Goal: Information Seeking & Learning: Compare options

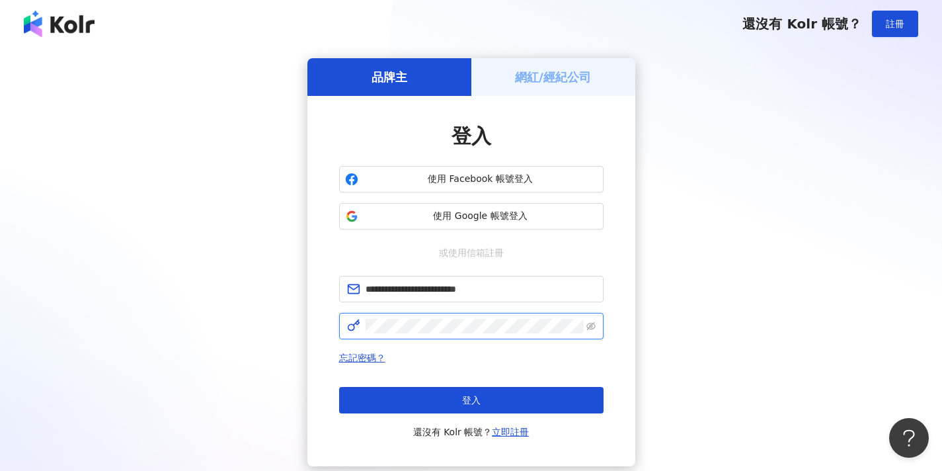
click at [471, 400] on button "登入" at bounding box center [471, 400] width 264 height 26
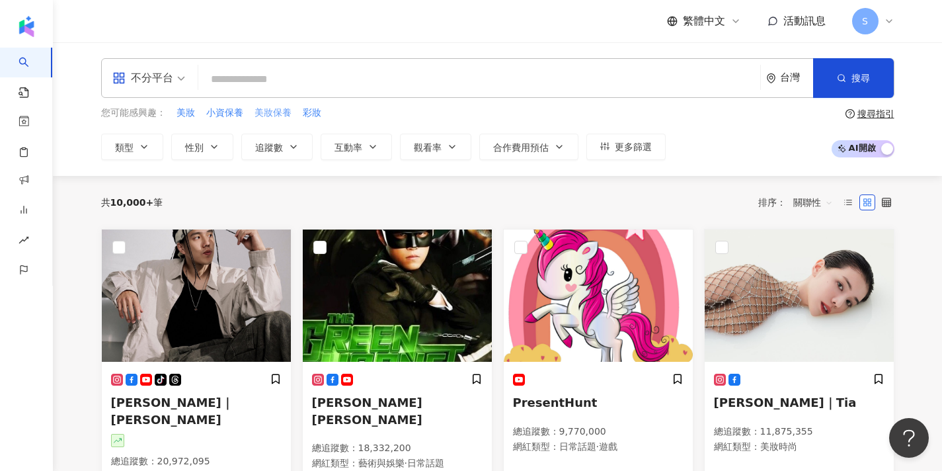
click at [269, 118] on span "美妝保養" at bounding box center [273, 112] width 37 height 13
type input "****"
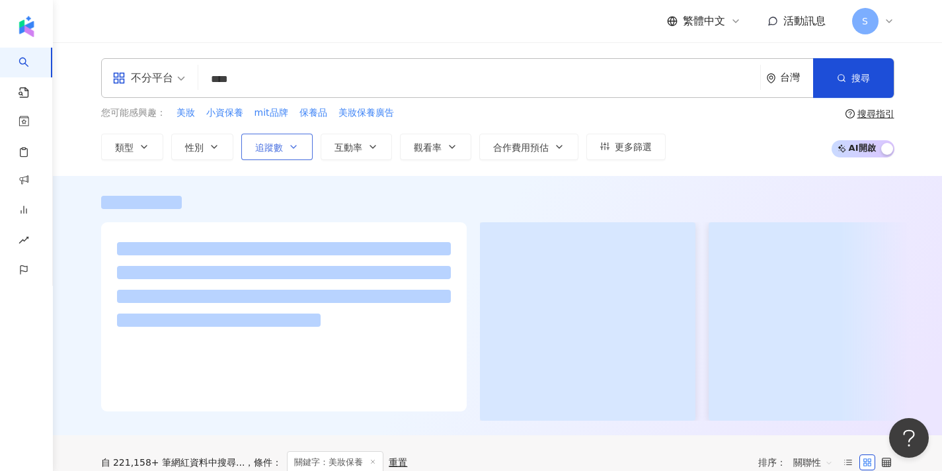
click at [282, 146] on button "追蹤數" at bounding box center [276, 147] width 71 height 26
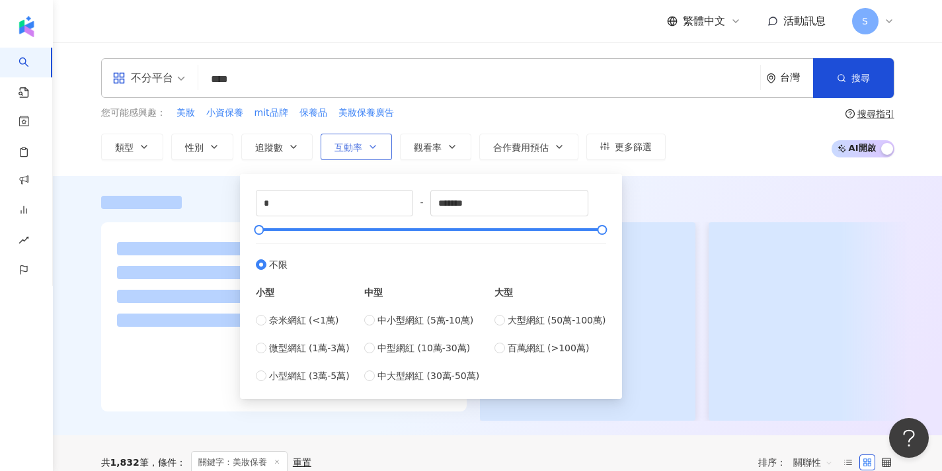
click at [348, 156] on button "互動率" at bounding box center [356, 147] width 71 height 26
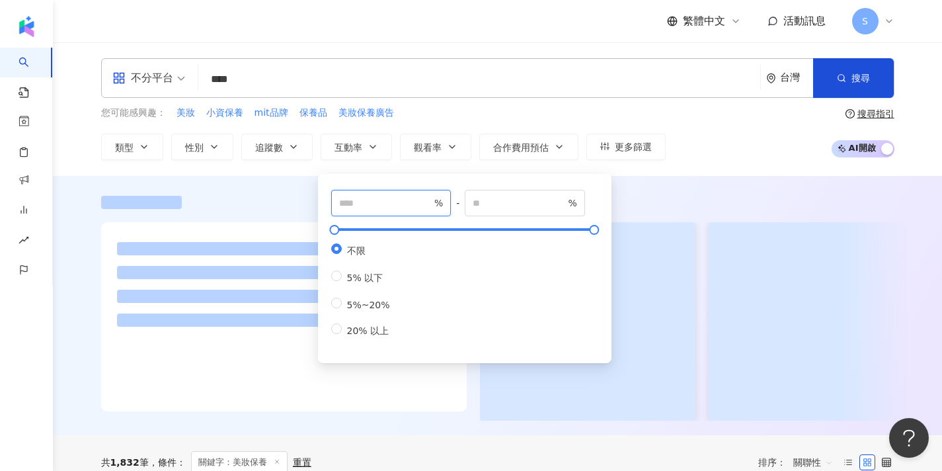
click at [354, 202] on input "number" at bounding box center [385, 203] width 93 height 15
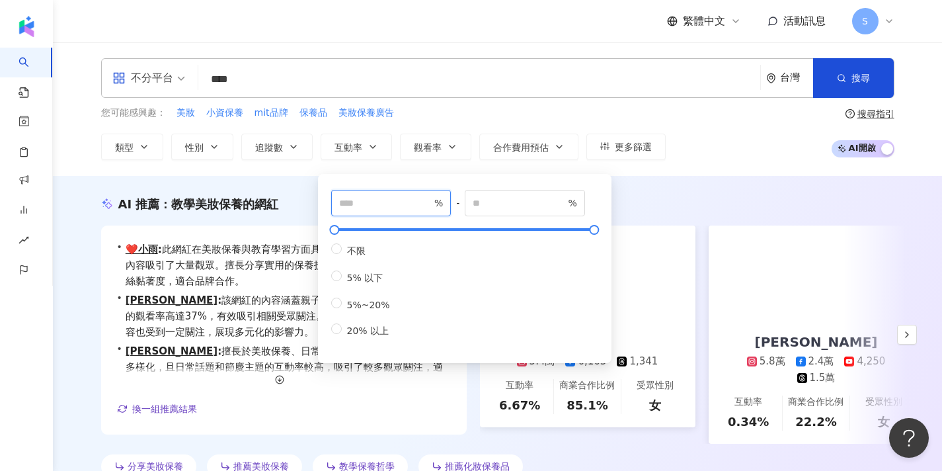
type input "*"
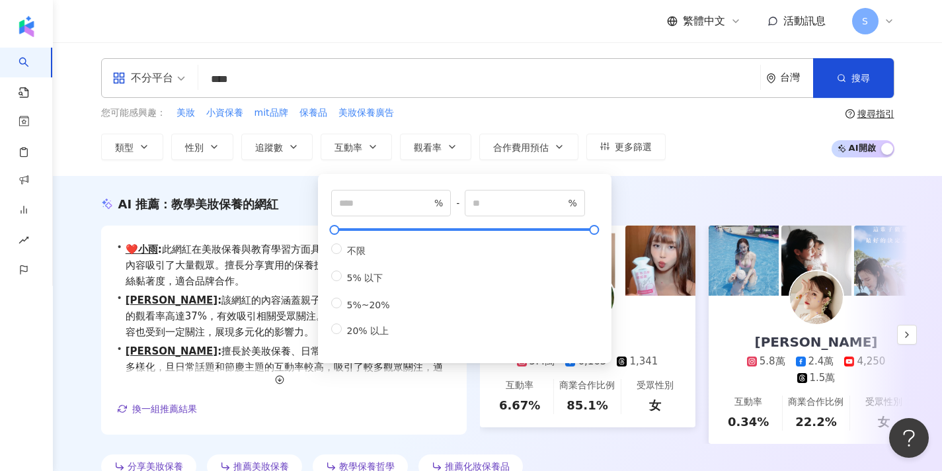
click at [633, 194] on div "AI 推薦 ： 教學美妝保養的網紅 • ❤️小雨 : 此網紅在美妝保養與教育學習方面具有高互動率，尤其是美妝時尚內容吸引了大量觀眾。擅長分享實用的保養技巧及知…" at bounding box center [497, 337] width 889 height 322
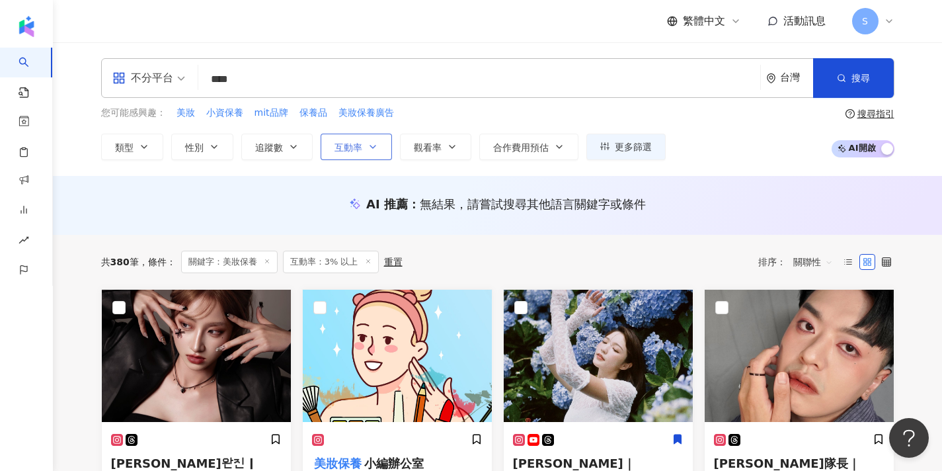
click at [372, 134] on button "互動率" at bounding box center [356, 147] width 71 height 26
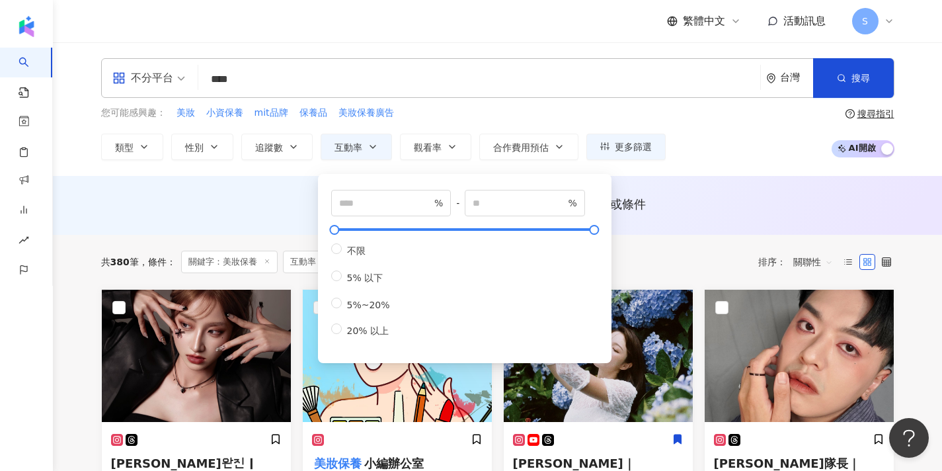
click at [327, 84] on input "****" at bounding box center [479, 79] width 551 height 25
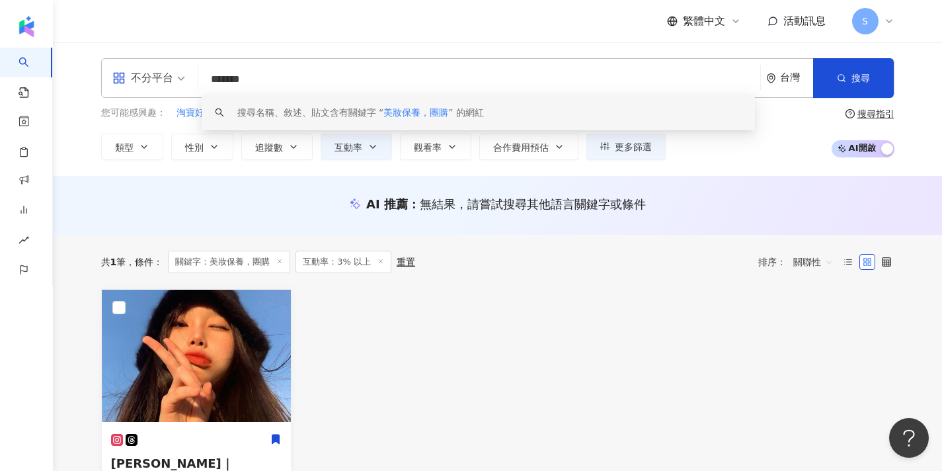
click at [259, 78] on input "*******" at bounding box center [479, 79] width 551 height 25
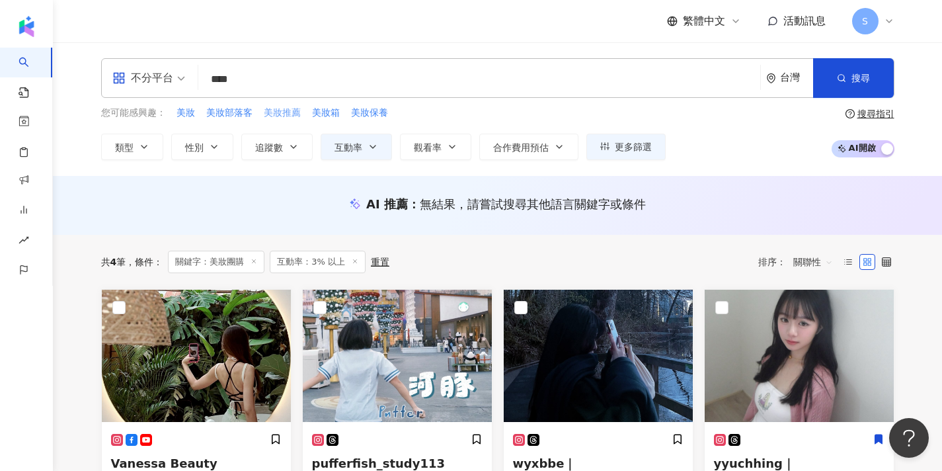
click at [274, 111] on span "美妝推薦" at bounding box center [282, 112] width 37 height 13
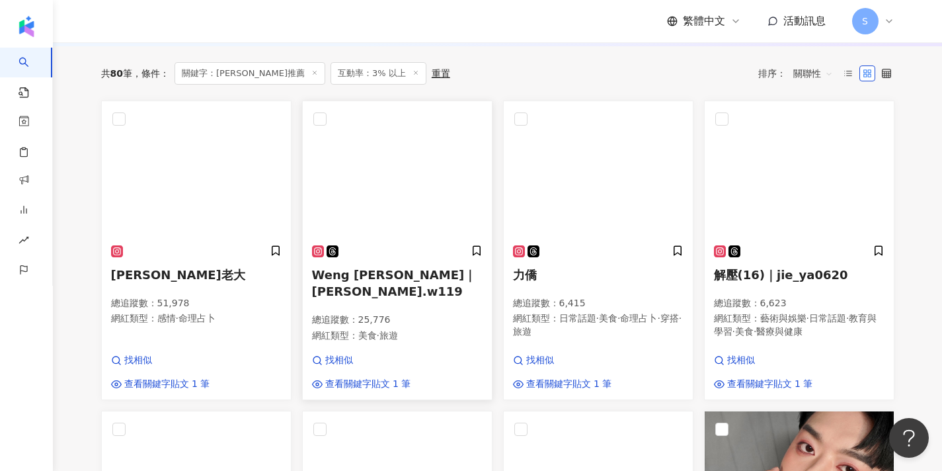
scroll to position [450, 0]
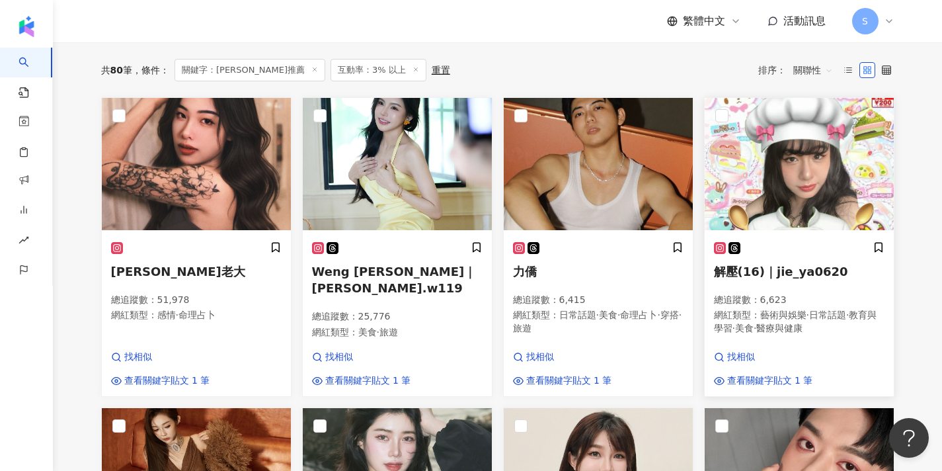
click at [766, 202] on img at bounding box center [799, 164] width 189 height 132
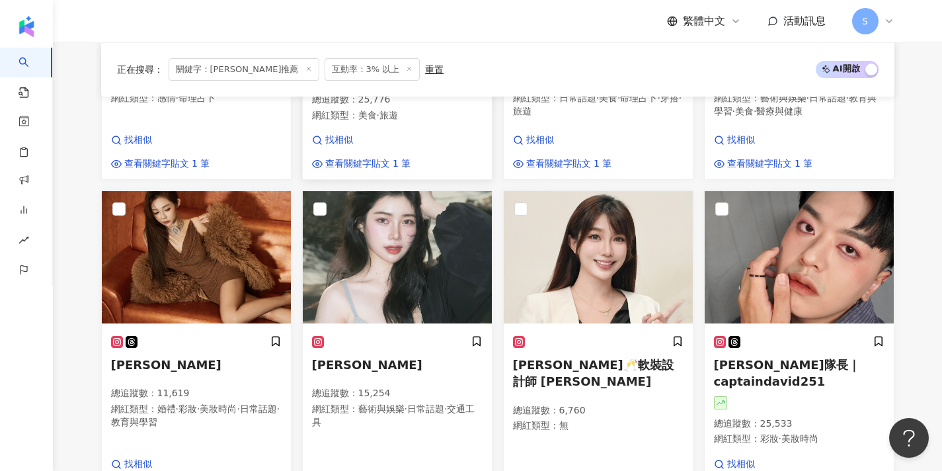
scroll to position [696, 0]
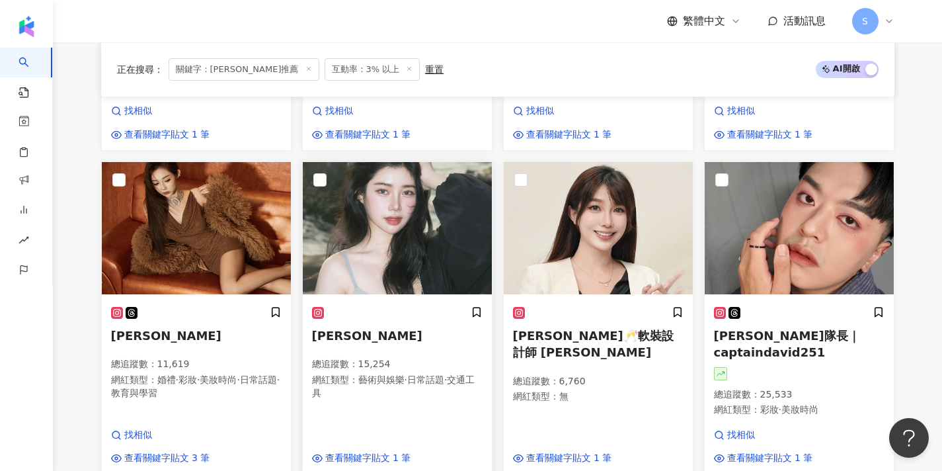
click at [399, 297] on div "Lili 總追蹤數 ： 15,254 網紅類型 ： 藝術與娛樂 · 日常話題 · 交通工具 查看關鍵字貼文 1 筆" at bounding box center [397, 385] width 189 height 177
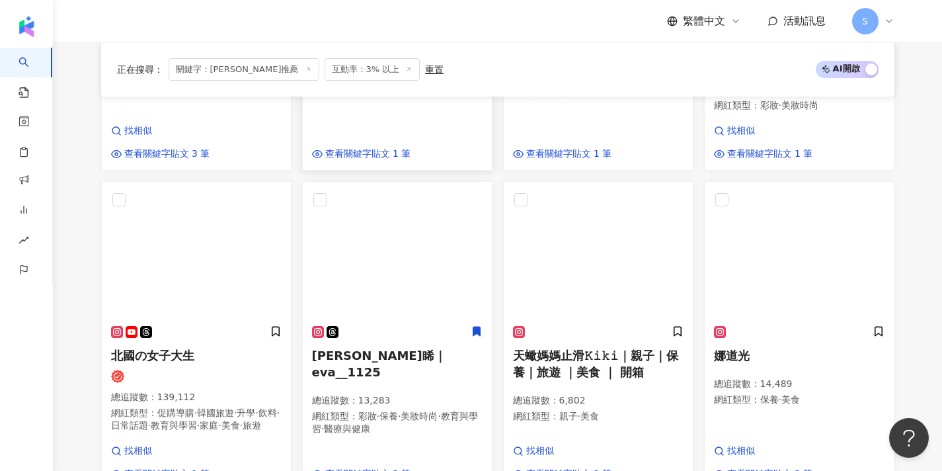
scroll to position [1000, 0]
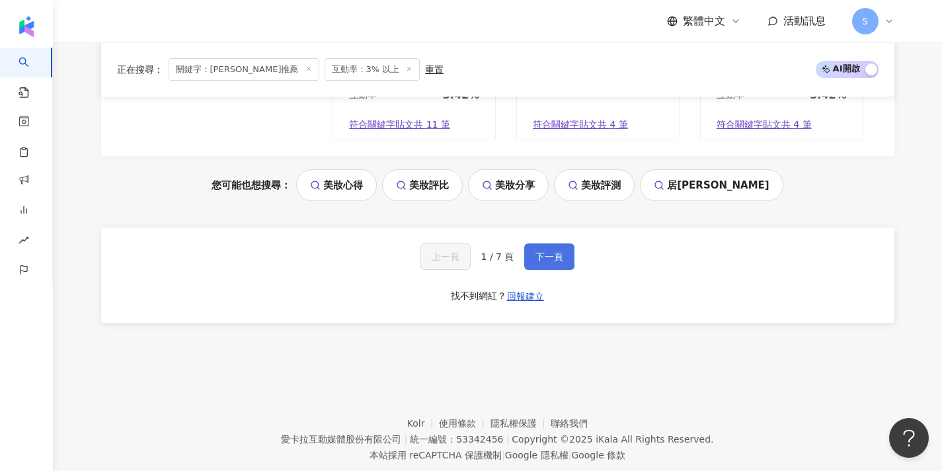
click at [536, 251] on span "下一頁" at bounding box center [550, 256] width 28 height 11
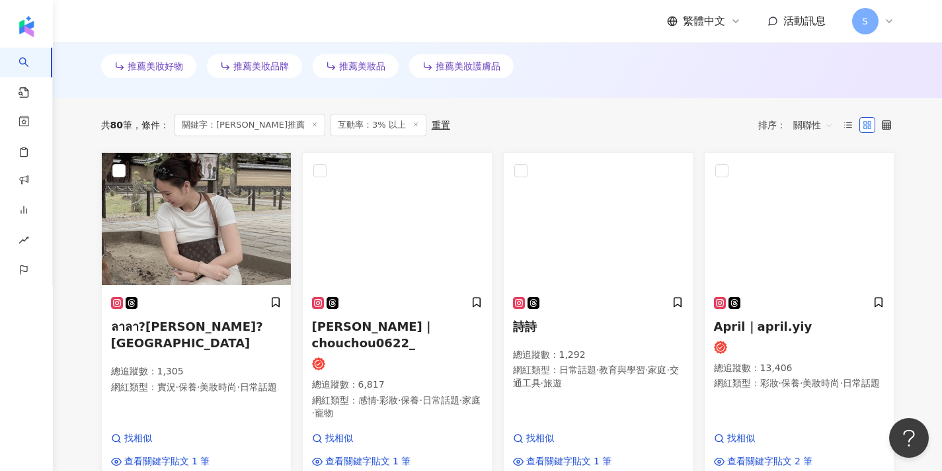
scroll to position [376, 0]
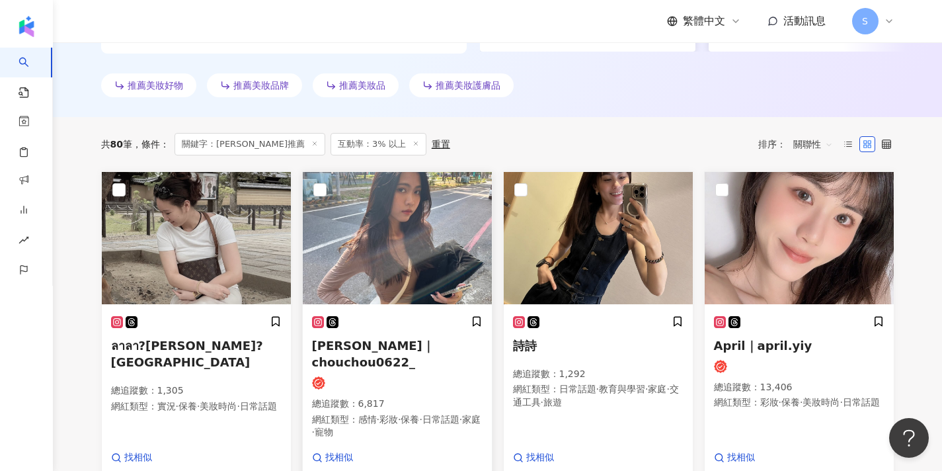
click at [456, 228] on img at bounding box center [397, 238] width 189 height 132
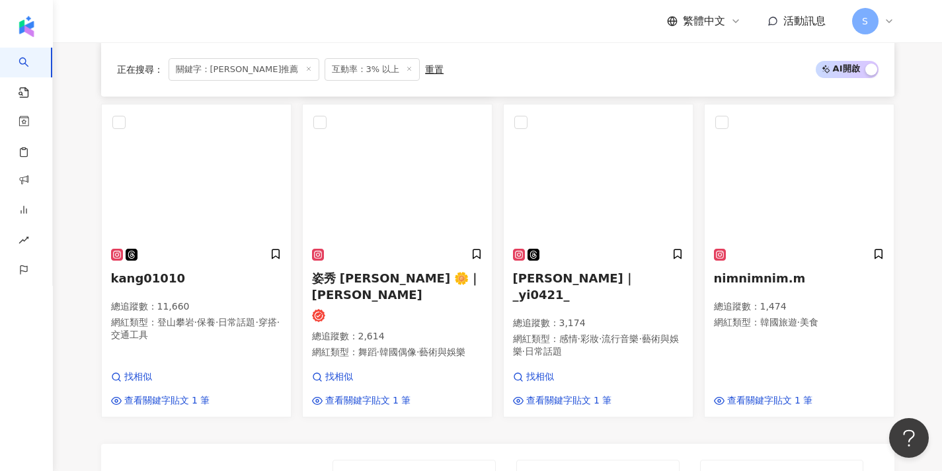
scroll to position [1066, 0]
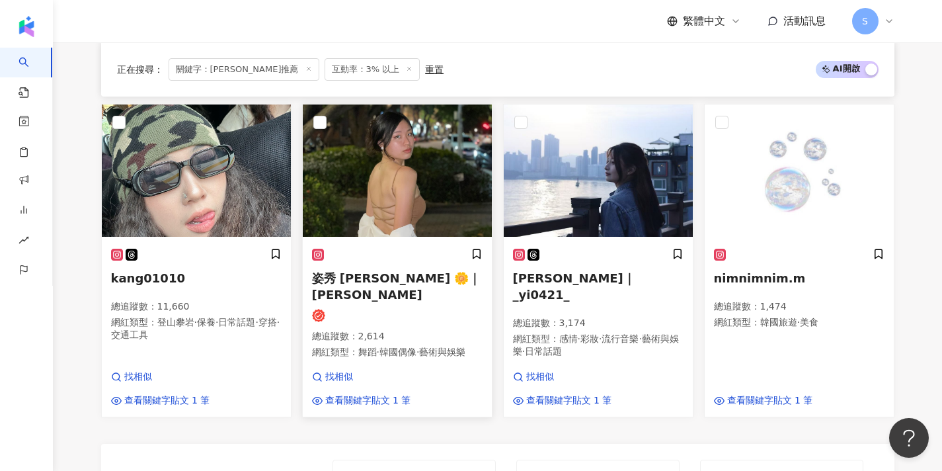
click at [377, 270] on h5 "姿秀 Jasmine 🌼｜姿秀 Jasmine" at bounding box center [397, 286] width 171 height 33
click at [580, 104] on img at bounding box center [598, 170] width 189 height 132
click at [91, 4] on div "繁體中文 活動訊息 S" at bounding box center [498, 21] width 846 height 42
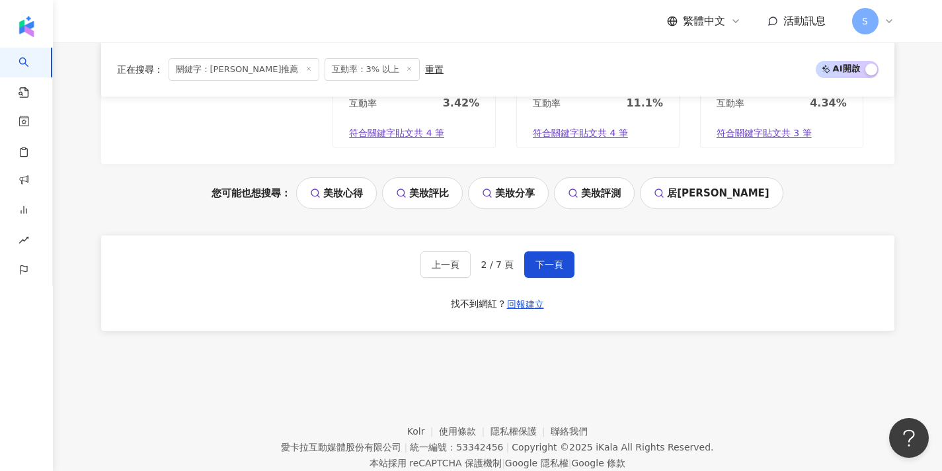
scroll to position [1531, 0]
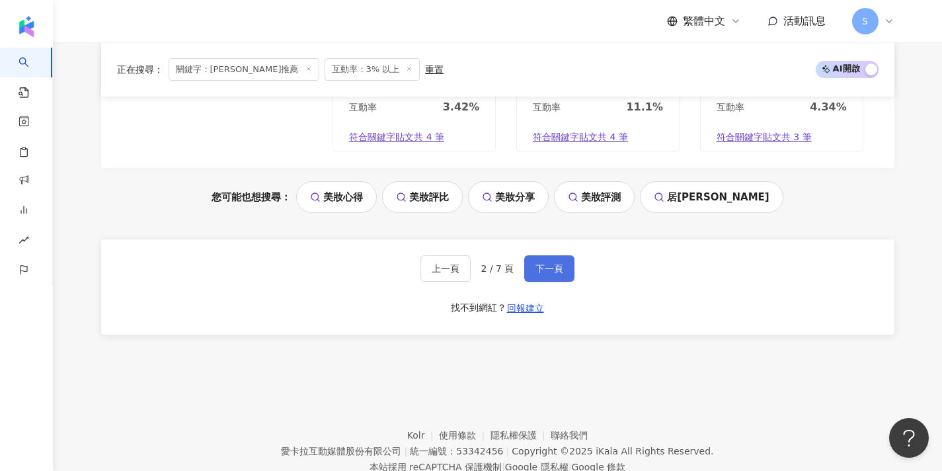
click at [528, 255] on button "下一頁" at bounding box center [549, 268] width 50 height 26
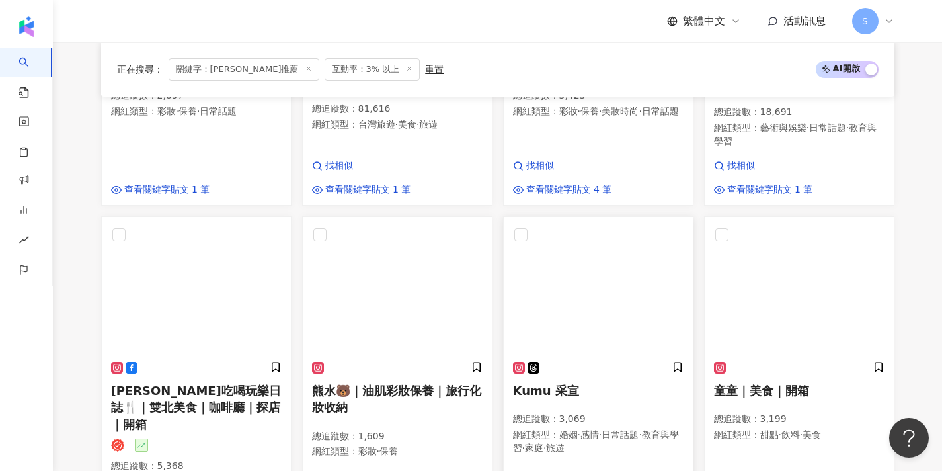
scroll to position [960, 0]
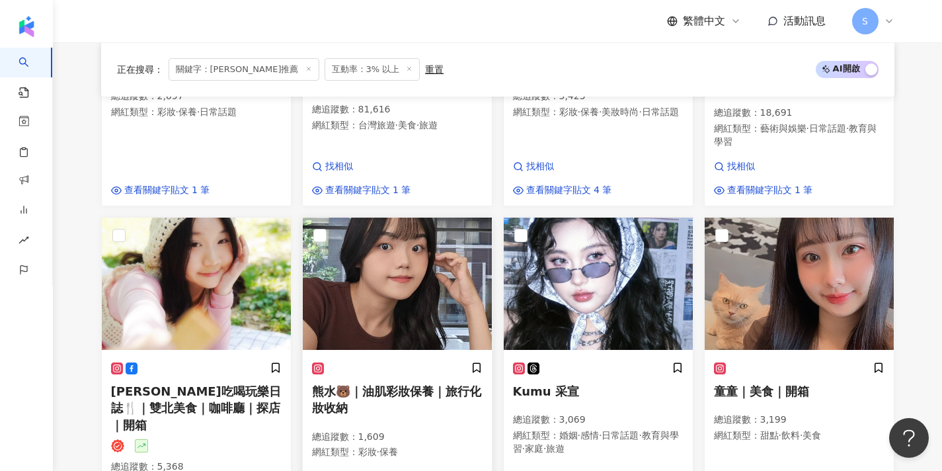
click at [440, 252] on img at bounding box center [397, 284] width 189 height 132
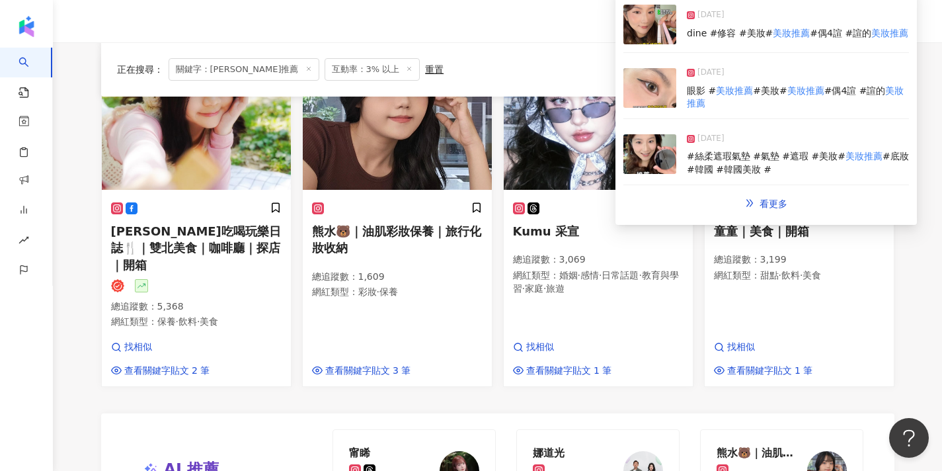
scroll to position [1100, 0]
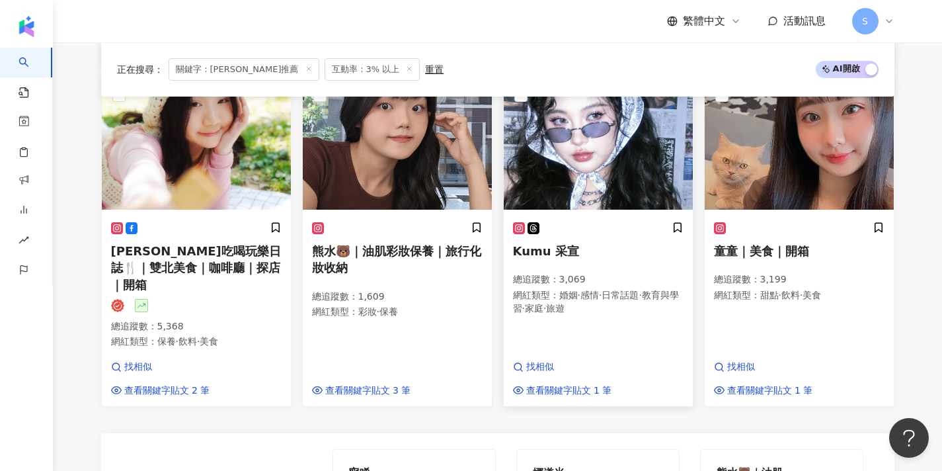
click at [549, 165] on img at bounding box center [598, 143] width 189 height 132
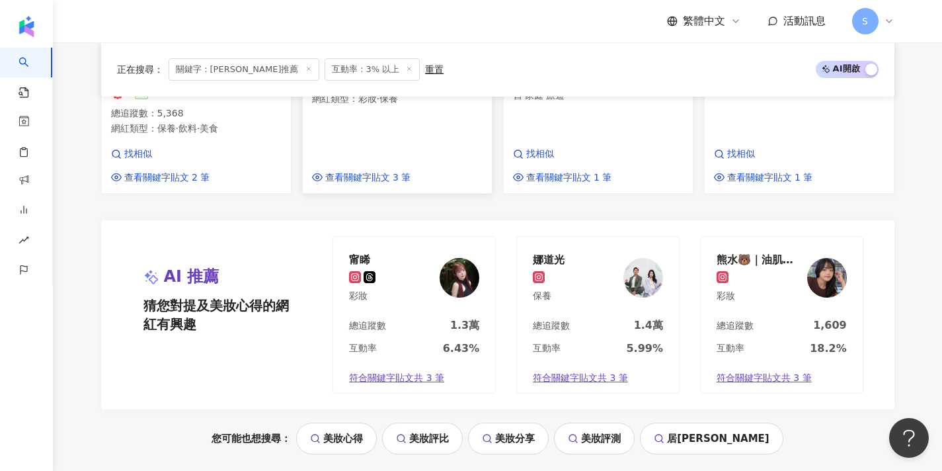
scroll to position [1543, 0]
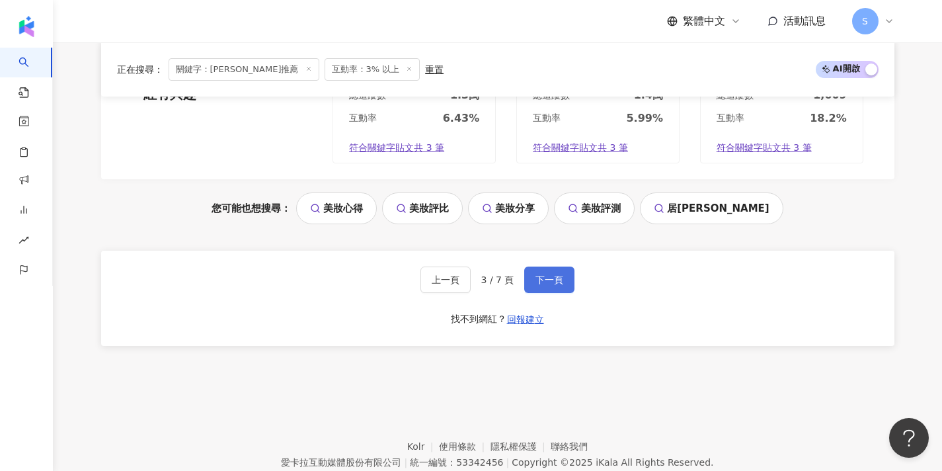
click at [565, 266] on button "下一頁" at bounding box center [549, 279] width 50 height 26
click at [565, 251] on div "上一頁 3 / 7 頁 下一頁 找不到網紅？ 回報建立" at bounding box center [497, 298] width 793 height 95
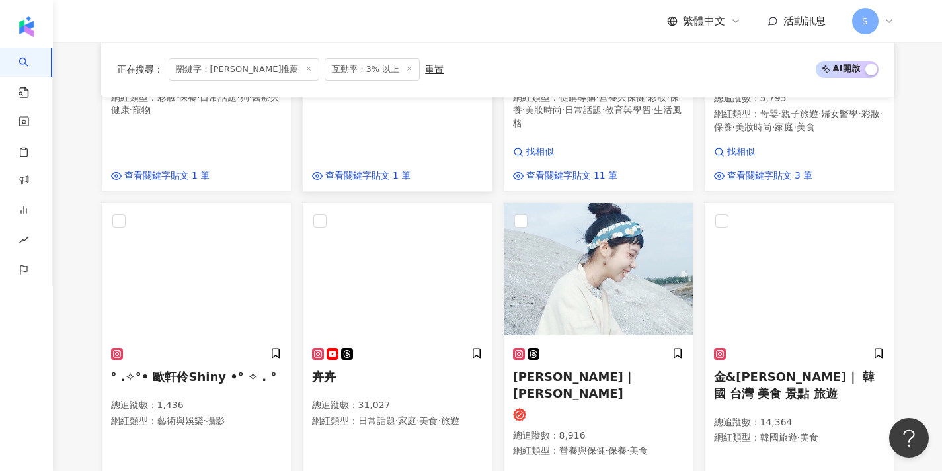
scroll to position [1031, 0]
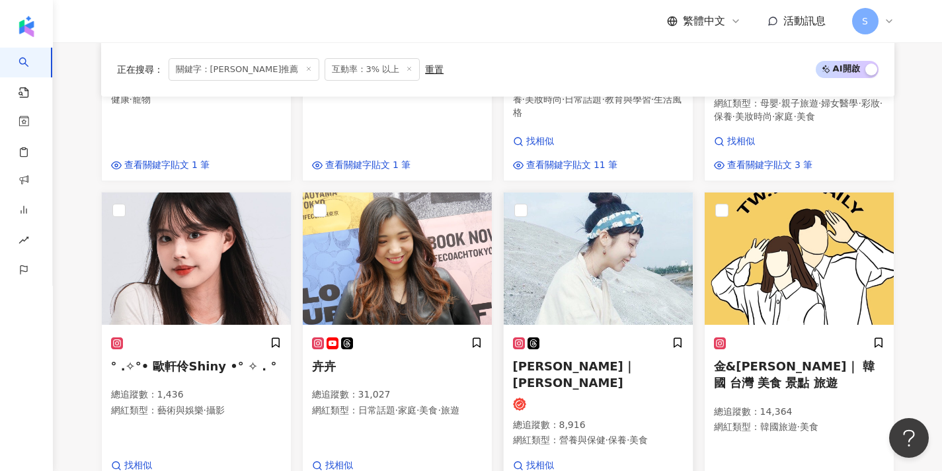
click at [565, 272] on img at bounding box center [598, 258] width 189 height 132
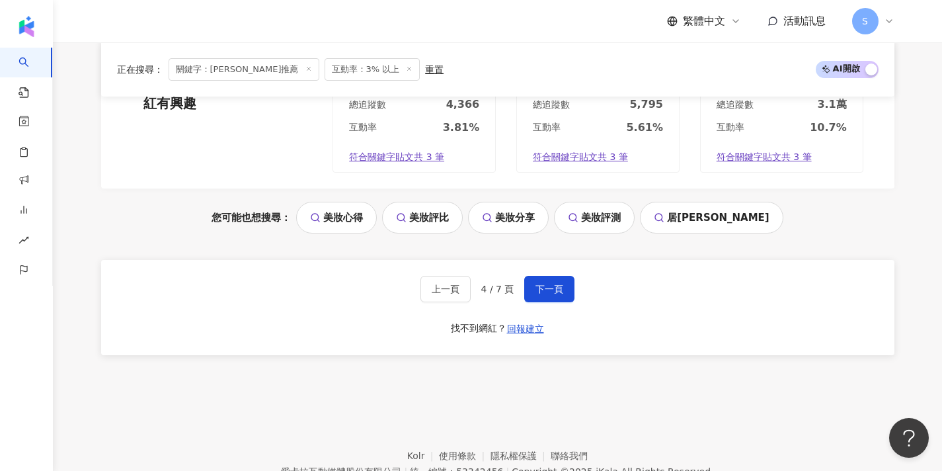
scroll to position [1550, 0]
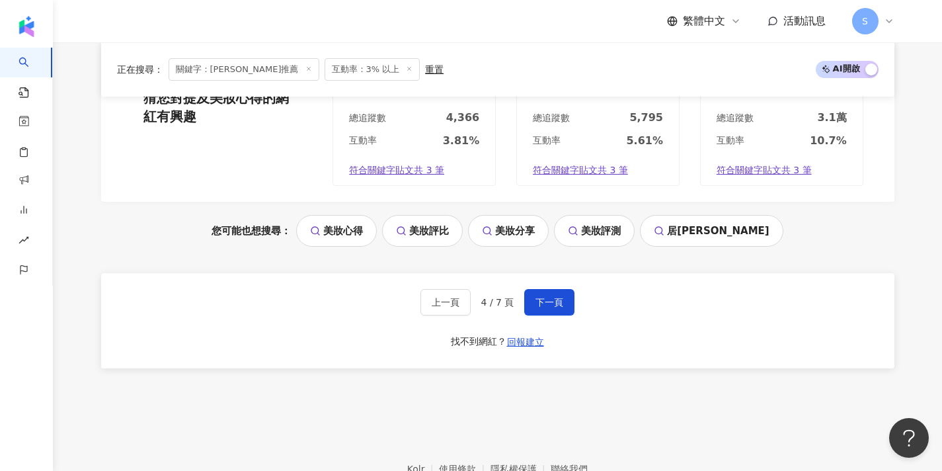
click at [551, 274] on div "上一頁 4 / 7 頁 下一頁 找不到網紅？ 回報建立" at bounding box center [497, 320] width 793 height 95
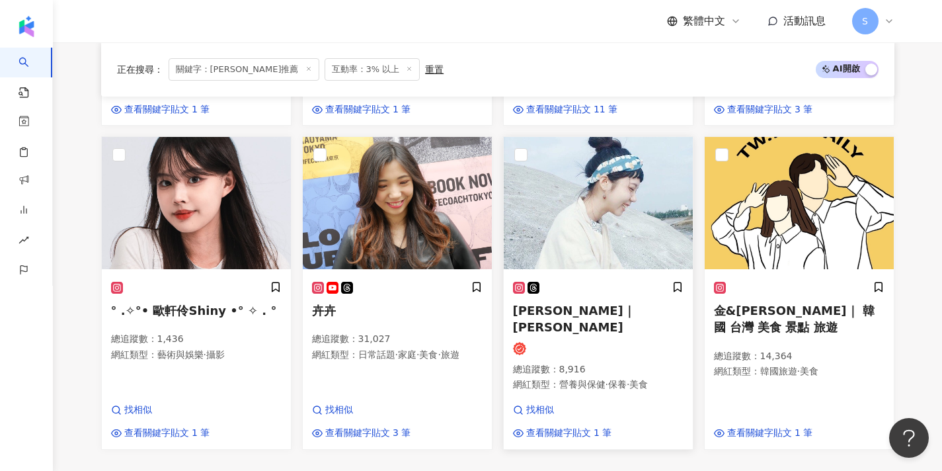
scroll to position [1090, 0]
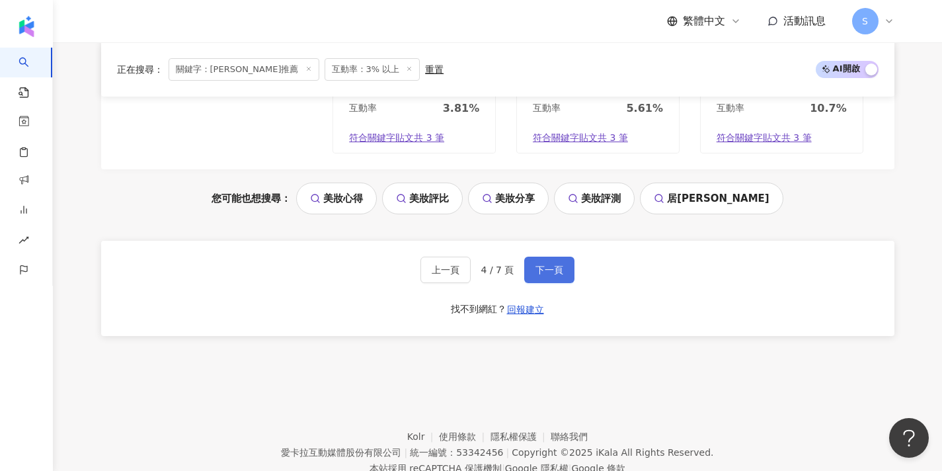
click at [547, 257] on button "下一頁" at bounding box center [549, 270] width 50 height 26
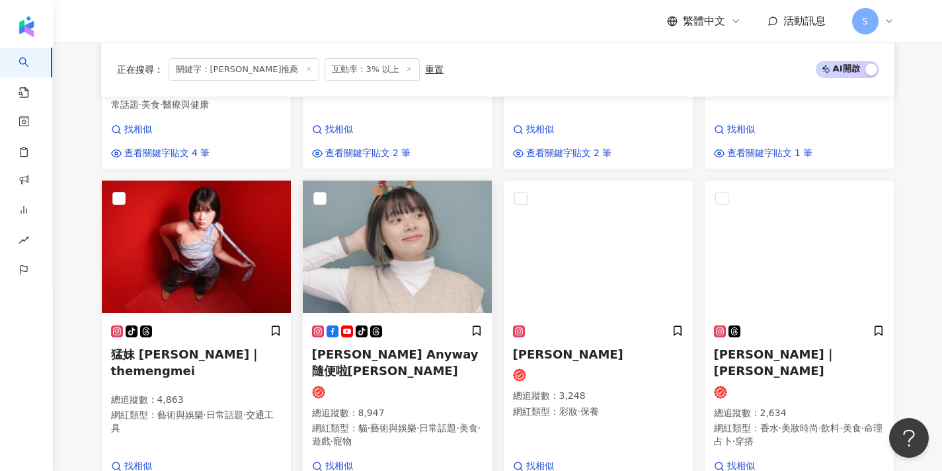
scroll to position [1076, 0]
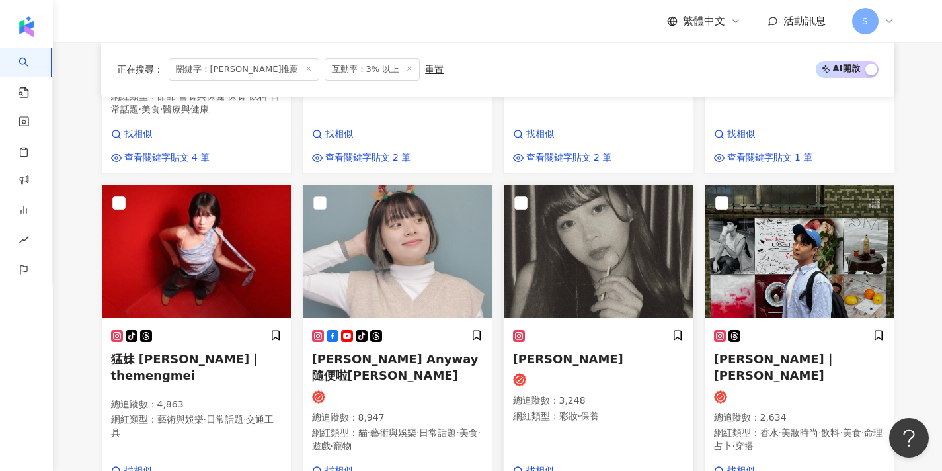
click at [584, 241] on img at bounding box center [598, 251] width 189 height 132
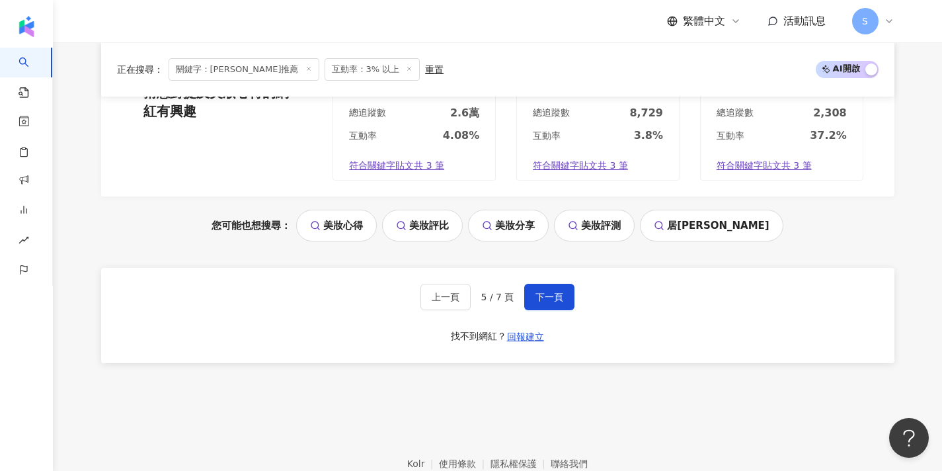
scroll to position [1597, 0]
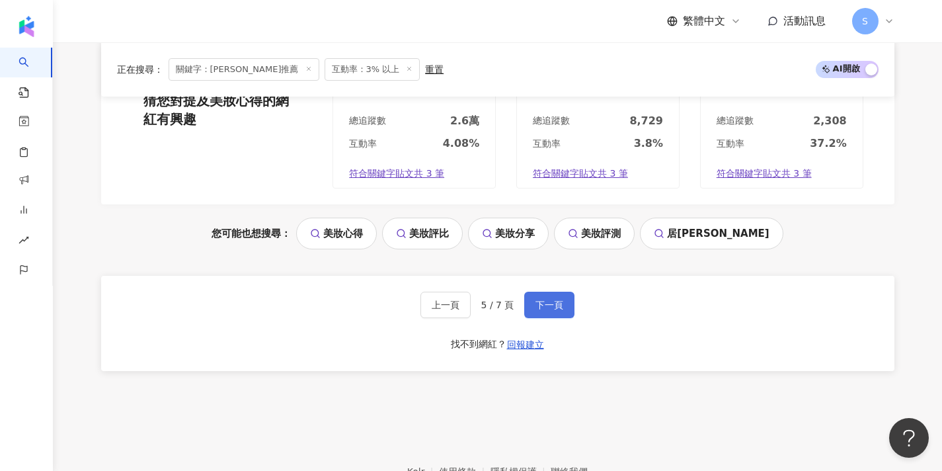
click at [543, 300] on span "下一頁" at bounding box center [550, 305] width 28 height 11
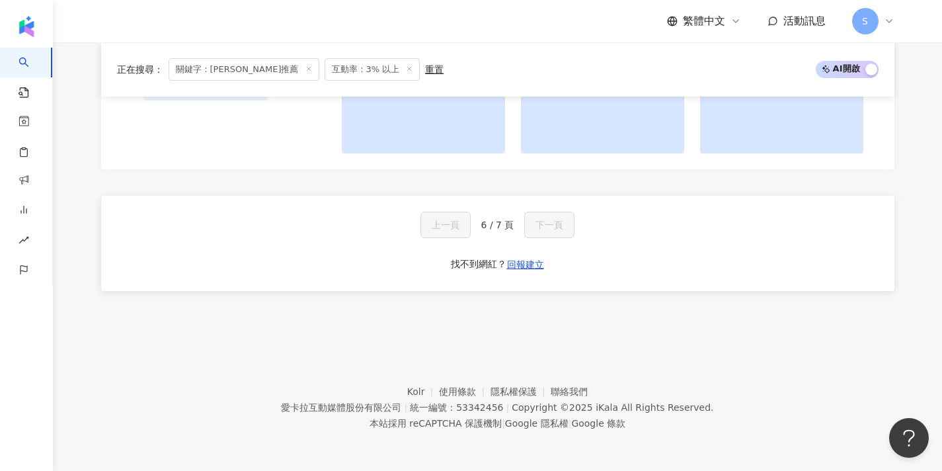
scroll to position [1373, 0]
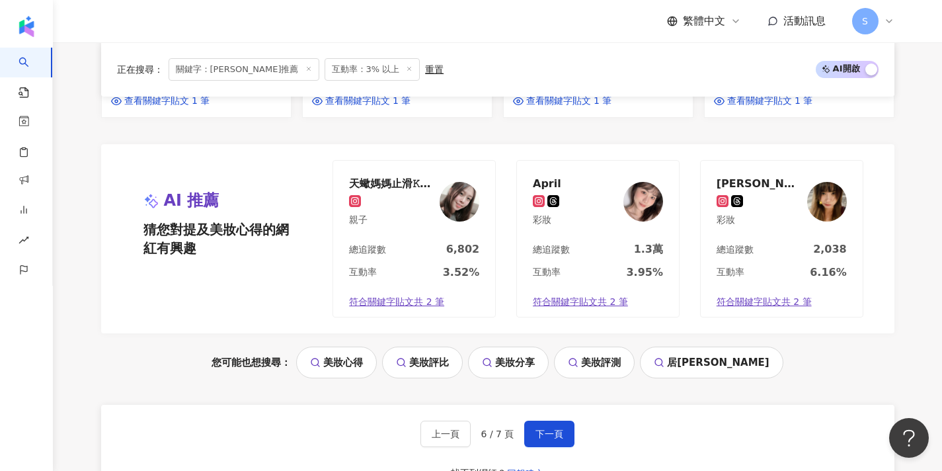
click at [548, 405] on div "上一頁 6 / 7 頁 下一頁 找不到網紅？ 回報建立" at bounding box center [497, 452] width 793 height 95
click at [548, 428] on span "下一頁" at bounding box center [550, 433] width 28 height 11
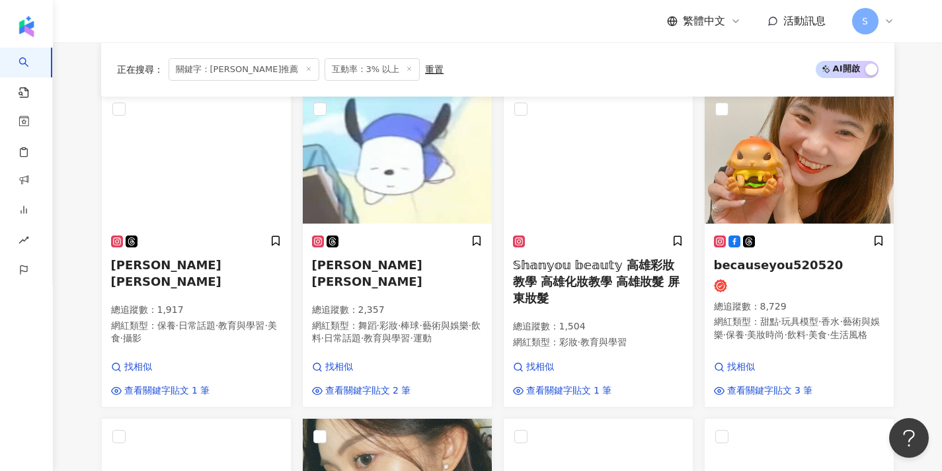
scroll to position [444, 0]
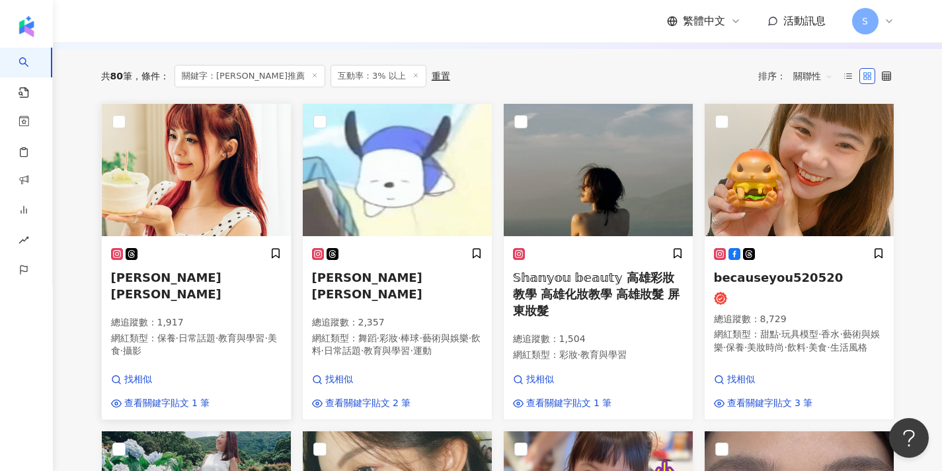
click at [174, 332] on p "網紅類型 ： 保養 · 日常話題 · 教育與學習 · 美食 · 攝影" at bounding box center [196, 345] width 171 height 26
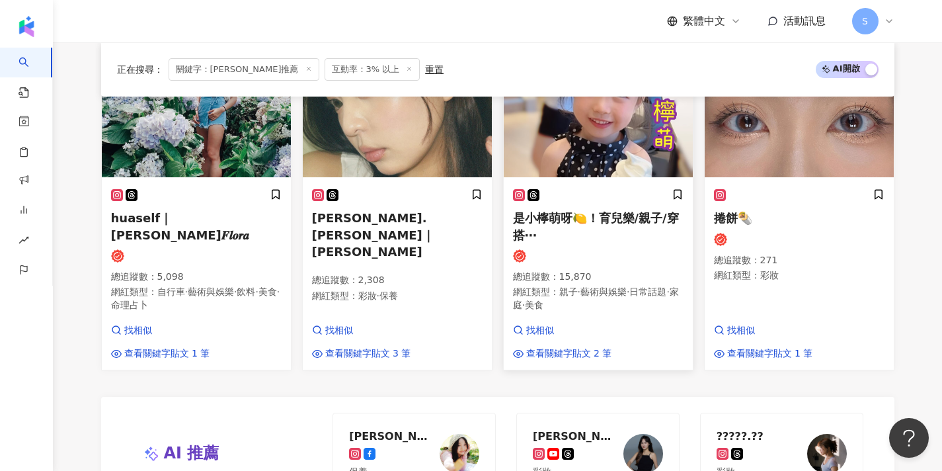
scroll to position [830, 0]
click at [414, 307] on div "beatrice.jong｜Beatrice Clarissa J. 總追蹤數 ： 2,308 網紅類型 ： 彩妝 · 保養 找相似 查看關鍵字貼文 3 筆" at bounding box center [397, 274] width 189 height 190
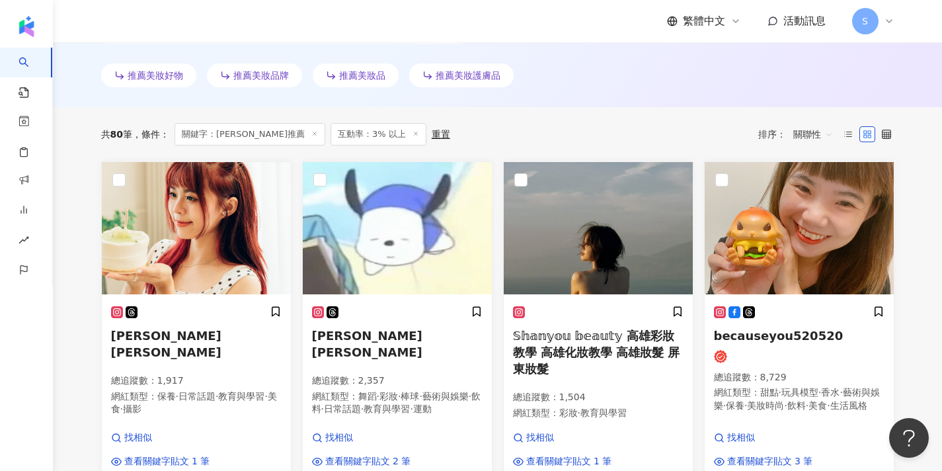
scroll to position [388, 0]
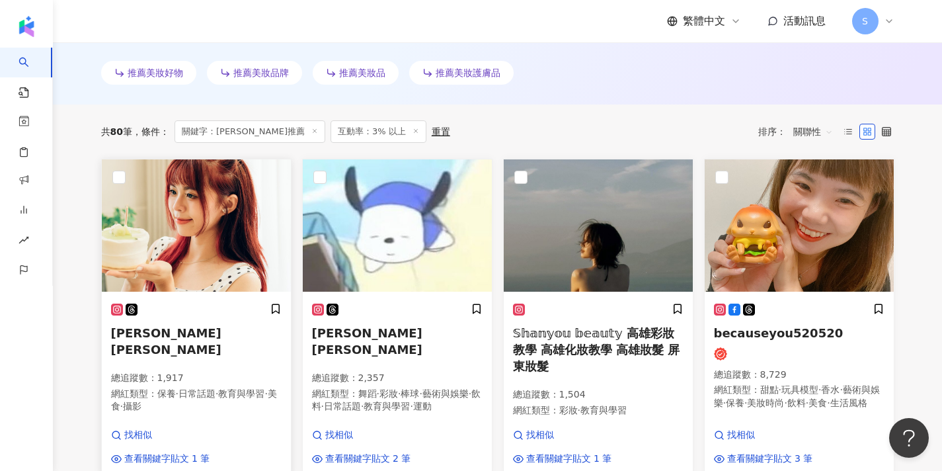
click at [171, 372] on p "總追蹤數 ： 1,917" at bounding box center [196, 378] width 171 height 13
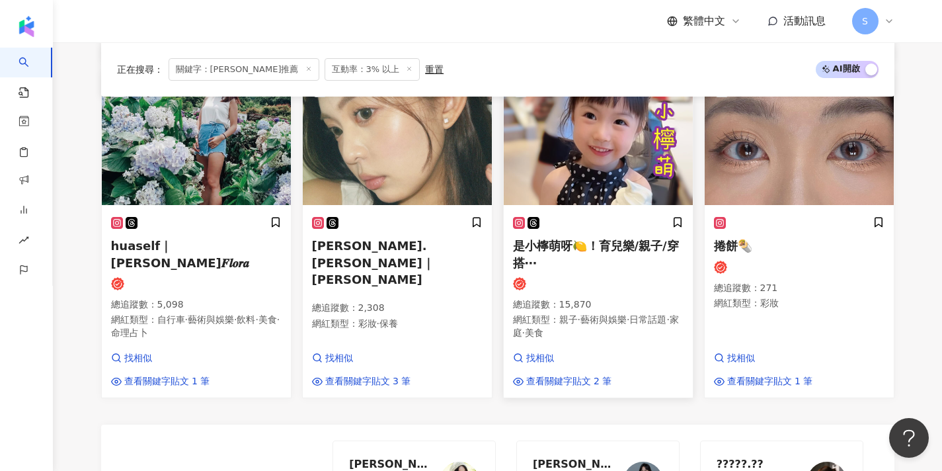
scroll to position [797, 0]
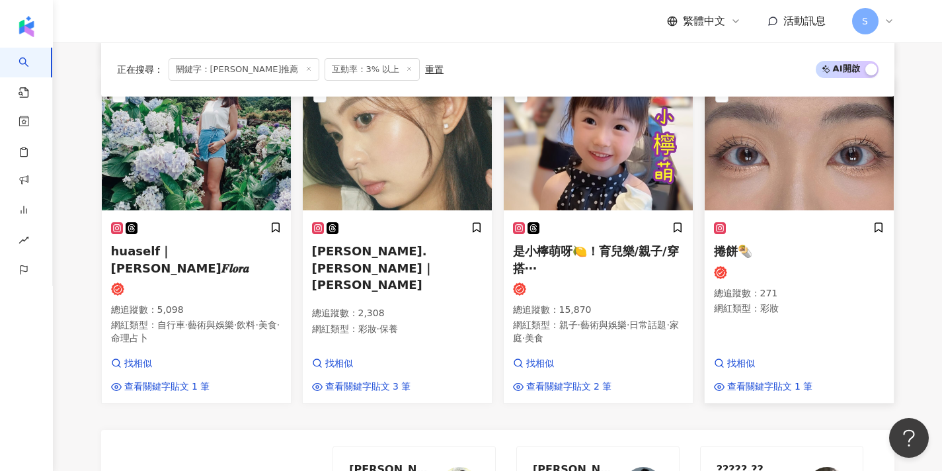
click at [744, 199] on img at bounding box center [799, 144] width 189 height 132
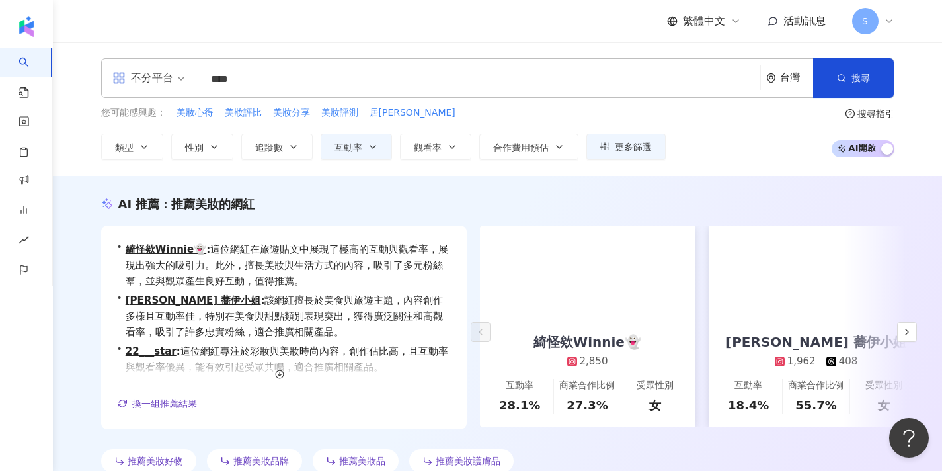
scroll to position [0, 0]
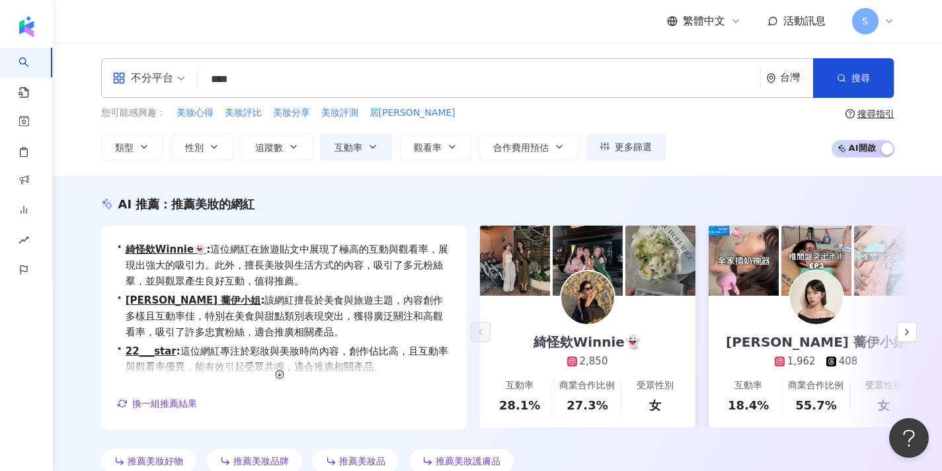
click at [262, 75] on input "****" at bounding box center [479, 79] width 551 height 25
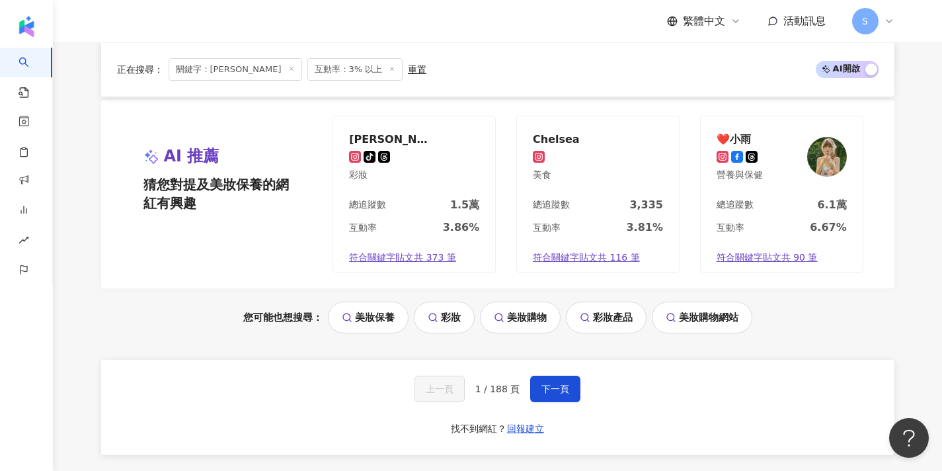
scroll to position [1338, 0]
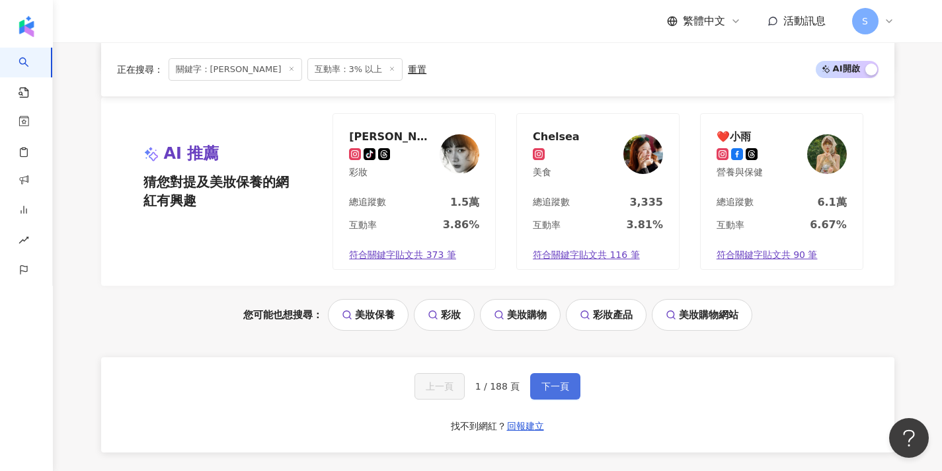
click at [545, 373] on button "下一頁" at bounding box center [555, 386] width 50 height 26
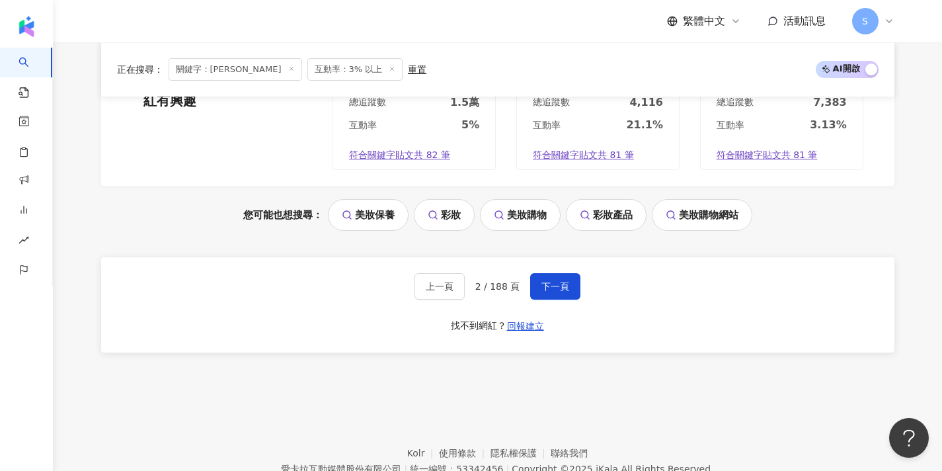
scroll to position [1297, 0]
click at [565, 272] on button "下一頁" at bounding box center [555, 285] width 50 height 26
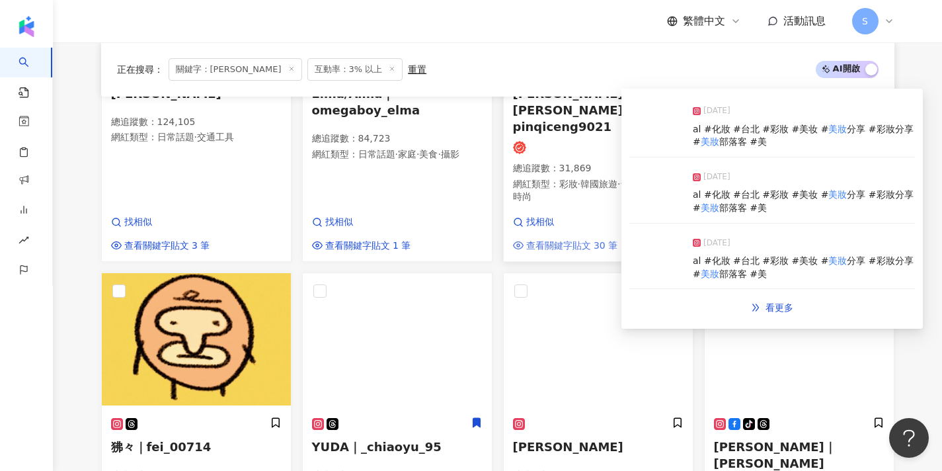
scroll to position [388, 0]
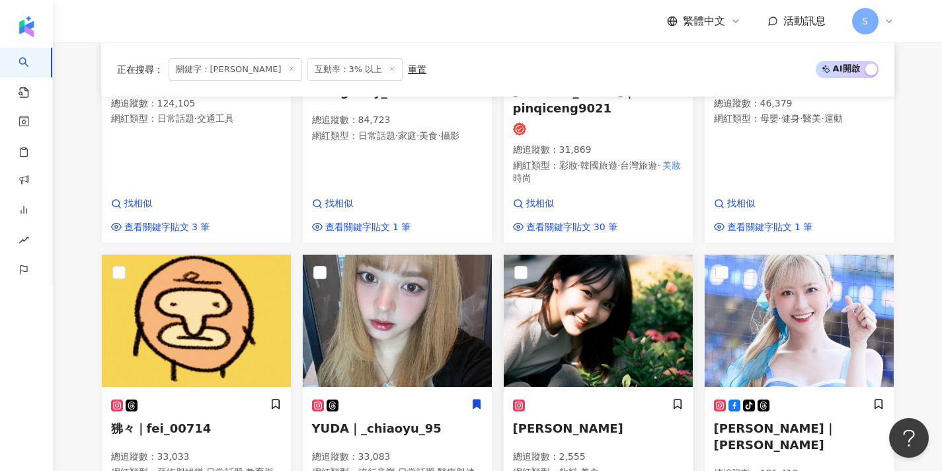
click at [559, 270] on img at bounding box center [598, 321] width 189 height 132
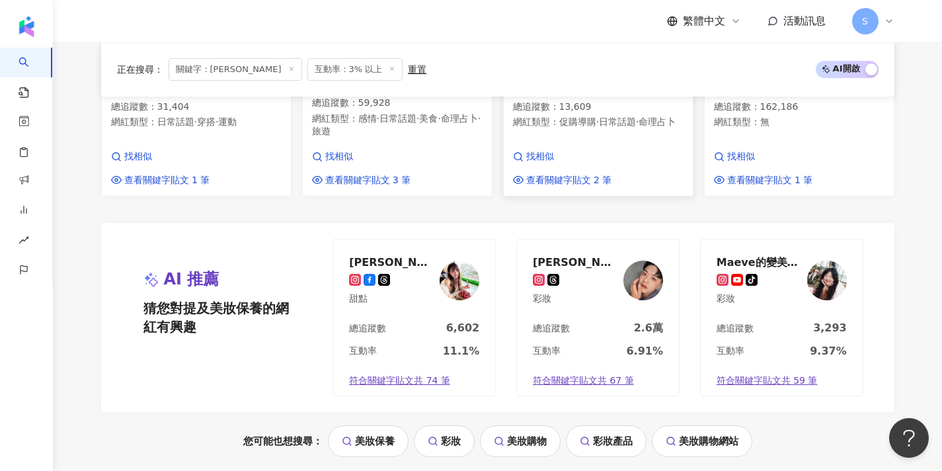
scroll to position [1151, 0]
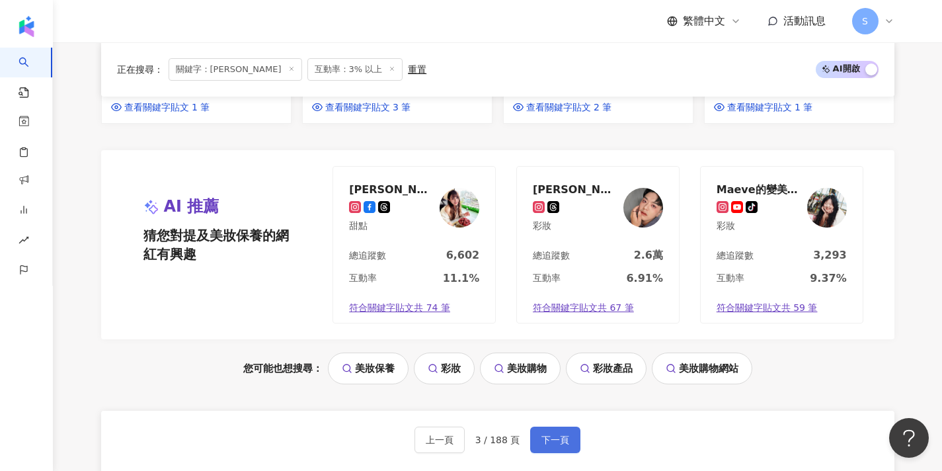
click at [544, 434] on span "下一頁" at bounding box center [555, 439] width 28 height 11
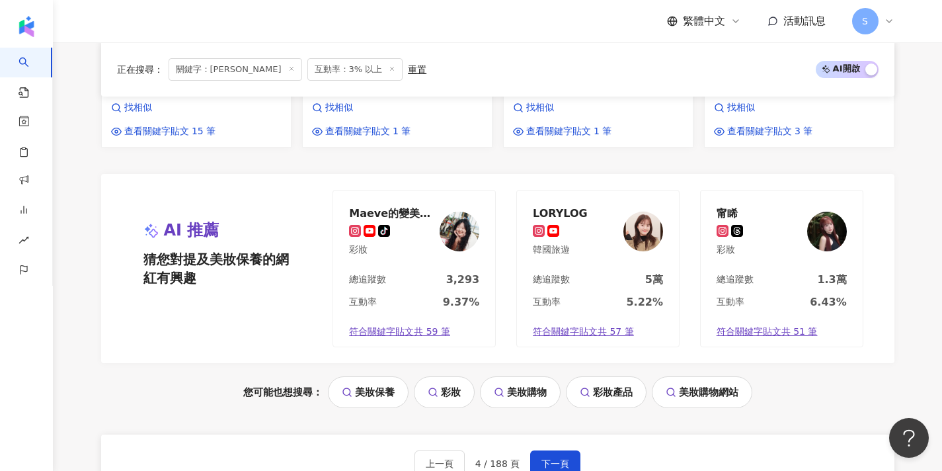
scroll to position [1155, 0]
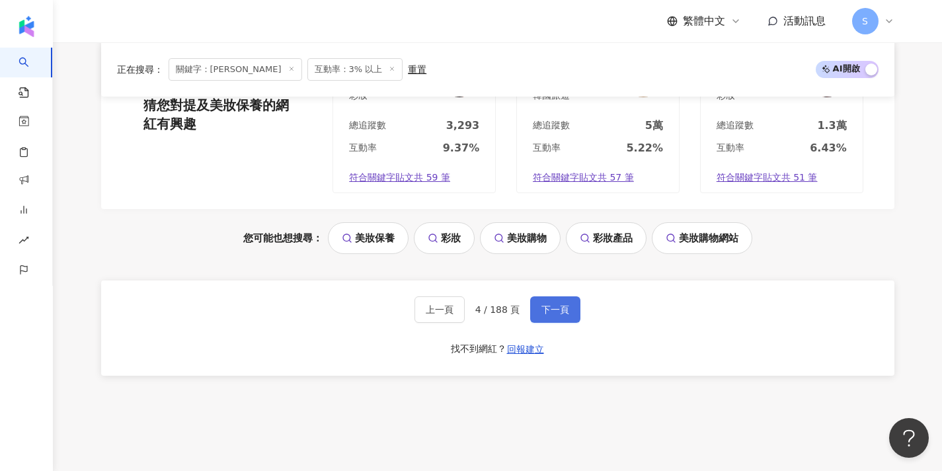
click at [558, 296] on button "下一頁" at bounding box center [555, 309] width 50 height 26
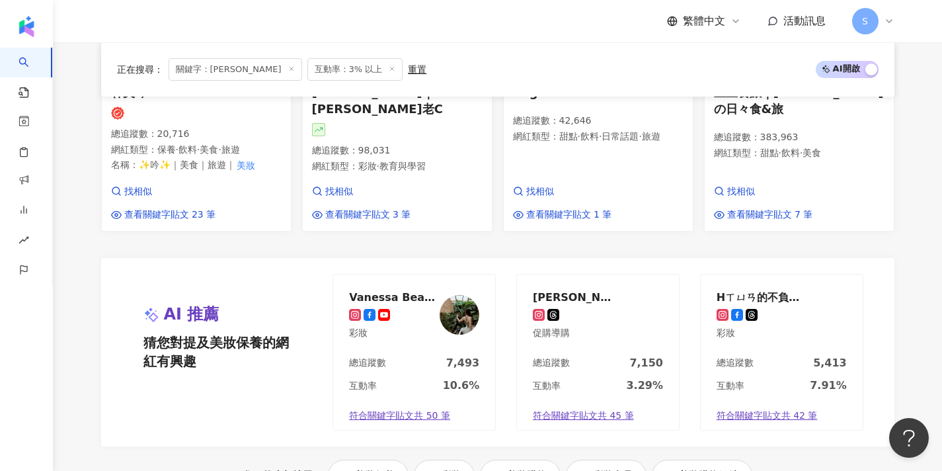
scroll to position [1148, 0]
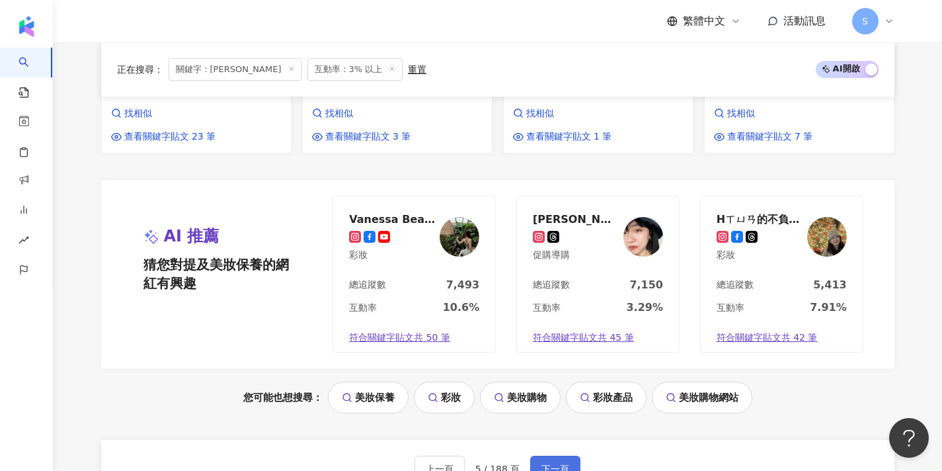
click at [553, 456] on button "下一頁" at bounding box center [555, 469] width 50 height 26
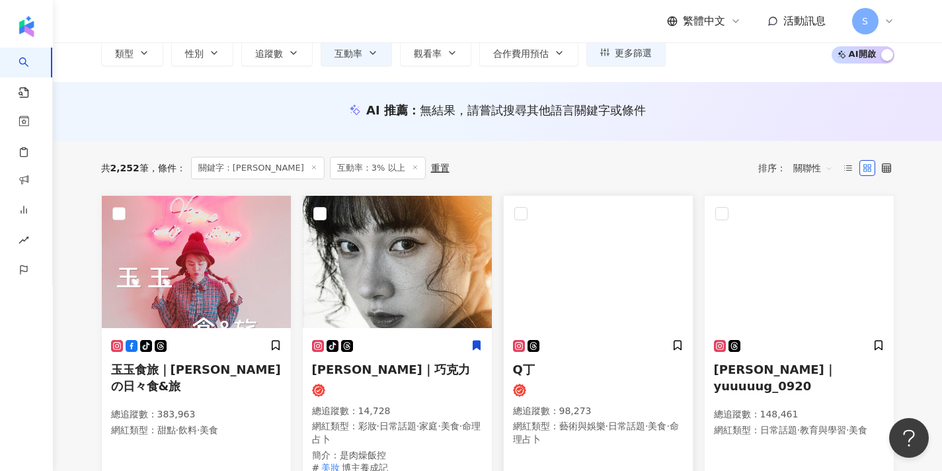
scroll to position [95, 0]
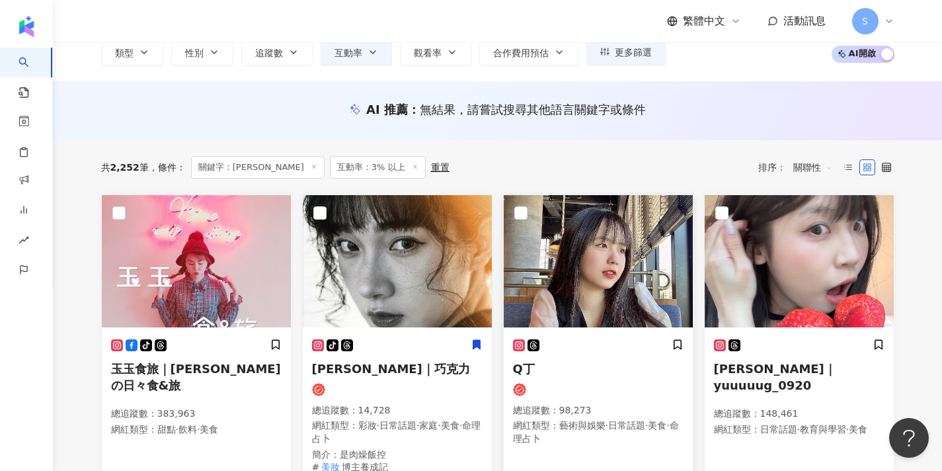
click at [575, 355] on div "Q丁 總追蹤數 ： 98,273 網紅類型 ： 藝術與娛樂 · 日常話題 · 美食 · 命理占卜" at bounding box center [598, 398] width 171 height 119
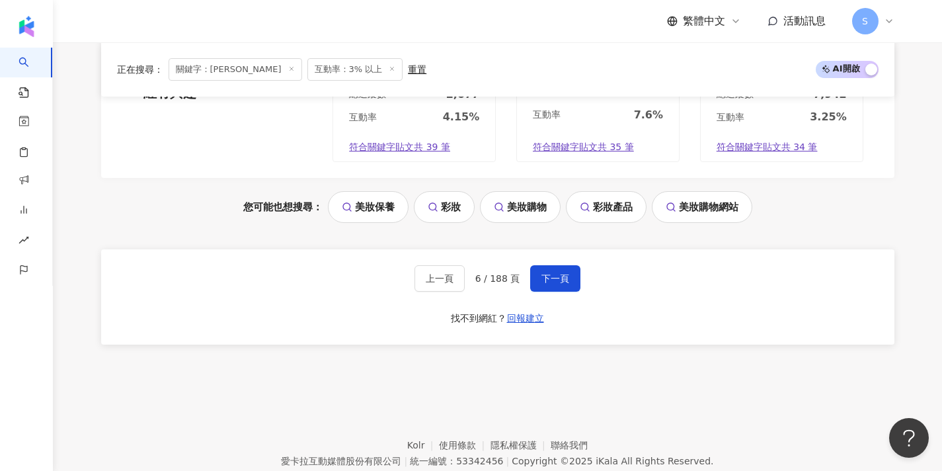
scroll to position [1351, 0]
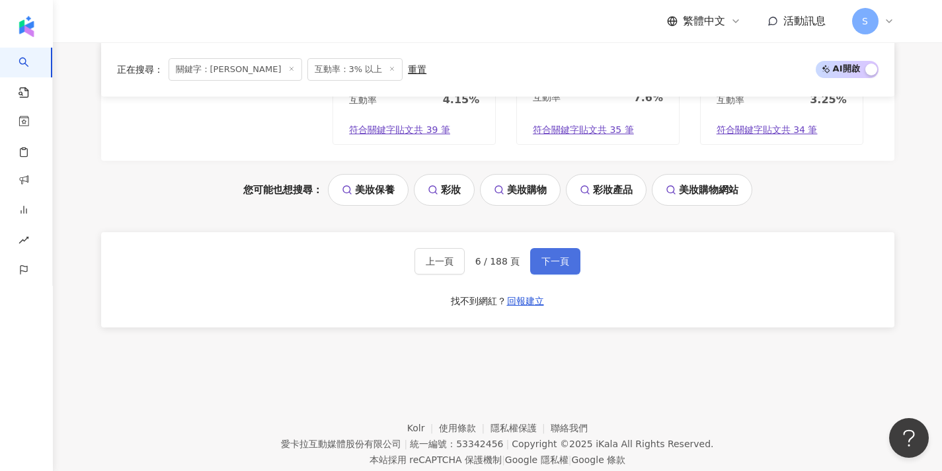
click at [561, 256] on span "下一頁" at bounding box center [555, 261] width 28 height 11
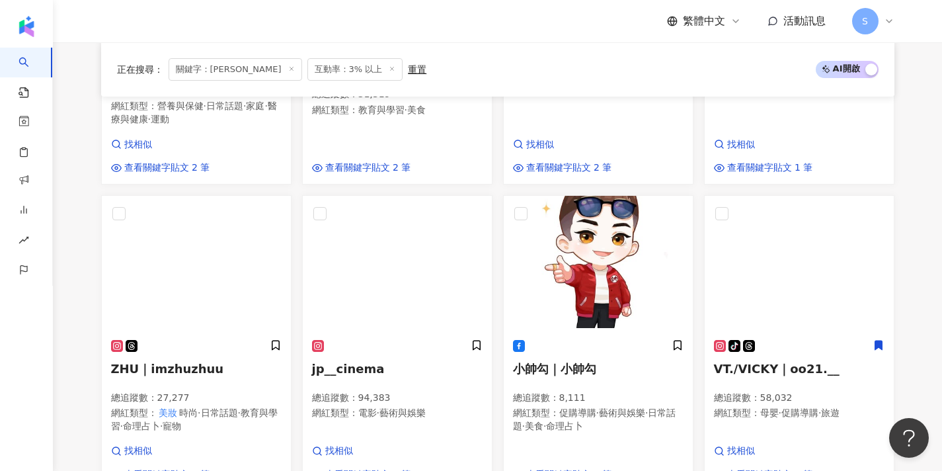
scroll to position [797, 0]
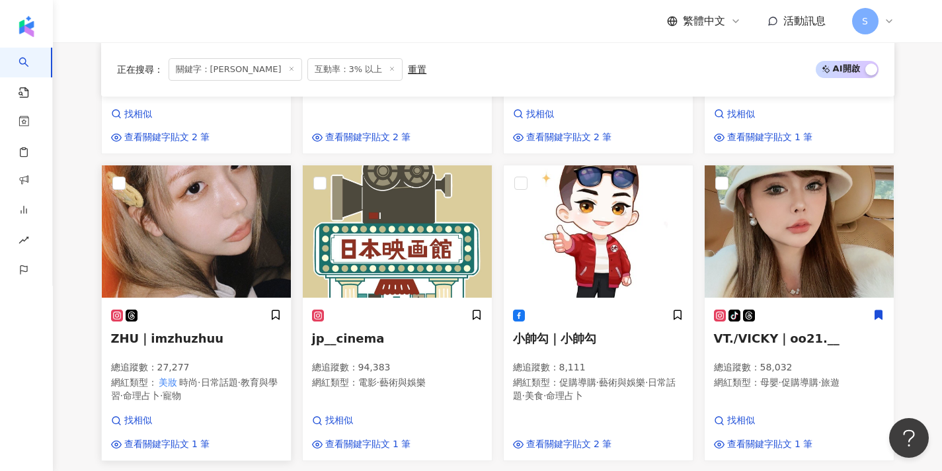
click at [262, 200] on img at bounding box center [196, 231] width 189 height 132
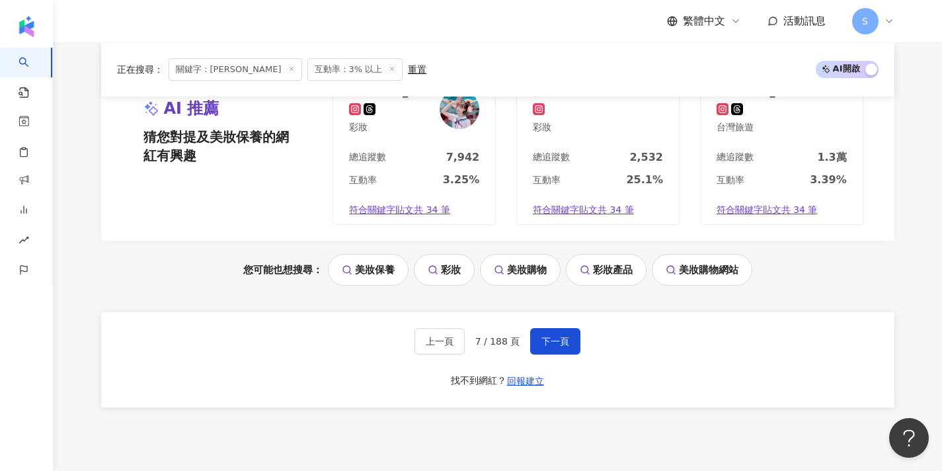
scroll to position [1233, 0]
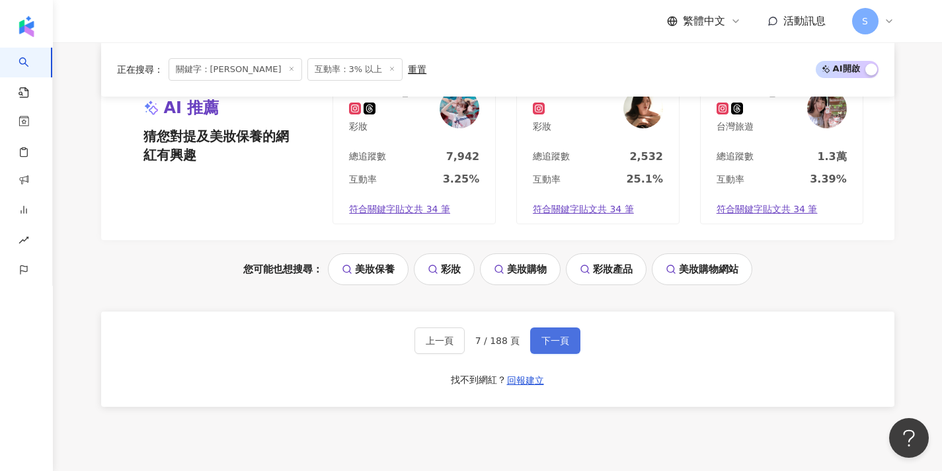
click at [553, 327] on button "下一頁" at bounding box center [555, 340] width 50 height 26
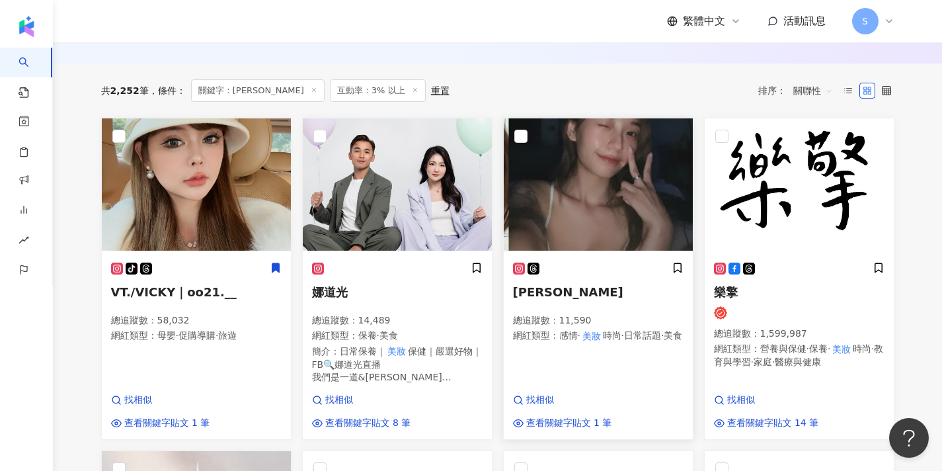
scroll to position [161, 0]
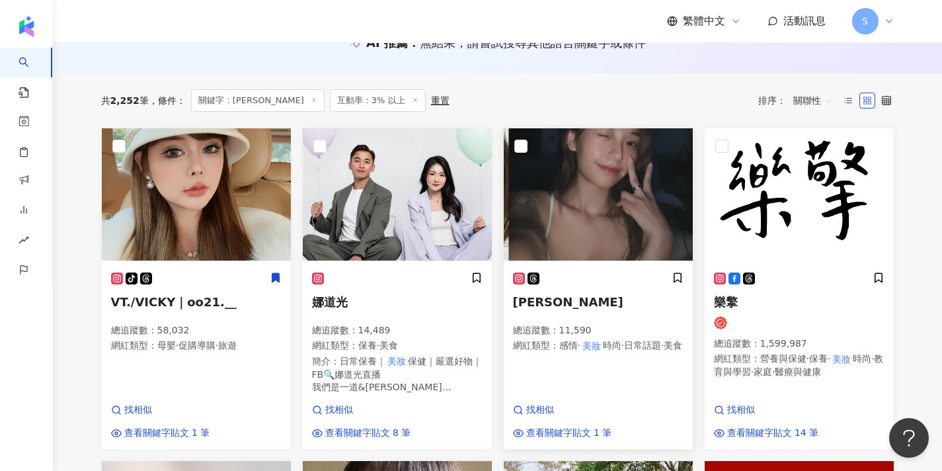
click at [596, 202] on img at bounding box center [598, 194] width 189 height 132
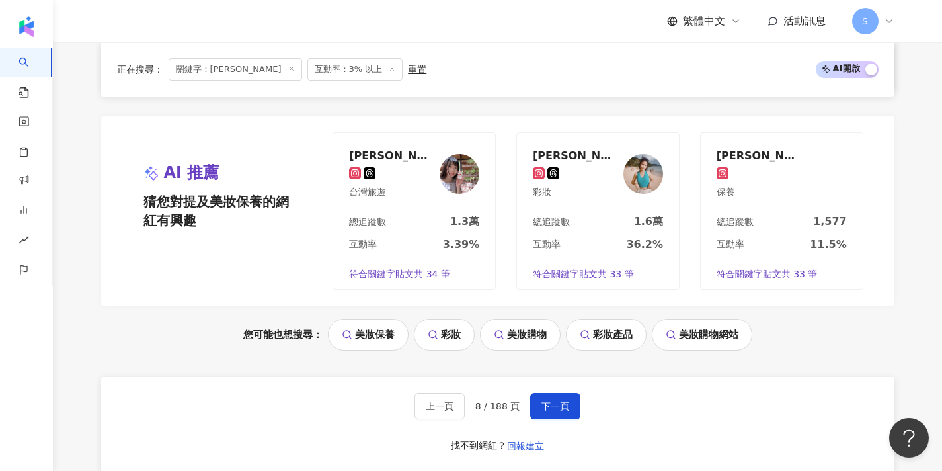
scroll to position [1335, 0]
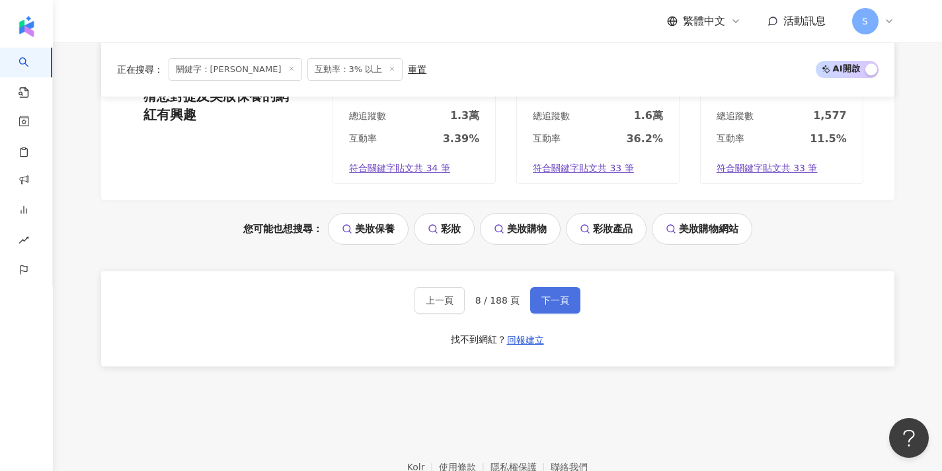
click at [565, 287] on button "下一頁" at bounding box center [555, 300] width 50 height 26
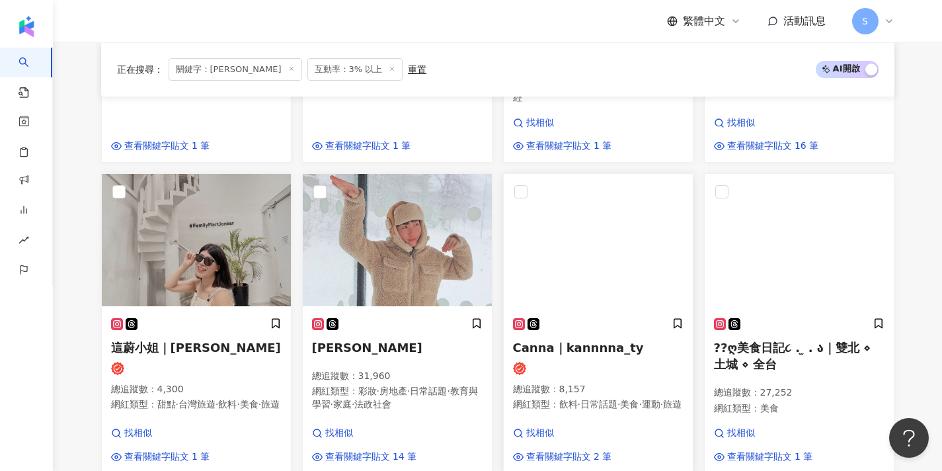
scroll to position [814, 0]
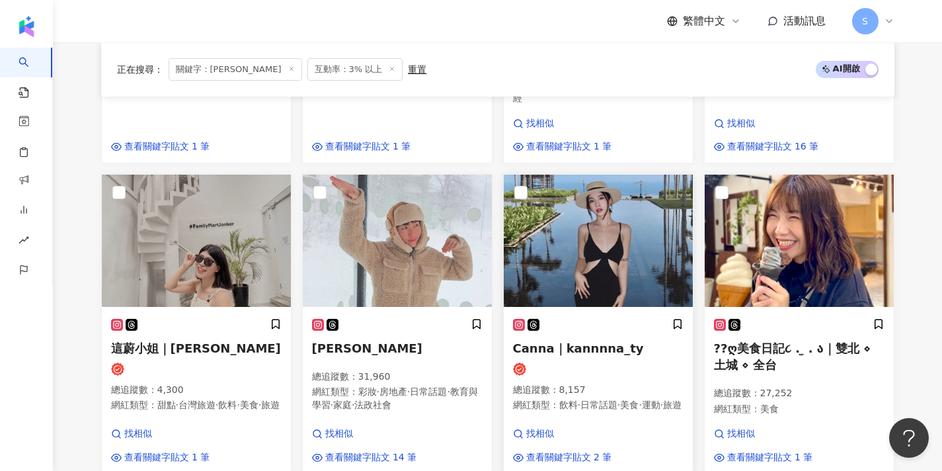
click at [620, 309] on div "Canna｜kannnna_ty 總追蹤數 ： 8,157 網紅類型 ： 飲料 · 日常話題 · 美食 · 運動 · 旅遊 找相似 查看關鍵字貼文 2 筆" at bounding box center [598, 391] width 189 height 164
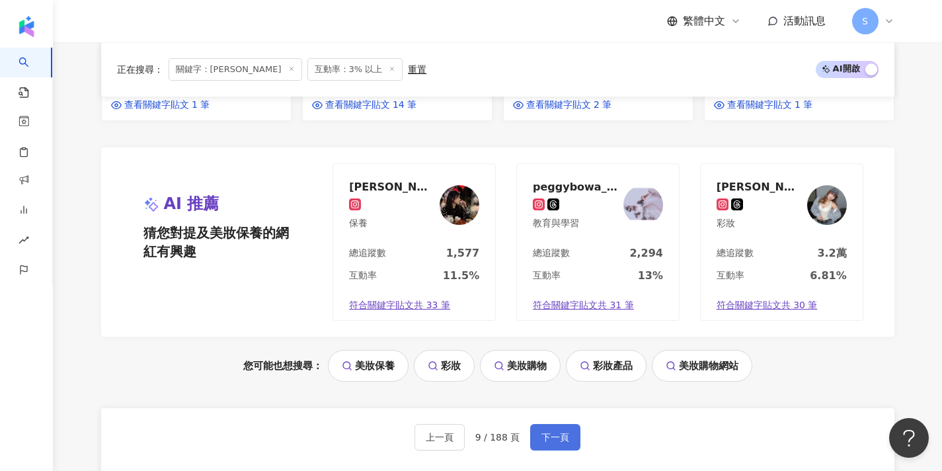
click at [544, 432] on span "下一頁" at bounding box center [555, 437] width 28 height 11
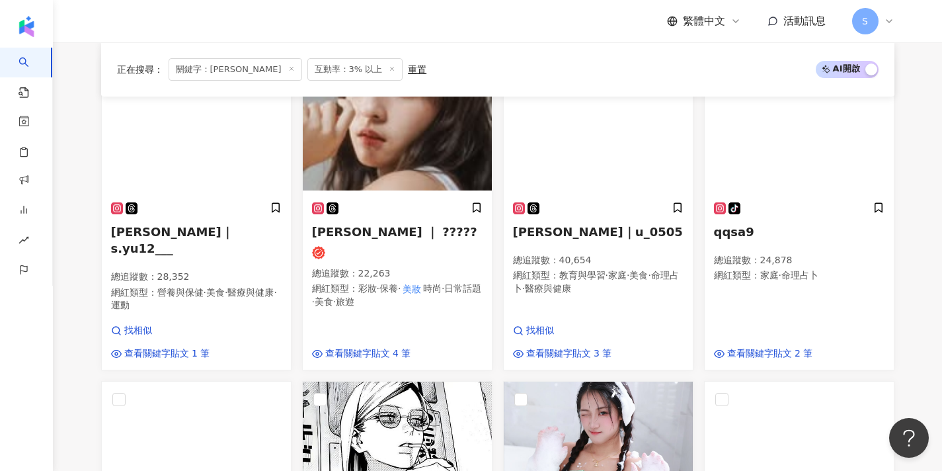
scroll to position [239, 0]
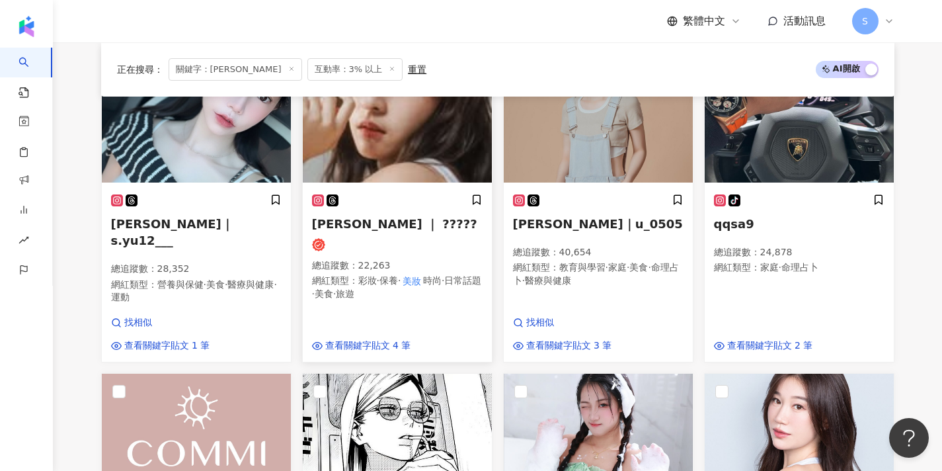
click at [436, 260] on p "總追蹤數 ： 22,263" at bounding box center [397, 265] width 171 height 13
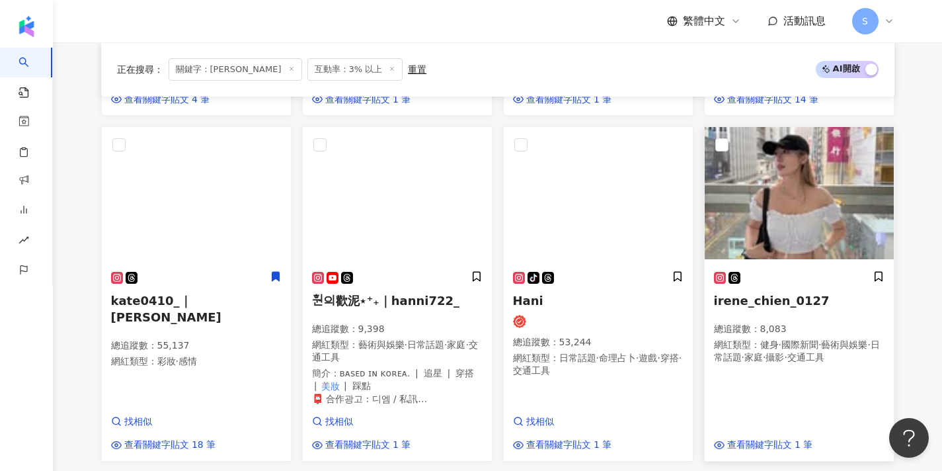
scroll to position [739, 0]
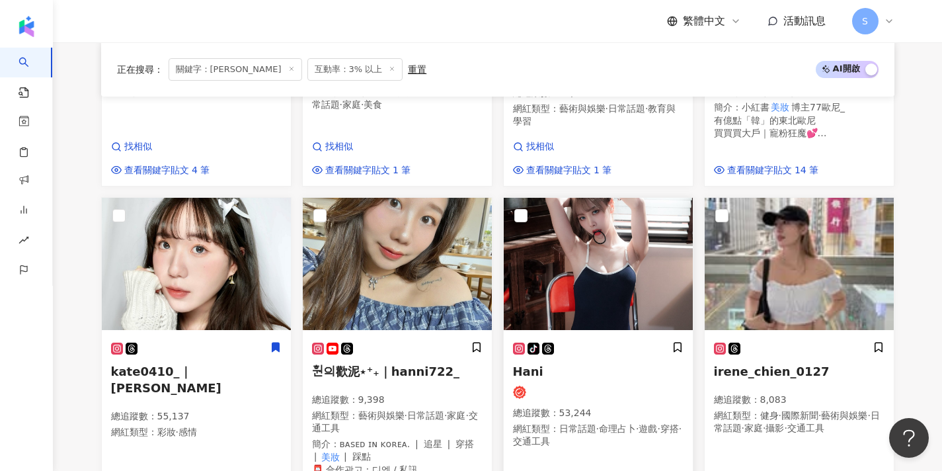
click at [660, 251] on img at bounding box center [598, 264] width 189 height 132
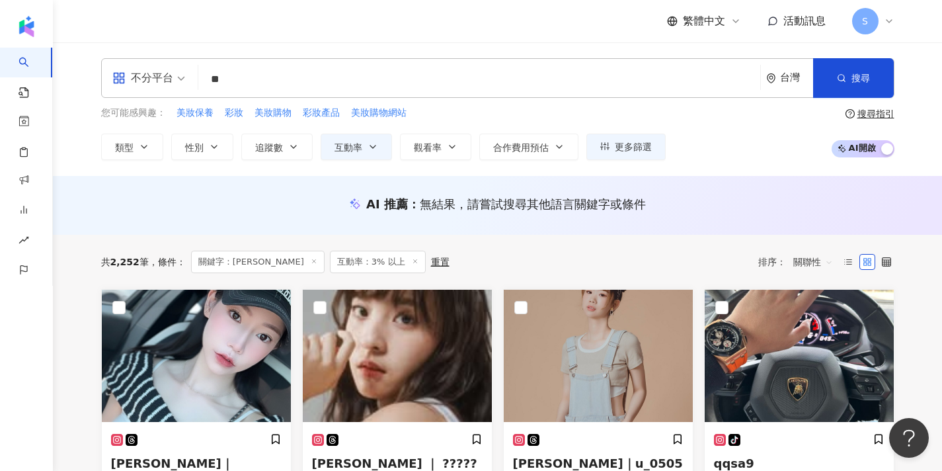
scroll to position [-1, 0]
click at [403, 75] on input "**" at bounding box center [479, 79] width 551 height 25
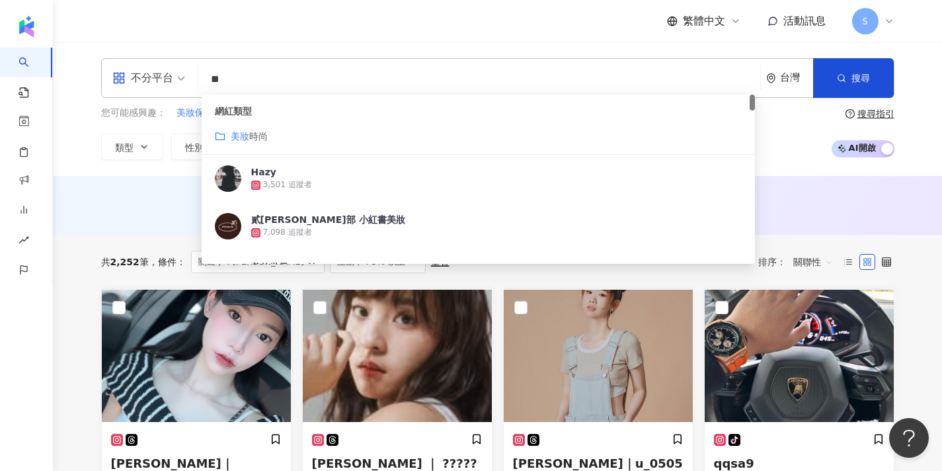
type input "*"
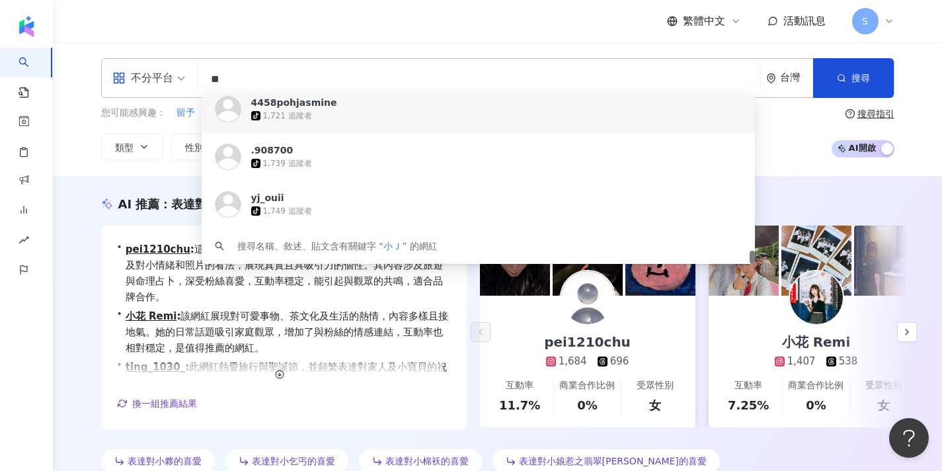
click at [352, 78] on input "**" at bounding box center [479, 79] width 551 height 25
type input "*"
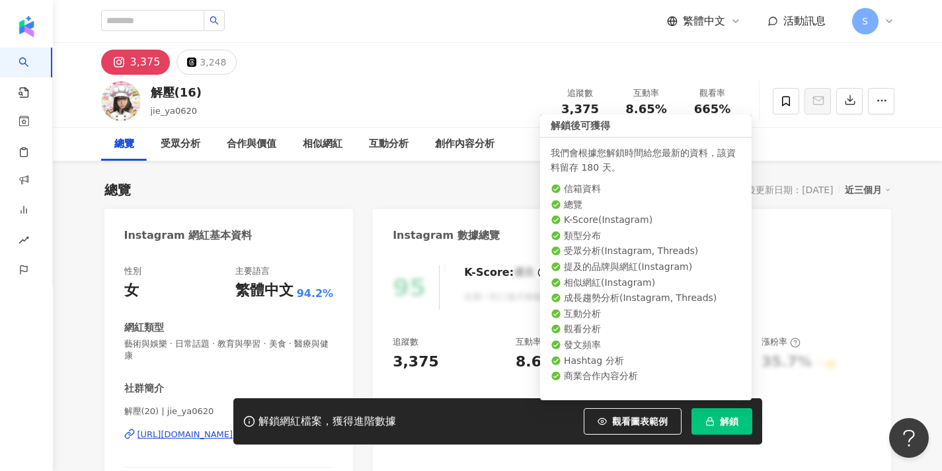
click at [731, 422] on span "解鎖" at bounding box center [729, 421] width 19 height 11
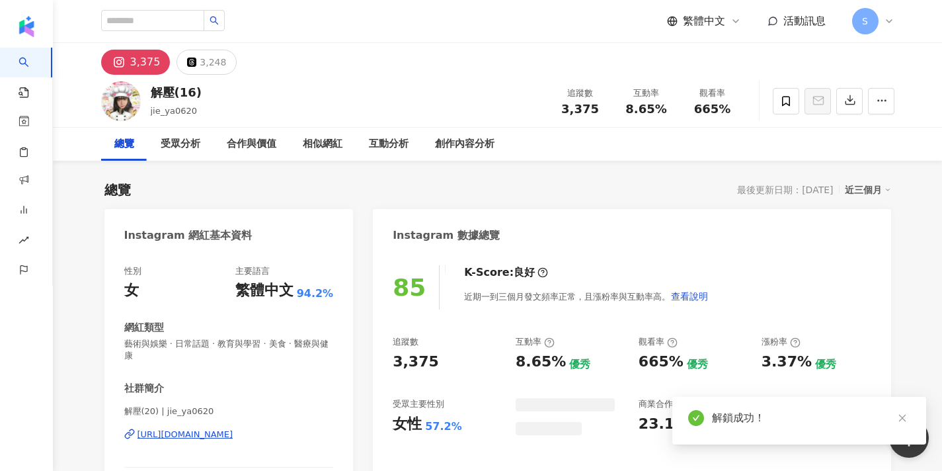
scroll to position [89, 0]
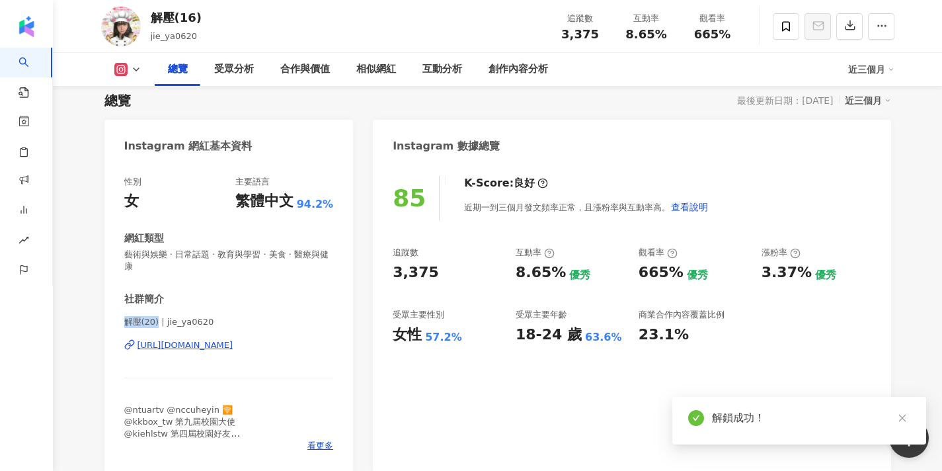
drag, startPoint x: 156, startPoint y: 322, endPoint x: 113, endPoint y: 323, distance: 43.0
click at [113, 323] on div "性別 女 主要語言 繁體中文 94.2% 網紅類型 藝術與娛樂 · 日常話題 · 教育與學習 · 美食 · 醫療與健康 社群簡介 解壓(20) | jie_y…" at bounding box center [228, 317] width 249 height 309
copy span "解壓(20)"
click at [235, 313] on div "社群簡介 解壓(20) | jie_ya0620 [URL][DOMAIN_NAME] @ntuartv @nccuheyin 🛜 @kkbox_tw 第九屆…" at bounding box center [229, 371] width 210 height 159
drag, startPoint x: 155, startPoint y: 324, endPoint x: 104, endPoint y: 321, distance: 51.7
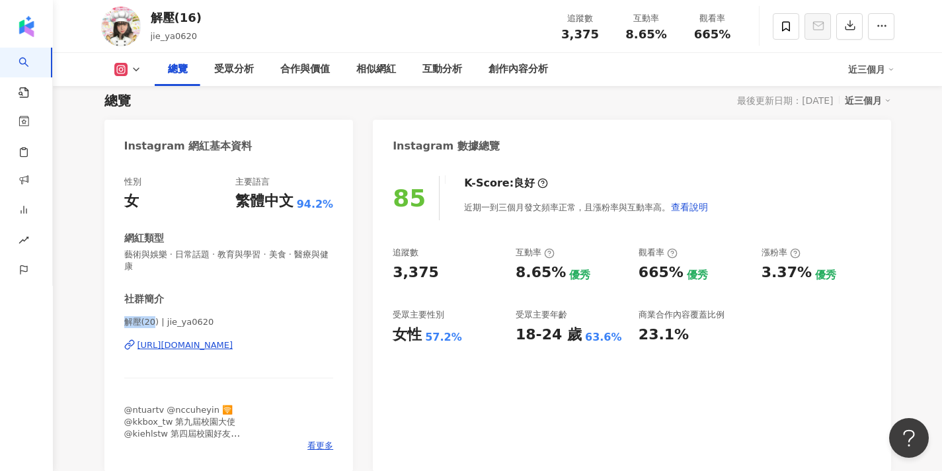
click at [104, 321] on div "性別 女 主要語言 繁體中文 94.2% 網紅類型 藝術與娛樂 · 日常話題 · 教育與學習 · 美食 · 醫療與健康 社群簡介 解壓(20) | jie_y…" at bounding box center [228, 317] width 249 height 309
copy span "解壓(20"
click at [217, 344] on div "[URL][DOMAIN_NAME]" at bounding box center [186, 345] width 96 height 12
click at [247, 313] on div "社群簡介 解壓(20) | jie_ya0620 https://www.instagram.com/jie_ya0620/ @ntuartv @nccuhe…" at bounding box center [229, 371] width 210 height 159
drag, startPoint x: 158, startPoint y: 322, endPoint x: 102, endPoint y: 321, distance: 55.6
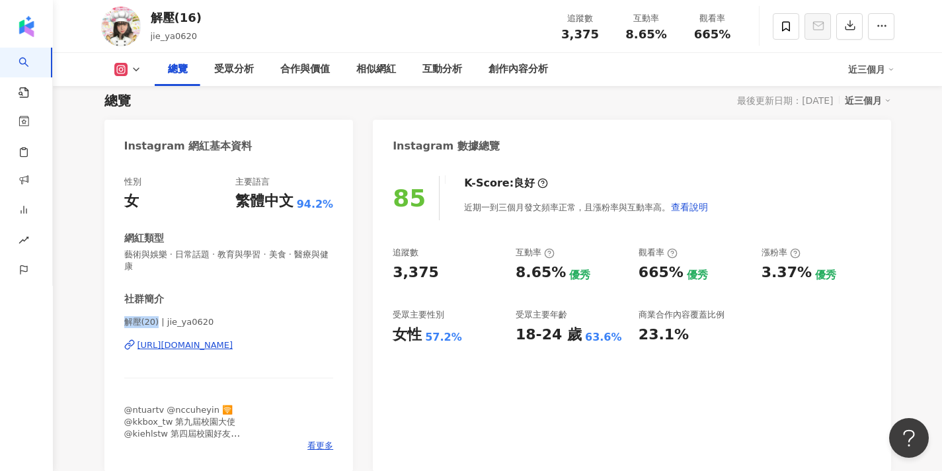
copy span "解壓(20)"
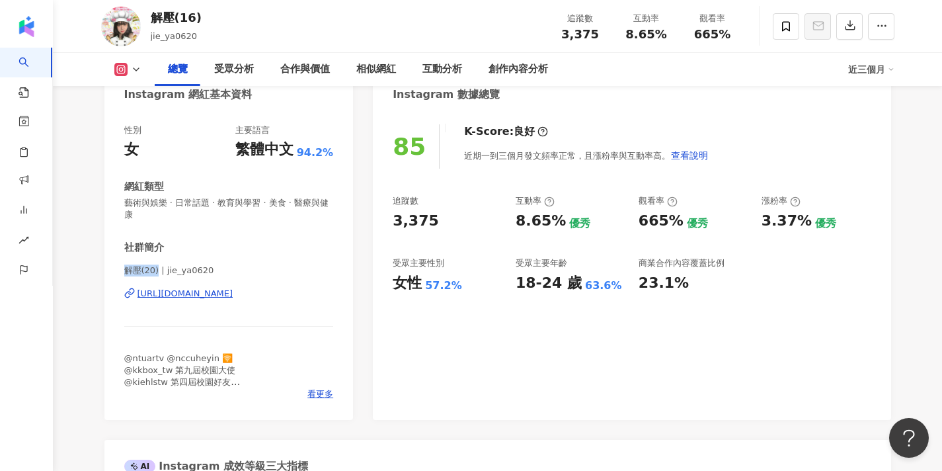
scroll to position [160, 0]
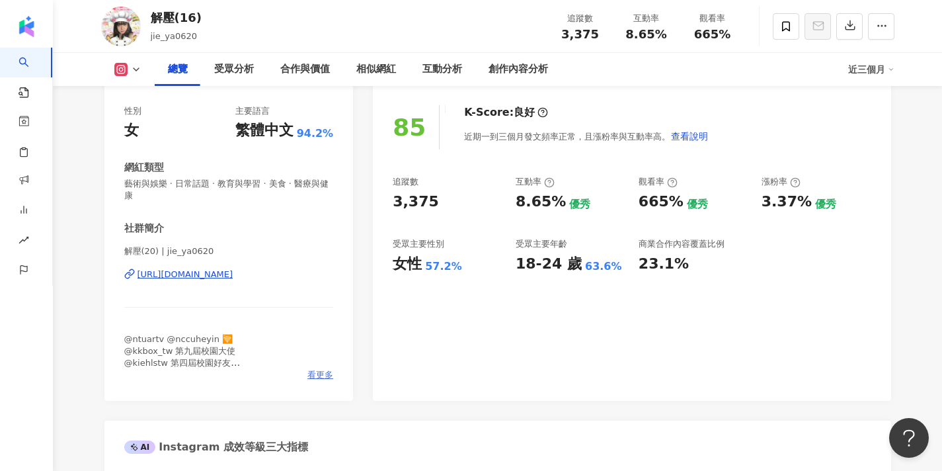
click at [317, 376] on span "看更多" at bounding box center [320, 375] width 26 height 12
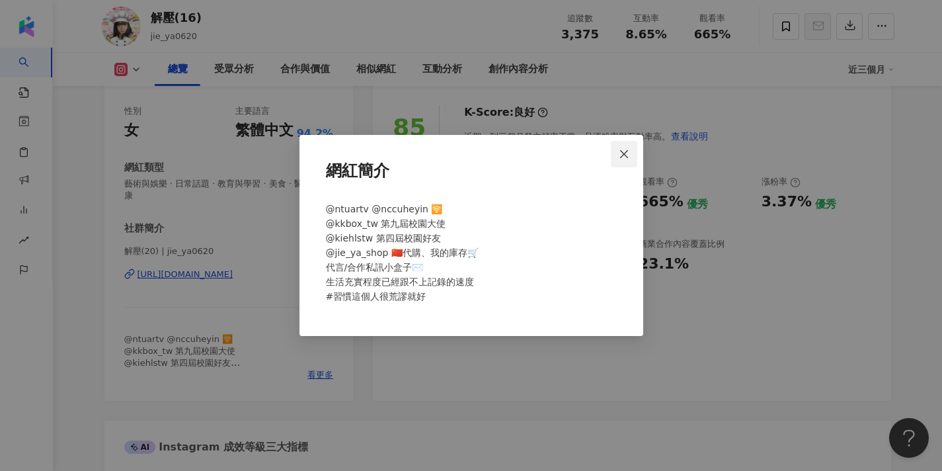
click at [636, 160] on button "Close" at bounding box center [624, 154] width 26 height 26
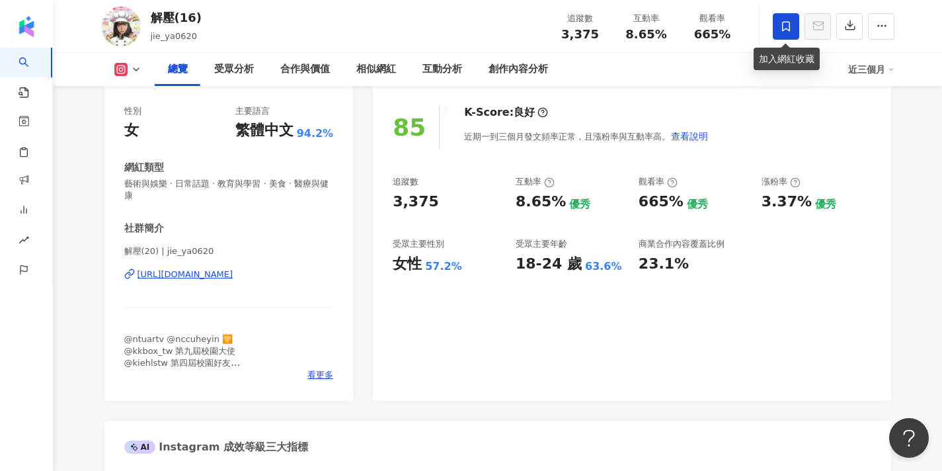
click at [793, 35] on span at bounding box center [786, 26] width 26 height 26
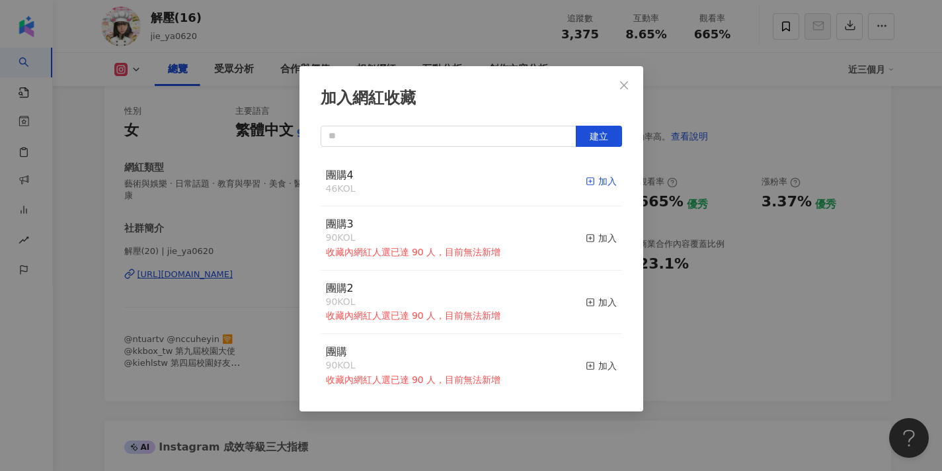
click at [589, 179] on icon "button" at bounding box center [590, 181] width 9 height 9
click at [628, 80] on icon "close" at bounding box center [624, 85] width 11 height 11
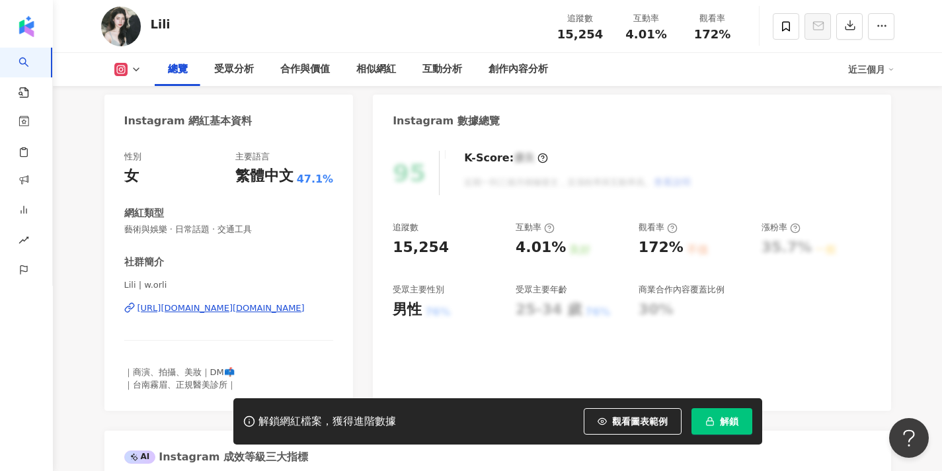
click at [713, 414] on button "解鎖" at bounding box center [722, 421] width 61 height 26
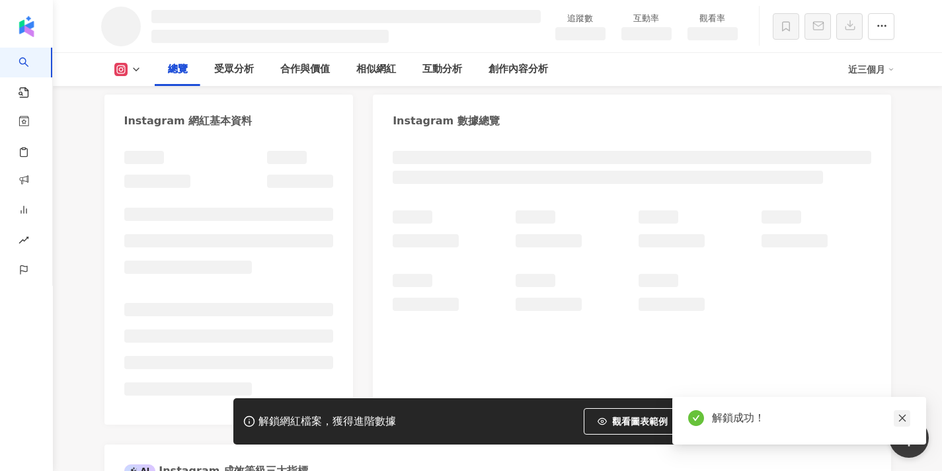
click at [905, 417] on icon "close" at bounding box center [902, 417] width 9 height 9
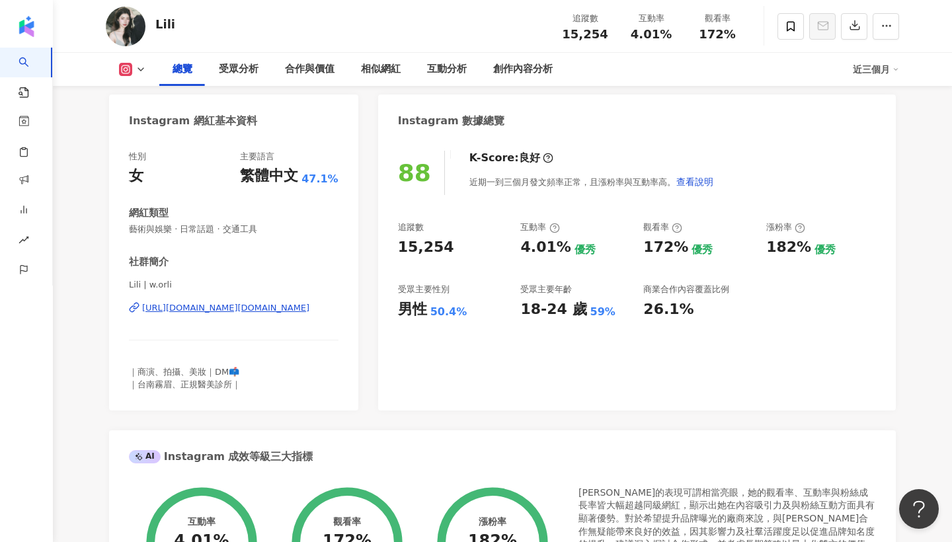
click at [218, 308] on div "https://www.instagram.com/w.orli/" at bounding box center [225, 308] width 167 height 12
drag, startPoint x: 139, startPoint y: 284, endPoint x: 106, endPoint y: 284, distance: 33.1
drag, startPoint x: 141, startPoint y: 284, endPoint x: 102, endPoint y: 282, distance: 39.1
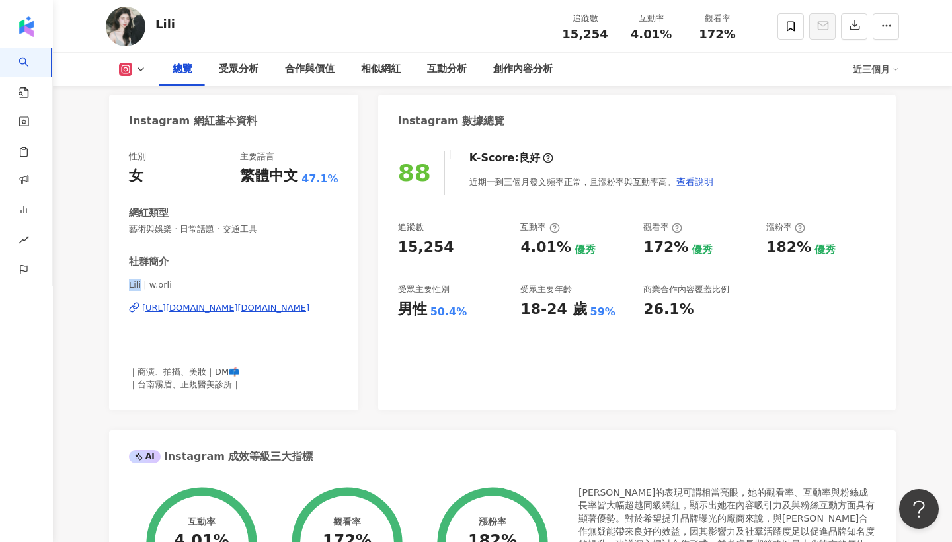
copy span "Lili"
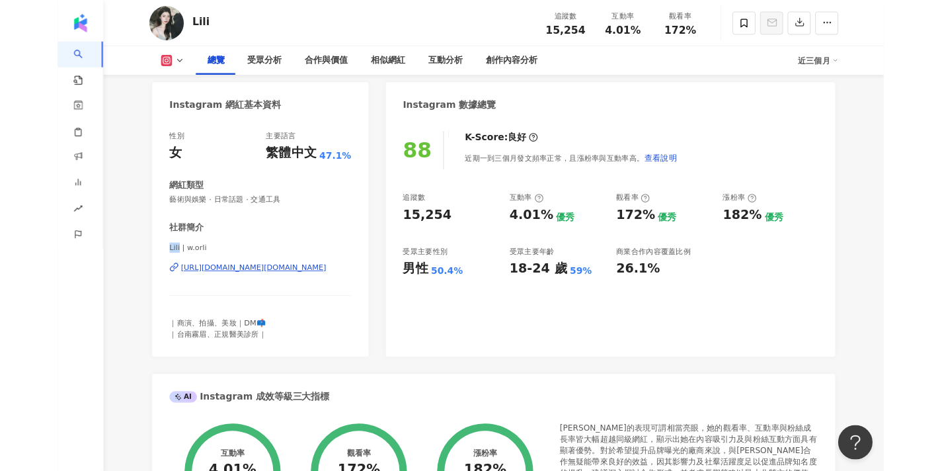
scroll to position [92, 0]
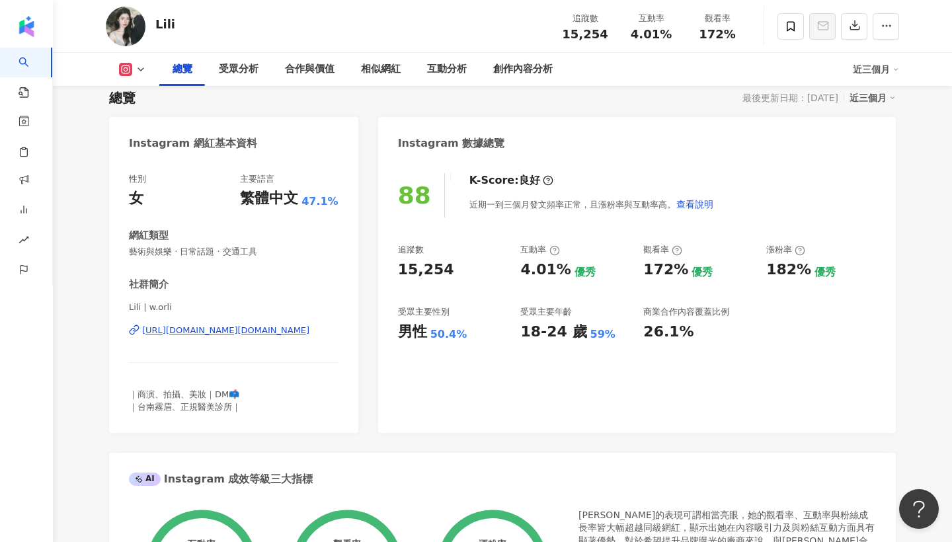
click at [214, 411] on div "｜商演、拍攝、美妝｜DM📫 ｜台南霧眉、正規醫美診所｜" at bounding box center [234, 401] width 210 height 24
click at [223, 405] on span "｜商演、拍攝、美妝｜DM📫 ｜台南霧眉、正規醫美診所｜" at bounding box center [185, 400] width 112 height 22
click at [772, 27] on div at bounding box center [824, 27] width 149 height 40
click at [785, 26] on icon at bounding box center [791, 26] width 12 height 12
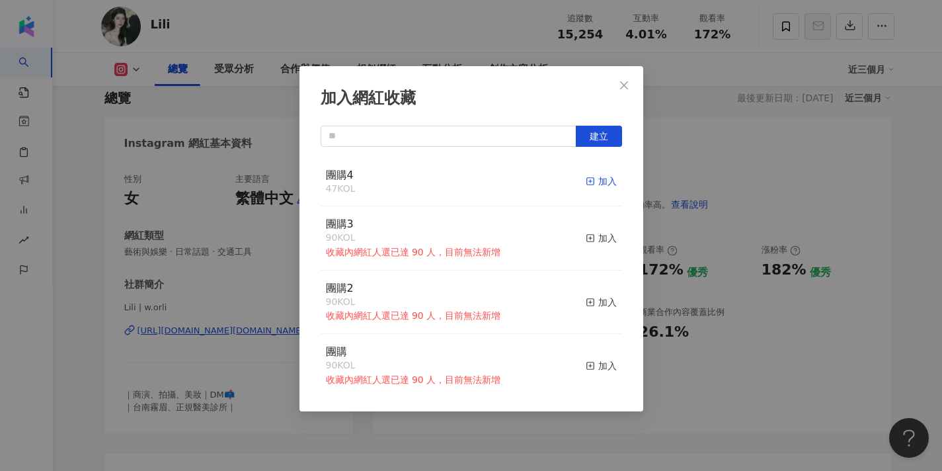
click at [594, 178] on rect "button" at bounding box center [589, 181] width 7 height 7
click at [624, 84] on icon "close" at bounding box center [624, 85] width 11 height 11
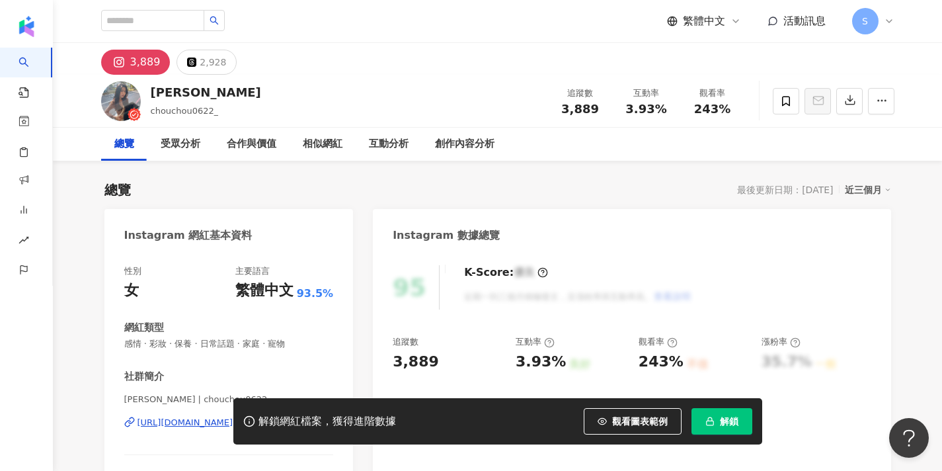
scroll to position [60, 0]
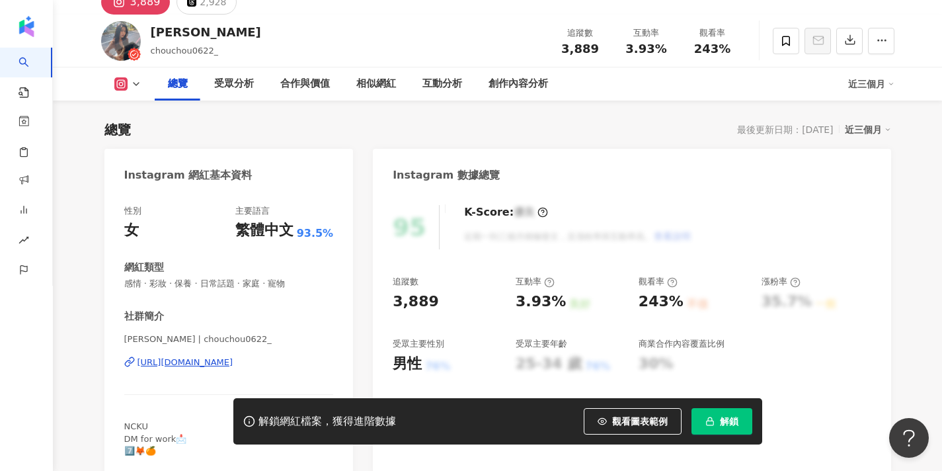
click at [233, 364] on div "https://www.instagram.com/chouchou0622_/" at bounding box center [186, 362] width 96 height 12
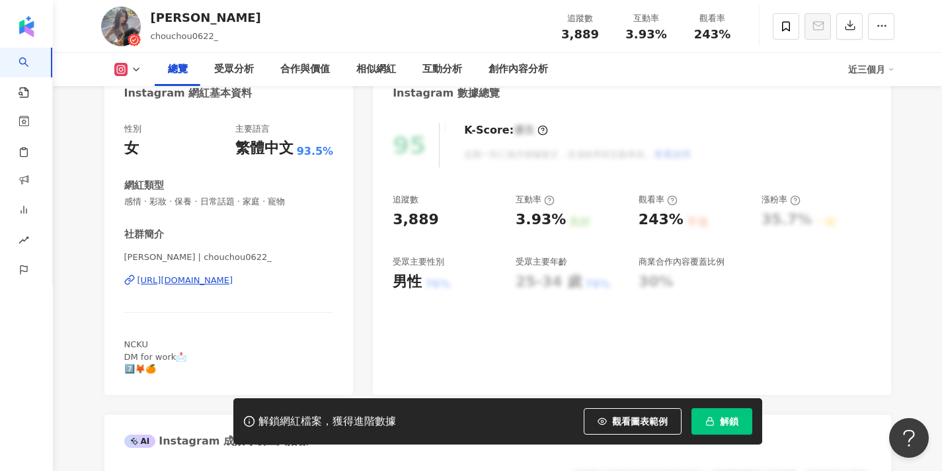
scroll to position [177, 0]
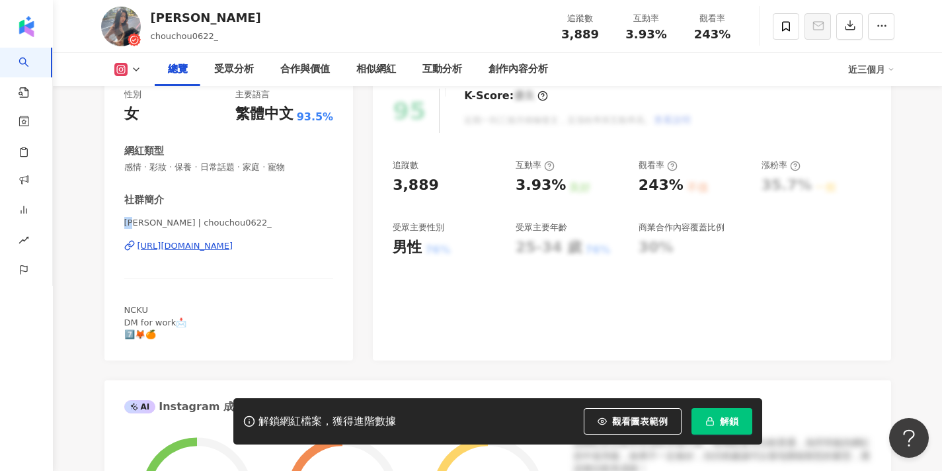
drag, startPoint x: 139, startPoint y: 224, endPoint x: 106, endPoint y: 225, distance: 33.1
click at [106, 225] on div "性別 女 主要語言 繁體中文 93.5% 網紅類型 感情 · 彩妝 · 保養 · 日常話題 · 家庭 · 寵物 社群簡介 周周 | chouchou0622_…" at bounding box center [228, 217] width 249 height 285
copy span "周周"
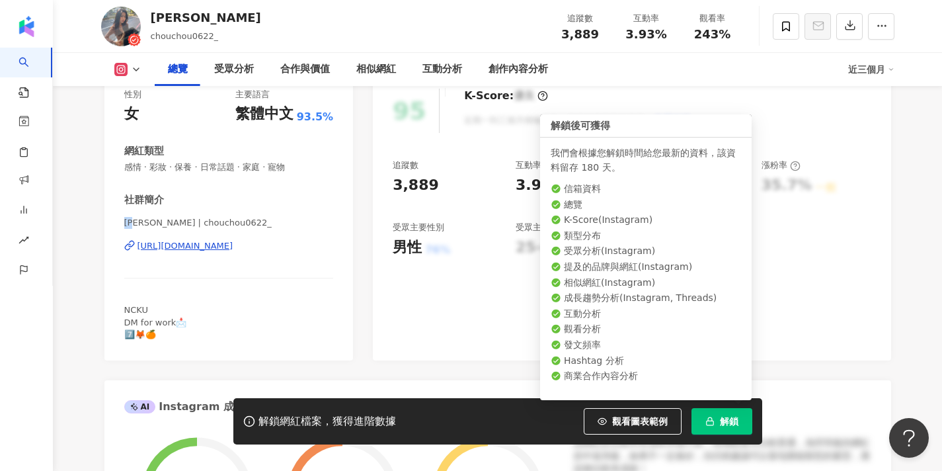
click at [713, 420] on icon "button" at bounding box center [709, 421] width 9 height 9
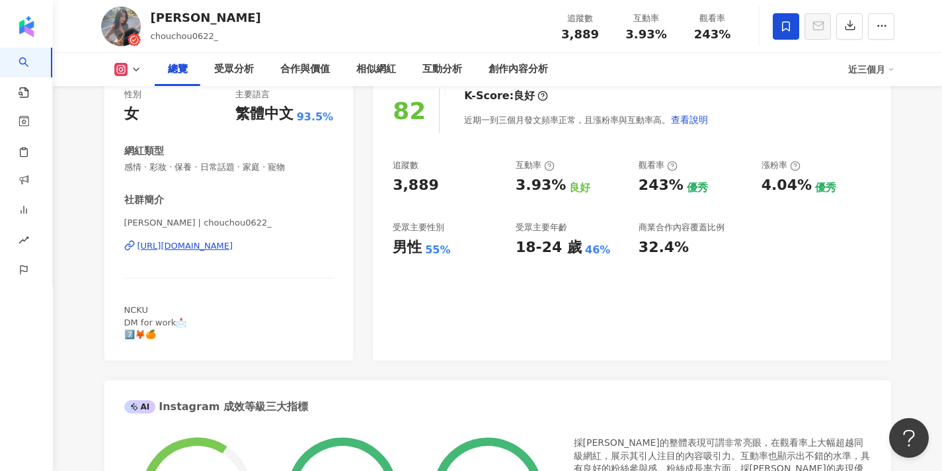
click at [792, 30] on span at bounding box center [786, 26] width 26 height 26
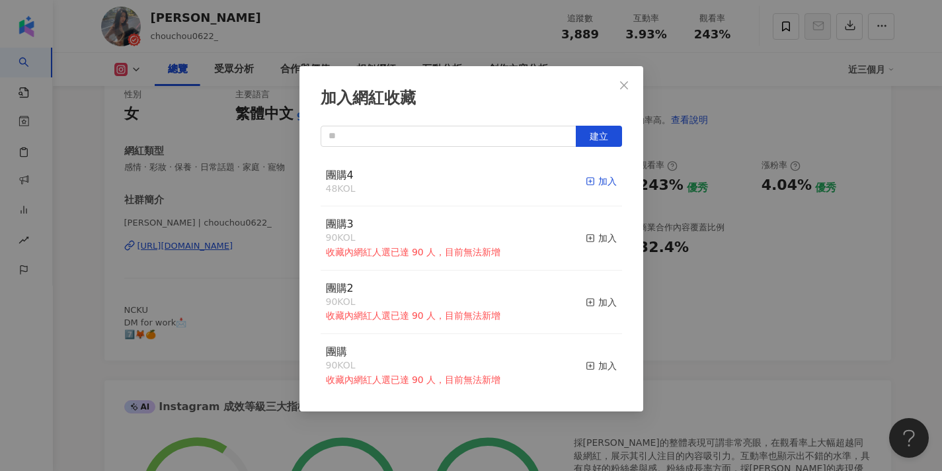
click at [590, 176] on span "button" at bounding box center [590, 181] width 9 height 11
click at [620, 83] on icon "close" at bounding box center [624, 85] width 11 height 11
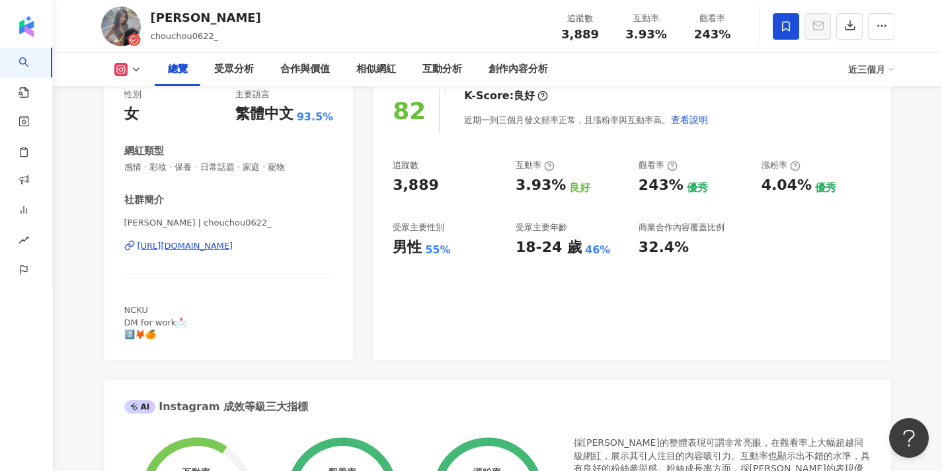
scroll to position [177, 0]
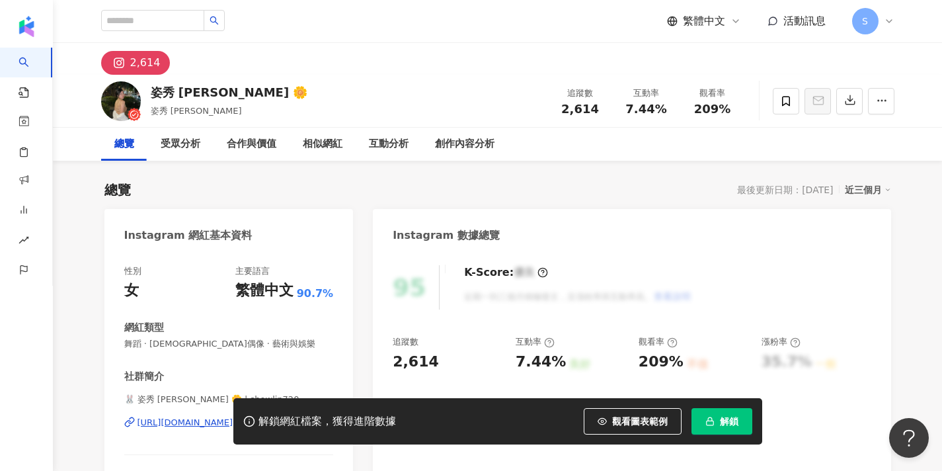
scroll to position [208, 0]
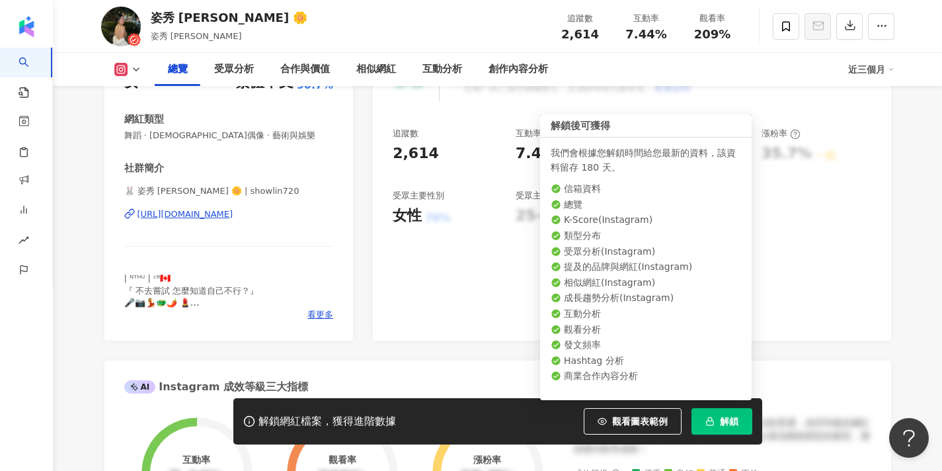
click at [729, 417] on span "解鎖" at bounding box center [729, 421] width 19 height 11
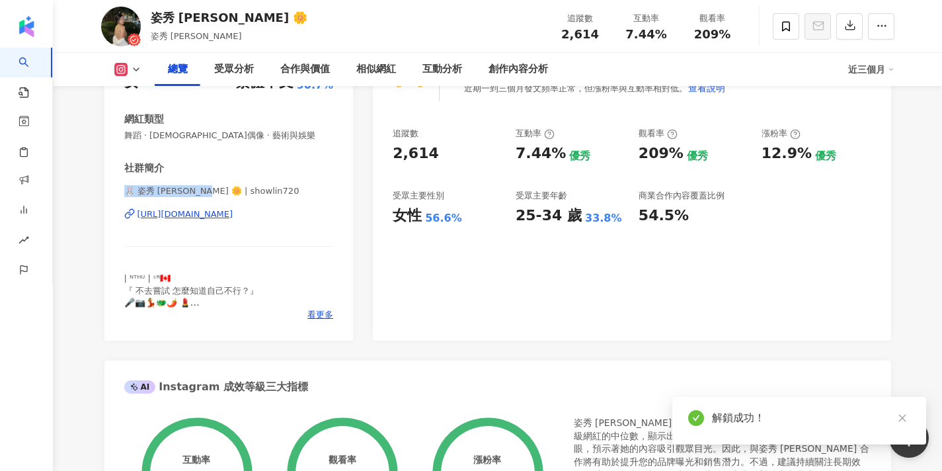
drag, startPoint x: 203, startPoint y: 188, endPoint x: 97, endPoint y: 177, distance: 107.0
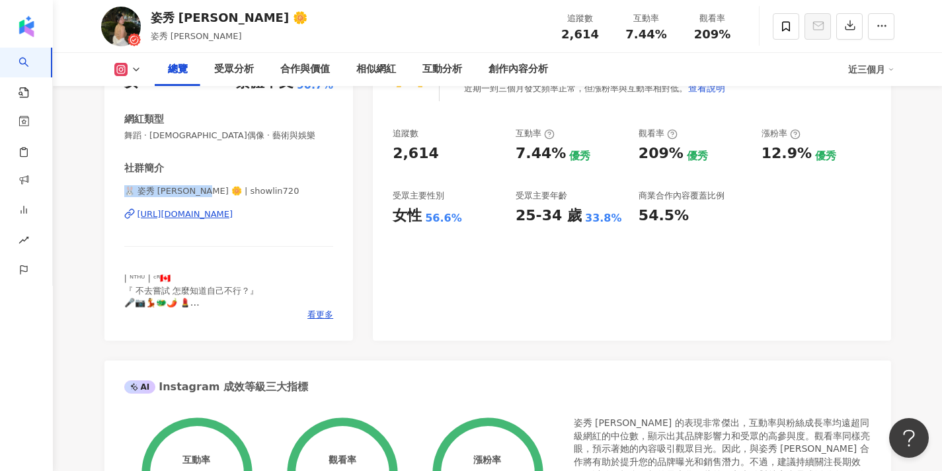
copy div "社群簡介 🐰 姿秀 Jasmine 🌼 |"
click at [323, 315] on span "看更多" at bounding box center [320, 315] width 26 height 12
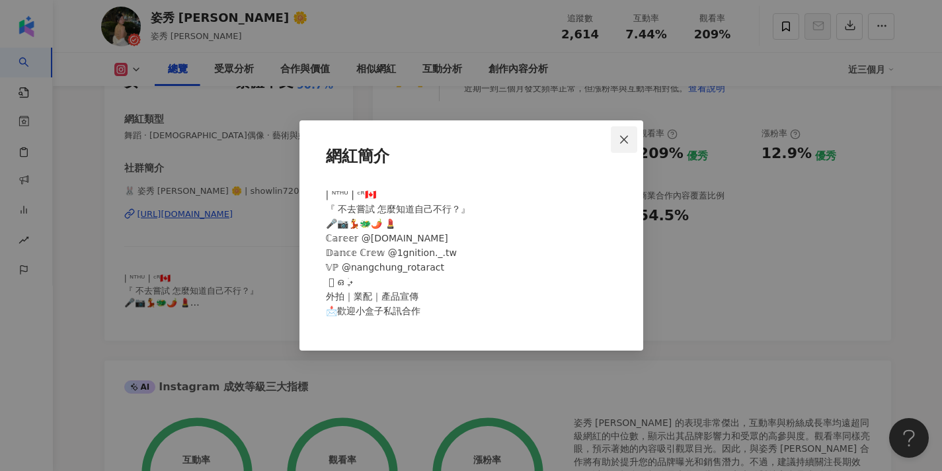
click at [627, 135] on icon "close" at bounding box center [624, 139] width 11 height 11
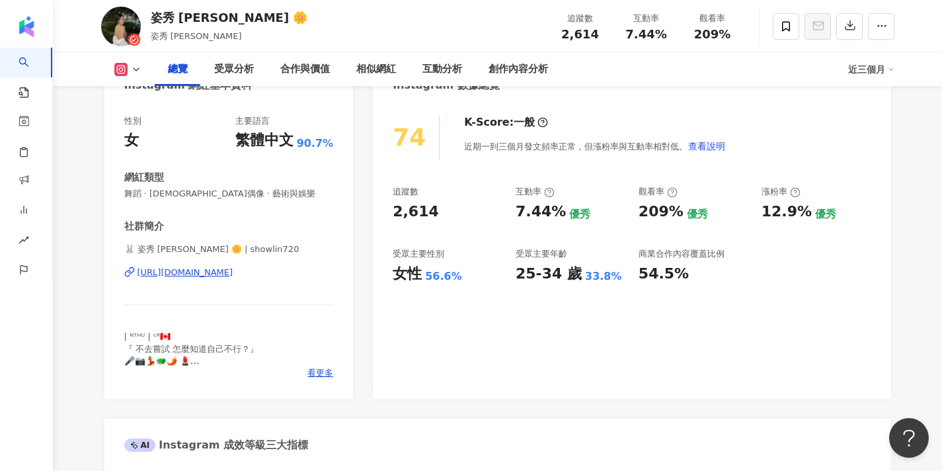
scroll to position [147, 0]
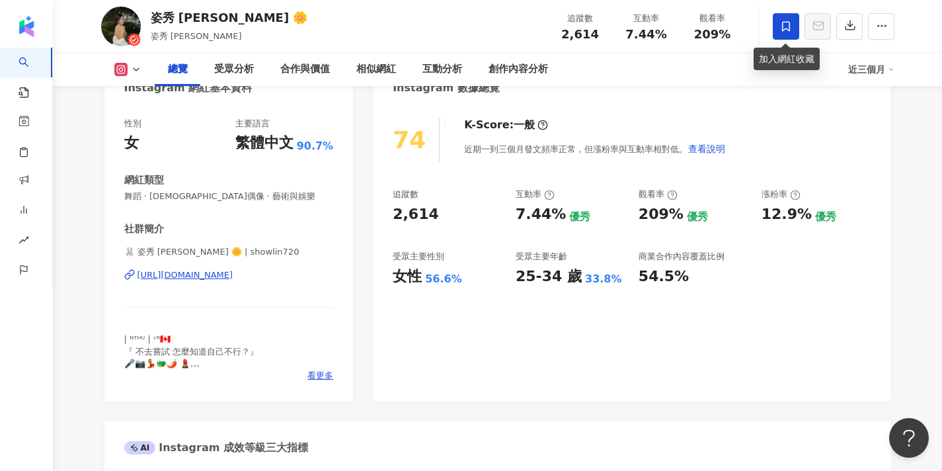
click at [778, 22] on span at bounding box center [786, 26] width 26 height 26
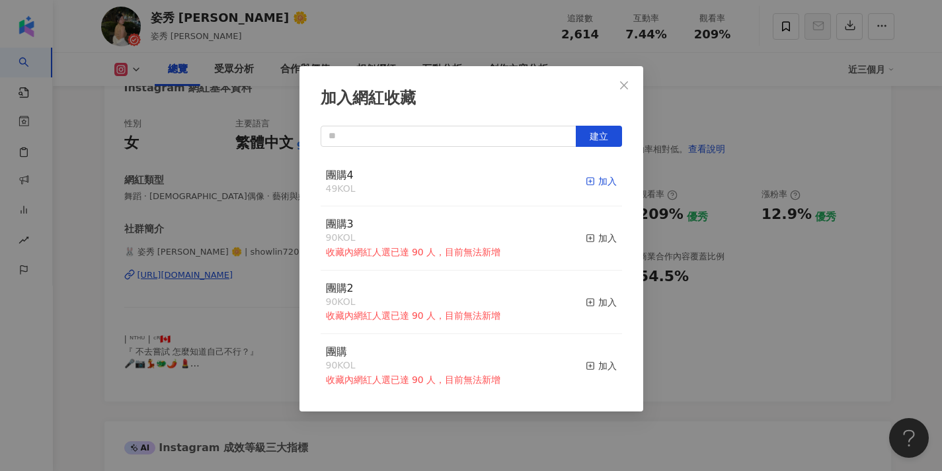
click at [592, 186] on span "button" at bounding box center [590, 181] width 9 height 11
click at [546, 171] on div "團購4 50 KOL 已加入" at bounding box center [471, 182] width 301 height 50
click at [621, 83] on icon "close" at bounding box center [624, 85] width 11 height 11
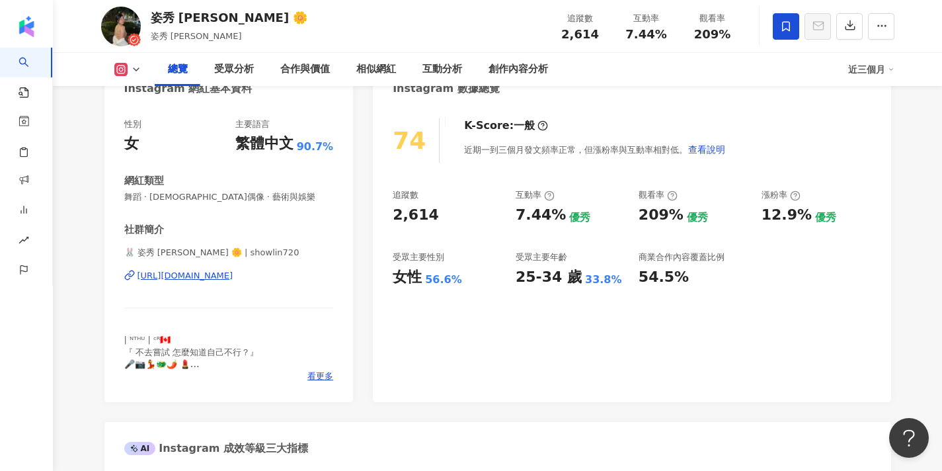
click at [198, 278] on div "https://www.instagram.com/showlin720/" at bounding box center [186, 276] width 96 height 12
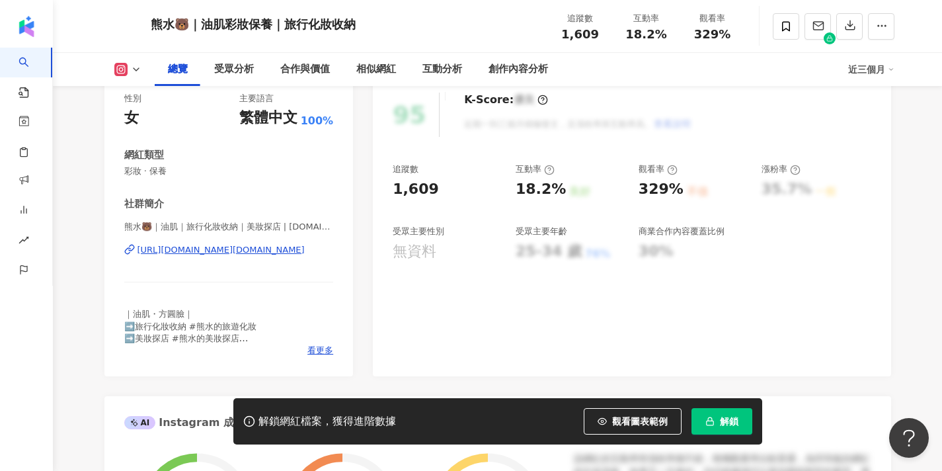
scroll to position [194, 0]
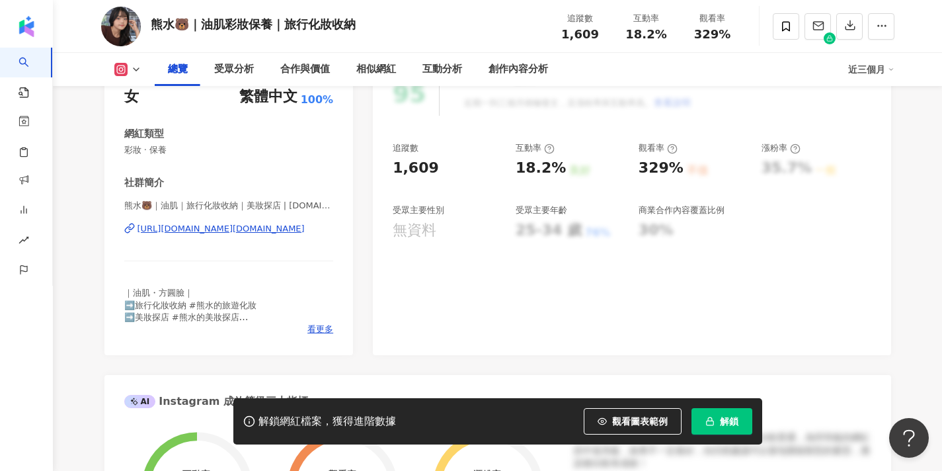
click at [284, 231] on div "[URL][DOMAIN_NAME][DOMAIN_NAME]" at bounding box center [221, 229] width 167 height 12
click at [788, 24] on icon at bounding box center [786, 26] width 12 height 12
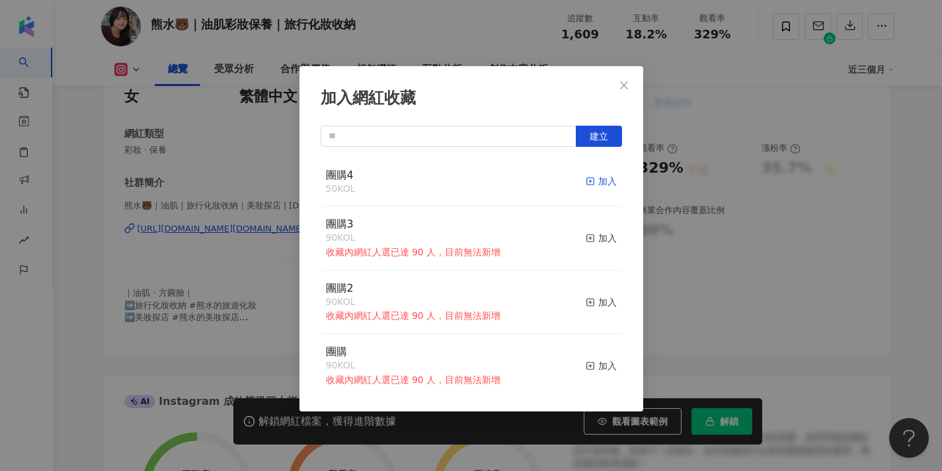
click at [595, 184] on icon "button" at bounding box center [590, 181] width 9 height 9
click at [625, 85] on icon "close" at bounding box center [624, 85] width 11 height 11
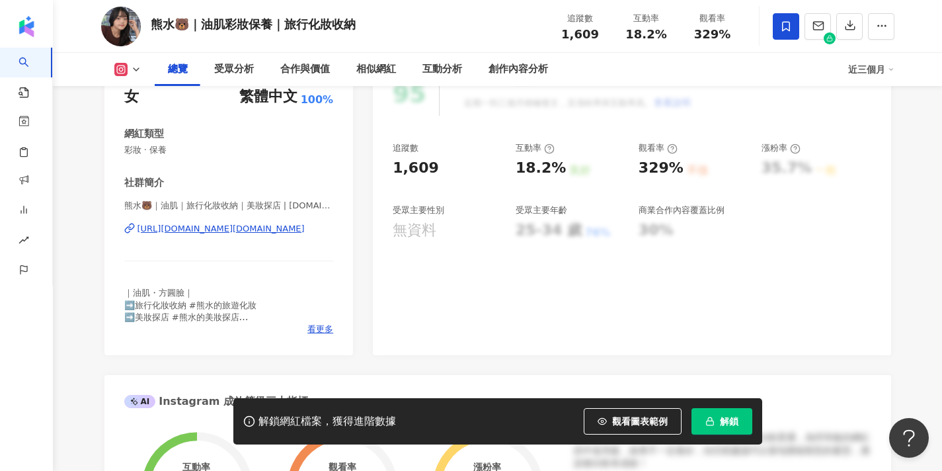
click at [709, 424] on icon "button" at bounding box center [709, 421] width 9 height 9
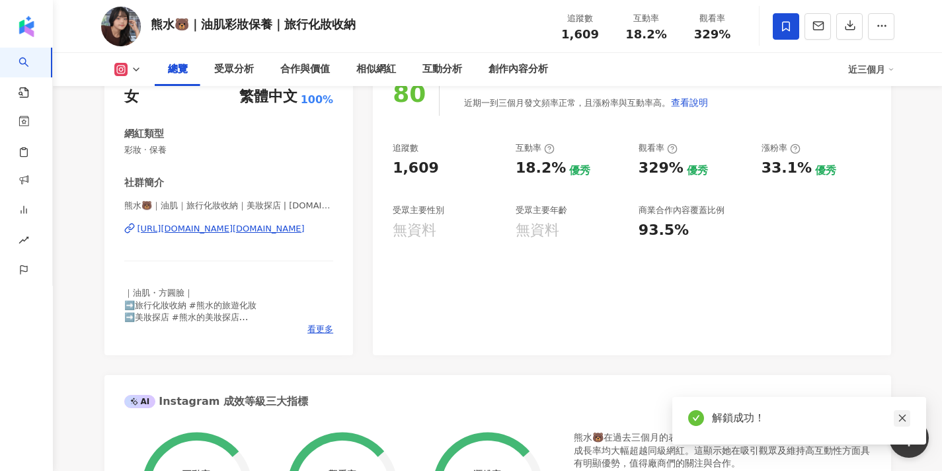
click at [903, 419] on icon "close" at bounding box center [902, 418] width 7 height 7
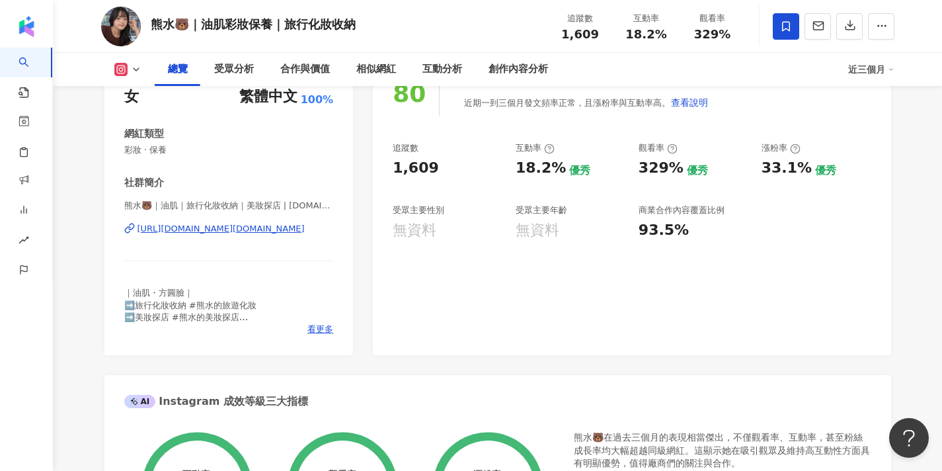
click at [180, 2] on div "熊水🐻｜油肌彩妝保養｜旅行化妝收納 追蹤數 1,609 互動率 18.2% 觀看率 329%" at bounding box center [498, 26] width 846 height 52
drag, startPoint x: 276, startPoint y: 209, endPoint x: 100, endPoint y: 203, distance: 176.0
copy span "熊水🐻｜油肌｜旅行化妝收納｜美妝探店"
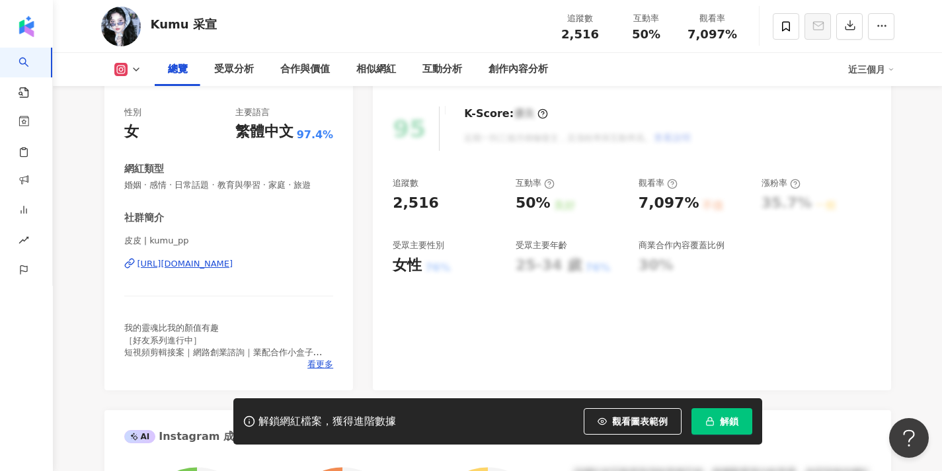
scroll to position [150, 0]
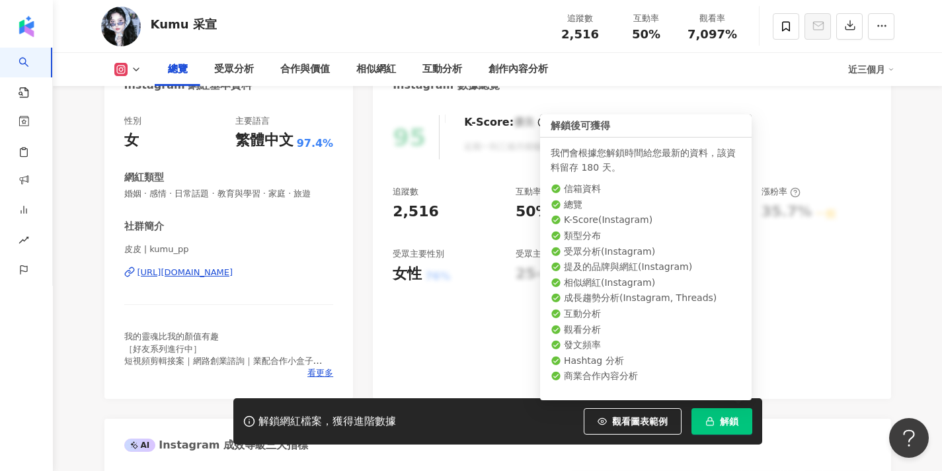
click at [711, 413] on button "解鎖" at bounding box center [722, 421] width 61 height 26
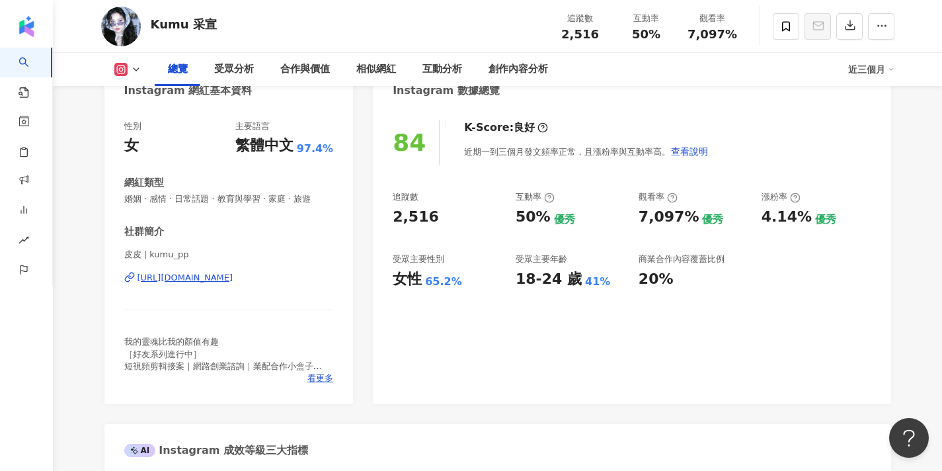
scroll to position [144, 0]
click at [319, 379] on span "看更多" at bounding box center [320, 379] width 26 height 12
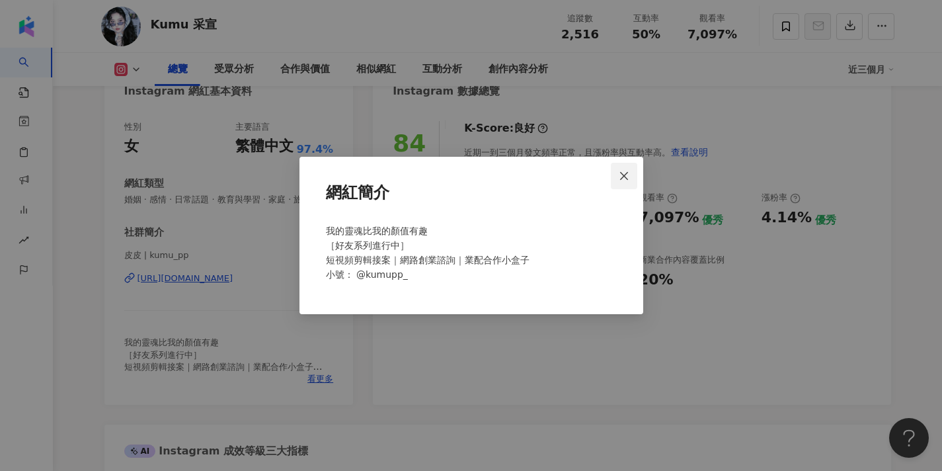
click at [619, 173] on icon "close" at bounding box center [624, 176] width 11 height 11
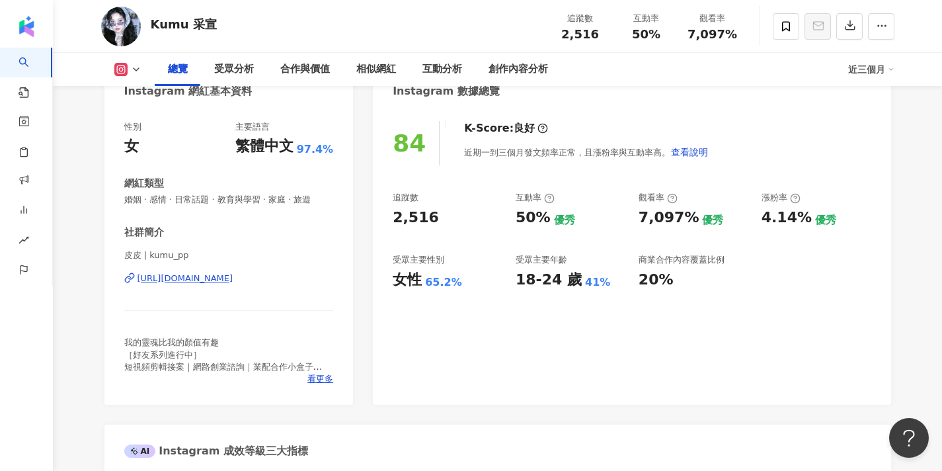
click at [233, 279] on div "https://www.instagram.com/kumu_pp/" at bounding box center [186, 278] width 96 height 12
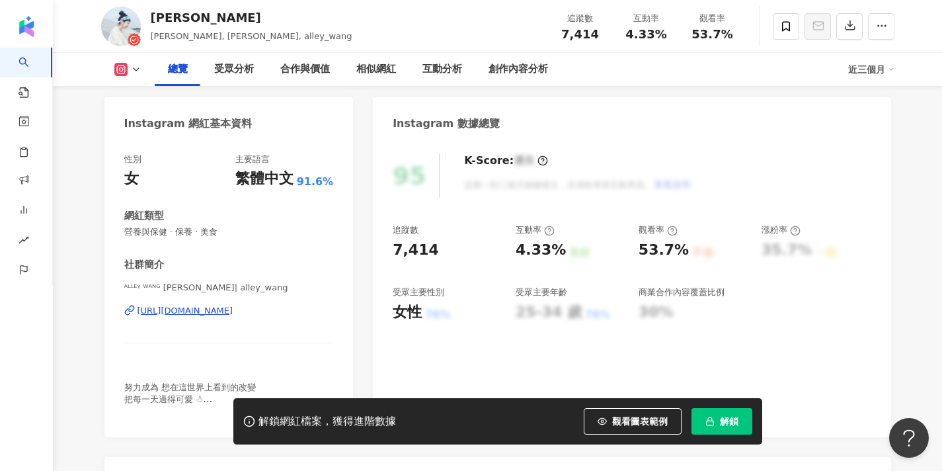
scroll to position [124, 0]
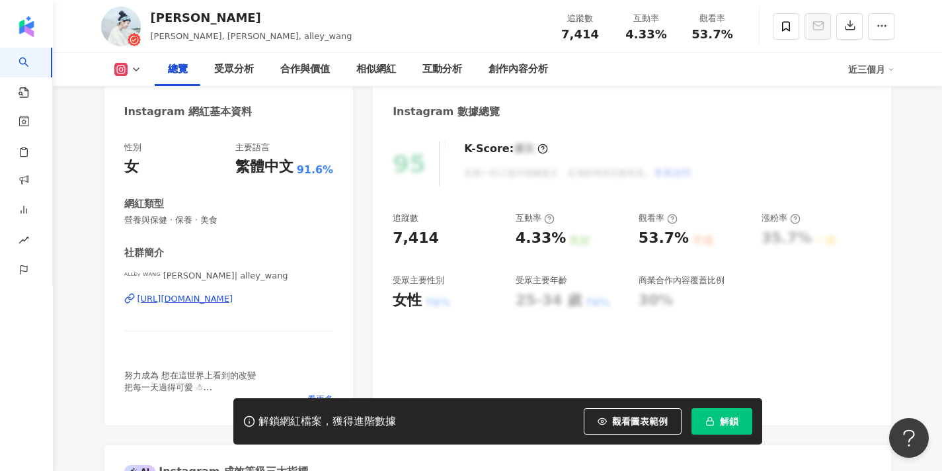
click at [726, 429] on button "解鎖" at bounding box center [722, 421] width 61 height 26
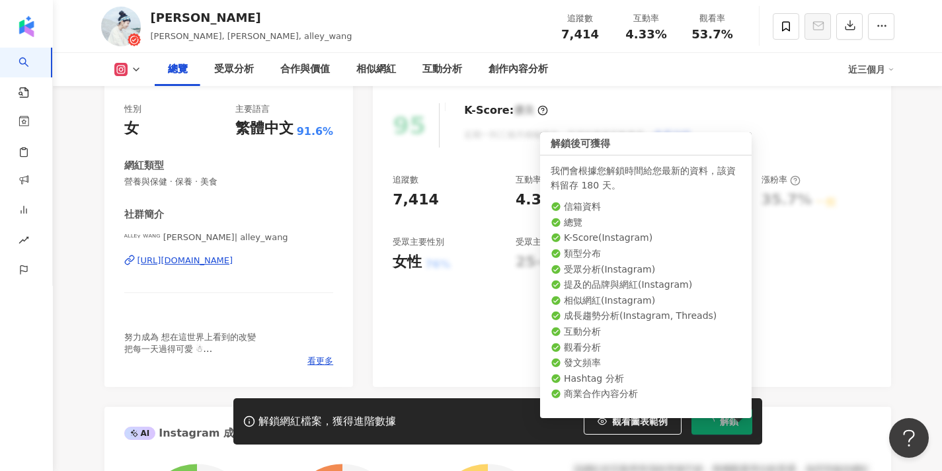
scroll to position [212, 0]
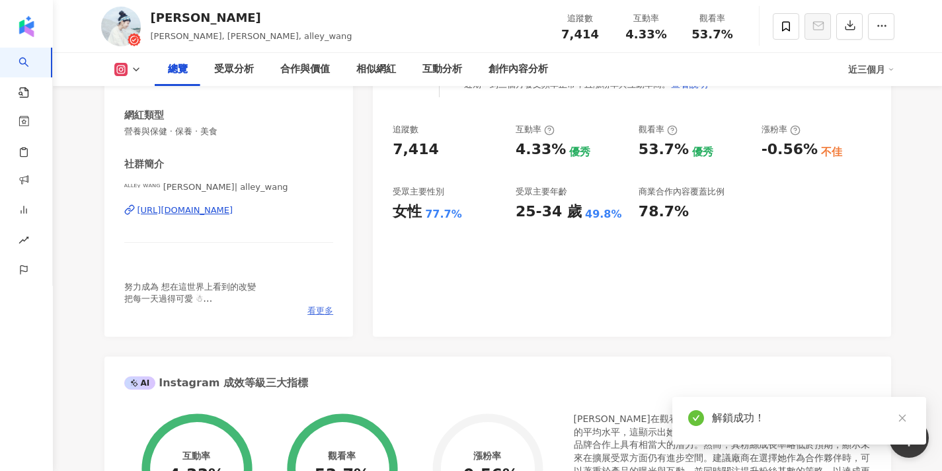
click at [325, 309] on span "看更多" at bounding box center [320, 311] width 26 height 12
click at [321, 309] on div "༘ 努力成為 想在這世界上看到的改變 把每一天過得可愛 ☃︎ . . 寄賣點𓊼 台南 浪花一朵朵 @twsaa . 👇🏻欸哩嚴選團購 ͓ 小商品 ͓ 二手衣 …" at bounding box center [471, 258] width 301 height 138
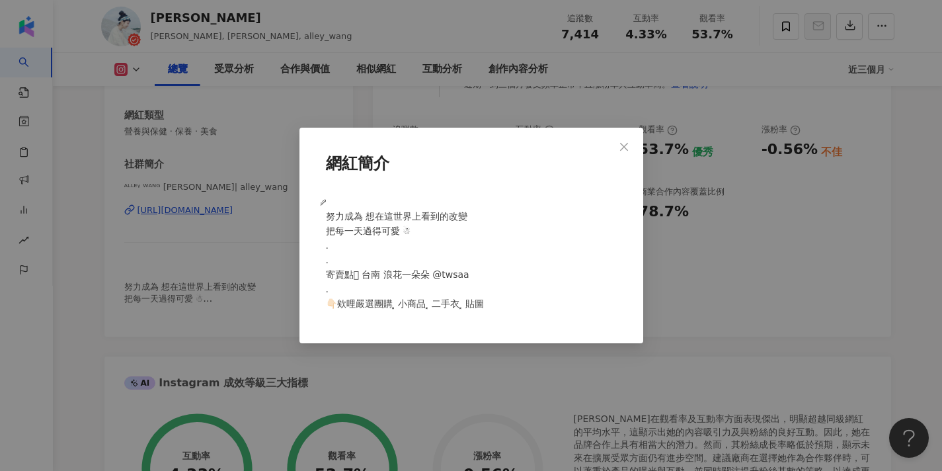
click at [636, 136] on button "Close" at bounding box center [624, 147] width 26 height 26
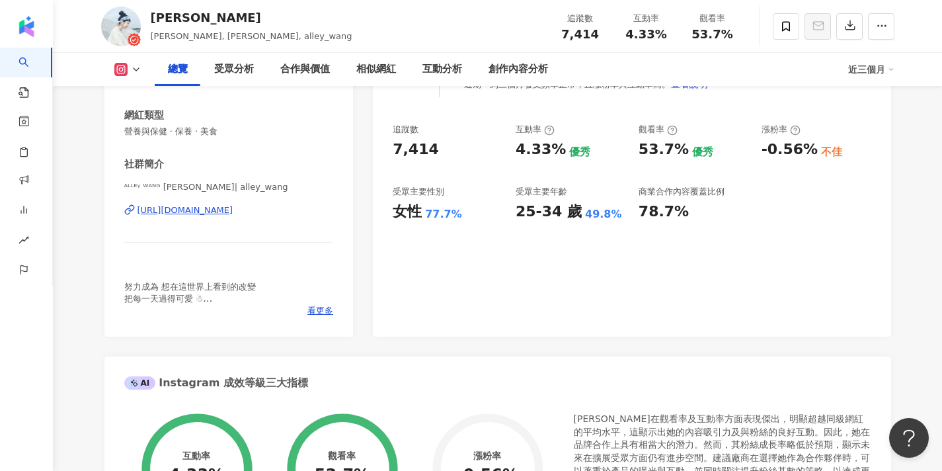
click at [233, 209] on div "https://www.instagram.com/alley_wang/" at bounding box center [186, 210] width 96 height 12
click at [328, 311] on span "看更多" at bounding box center [320, 311] width 26 height 12
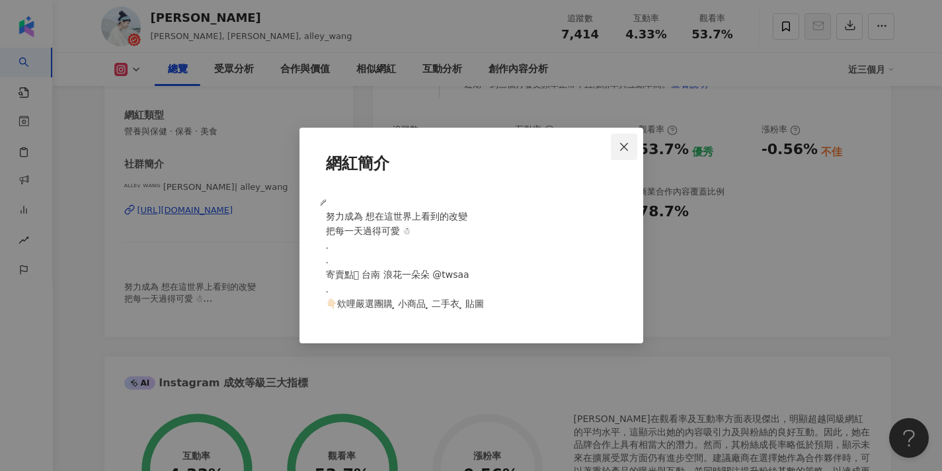
click at [620, 145] on icon "close" at bounding box center [624, 146] width 11 height 11
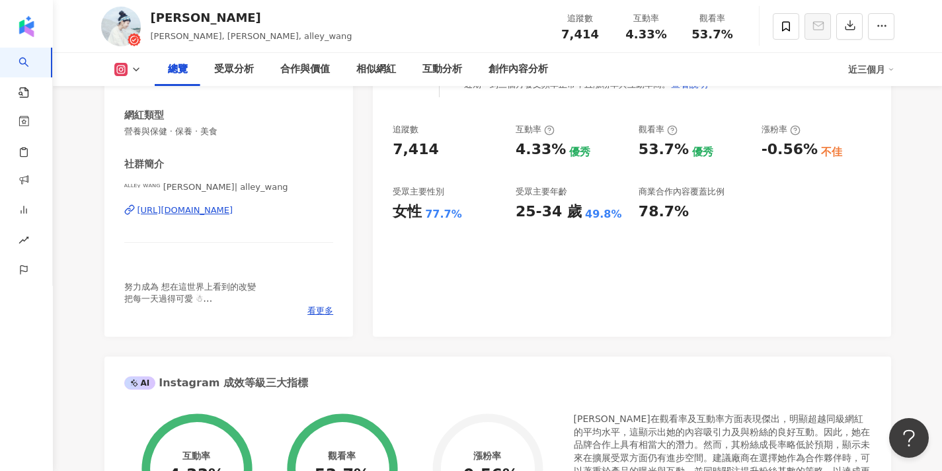
scroll to position [174, 0]
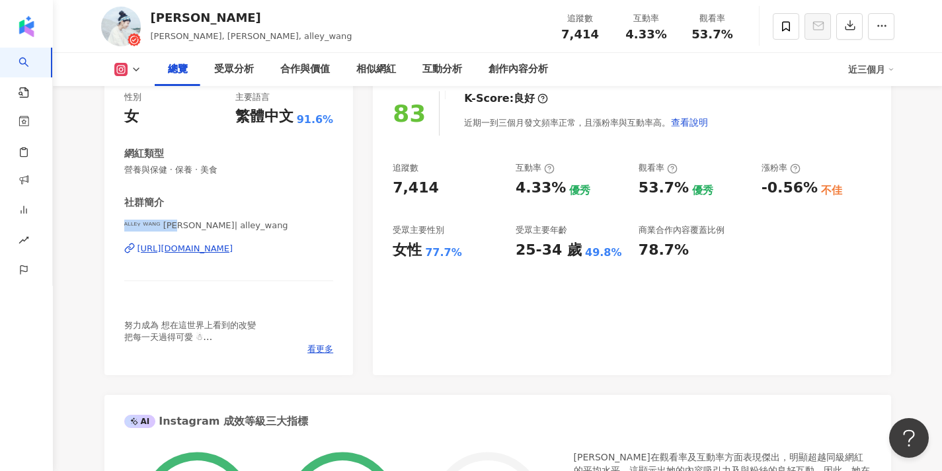
drag, startPoint x: 177, startPoint y: 224, endPoint x: 93, endPoint y: 225, distance: 84.0
copy span "ᴬᴸᴸᴱᵞ ᵂᴬᴺᴳ 王雅雯"
click at [785, 28] on icon at bounding box center [786, 26] width 12 height 12
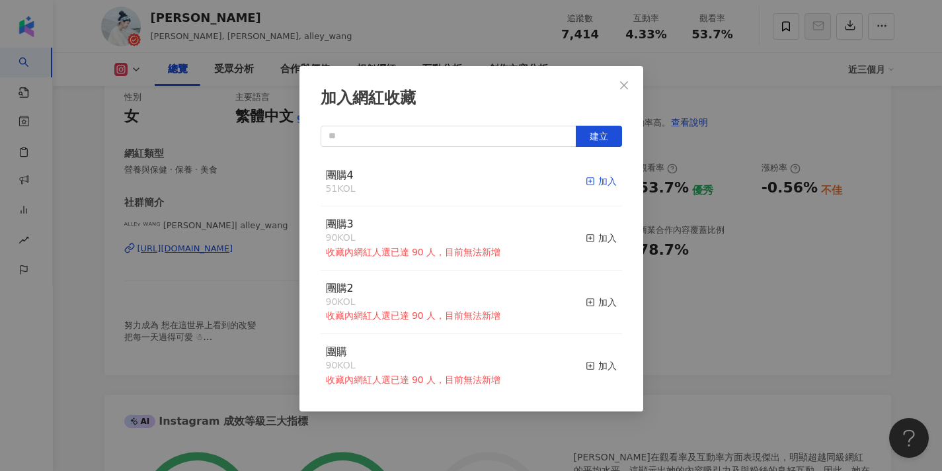
click at [592, 184] on rect "button" at bounding box center [589, 181] width 7 height 7
click at [627, 87] on icon "close" at bounding box center [624, 85] width 11 height 11
click at [624, 81] on div "加入網紅收藏 建立 團購4 52 KOL 已加入 團購3 90 KOL 收藏內網紅人選已達 90 人，目前無法新增 加入 團購2 90 KOL 收藏內網紅人選…" at bounding box center [471, 235] width 942 height 471
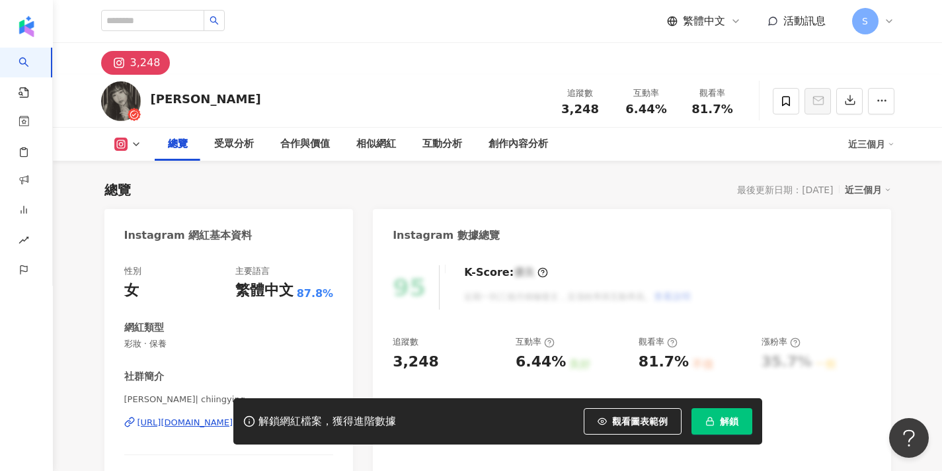
scroll to position [164, 0]
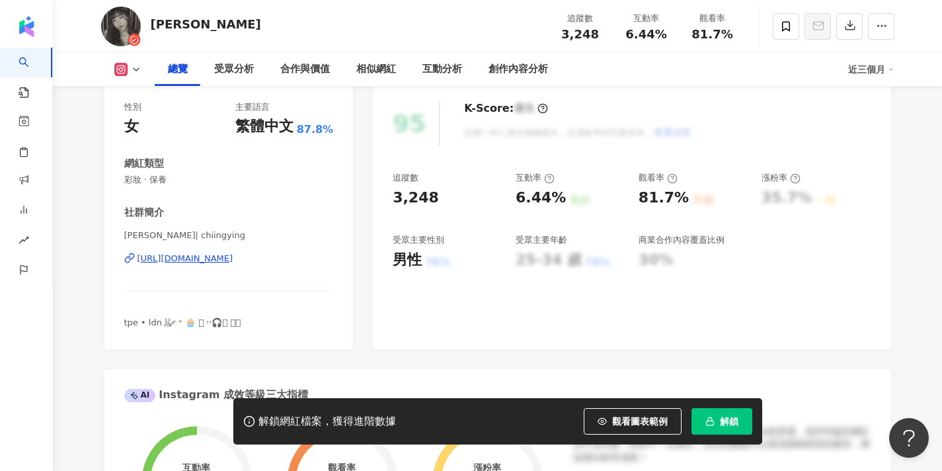
click at [713, 421] on rect "button" at bounding box center [709, 422] width 7 height 4
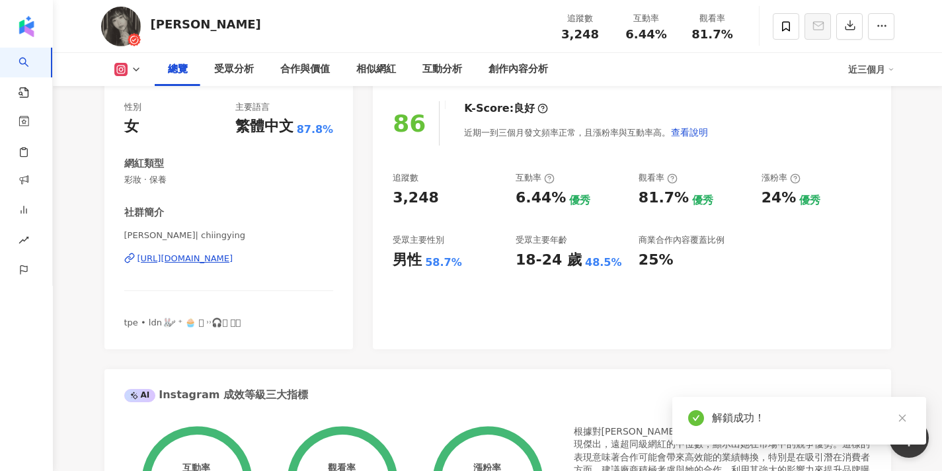
click at [800, 370] on div "AI Instagram 成效等級三大指標" at bounding box center [497, 390] width 787 height 43
click at [899, 422] on icon "close" at bounding box center [902, 417] width 9 height 9
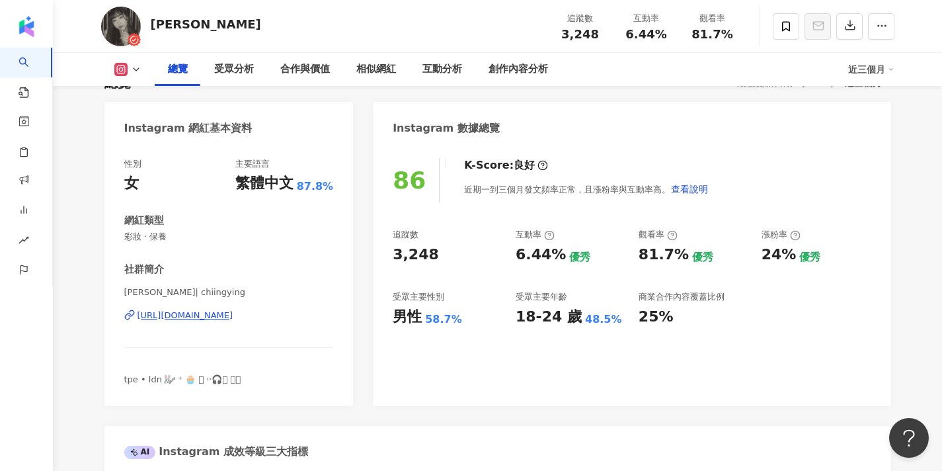
scroll to position [102, 0]
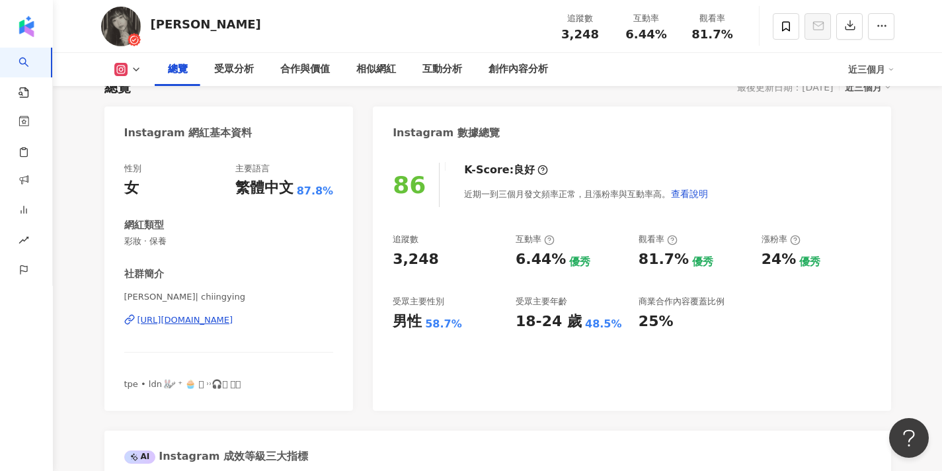
click at [233, 321] on div "[URL][DOMAIN_NAME]" at bounding box center [186, 320] width 96 height 12
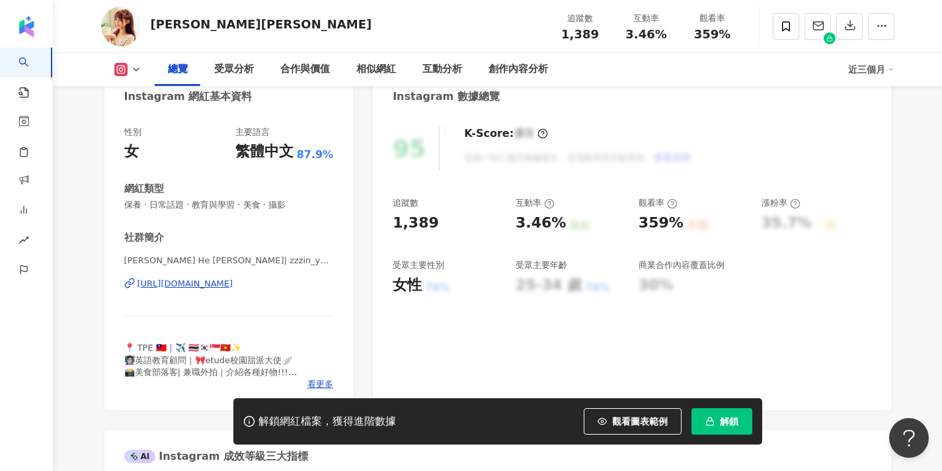
scroll to position [209, 0]
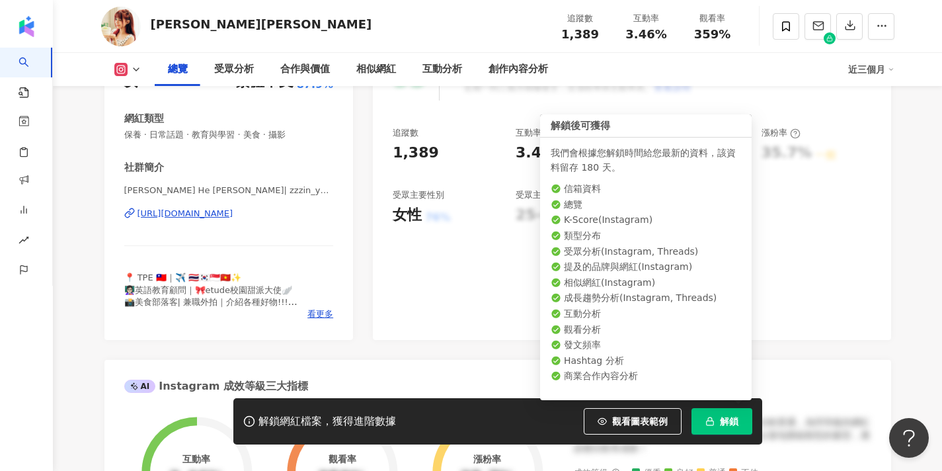
click at [727, 416] on span "解鎖" at bounding box center [729, 421] width 19 height 11
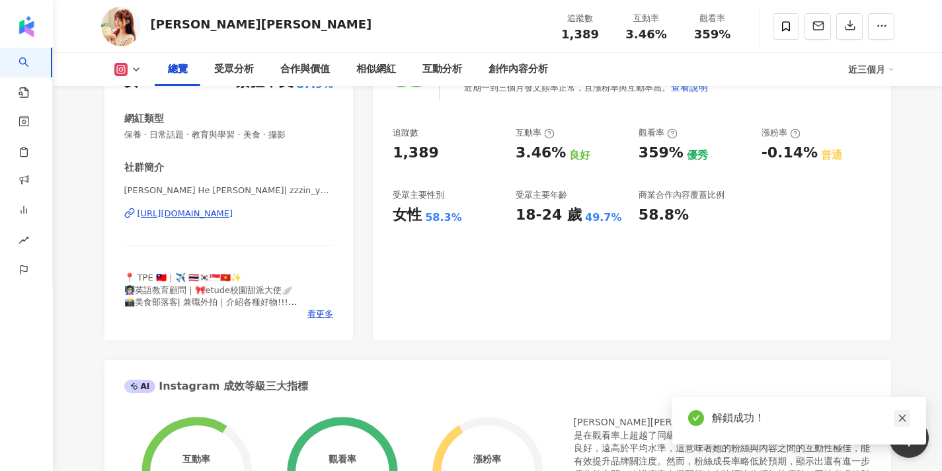
click at [899, 415] on icon "close" at bounding box center [902, 417] width 9 height 9
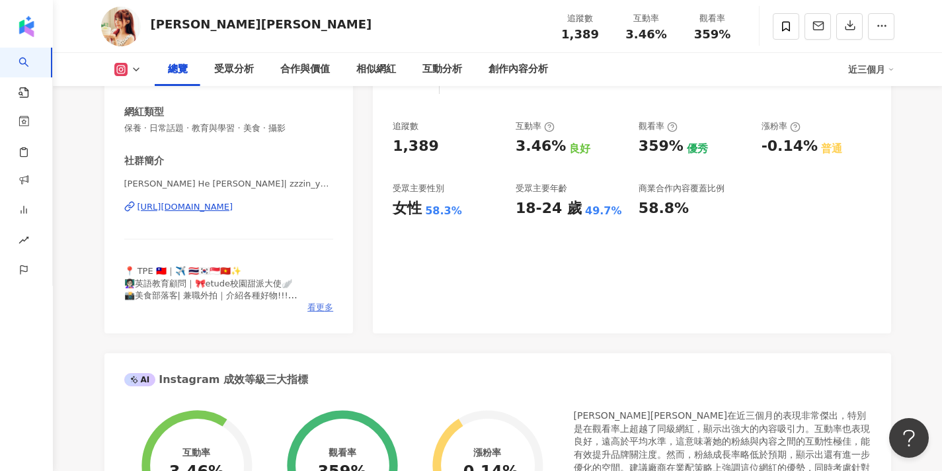
click at [325, 301] on span "看更多" at bounding box center [320, 307] width 26 height 12
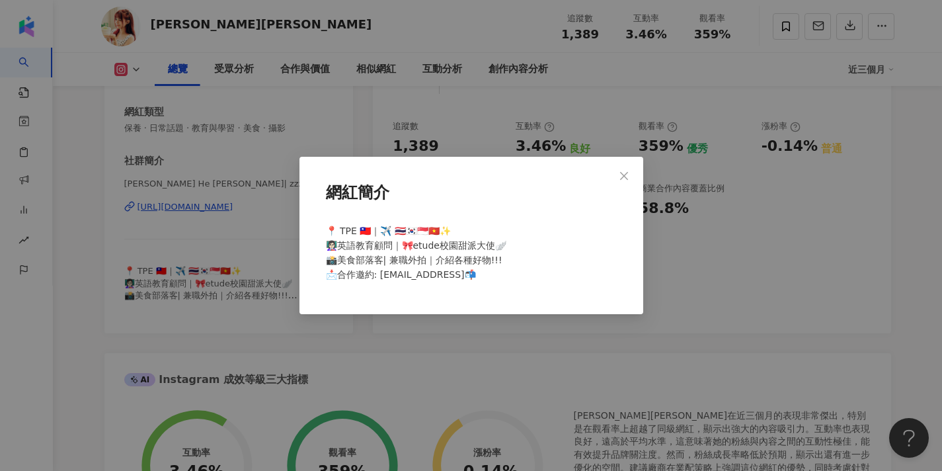
drag, startPoint x: 488, startPoint y: 274, endPoint x: 379, endPoint y: 273, distance: 109.1
click at [379, 273] on span "📍 TPE 🇹🇼｜✈️ 🇹🇭🇰🇷🇸🇬🇻🇳✨ 👩🏻‍🏫英語教育顧問｜🎀etude校園甜派大使🪽 📸美食部落客| 兼職外拍｜介紹各種好物!!! 📩合作邀約: a0…" at bounding box center [416, 252] width 180 height 54
copy span "om或私訊📬"
click at [627, 180] on icon "close" at bounding box center [624, 176] width 11 height 11
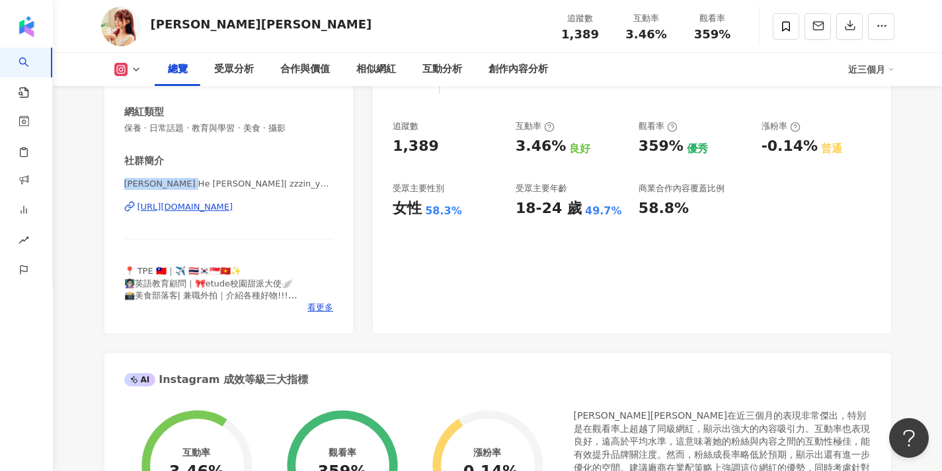
drag, startPoint x: 192, startPoint y: 186, endPoint x: 97, endPoint y: 186, distance: 94.5
click at [255, 184] on span "Shelley He 何雪莉 | zzzin_yuuu" at bounding box center [229, 184] width 210 height 12
drag, startPoint x: 193, startPoint y: 185, endPoint x: 94, endPoint y: 185, distance: 99.2
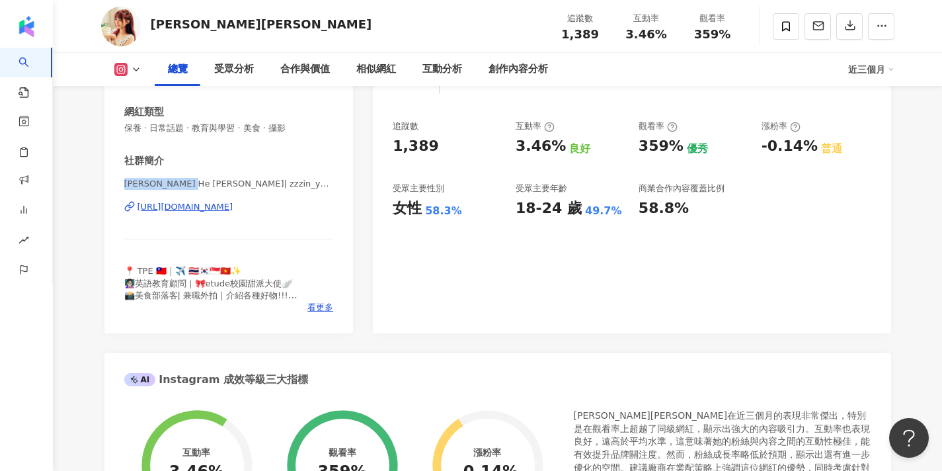
copy span "Shelley He 何雪莉"
click at [233, 210] on div "https://www.instagram.com/zzzin_yuuu/" at bounding box center [186, 207] width 96 height 12
click at [790, 27] on icon at bounding box center [786, 26] width 12 height 12
click at [790, 27] on div "加入網紅收藏 建立 團購4 52 KOL 加入 團購3 90 KOL 收藏內網紅人選已達 90 人，目前無法新增 加入 團購2 90 KOL 收藏內網紅人選已…" at bounding box center [471, 235] width 942 height 471
click at [794, 27] on span at bounding box center [786, 26] width 26 height 26
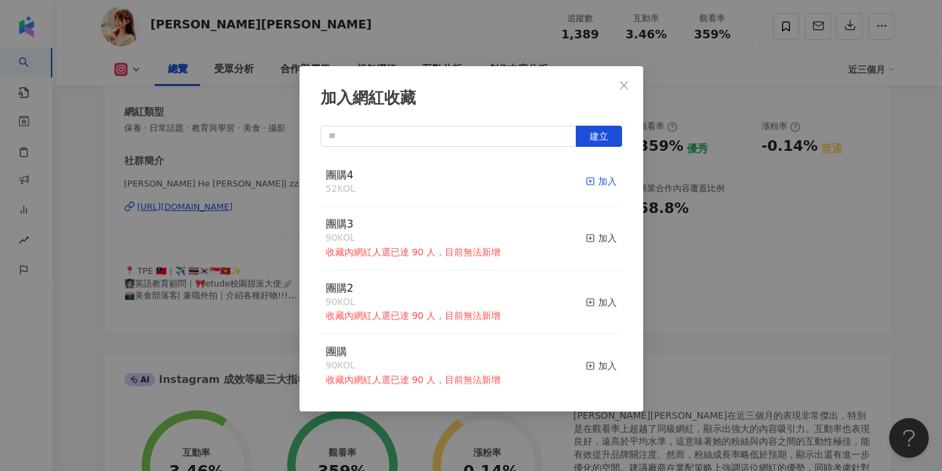
click at [596, 175] on div "加入" at bounding box center [601, 181] width 31 height 15
click at [625, 81] on icon "close" at bounding box center [624, 85] width 11 height 11
click at [624, 87] on div "加入網紅收藏 建立 團購4 53 KOL 已加入 團購3 90 KOL 收藏內網紅人選已達 90 人，目前無法新增 加入 團購2 90 KOL 收藏內網紅人選…" at bounding box center [471, 235] width 942 height 471
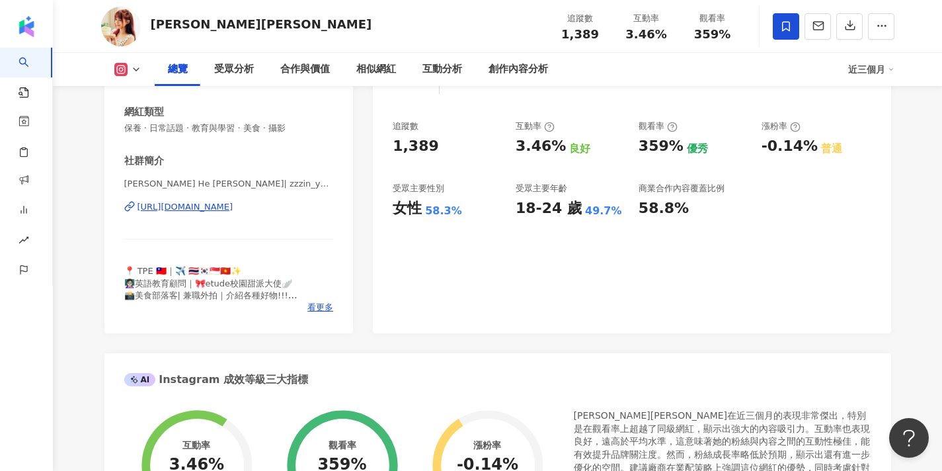
click at [625, 83] on div "加入網紅收藏 建立 團購4 53 KOL 已加入 團購3 90 KOL 收藏內網紅人選已達 90 人，目前無法新增 加入 團購2 90 KOL 收藏內網紅人選…" at bounding box center [471, 235] width 942 height 471
click at [315, 305] on span "看更多" at bounding box center [320, 307] width 26 height 12
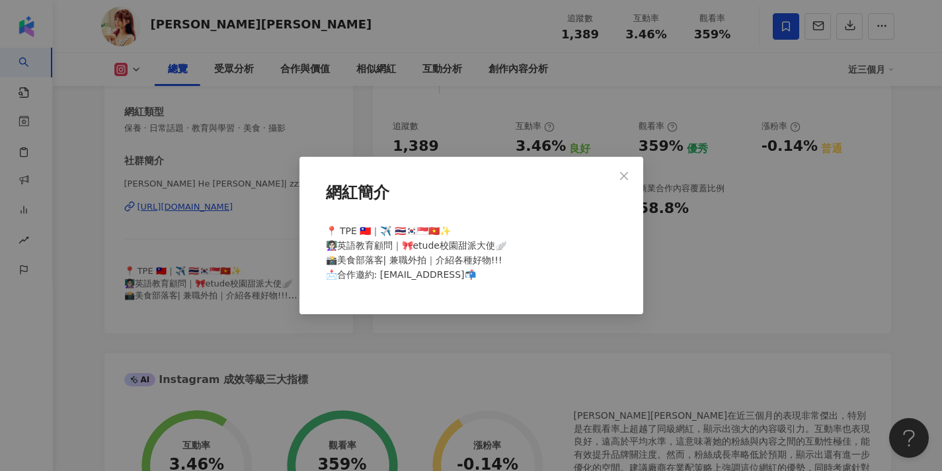
drag, startPoint x: 486, startPoint y: 275, endPoint x: 378, endPoint y: 272, distance: 108.5
click at [378, 272] on span "📍 TPE 🇹🇼｜✈️ 🇹🇭🇰🇷🇸🇬🇻🇳✨ 👩🏻‍🏫英語教育顧問｜🎀etude校園甜派大使🪽 📸美食部落客| 兼職外拍｜介紹各種好物!!! 📩合作邀約: a0…" at bounding box center [416, 252] width 180 height 54
copy span "com或私訊📬"
click at [630, 169] on button "Close" at bounding box center [624, 176] width 26 height 26
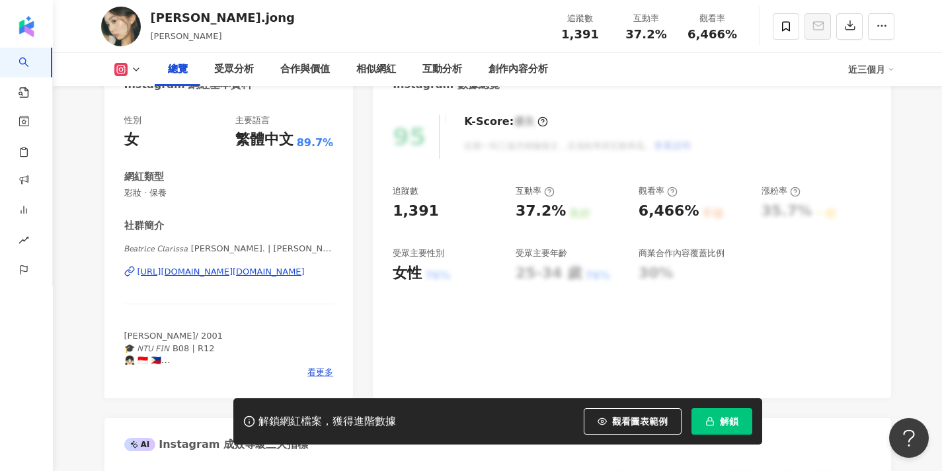
scroll to position [153, 0]
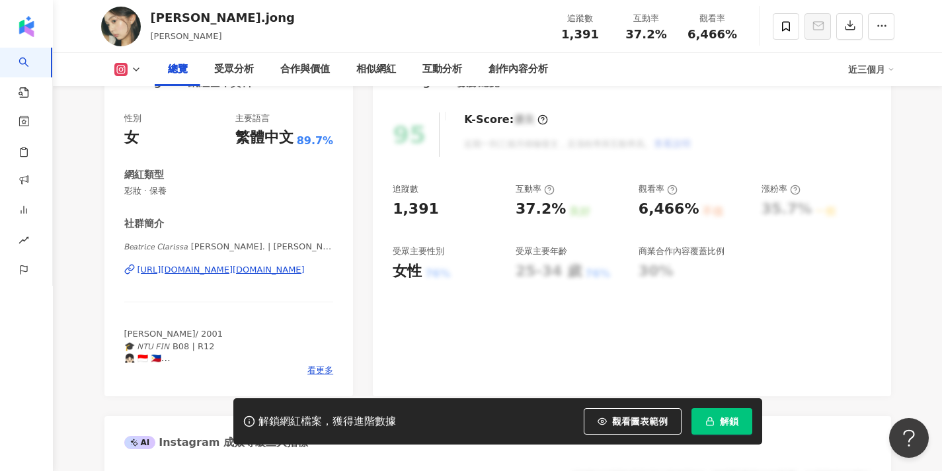
click at [728, 410] on button "解鎖" at bounding box center [722, 421] width 61 height 26
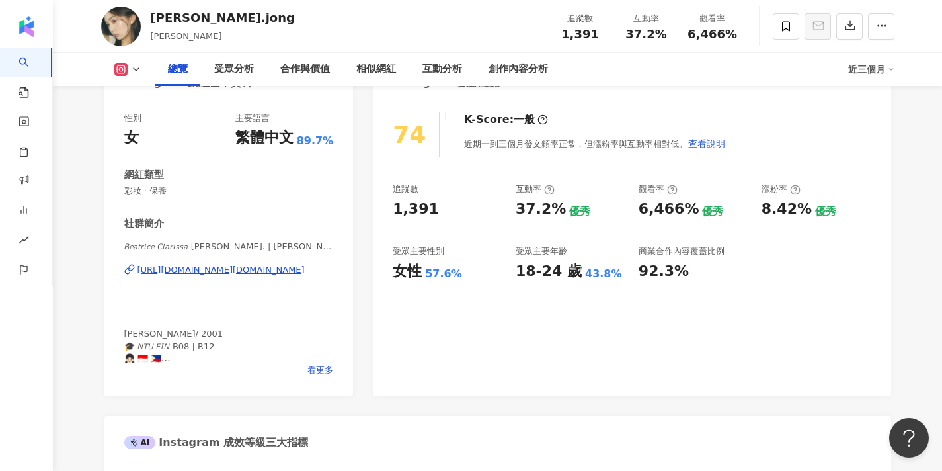
click at [255, 264] on div "[URL][DOMAIN_NAME][DOMAIN_NAME]" at bounding box center [221, 270] width 167 height 12
drag, startPoint x: 192, startPoint y: 249, endPoint x: 84, endPoint y: 247, distance: 108.5
copy span "𝘉𝘦𝘢𝘵𝘳𝘪𝘤𝘦 𝘊𝘭𝘢𝘳𝘪𝘴𝘴𝘢 𝘑. | beatrice.jong"
click at [316, 370] on span "看更多" at bounding box center [320, 370] width 26 height 12
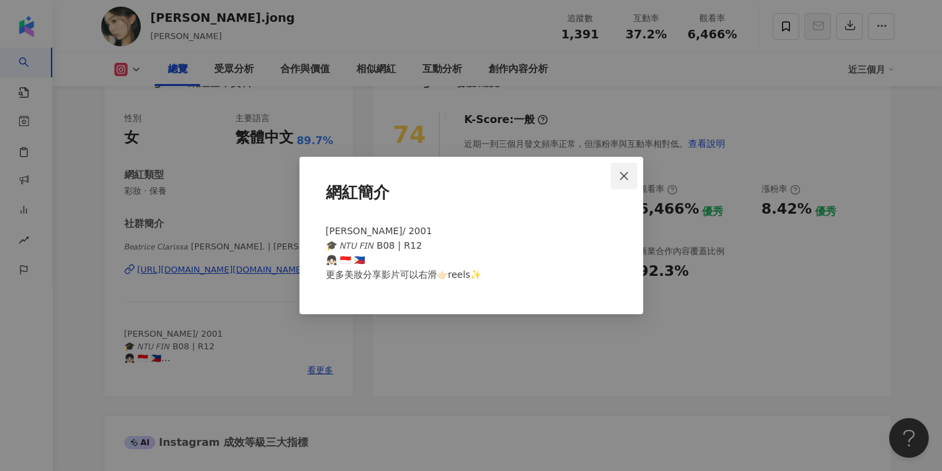
click at [625, 181] on button "Close" at bounding box center [624, 176] width 26 height 26
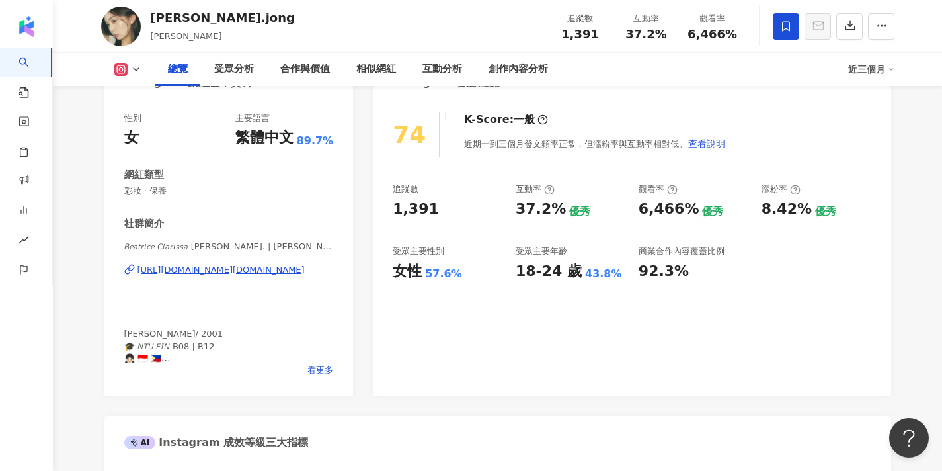
click at [783, 26] on icon at bounding box center [786, 26] width 8 height 10
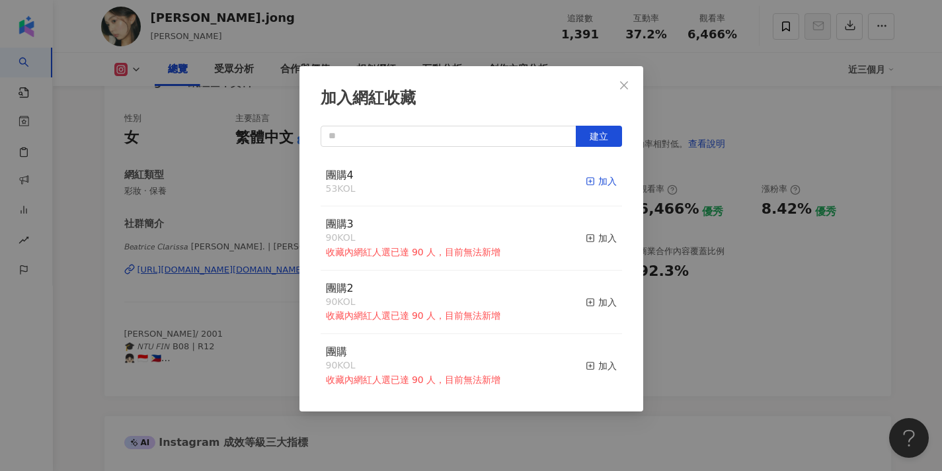
click at [606, 184] on div "加入" at bounding box center [601, 181] width 31 height 15
click at [629, 80] on icon "close" at bounding box center [624, 85] width 11 height 11
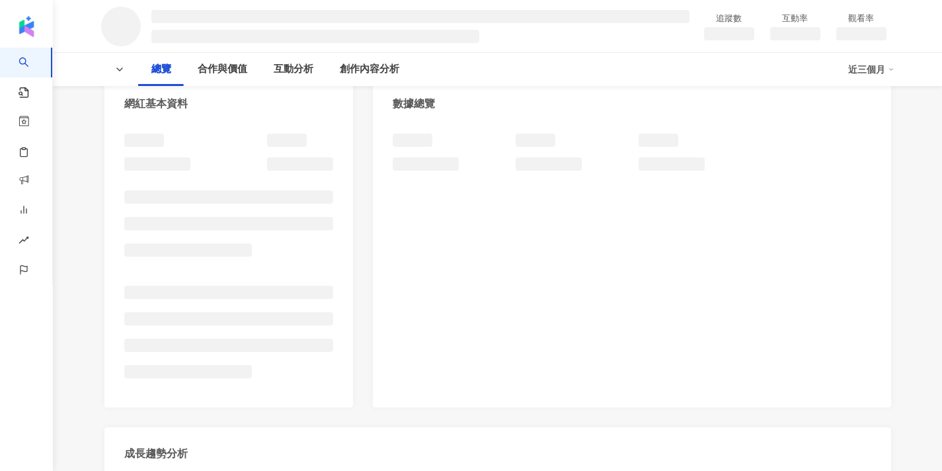
scroll to position [132, 0]
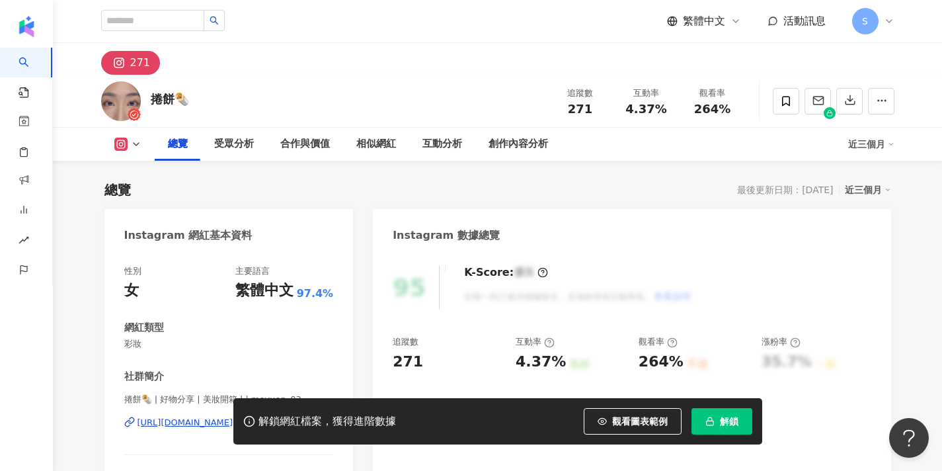
scroll to position [104, 0]
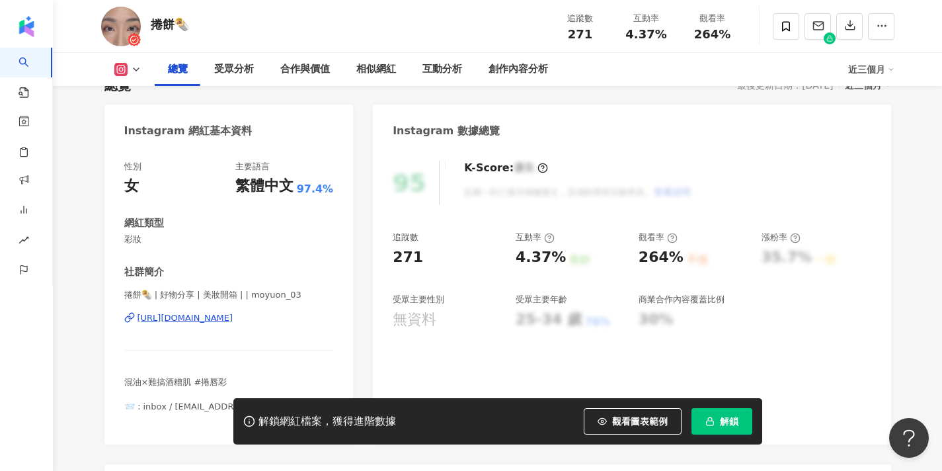
click at [717, 418] on button "解鎖" at bounding box center [722, 421] width 61 height 26
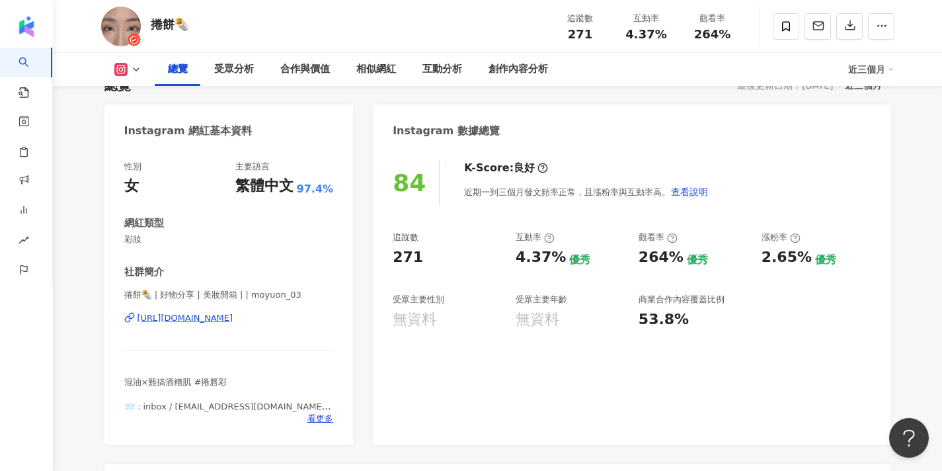
click at [353, 1] on div "捲餅🌯 追蹤數 271 互動率 4.37% 觀看率 264%" at bounding box center [498, 26] width 846 height 52
click at [233, 317] on div "https://www.instagram.com/moyuon_03/" at bounding box center [186, 318] width 96 height 12
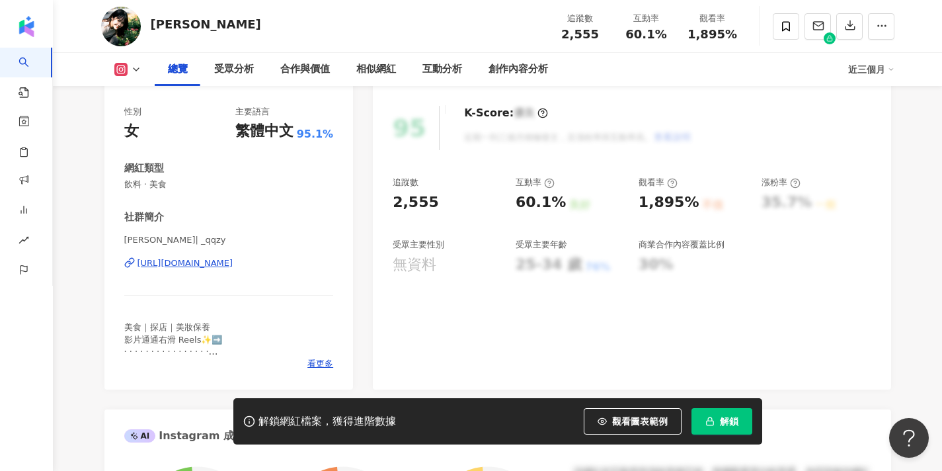
scroll to position [163, 0]
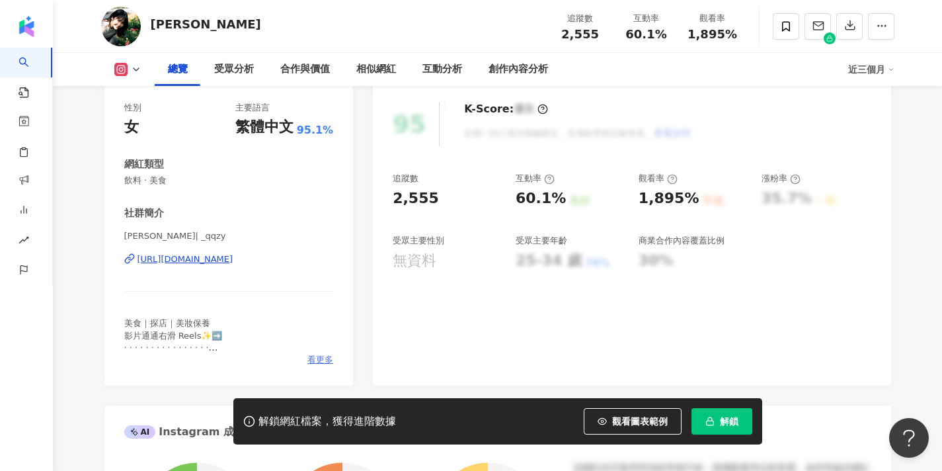
click at [323, 359] on span "看更多" at bounding box center [320, 360] width 26 height 12
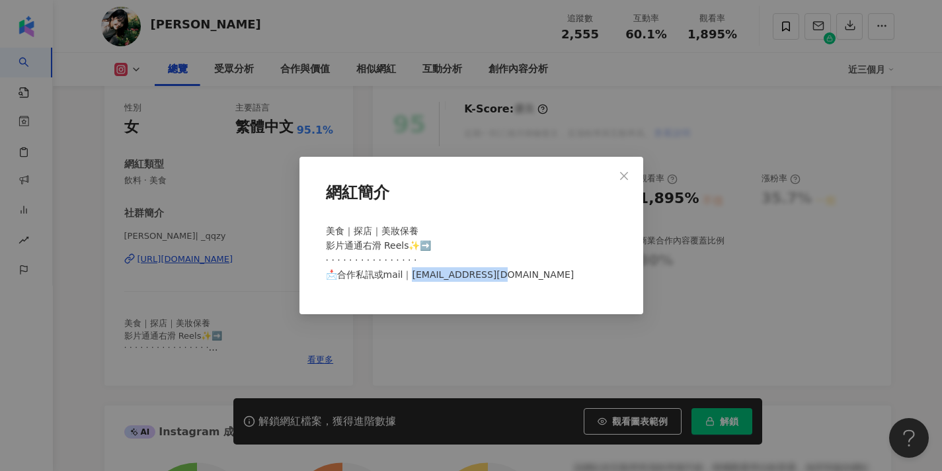
drag, startPoint x: 496, startPoint y: 275, endPoint x: 411, endPoint y: 270, distance: 84.8
click at [411, 270] on span "美食｜探店｜美妝保養 影片通通右滑 Reels✨➡️ · · · · · · · · · · · · · · · · 📩合作私訊或mail｜qqzyyyy@g…" at bounding box center [450, 252] width 249 height 54
copy span "qzyyyy@gmail.com"
click at [332, 1] on div "網紅簡介 美食｜探店｜美妝保養 影片通通右滑 Reels✨➡️ · · · · · · · · · · · · · · · · 📩合作私訊或mail｜qqzy…" at bounding box center [471, 235] width 942 height 471
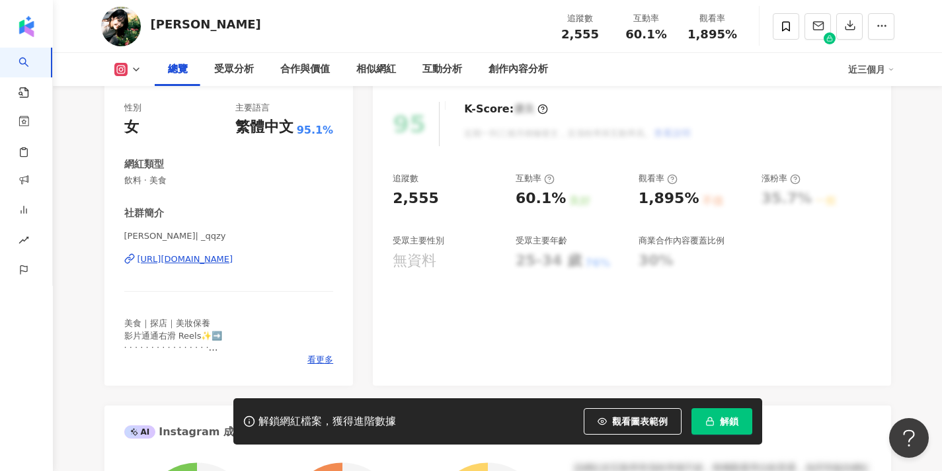
click at [718, 414] on button "解鎖" at bounding box center [722, 421] width 61 height 26
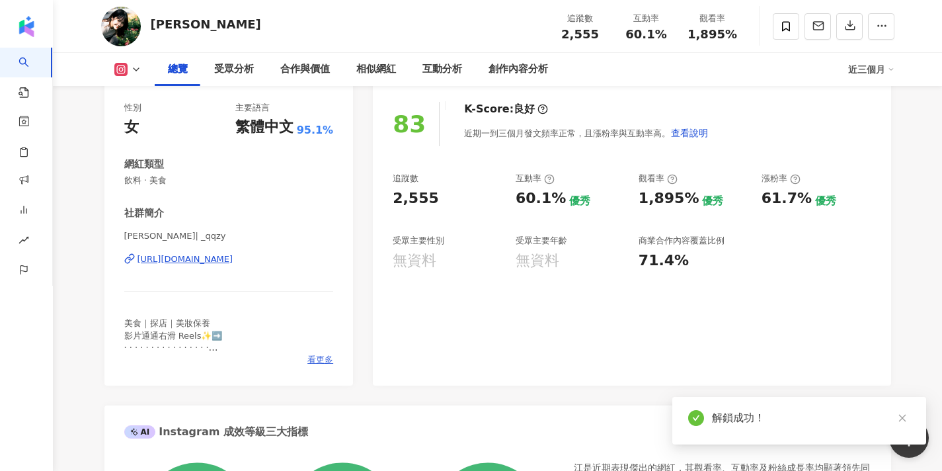
click at [319, 360] on span "看更多" at bounding box center [320, 360] width 26 height 12
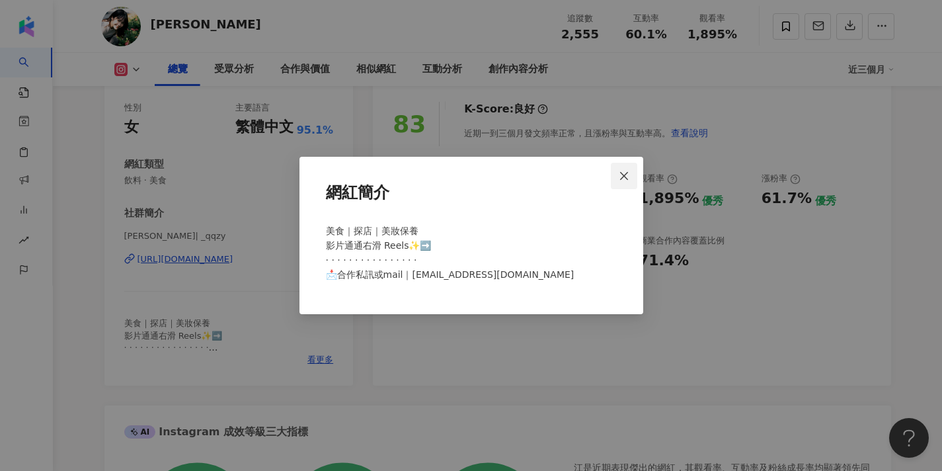
click at [629, 178] on span "Close" at bounding box center [624, 176] width 26 height 11
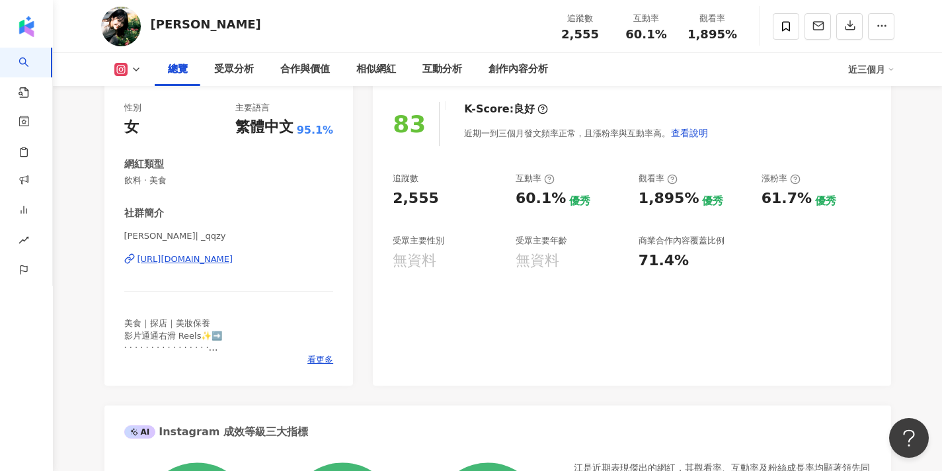
click at [233, 261] on div "https://www.instagram.com/_qqzy/" at bounding box center [186, 259] width 96 height 12
drag, startPoint x: 132, startPoint y: 234, endPoint x: 116, endPoint y: 234, distance: 15.2
click at [116, 234] on div "性別 女 主要語言 繁體中文 95.1% 網紅類型 飲料 · 美食 社群簡介 江 | _qqzy https://www.instagram.com/_qqz…" at bounding box center [228, 237] width 249 height 297
copy span "江"
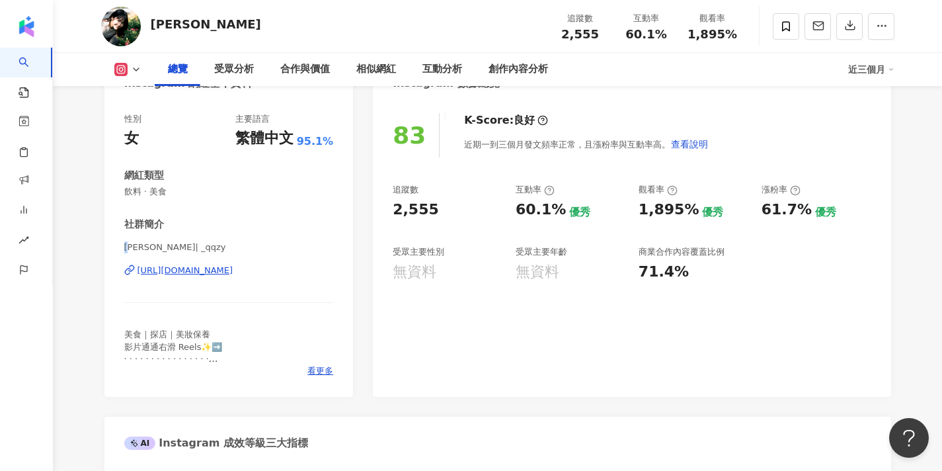
scroll to position [151, 0]
click at [787, 20] on span at bounding box center [786, 26] width 26 height 26
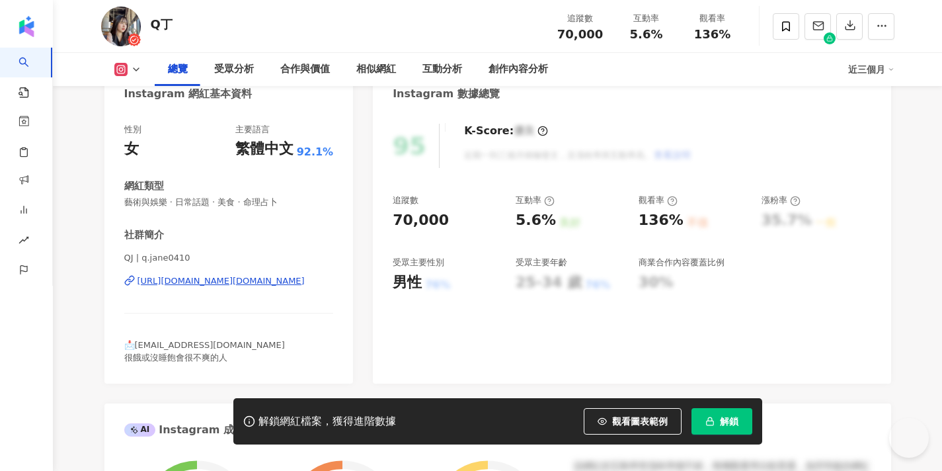
scroll to position [153, 0]
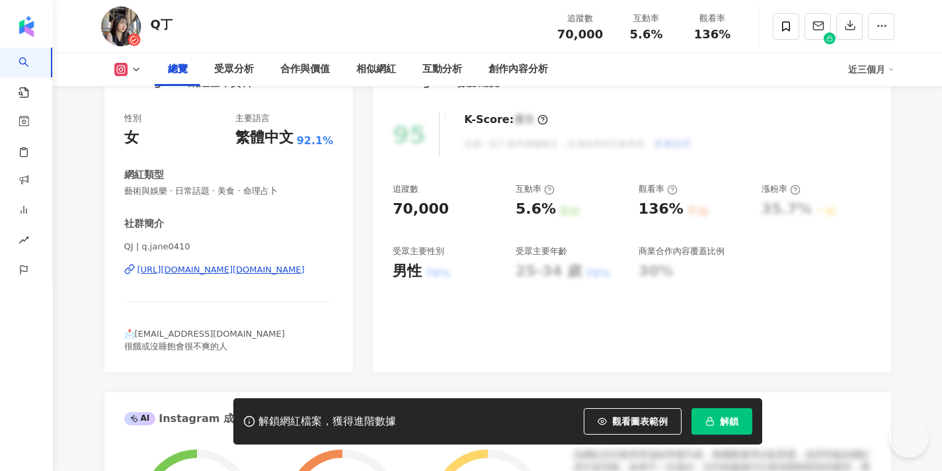
click at [711, 420] on rect "button" at bounding box center [709, 422] width 7 height 4
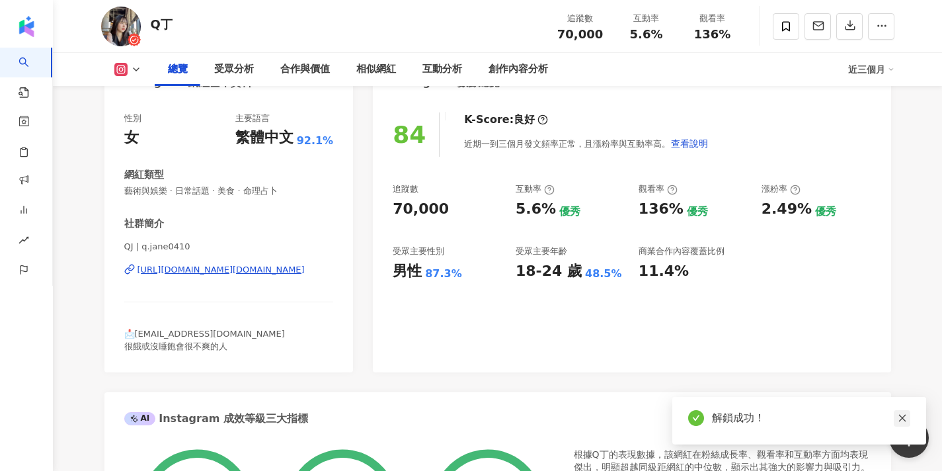
click at [906, 417] on icon "close" at bounding box center [902, 417] width 9 height 9
click at [260, 268] on div "https://www.instagram.com/q.jane0410/" at bounding box center [221, 270] width 167 height 12
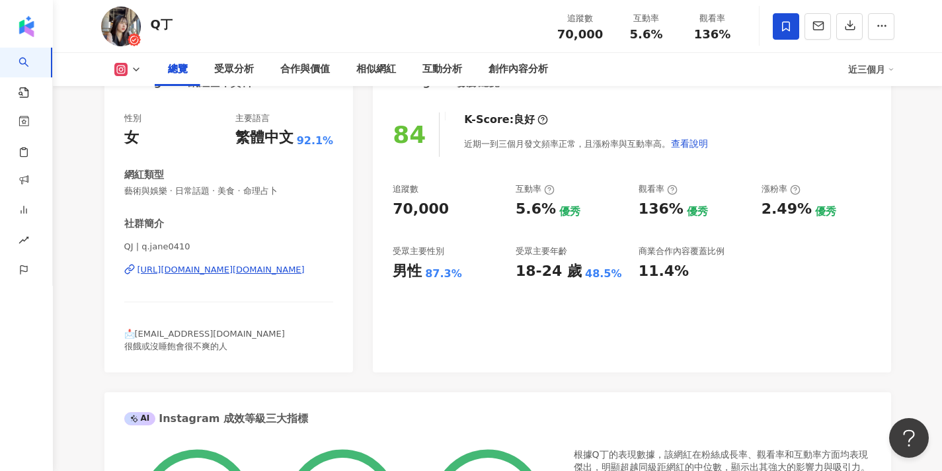
click at [782, 31] on icon at bounding box center [786, 26] width 12 height 12
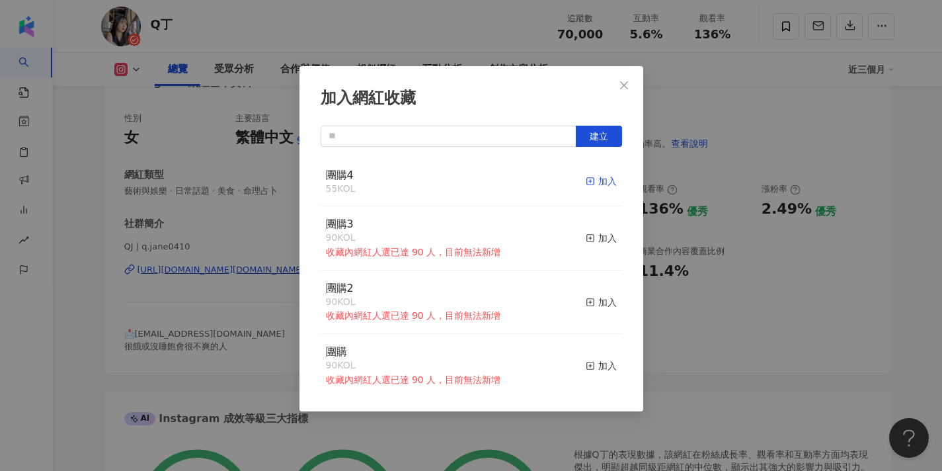
click at [590, 180] on icon "button" at bounding box center [590, 181] width 9 height 9
click at [626, 82] on icon "close" at bounding box center [624, 85] width 11 height 11
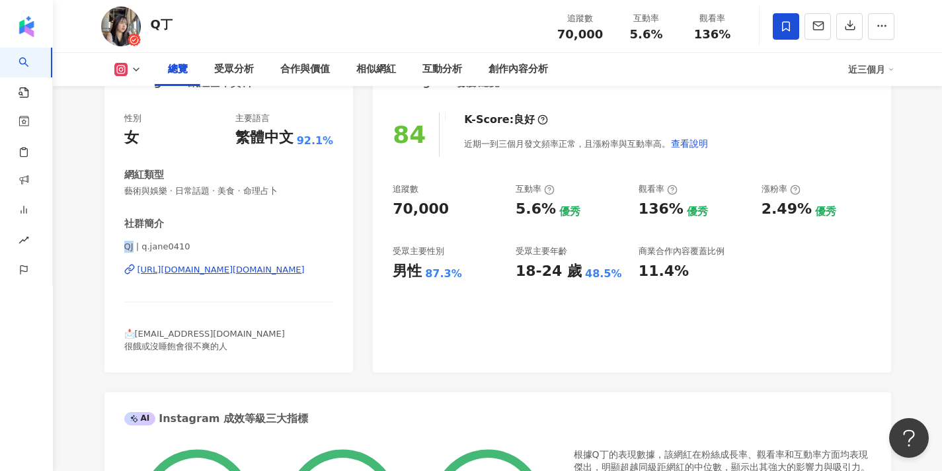
drag, startPoint x: 136, startPoint y: 246, endPoint x: 116, endPoint y: 247, distance: 19.9
click at [116, 247] on div "性別 女 主要語言 繁體中文 92.1% 網紅類型 藝術與娛樂 · 日常話題 · 美食 · 命理占卜 社群簡介 QJ | q.jane0410 https:/…" at bounding box center [228, 235] width 249 height 273
copy span "QJ"
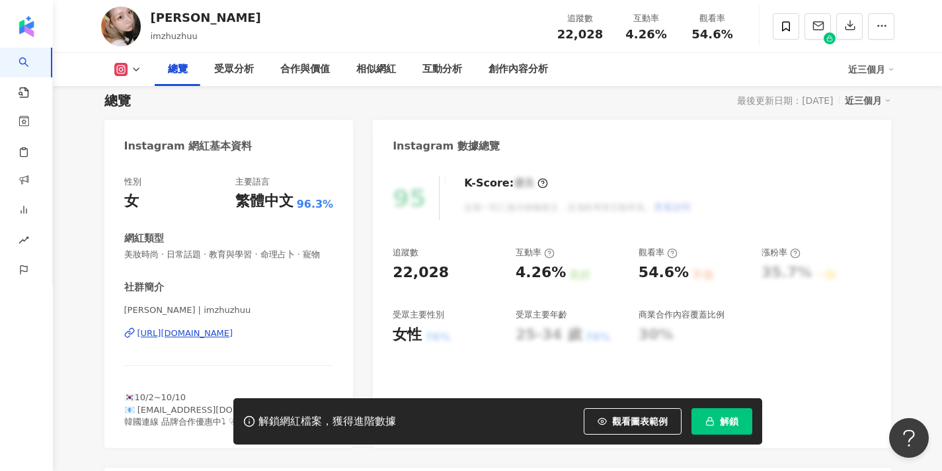
scroll to position [152, 0]
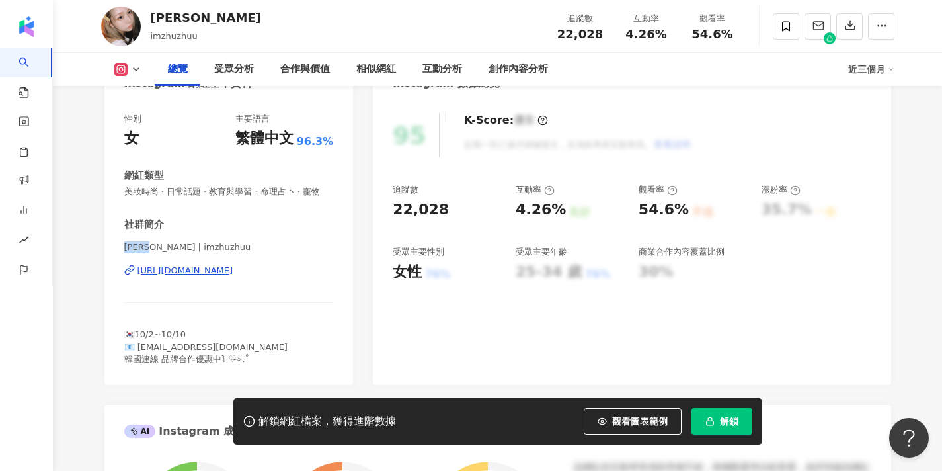
click at [112, 246] on div "性別 女 主要語言 繁體中文 96.3% 網紅類型 美妝時尚 · 日常話題 · 教育與學習 · 命理占卜 · 寵物 社群簡介 Zhu 竹 | imzhuzhu…" at bounding box center [228, 242] width 249 height 285
drag, startPoint x: 729, startPoint y: 427, endPoint x: 716, endPoint y: 427, distance: 12.6
click at [729, 427] on button "解鎖" at bounding box center [722, 421] width 61 height 26
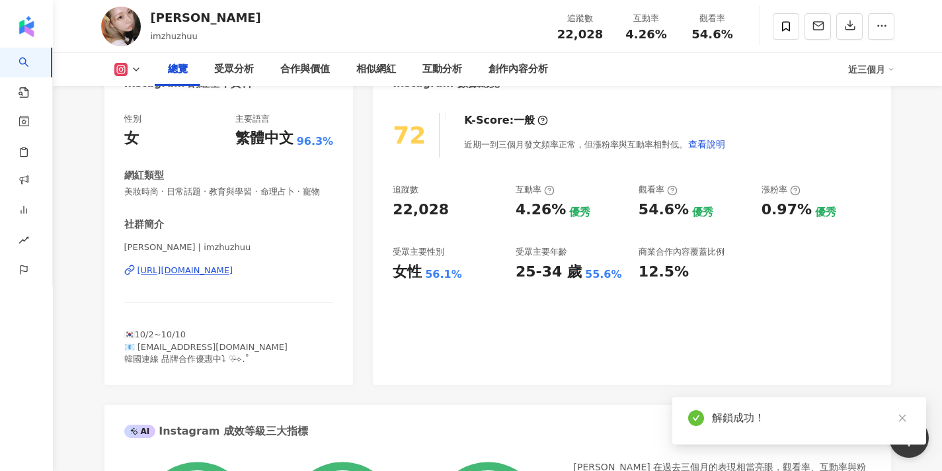
drag, startPoint x: 901, startPoint y: 416, endPoint x: 819, endPoint y: 303, distance: 139.5
click at [901, 416] on icon "close" at bounding box center [902, 417] width 9 height 9
click at [233, 270] on div "[URL][DOMAIN_NAME]" at bounding box center [186, 270] width 96 height 12
click at [216, 269] on div "[URL][DOMAIN_NAME]" at bounding box center [186, 270] width 96 height 12
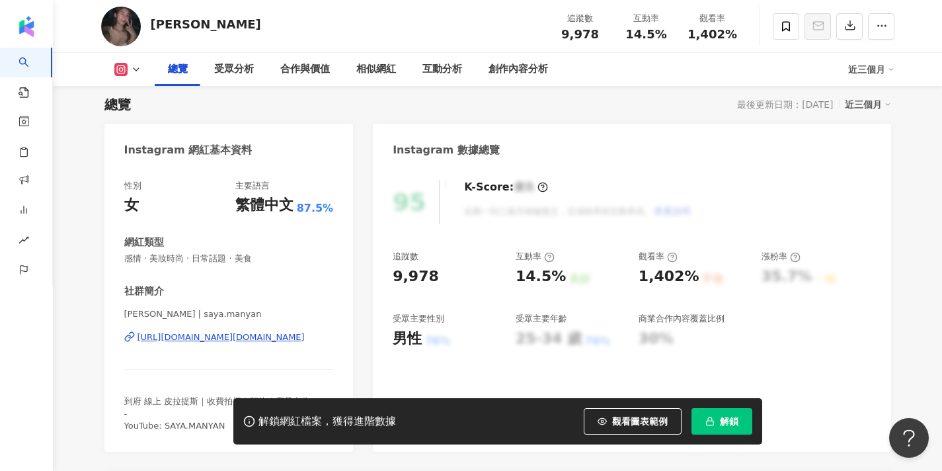
scroll to position [133, 0]
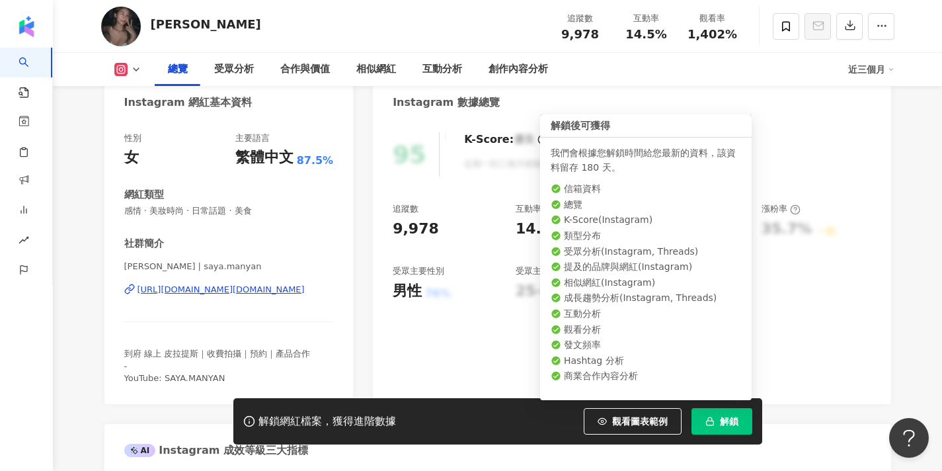
click at [713, 411] on button "解鎖" at bounding box center [722, 421] width 61 height 26
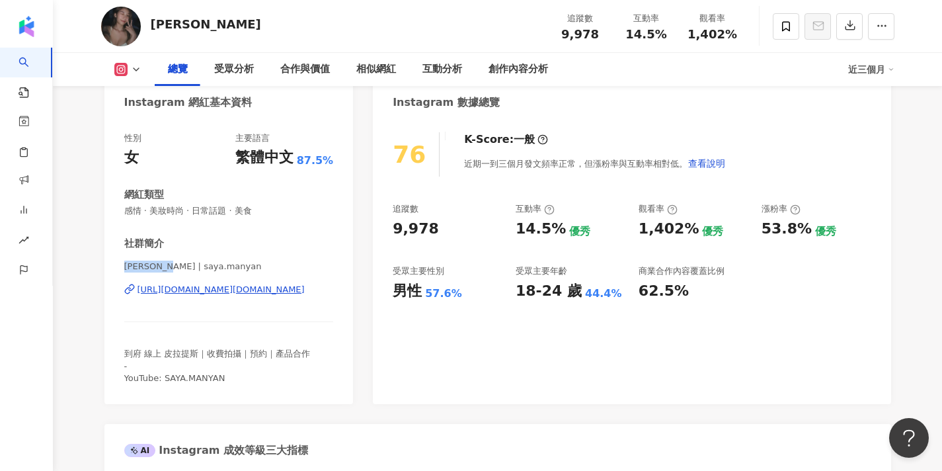
drag, startPoint x: 179, startPoint y: 263, endPoint x: 93, endPoint y: 261, distance: 86.6
click at [208, 294] on div "https://www.instagram.com/saya.manyan/" at bounding box center [221, 290] width 167 height 12
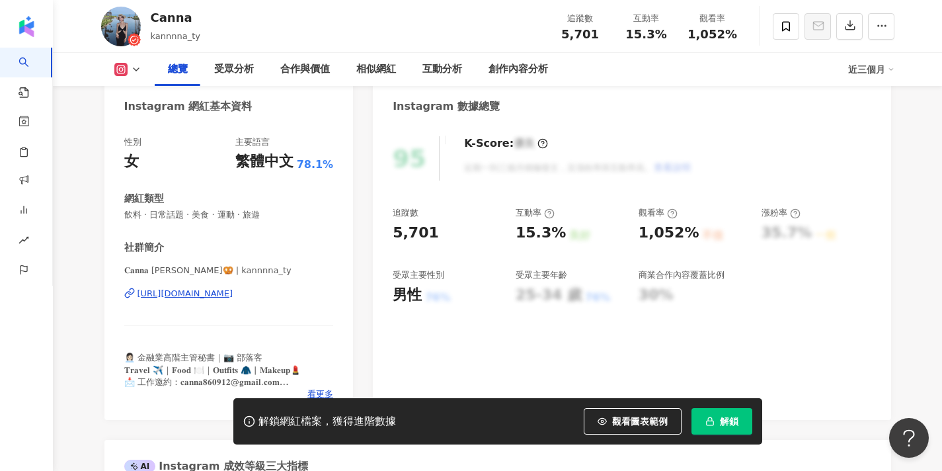
scroll to position [145, 0]
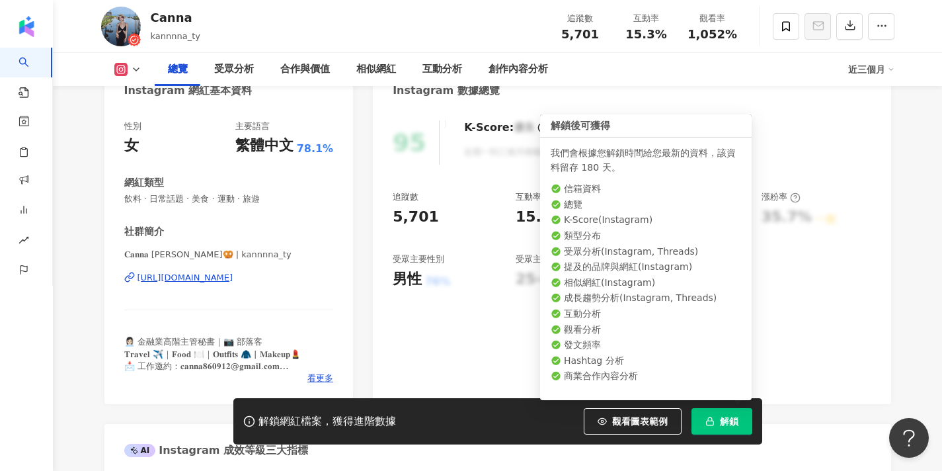
click at [728, 416] on span "解鎖" at bounding box center [729, 421] width 19 height 11
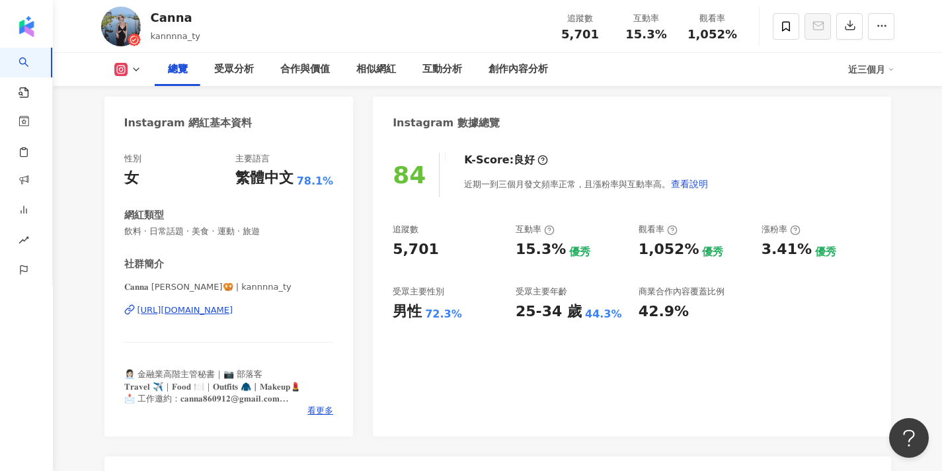
scroll to position [110, 0]
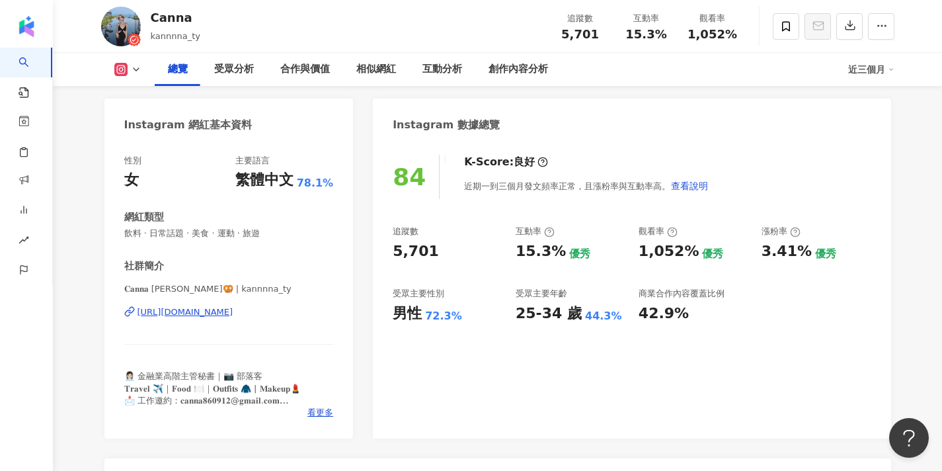
click at [233, 313] on div "[URL][DOMAIN_NAME]" at bounding box center [186, 312] width 96 height 12
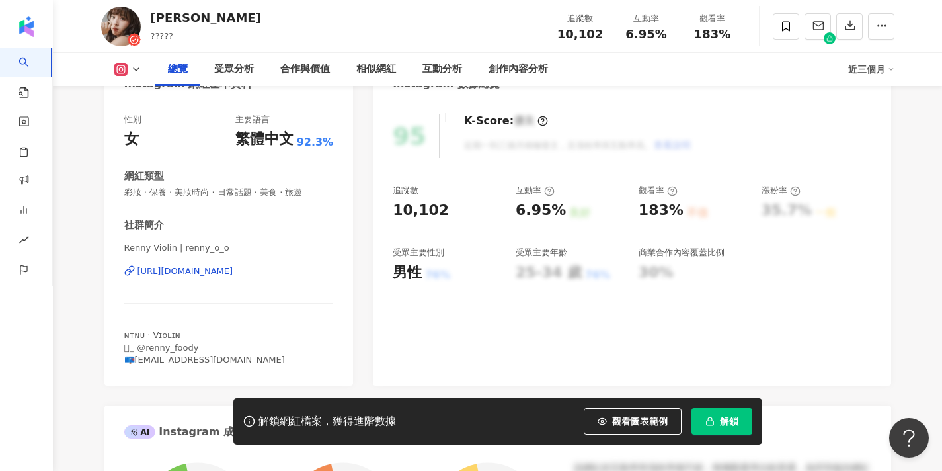
scroll to position [152, 0]
drag, startPoint x: 731, startPoint y: 427, endPoint x: 726, endPoint y: 419, distance: 9.2
click at [731, 427] on button "解鎖" at bounding box center [722, 421] width 61 height 26
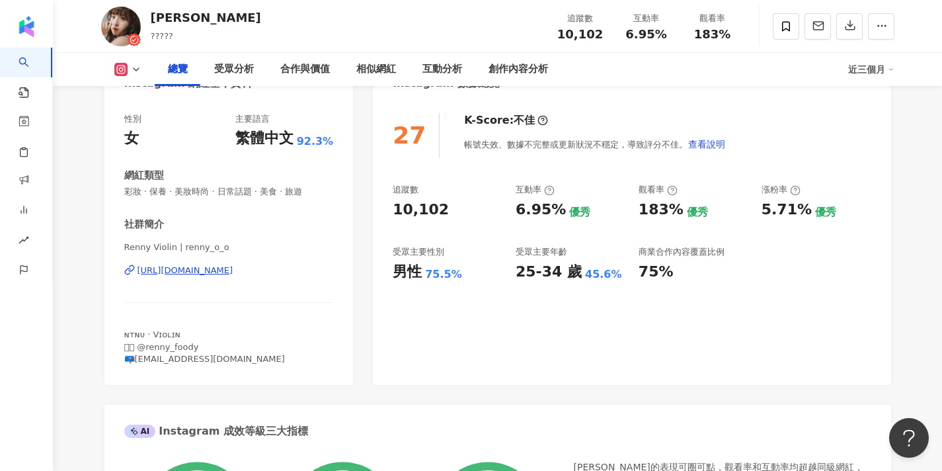
click at [233, 272] on div "https://www.instagram.com/renny_o_o/" at bounding box center [186, 270] width 96 height 12
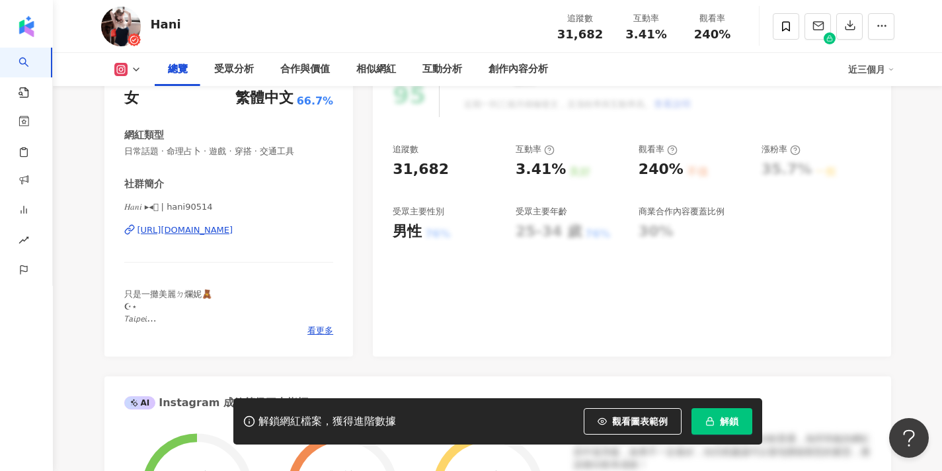
scroll to position [204, 0]
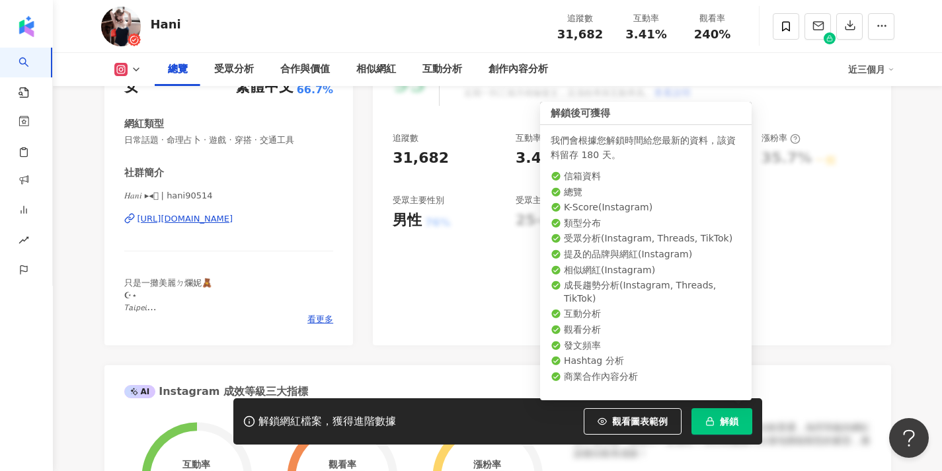
click at [729, 422] on span "解鎖" at bounding box center [729, 421] width 19 height 11
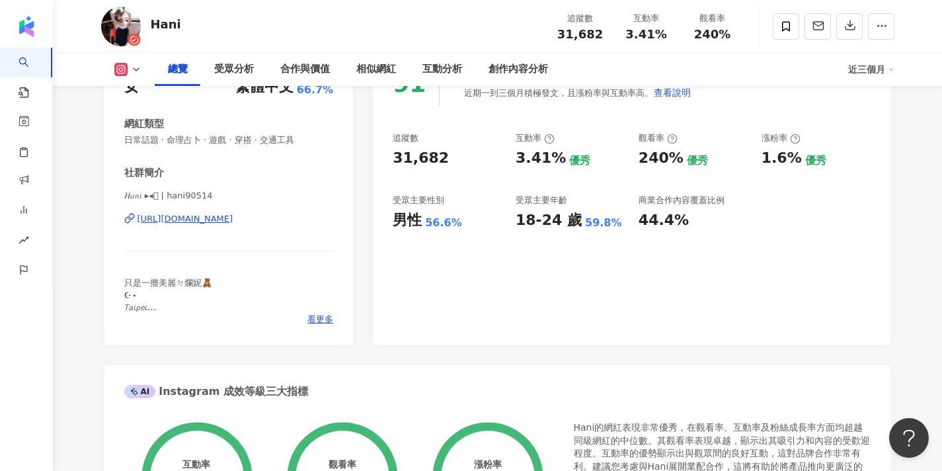
click at [232, 216] on div "[URL][DOMAIN_NAME]" at bounding box center [186, 219] width 96 height 12
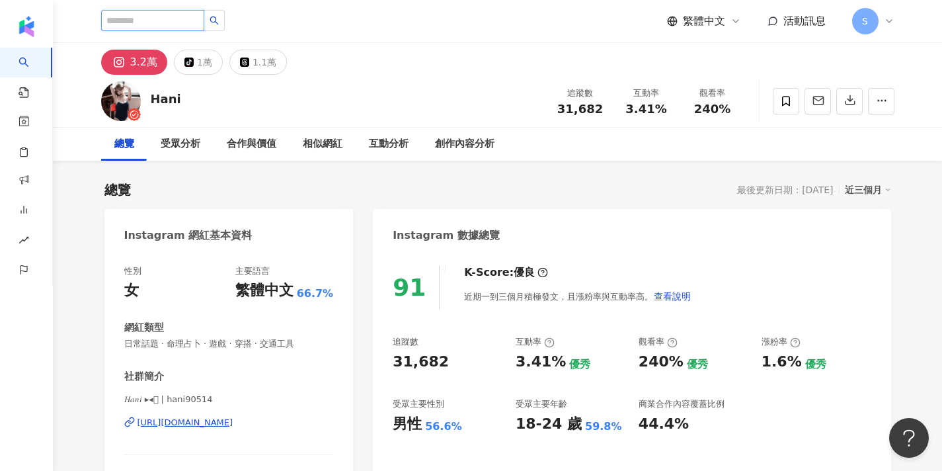
click at [177, 21] on input "search" at bounding box center [152, 20] width 103 height 21
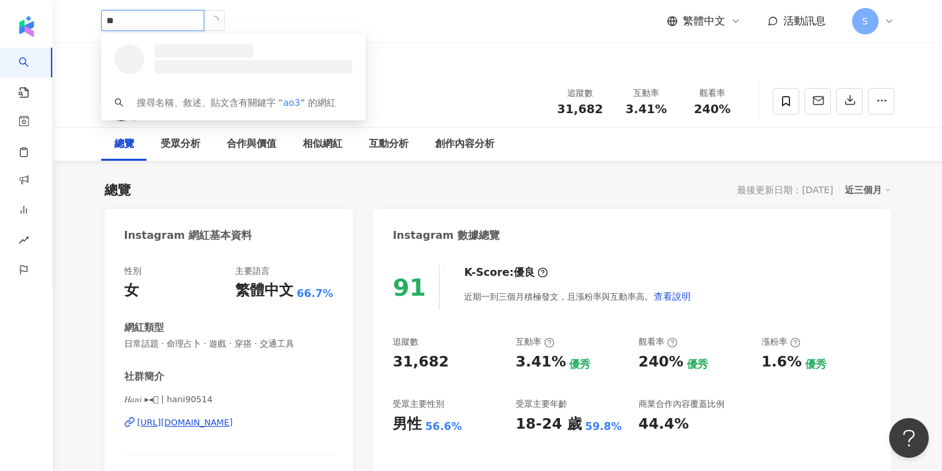
type input "*"
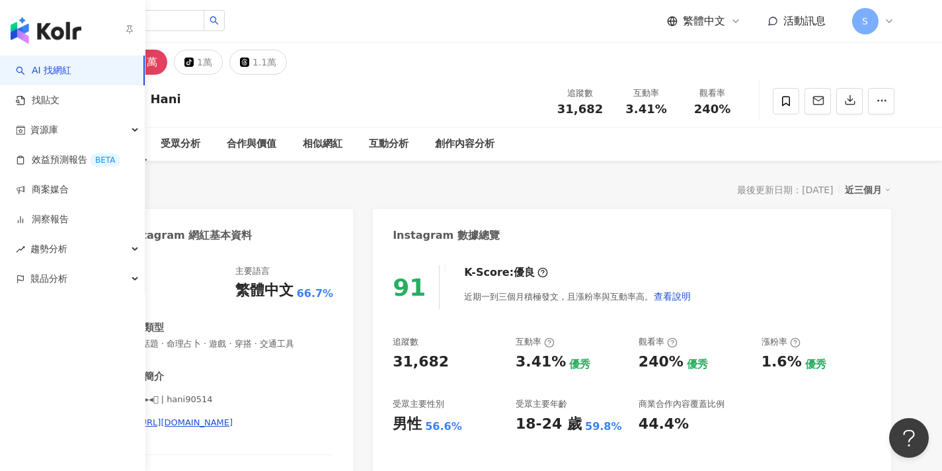
click at [24, 68] on link "AI 找網紅" at bounding box center [44, 70] width 56 height 13
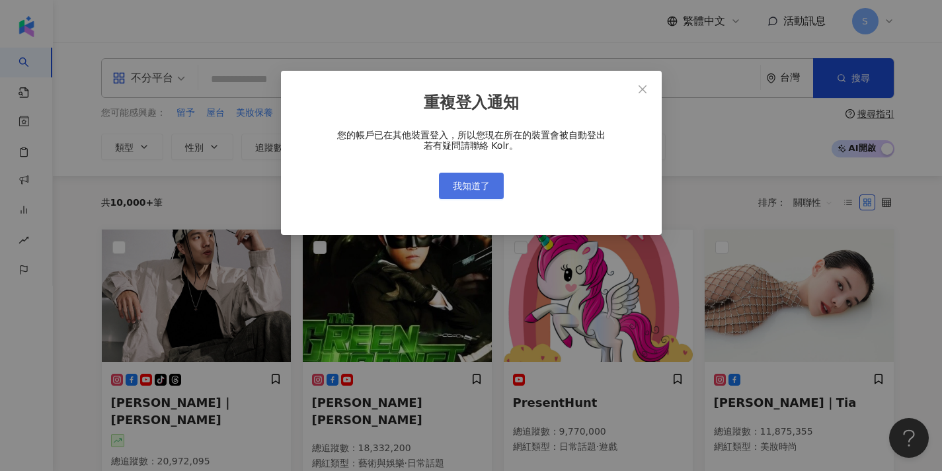
click at [489, 188] on button "我知道了" at bounding box center [471, 186] width 65 height 26
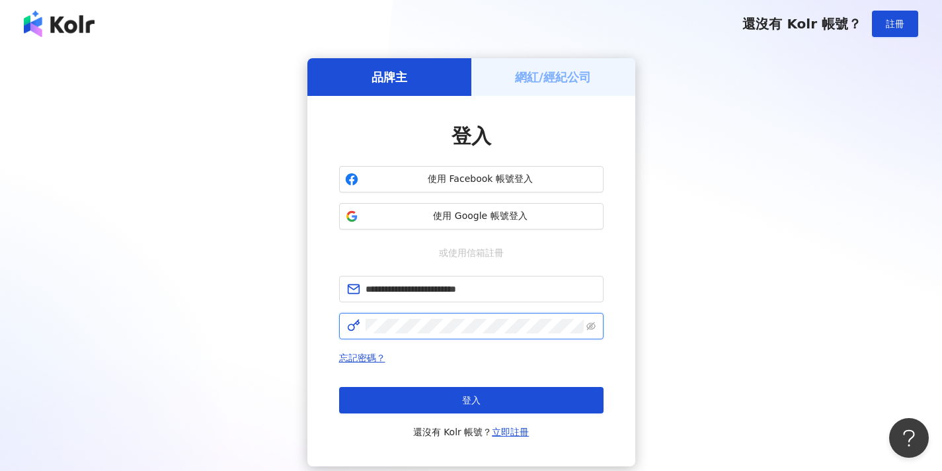
click at [471, 400] on button "登入" at bounding box center [471, 400] width 264 height 26
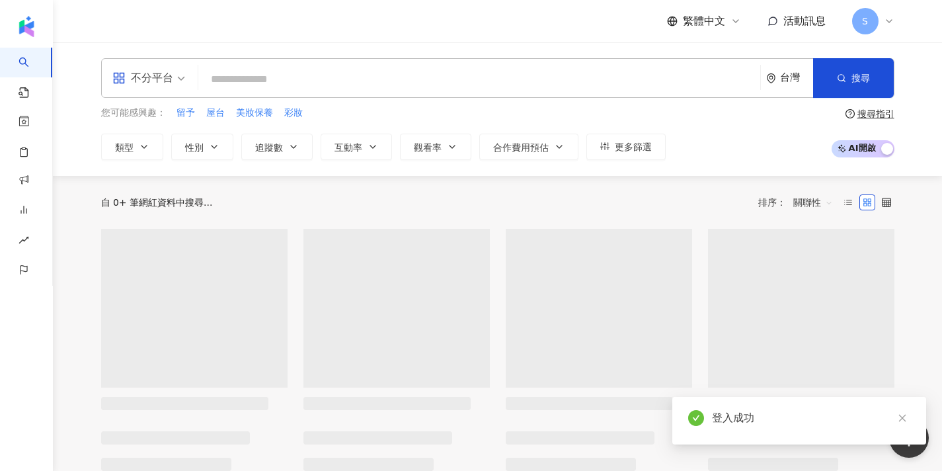
click at [286, 163] on div "不分平台 台灣 搜尋 您可能感興趣： 留予 屋台 美妝保養 彩妝 類型 性別 追蹤數 互動率 觀看率 合作費用預估 更多篩選 搜尋指引 AI 開啟 AI 關閉" at bounding box center [497, 109] width 889 height 134
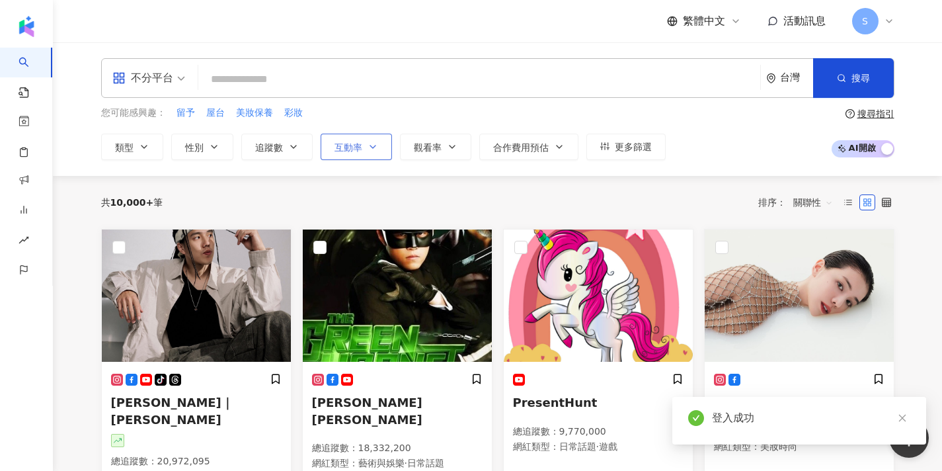
click at [356, 157] on button "互動率" at bounding box center [356, 147] width 71 height 26
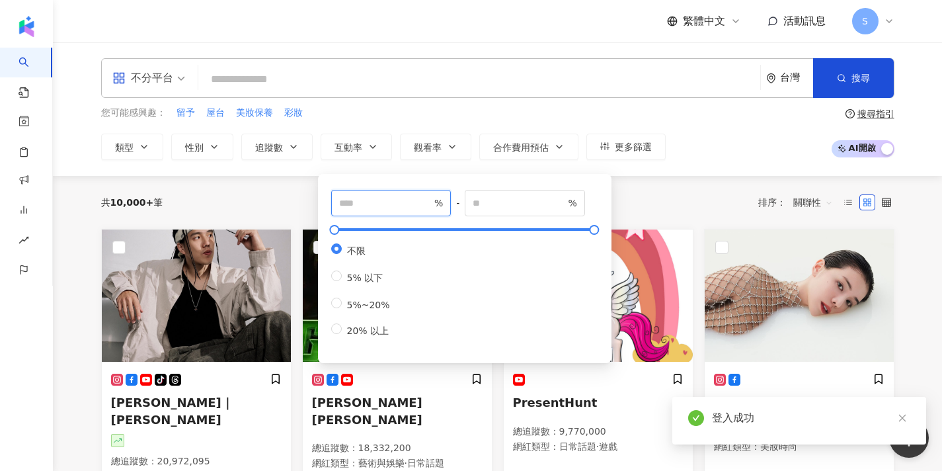
click at [342, 204] on input "number" at bounding box center [385, 203] width 93 height 15
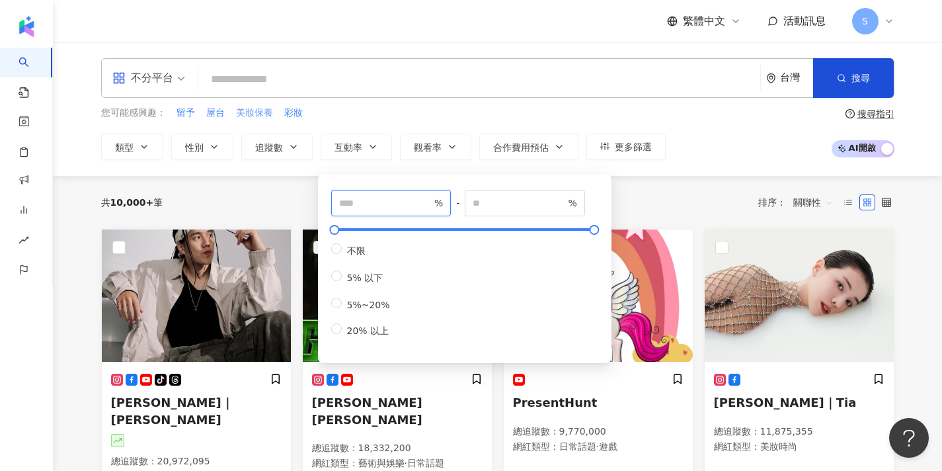
type input "*"
click at [249, 110] on span "美妝保養" at bounding box center [254, 112] width 37 height 13
type input "****"
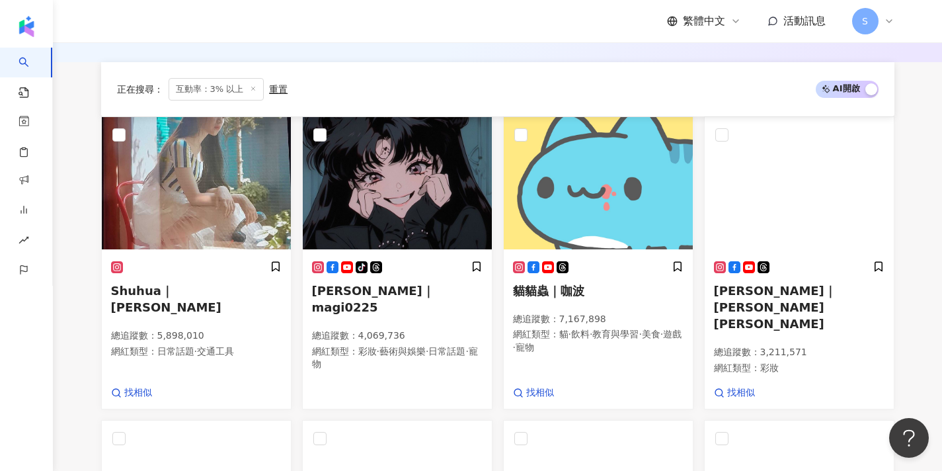
scroll to position [368, 0]
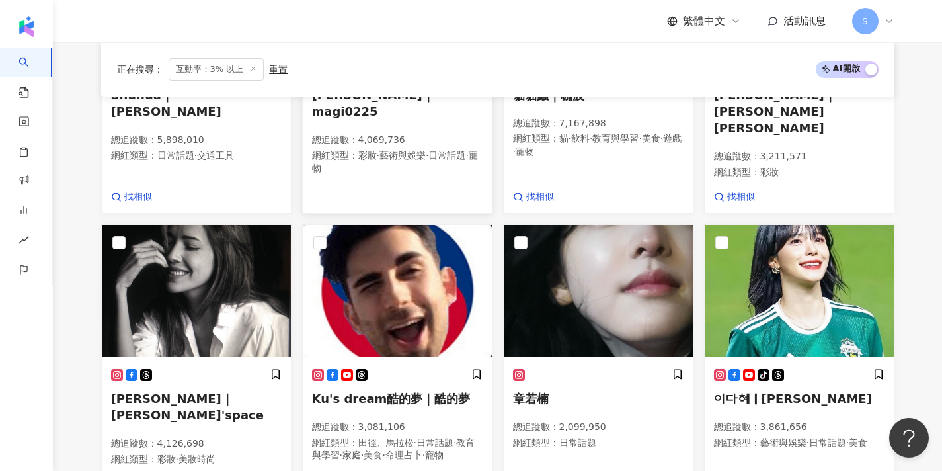
click at [381, 150] on div "tiktok-icon 美姬｜magi0225 總追蹤數 ： 4,069,736 網紅類型 ： 彩妝 · 藝術與娛樂 · 日常話題 · 寵物" at bounding box center [397, 126] width 171 height 122
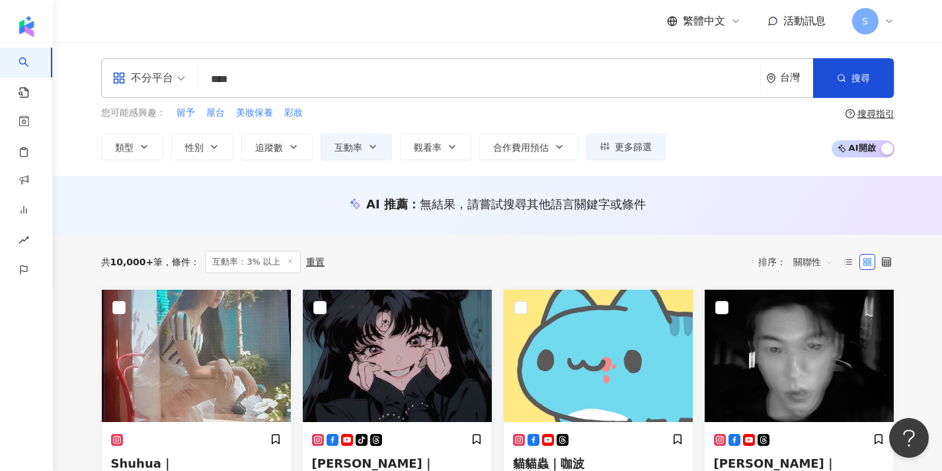
scroll to position [0, 0]
click at [330, 76] on input "****" at bounding box center [479, 79] width 551 height 25
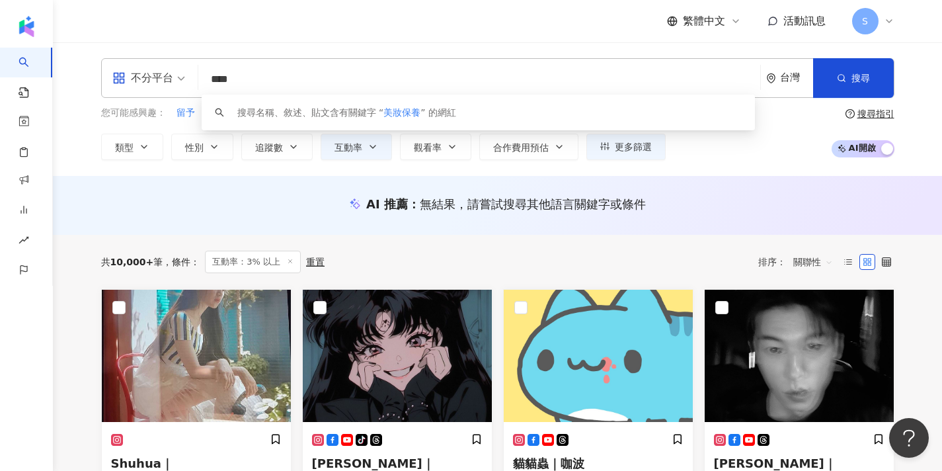
drag, startPoint x: 330, startPoint y: 76, endPoint x: 161, endPoint y: 76, distance: 169.3
click at [161, 76] on div "不分平台 **** 台灣 搜尋 keyword 搜尋名稱、敘述、貼文含有關鍵字 “ 美妝保養 ” 的網紅" at bounding box center [497, 78] width 793 height 40
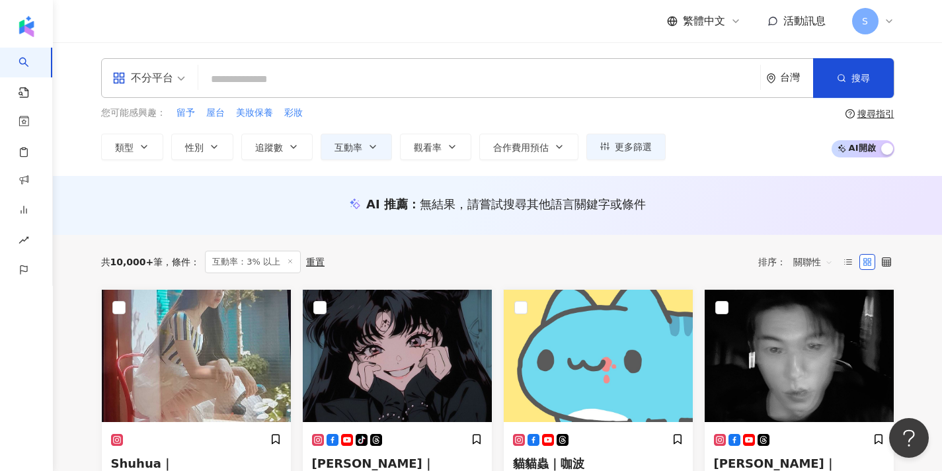
paste input "*****"
type input "*****"
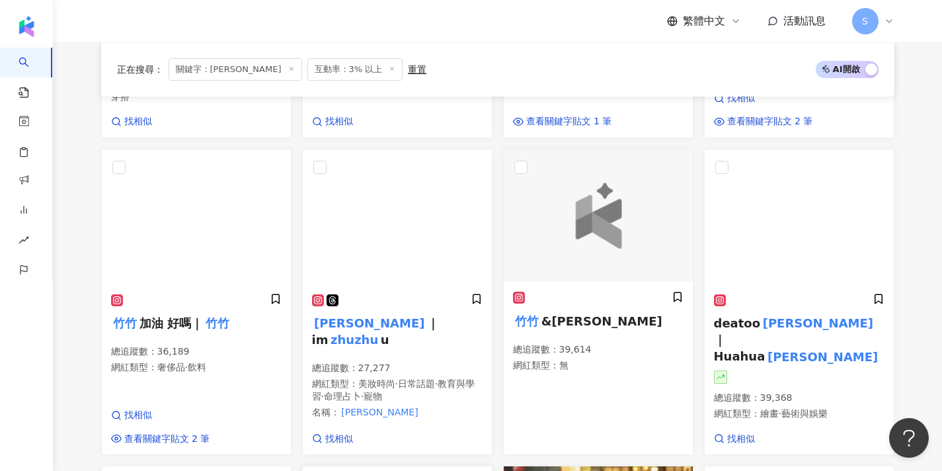
scroll to position [411, 0]
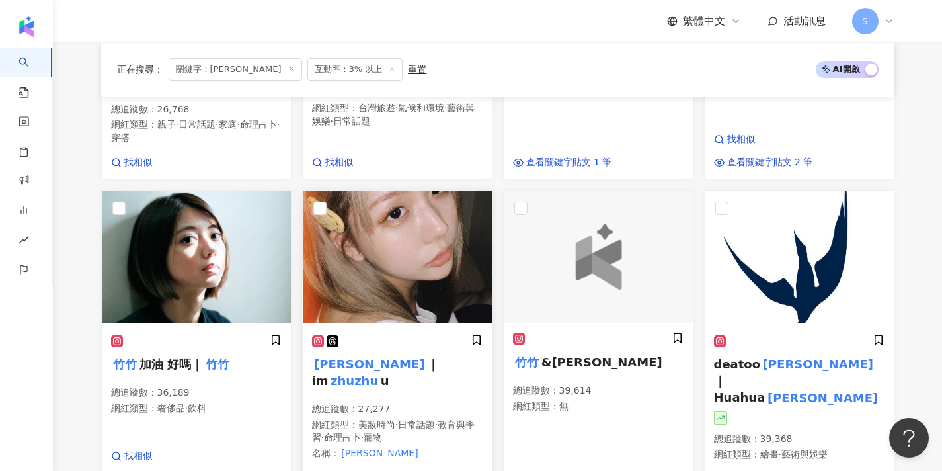
click at [367, 334] on div at bounding box center [397, 341] width 171 height 14
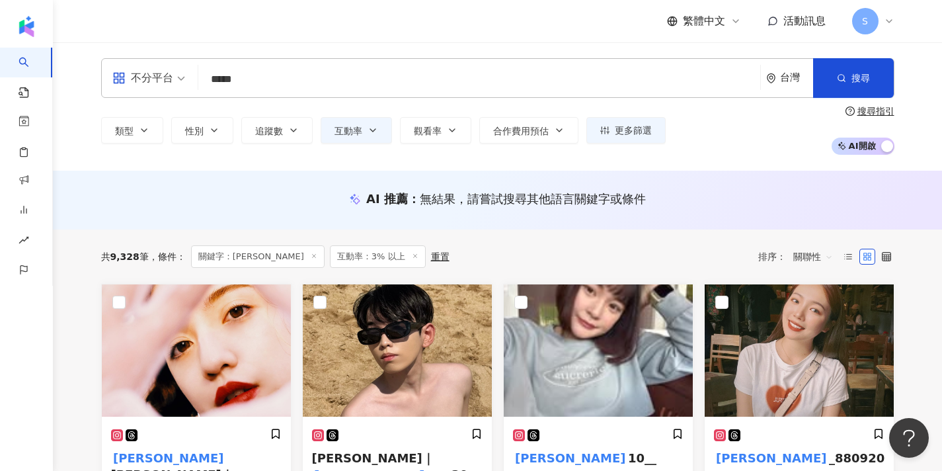
scroll to position [0, 0]
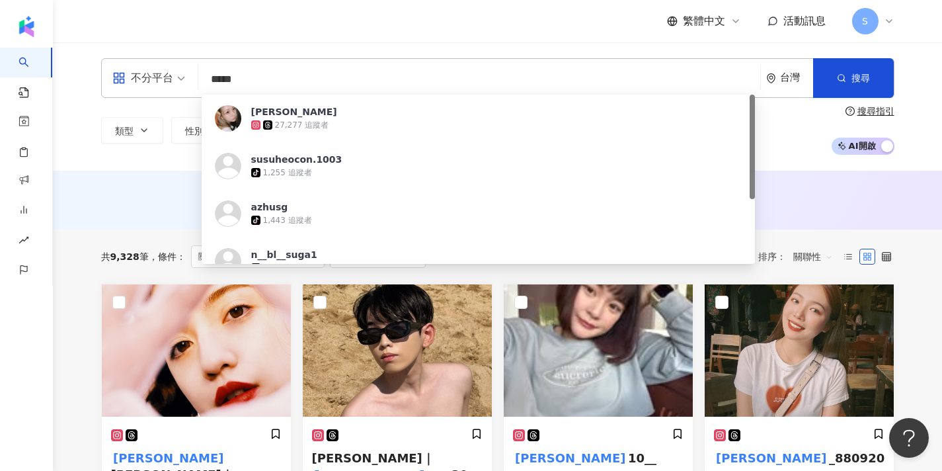
drag, startPoint x: 278, startPoint y: 79, endPoint x: 185, endPoint y: 79, distance: 93.2
click at [186, 79] on div "不分平台 ***** 台灣 搜尋 2d48f91b-fc68-4117-a37e-83d933f433cc ZHU 27,277 追蹤者 susuheocon…" at bounding box center [497, 78] width 793 height 40
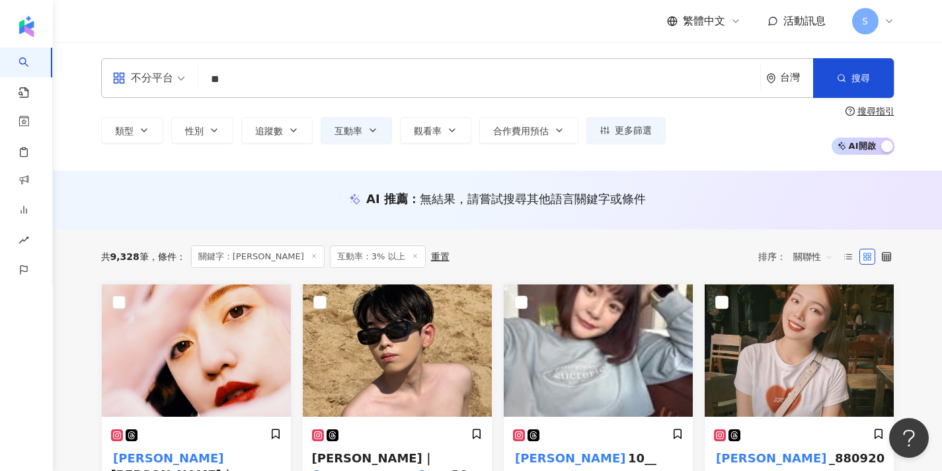
type input "*"
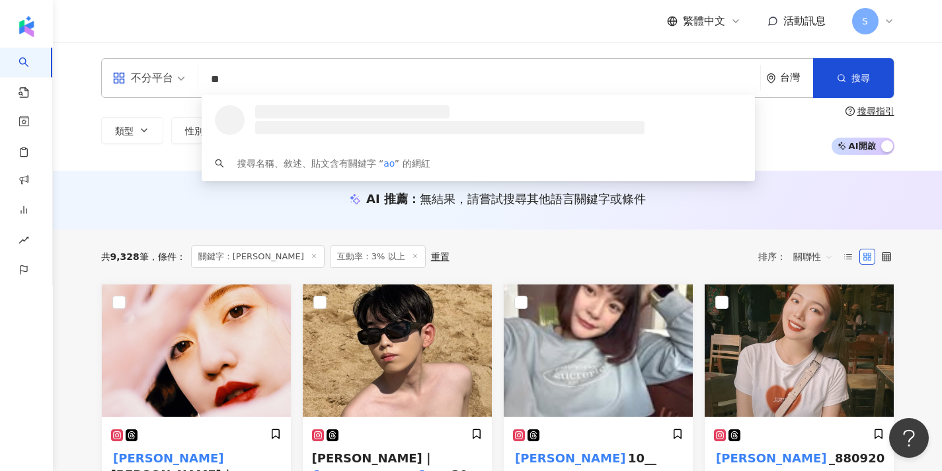
type input "*"
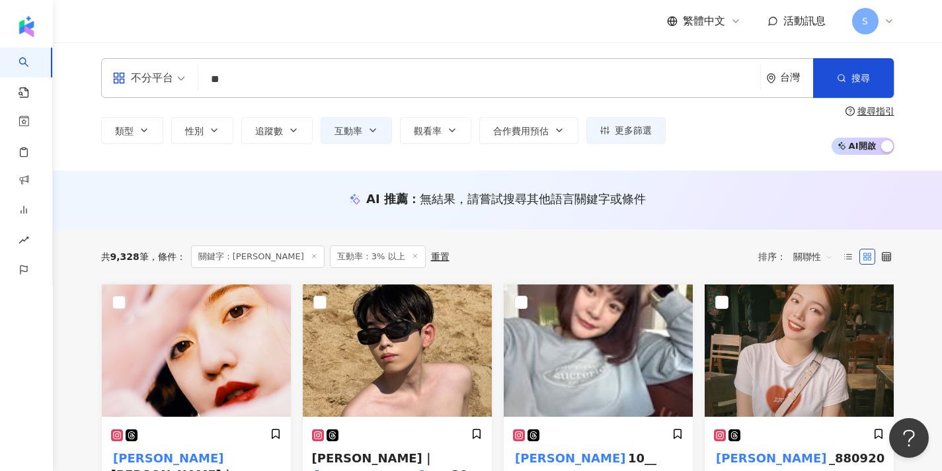
type input "**"
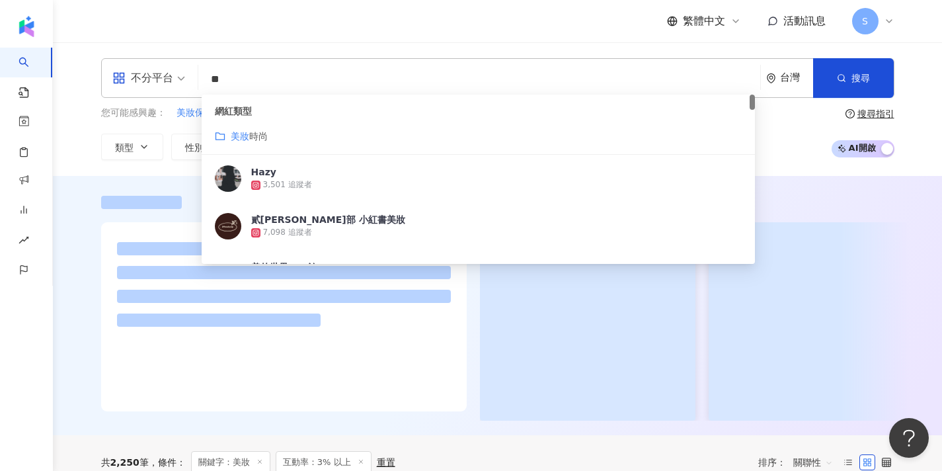
click at [261, 138] on span "時尚" at bounding box center [258, 136] width 19 height 11
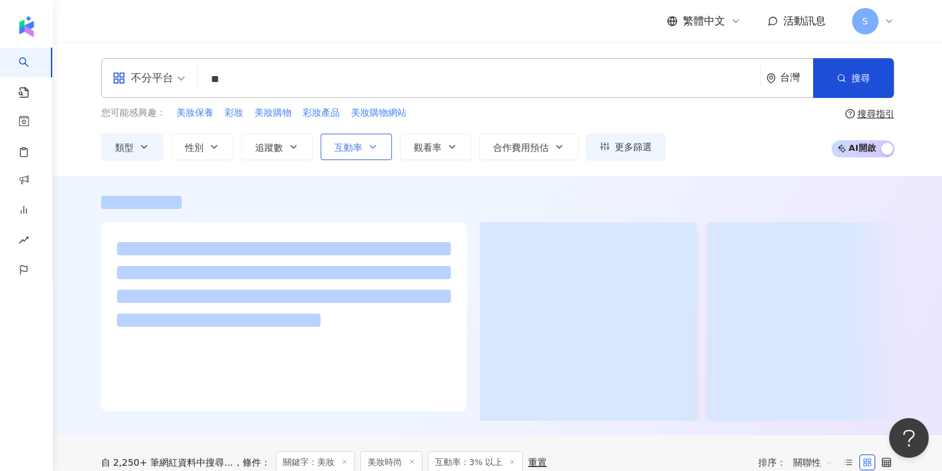
click at [371, 153] on button "互動率" at bounding box center [356, 147] width 71 height 26
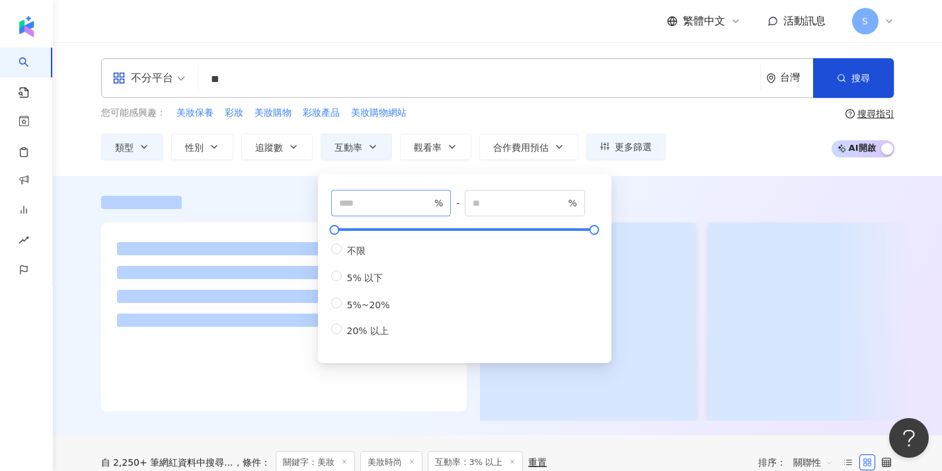
click at [377, 212] on span "* %" at bounding box center [391, 203] width 120 height 26
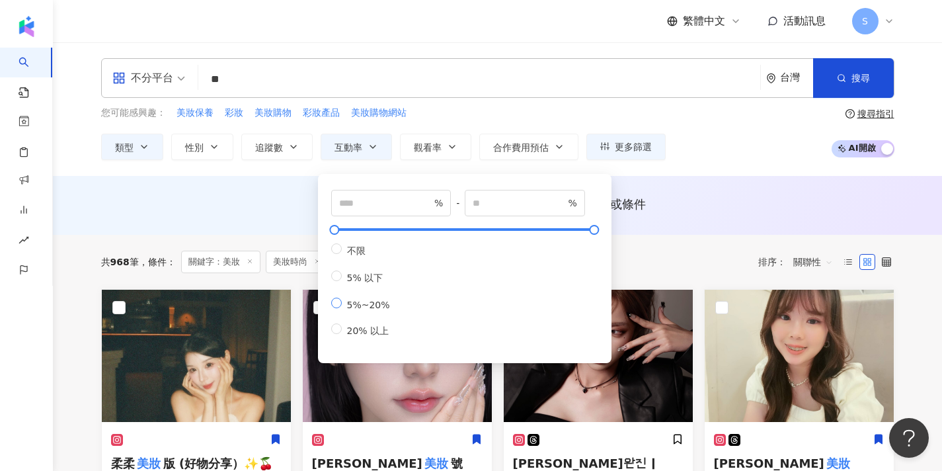
click at [339, 305] on span at bounding box center [336, 303] width 11 height 11
type input "*"
type input "**"
click at [667, 247] on div "共 968 筆 條件 ： 關鍵字：美妝 美妝時尚 互動率：3% 以上 重置 排序： 關聯性" at bounding box center [497, 262] width 793 height 54
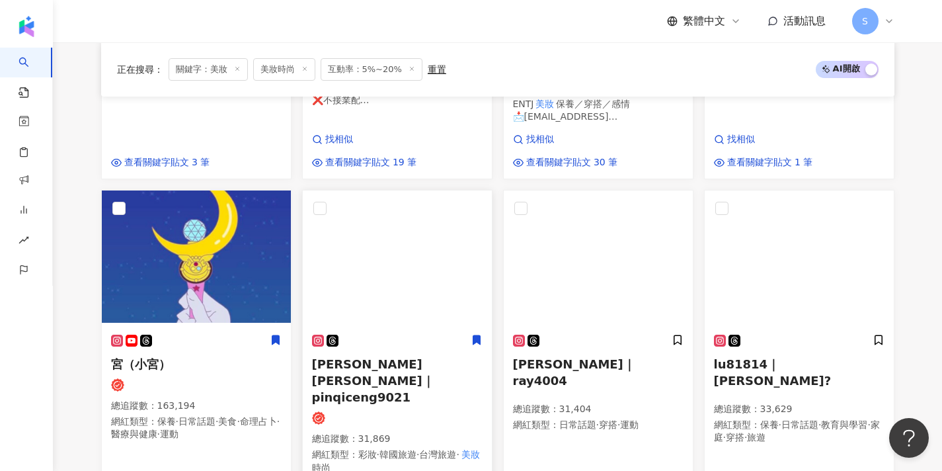
scroll to position [491, 0]
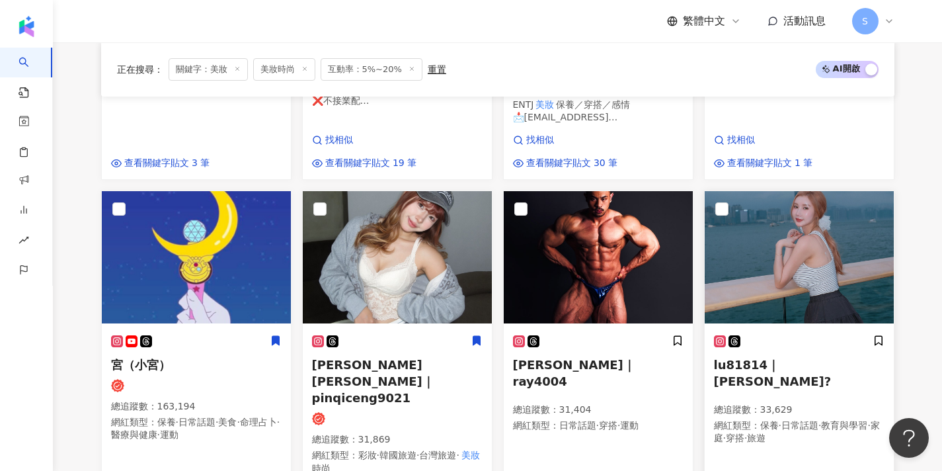
click at [766, 214] on img at bounding box center [799, 257] width 189 height 132
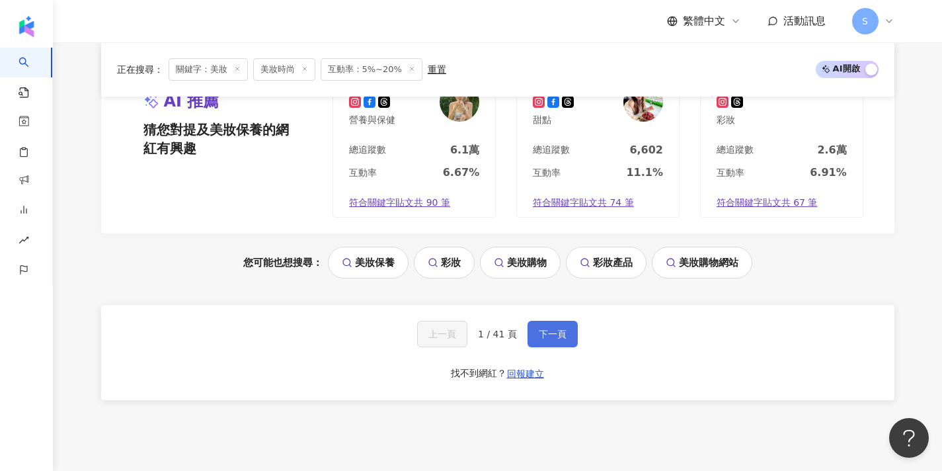
scroll to position [1370, 0]
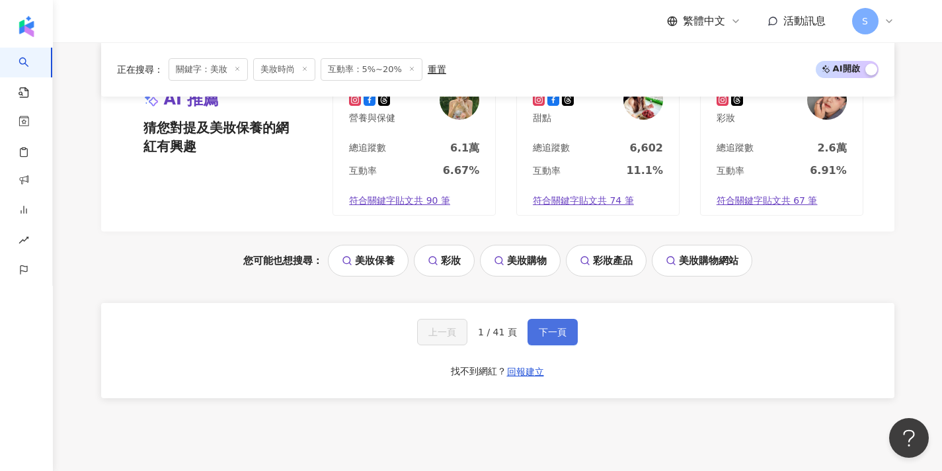
click at [555, 319] on button "下一頁" at bounding box center [553, 332] width 50 height 26
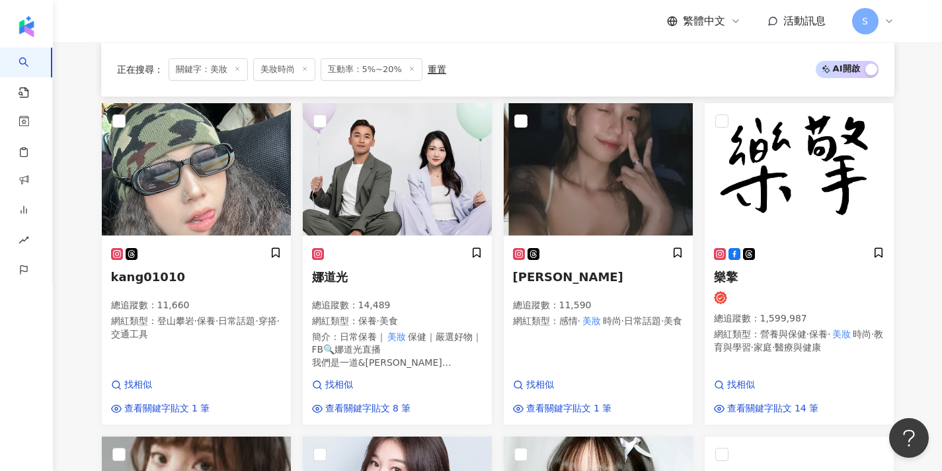
scroll to position [522, 0]
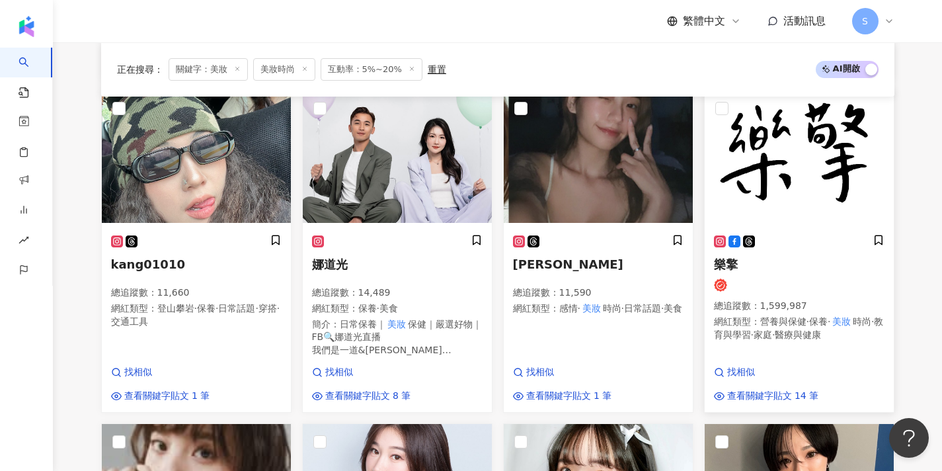
click at [814, 256] on h5 "樂擎" at bounding box center [799, 264] width 171 height 17
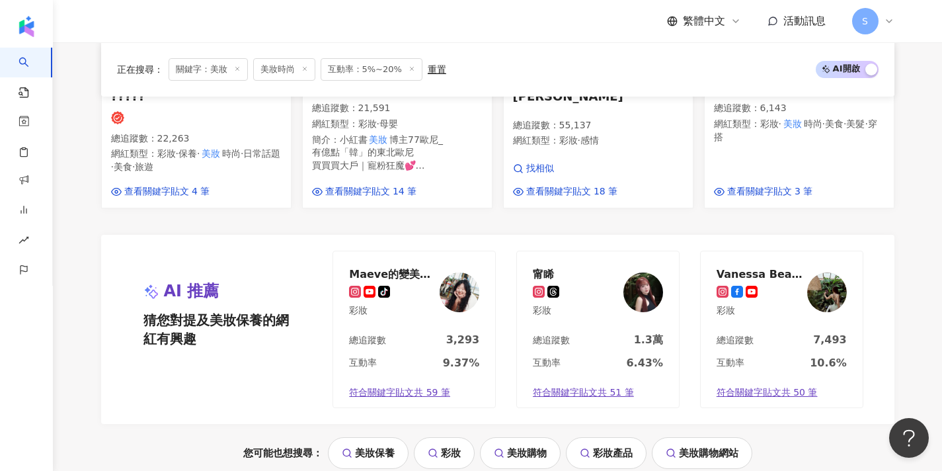
scroll to position [1044, 1]
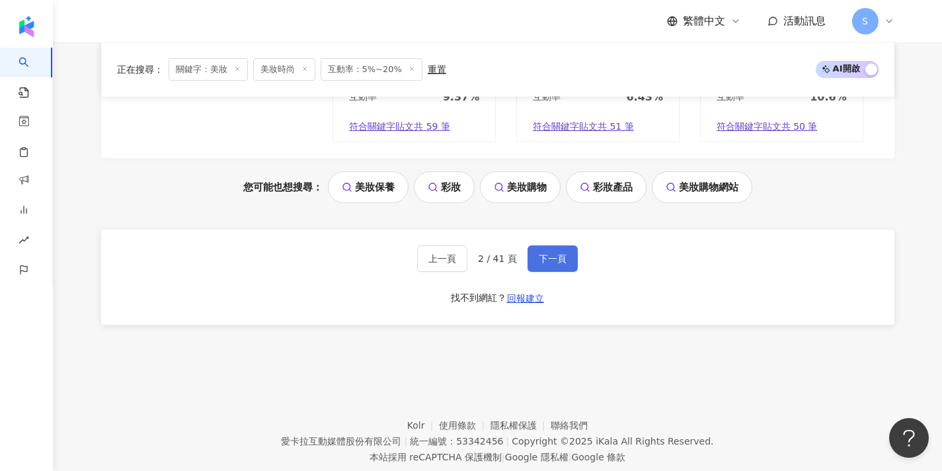
click at [555, 245] on button "下一頁" at bounding box center [553, 258] width 50 height 26
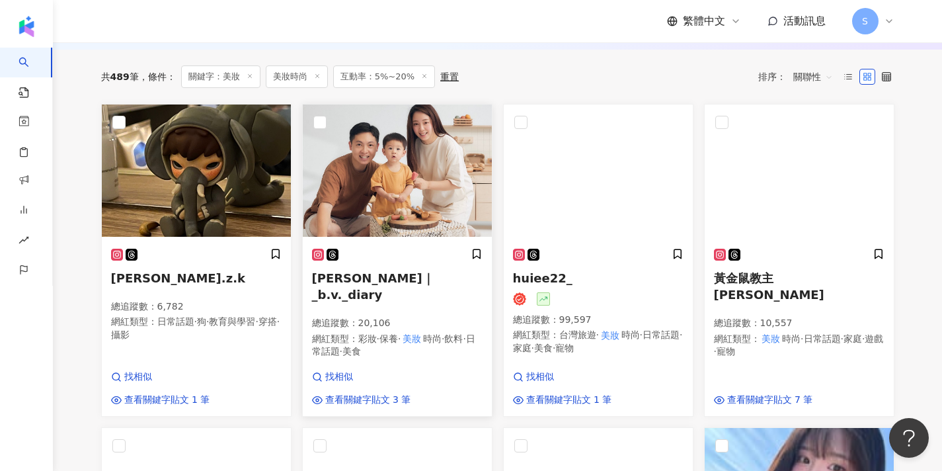
scroll to position [184, 0]
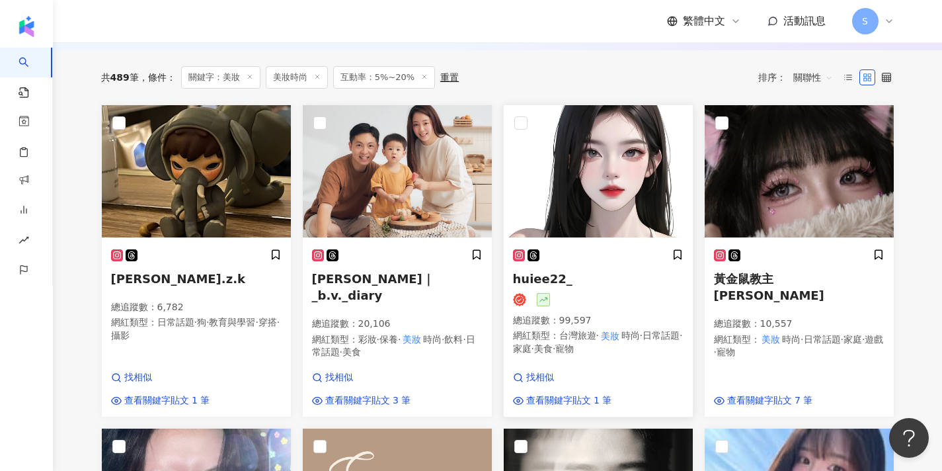
click at [596, 204] on img at bounding box center [598, 171] width 189 height 132
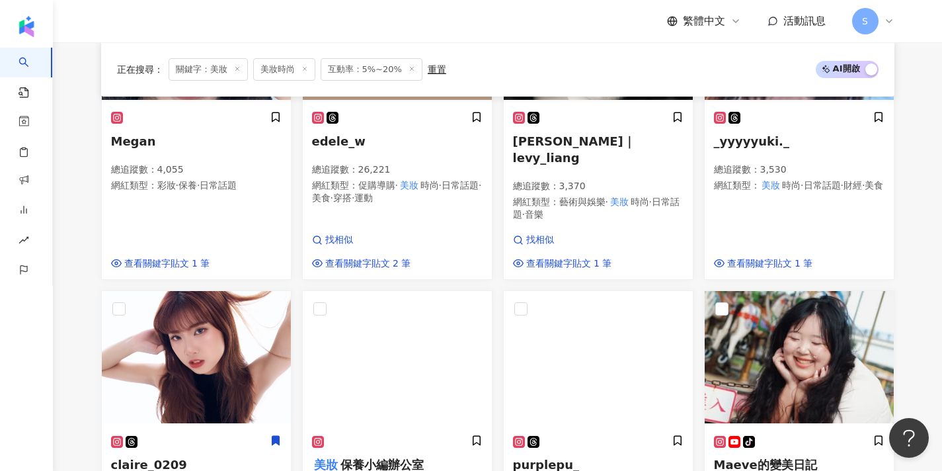
scroll to position [778, 0]
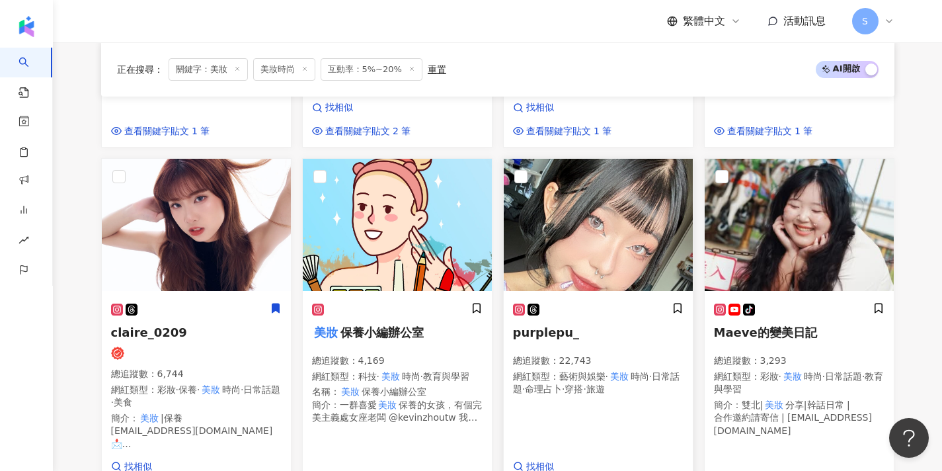
click at [592, 206] on img at bounding box center [598, 225] width 189 height 132
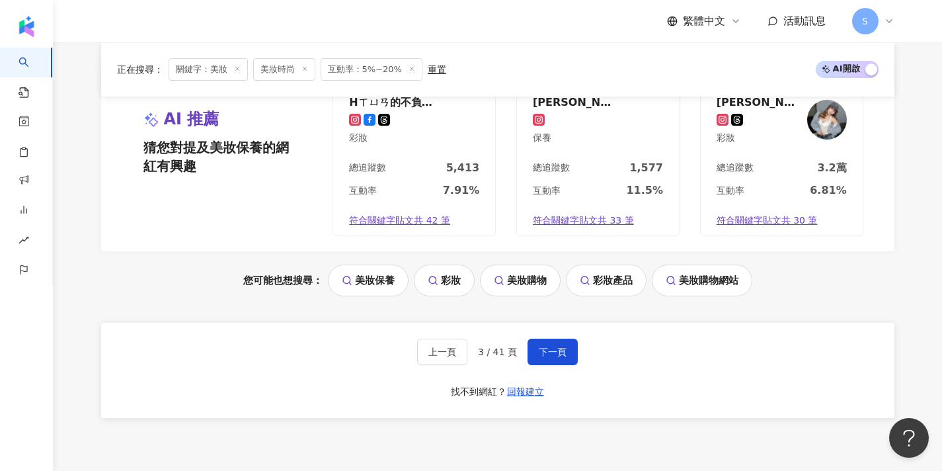
scroll to position [1251, 0]
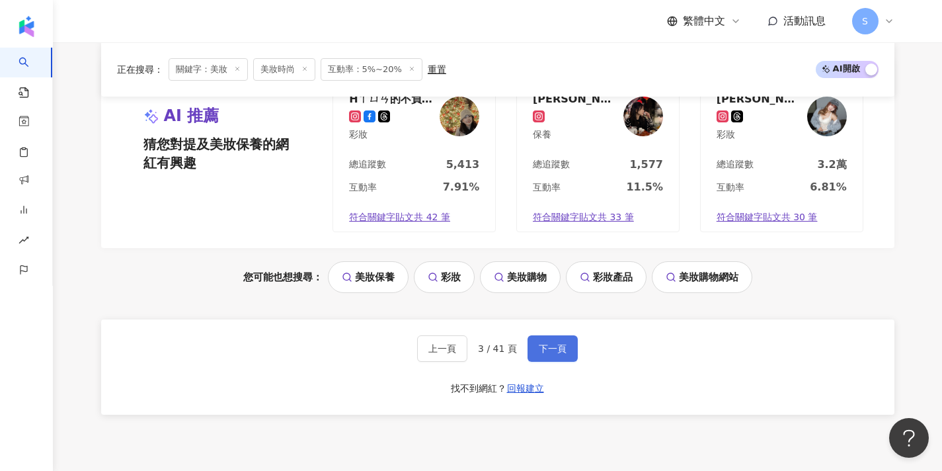
click at [557, 335] on button "下一頁" at bounding box center [553, 348] width 50 height 26
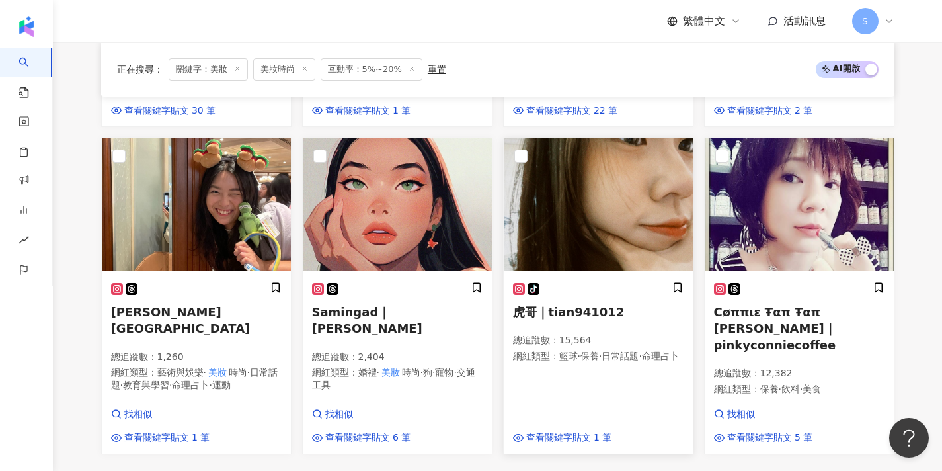
scroll to position [938, 0]
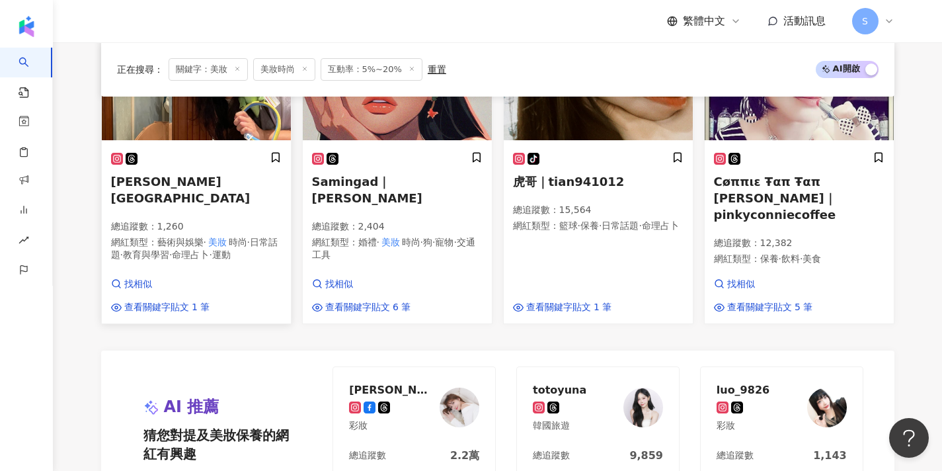
click at [245, 226] on div "簡于寧 總追蹤數 ： 1,260 網紅類型 ： 藝術與娛樂 · 美妝 時尚 · 日常話題 · 教育與學習 · 命理占卜 · 運動" at bounding box center [196, 212] width 171 height 122
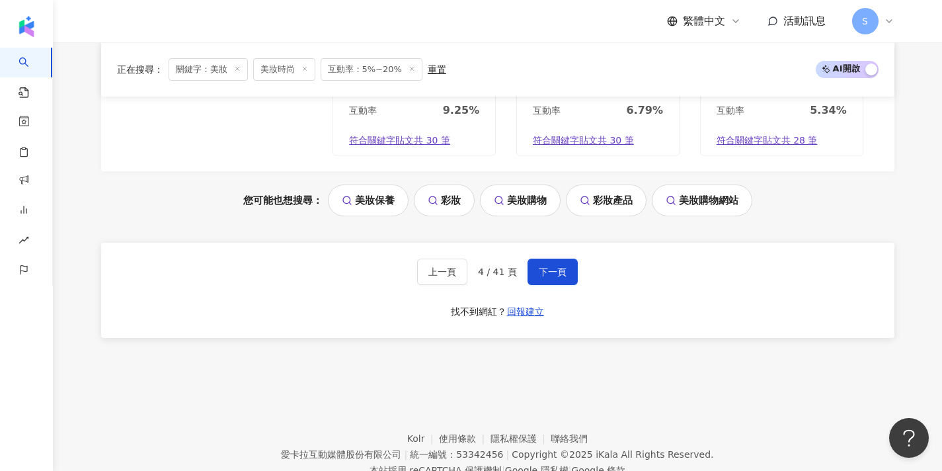
scroll to position [1304, 0]
click at [550, 259] on button "下一頁" at bounding box center [553, 272] width 50 height 26
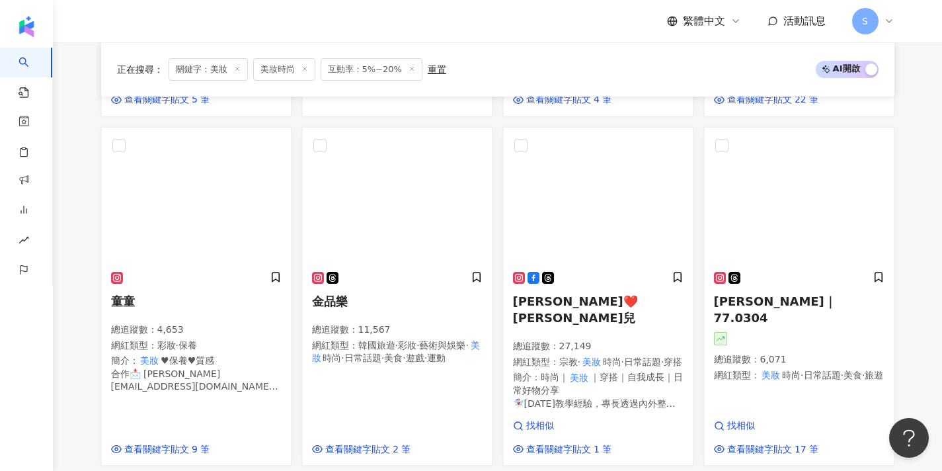
scroll to position [466, 0]
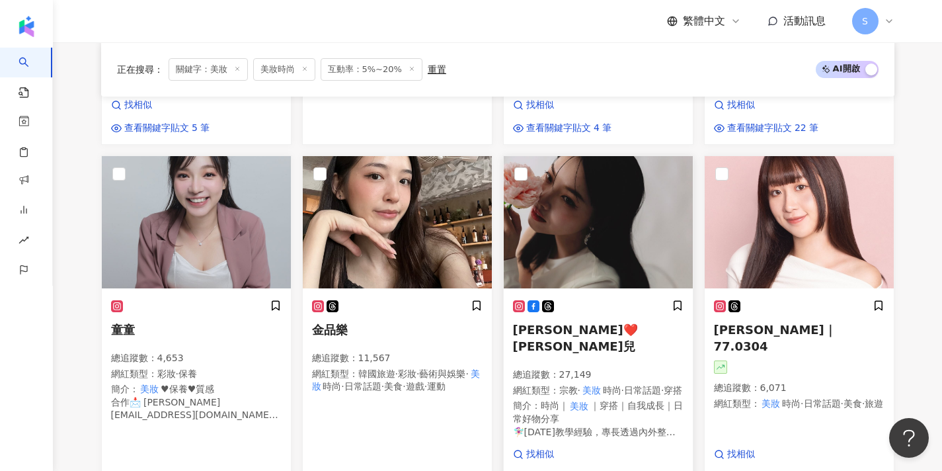
click at [550, 231] on img at bounding box center [598, 222] width 189 height 132
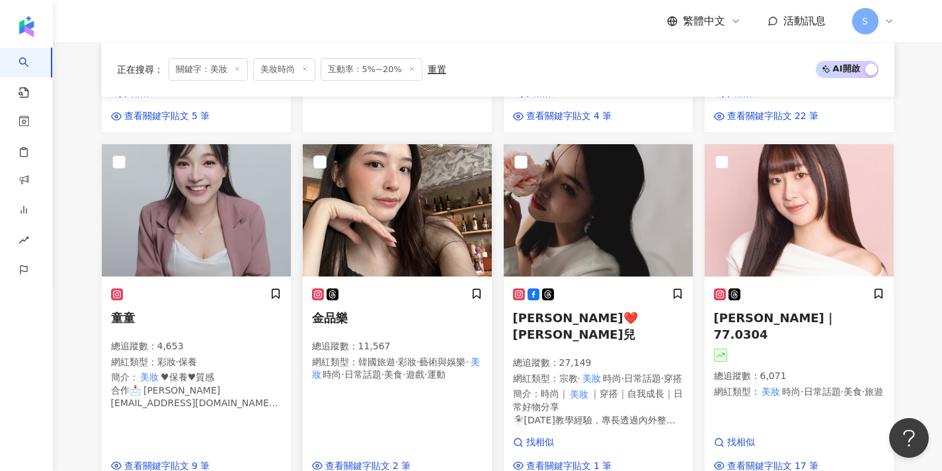
click at [427, 233] on img at bounding box center [397, 210] width 189 height 132
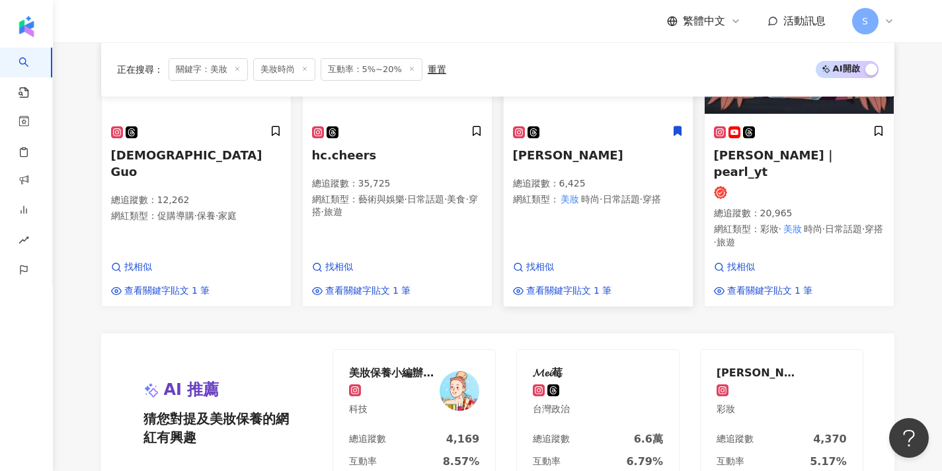
scroll to position [992, 0]
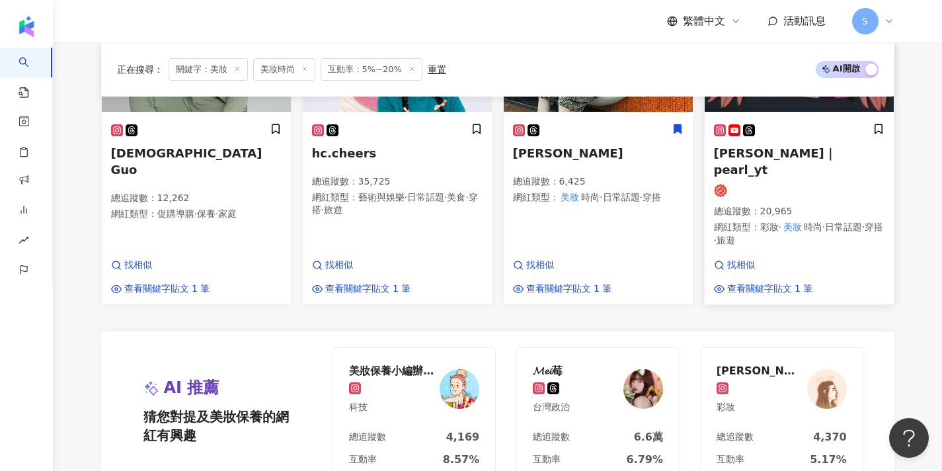
click at [750, 184] on div at bounding box center [799, 190] width 171 height 13
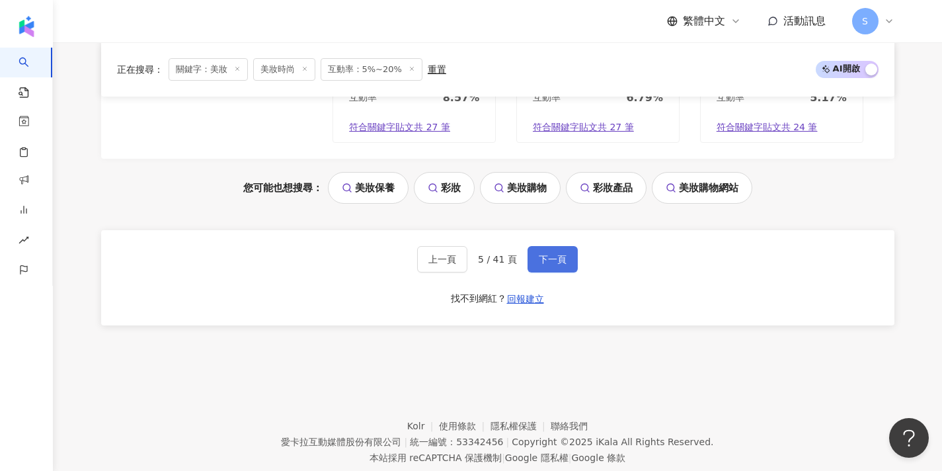
click at [541, 254] on span "下一頁" at bounding box center [553, 259] width 28 height 11
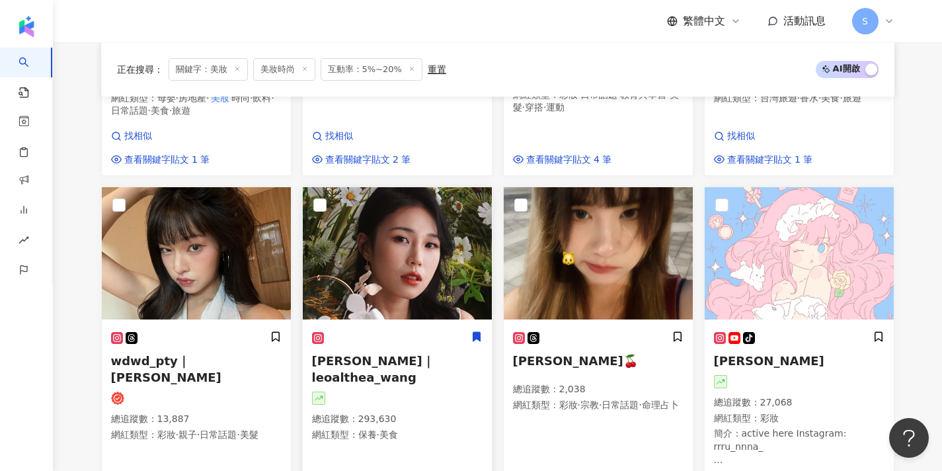
scroll to position [440, 0]
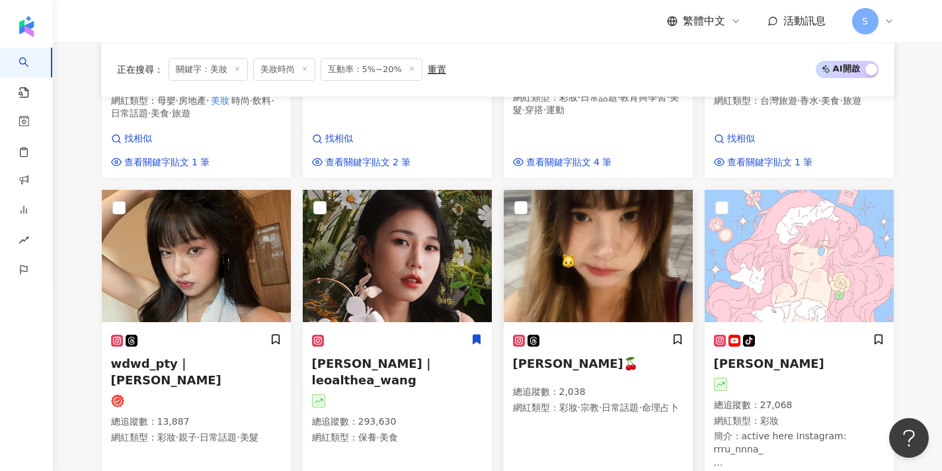
click at [558, 228] on img at bounding box center [598, 256] width 189 height 132
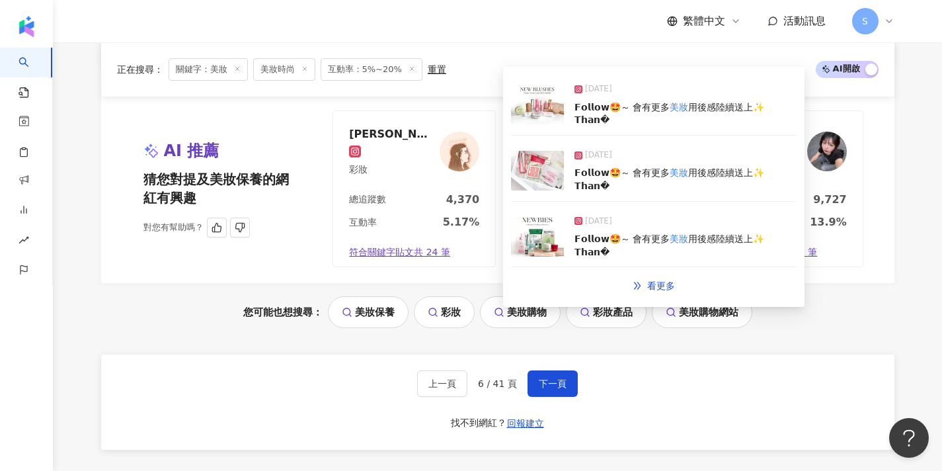
scroll to position [1256, 0]
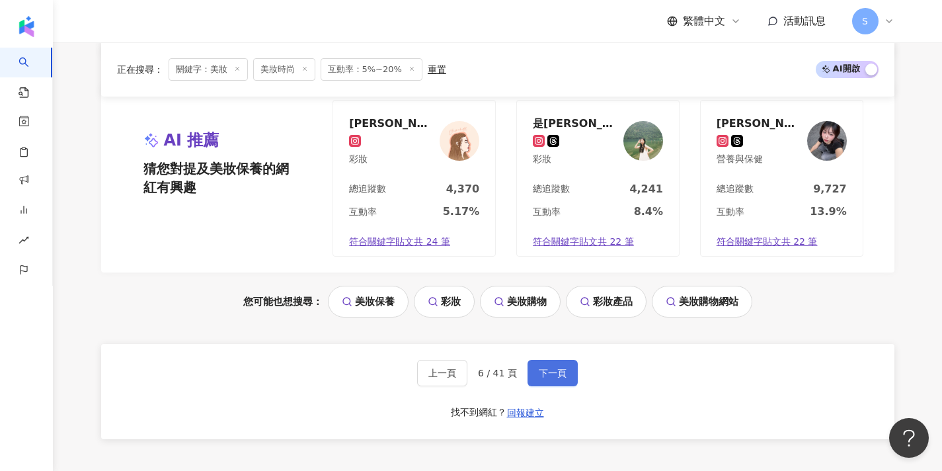
click at [536, 360] on button "下一頁" at bounding box center [553, 373] width 50 height 26
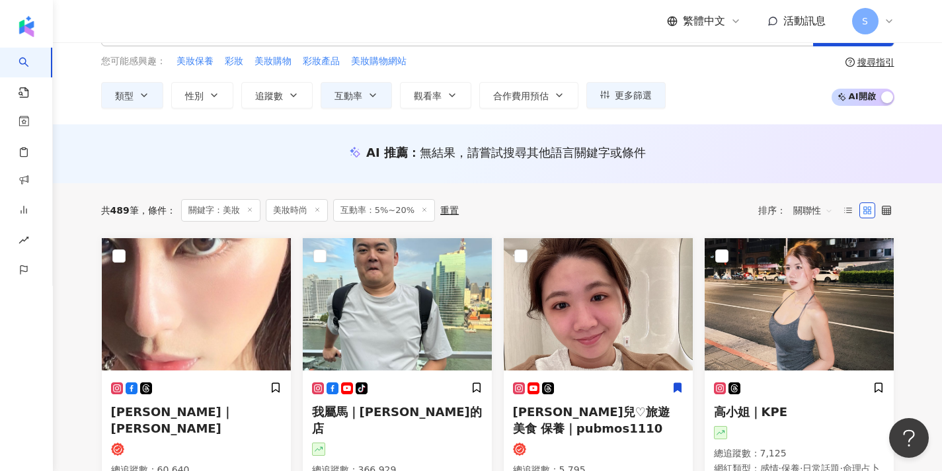
scroll to position [52, 0]
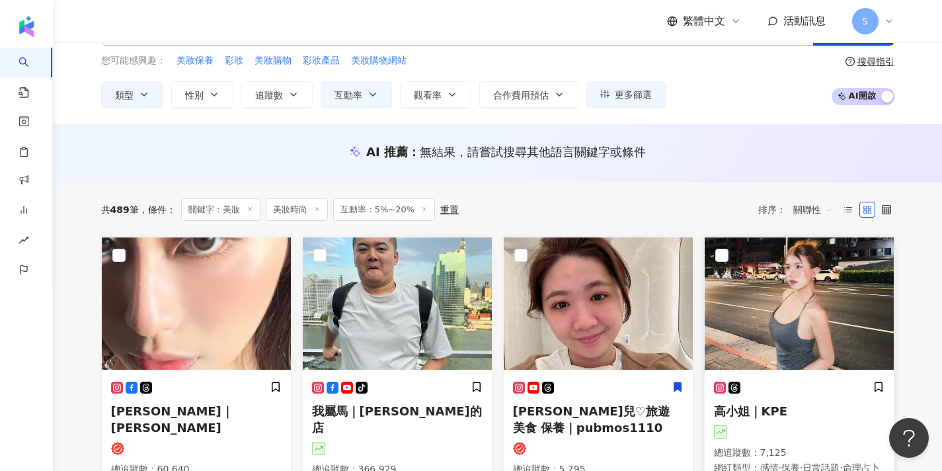
click at [740, 319] on img at bounding box center [799, 303] width 189 height 132
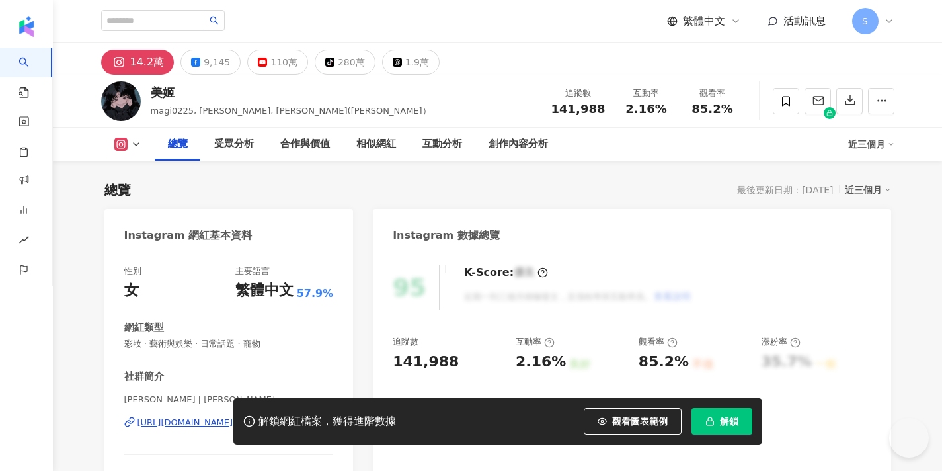
scroll to position [142, 0]
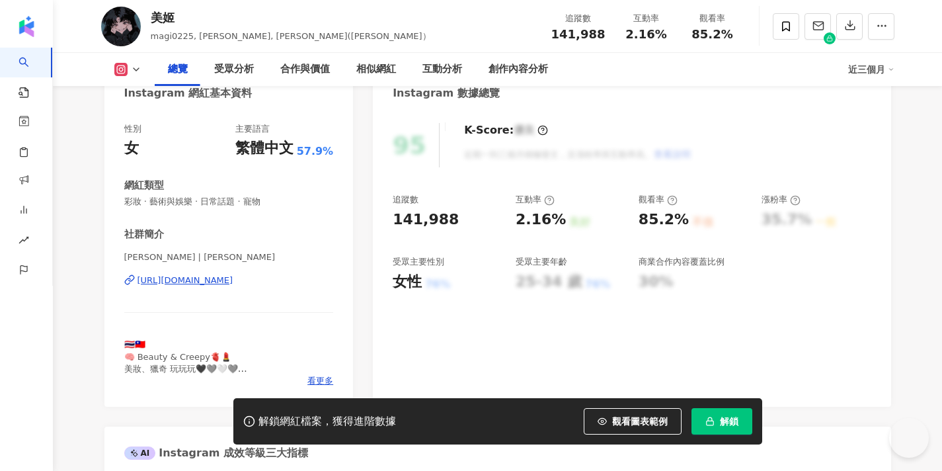
click at [704, 424] on button "解鎖" at bounding box center [722, 421] width 61 height 26
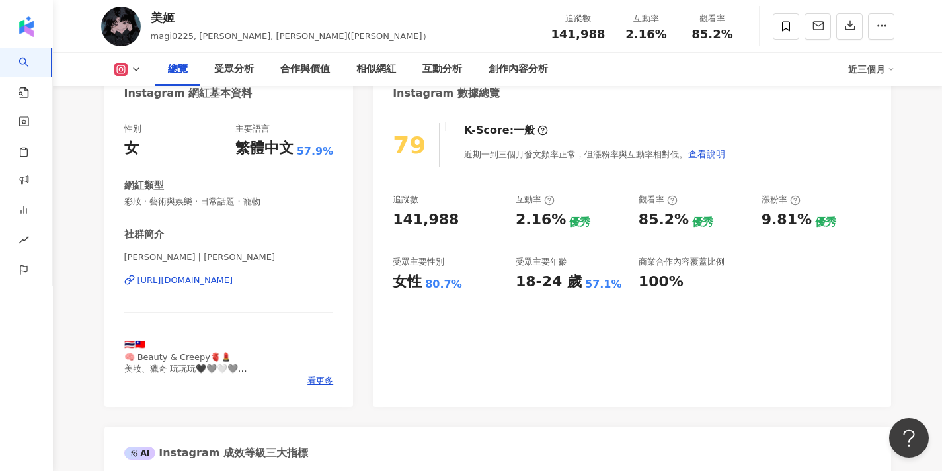
click at [199, 283] on div "https://www.instagram.com/rotsukhoon/" at bounding box center [186, 280] width 96 height 12
click at [138, 254] on span "美姬 | rotsukhoon" at bounding box center [229, 257] width 210 height 12
drag, startPoint x: 140, startPoint y: 254, endPoint x: 99, endPoint y: 253, distance: 41.0
copy span "美姬"
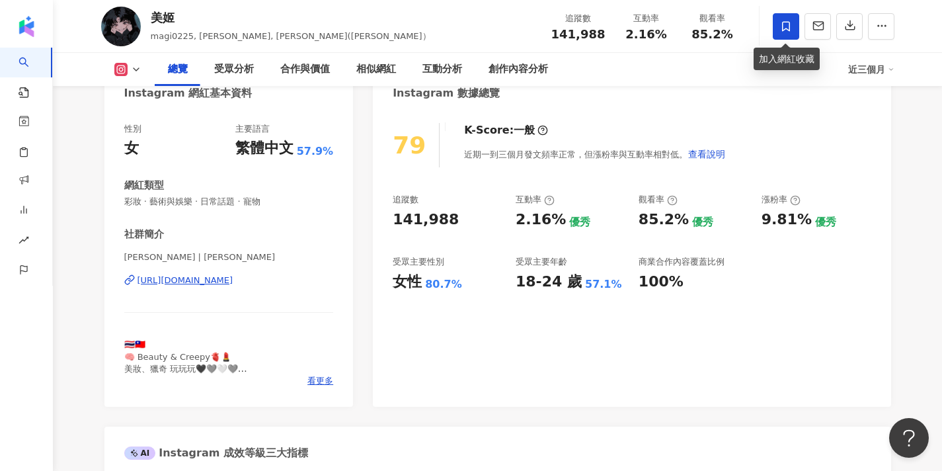
click at [782, 28] on icon at bounding box center [786, 26] width 8 height 10
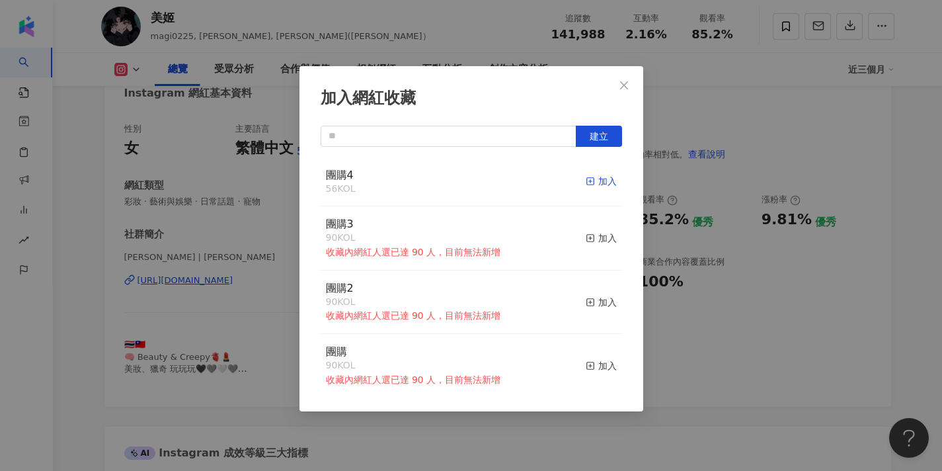
click at [594, 182] on icon "button" at bounding box center [590, 181] width 9 height 9
click at [626, 83] on icon "close" at bounding box center [624, 85] width 8 height 8
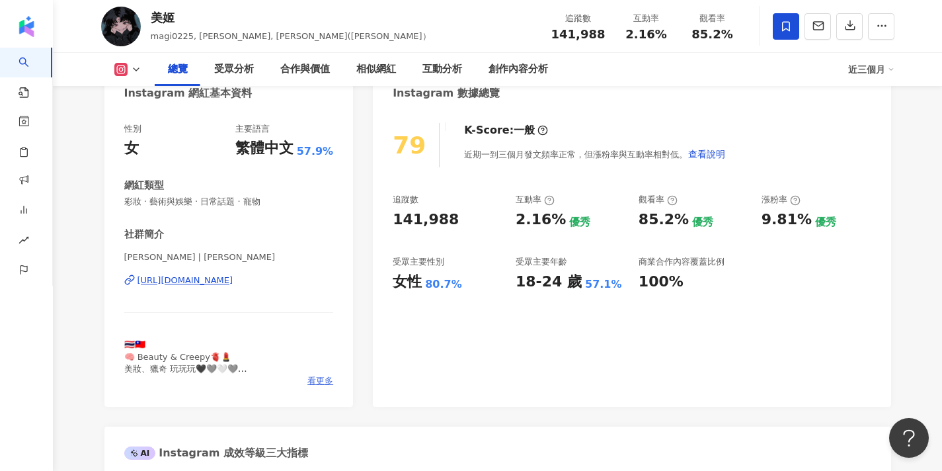
click at [310, 379] on span "看更多" at bounding box center [320, 381] width 26 height 12
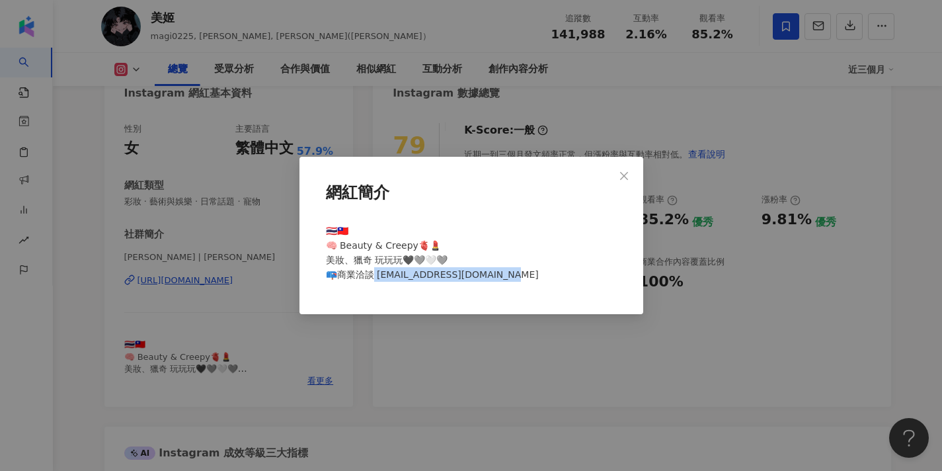
drag, startPoint x: 503, startPoint y: 275, endPoint x: 376, endPoint y: 277, distance: 127.6
click at [376, 277] on span "🇹🇭🇹🇼 🧠 Beauty & Creepy🫀💄 美妝、獵奇 玩玩玩🖤🩶🤍🩶 📪商業洽談 san710501@mesports.com.tw" at bounding box center [432, 252] width 213 height 54
copy span "esports.com.tw"
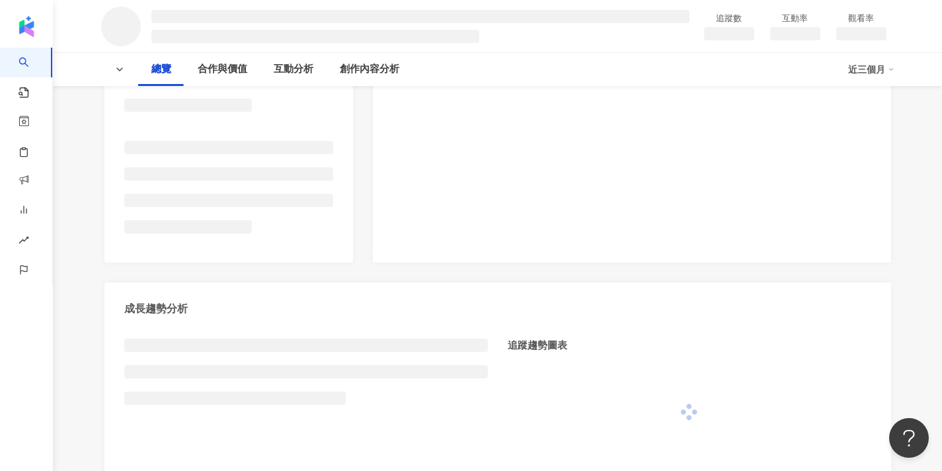
scroll to position [282, 0]
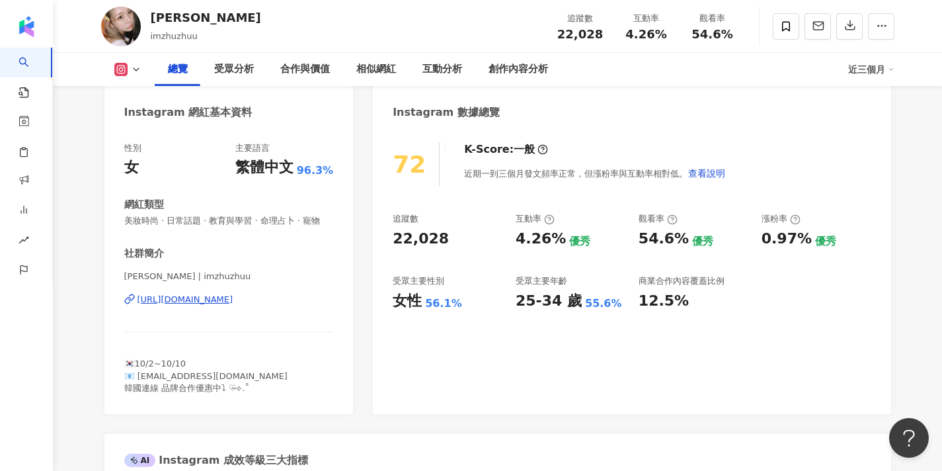
scroll to position [136, 0]
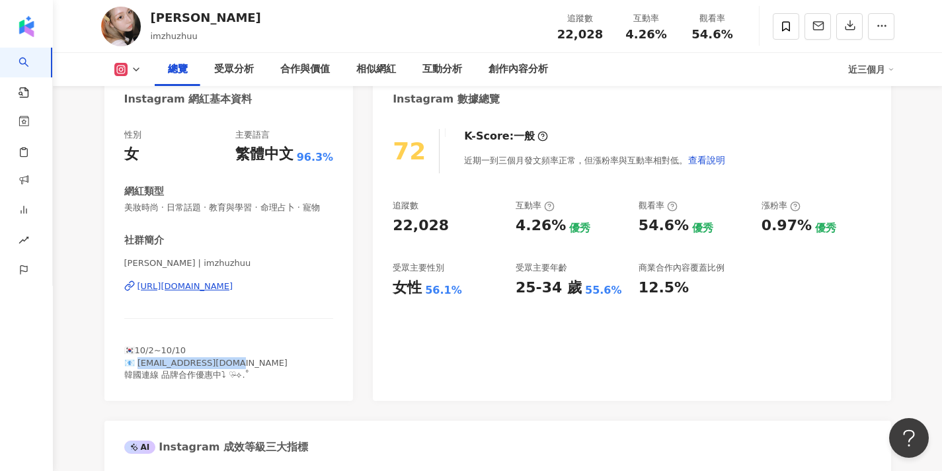
drag, startPoint x: 235, startPoint y: 359, endPoint x: 139, endPoint y: 356, distance: 95.9
click at [139, 356] on div "🇰🇷10/2~10/10 📧 [EMAIL_ADDRESS][DOMAIN_NAME] 韓國連線 品牌合作優惠中⤵ ♡̴⟡.˚" at bounding box center [229, 362] width 210 height 36
click at [198, 1] on div "[PERSON_NAME] imzhuzhuu 追蹤數 22,028 互動率 4.26% 觀看率 54.6%" at bounding box center [498, 26] width 846 height 52
click at [791, 31] on icon at bounding box center [786, 26] width 12 height 12
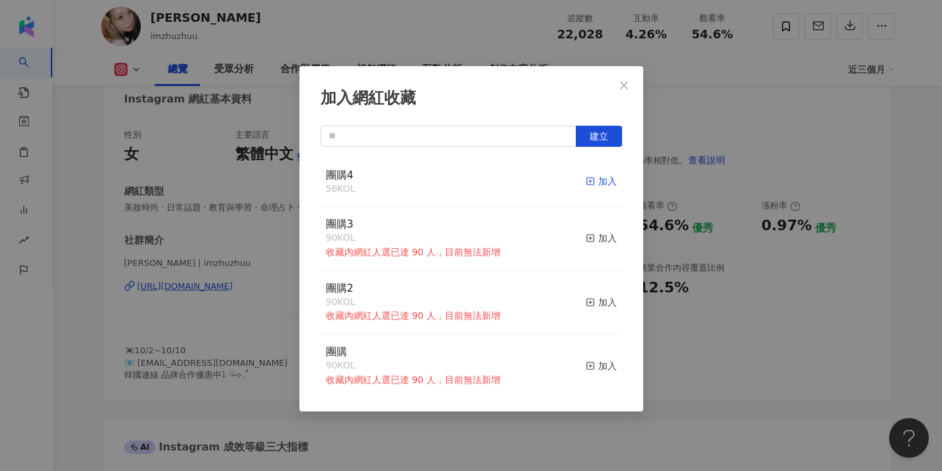
click at [600, 176] on div "加入" at bounding box center [601, 181] width 31 height 15
click at [622, 83] on icon "close" at bounding box center [624, 85] width 8 height 8
click at [632, 73] on div "加入網紅收藏 建立 團購4 57 KOL 已加入 團購3 90 KOL 收藏內網紅人選已達 90 人，目前無法新增 加入 團購2 90 KOL 收藏內網紅人選…" at bounding box center [471, 235] width 942 height 471
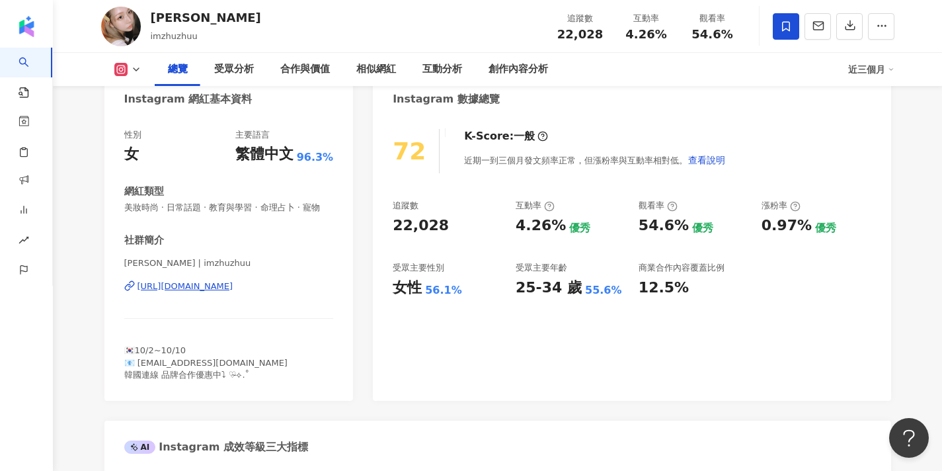
click at [225, 288] on div "[URL][DOMAIN_NAME]" at bounding box center [186, 286] width 96 height 12
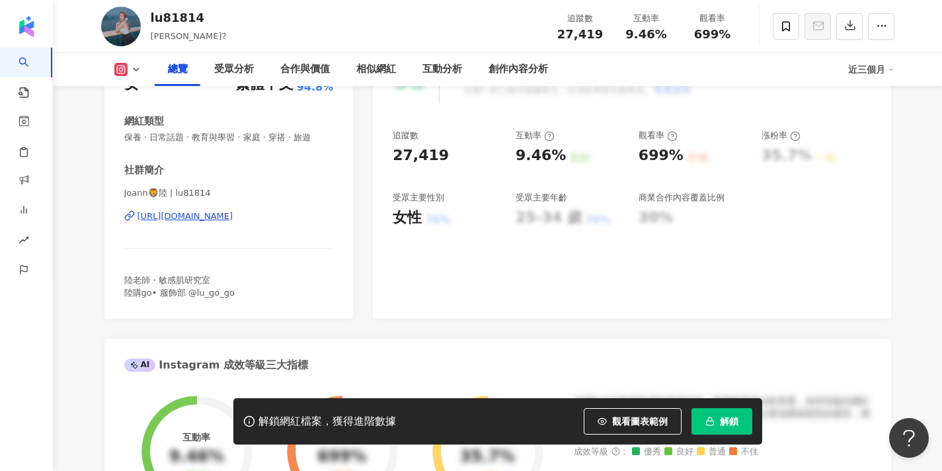
scroll to position [216, 0]
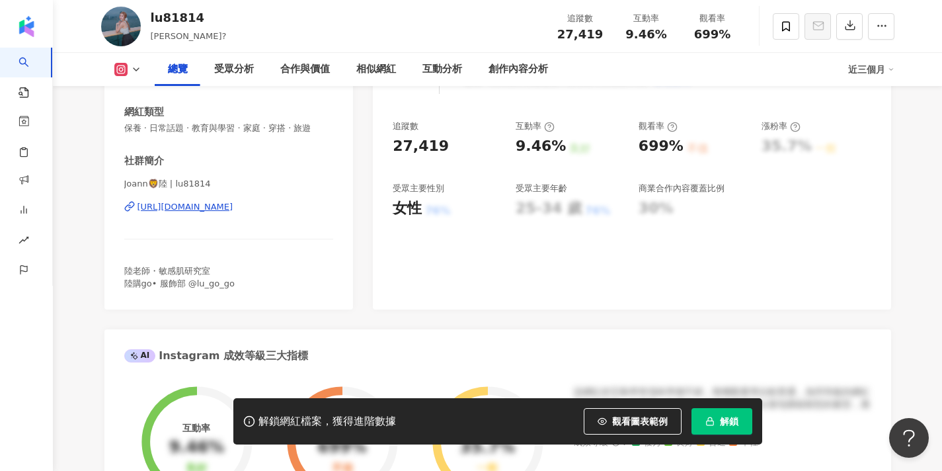
click at [722, 413] on button "解鎖" at bounding box center [722, 421] width 61 height 26
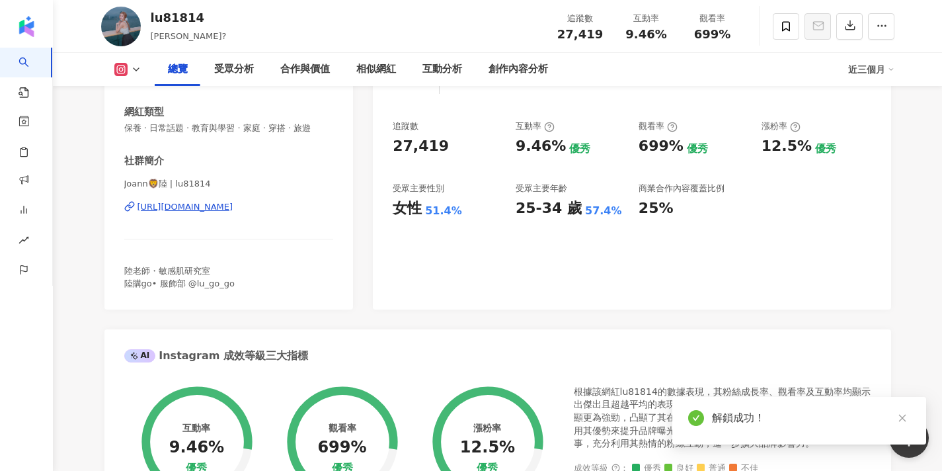
drag, startPoint x: 169, startPoint y: 181, endPoint x: 101, endPoint y: 180, distance: 67.5
copy span "Joann🦁陸"
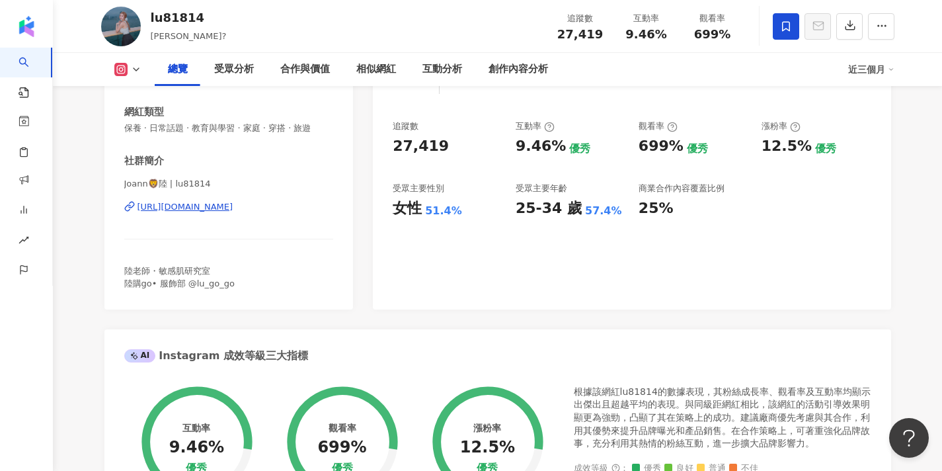
click at [784, 31] on icon at bounding box center [786, 26] width 12 height 12
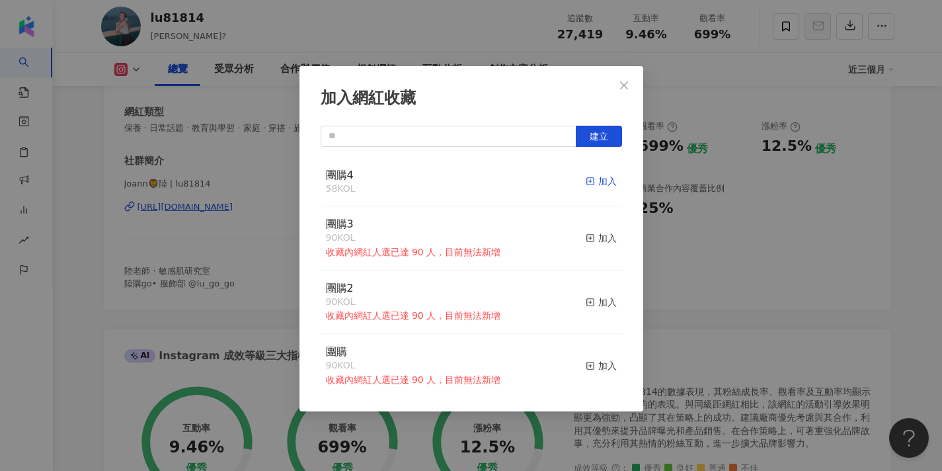
click at [597, 178] on div "加入" at bounding box center [601, 181] width 31 height 15
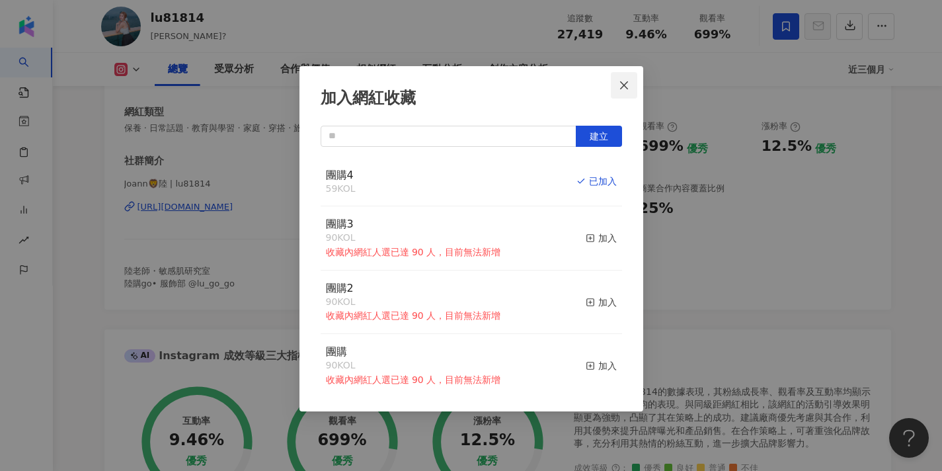
click at [635, 84] on span "Close" at bounding box center [624, 85] width 26 height 11
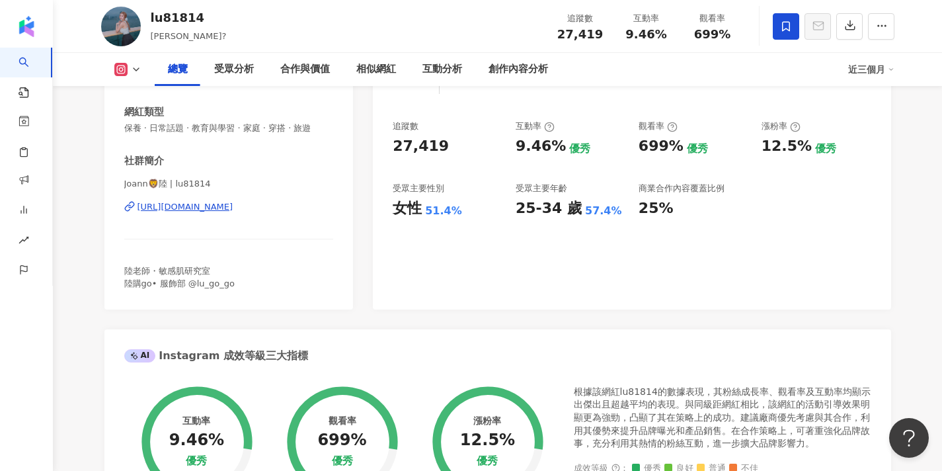
click at [232, 208] on div "https://www.instagram.com/lu81814/" at bounding box center [186, 207] width 96 height 12
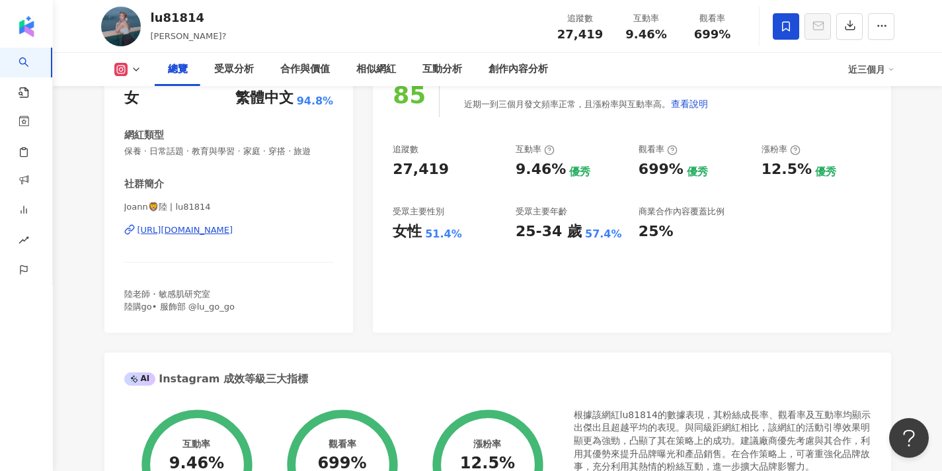
scroll to position [145, 0]
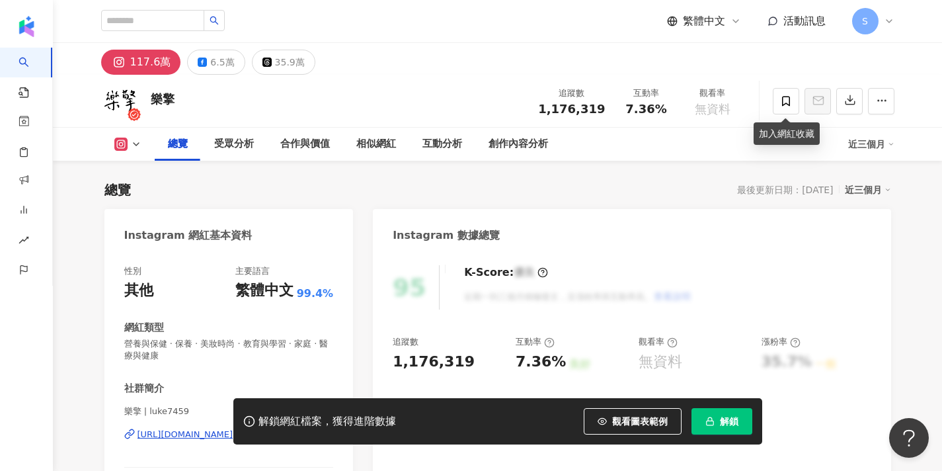
scroll to position [121, 0]
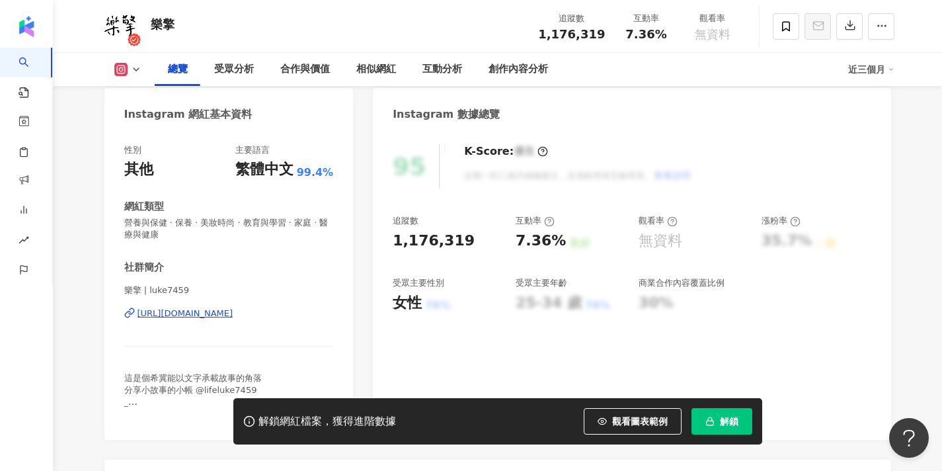
click at [233, 316] on div "https://www.instagram.com/luke7459/" at bounding box center [186, 313] width 96 height 12
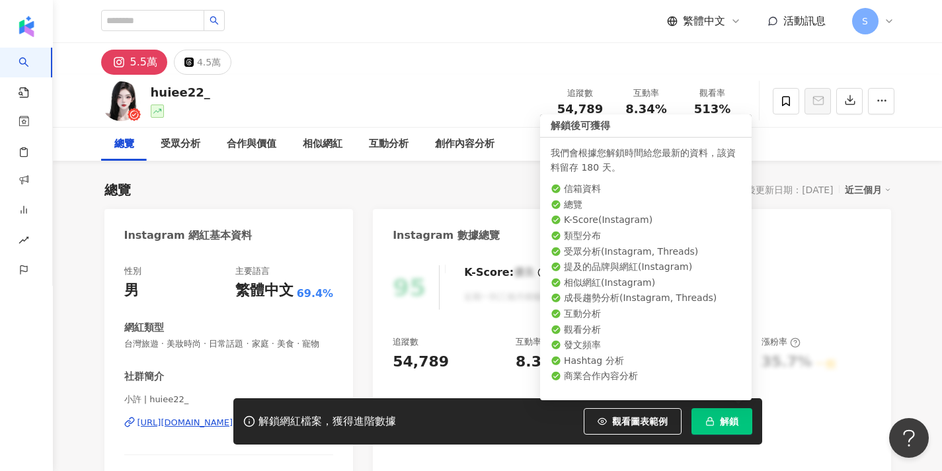
click at [711, 411] on button "解鎖" at bounding box center [722, 421] width 61 height 26
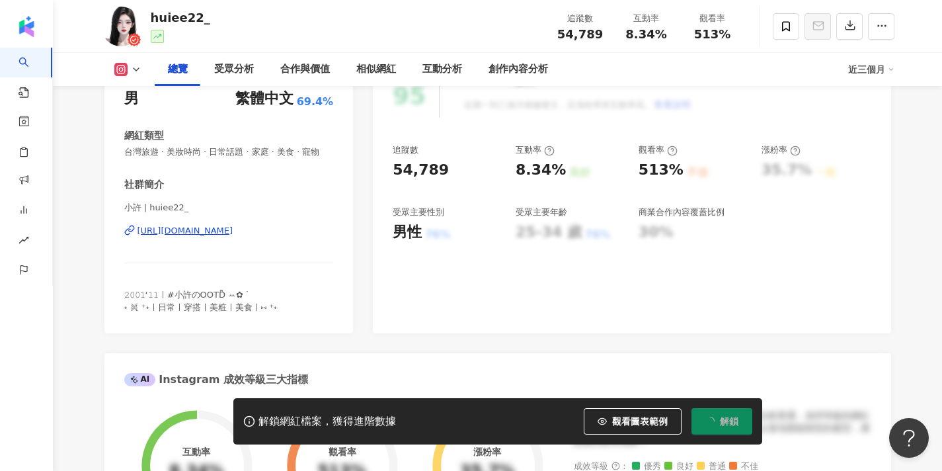
scroll to position [206, 0]
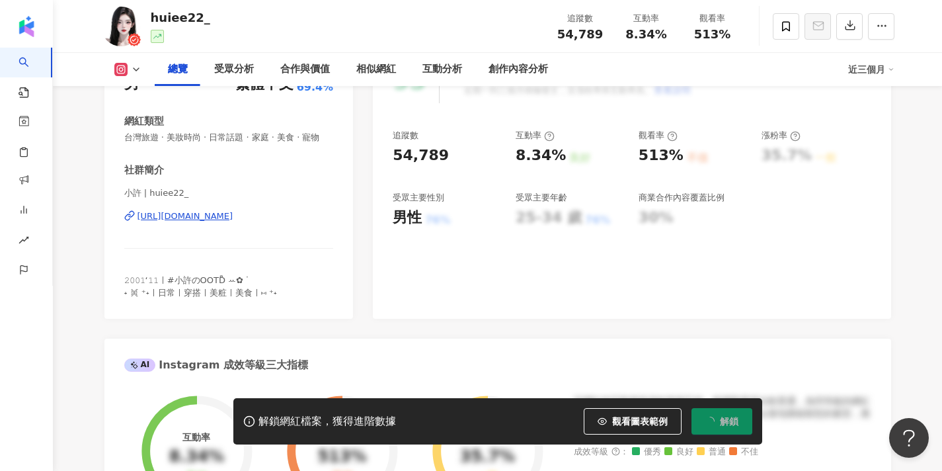
click at [233, 214] on div "[URL][DOMAIN_NAME]" at bounding box center [186, 216] width 96 height 12
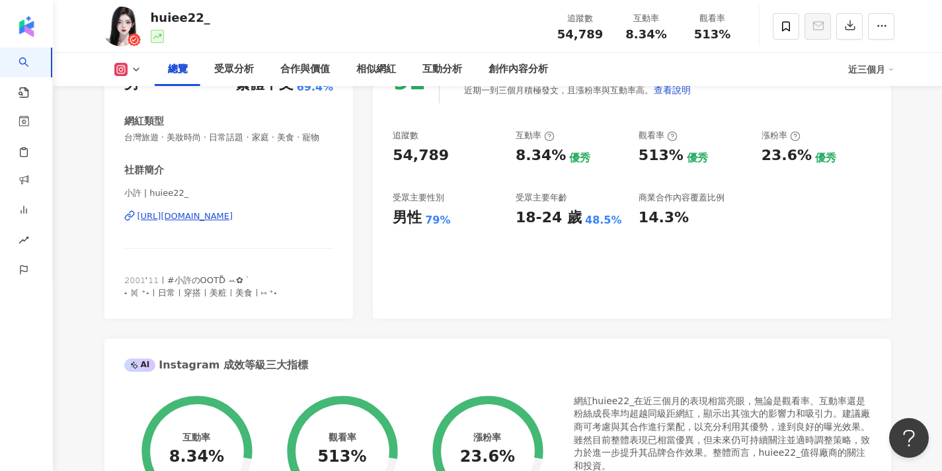
scroll to position [167, 0]
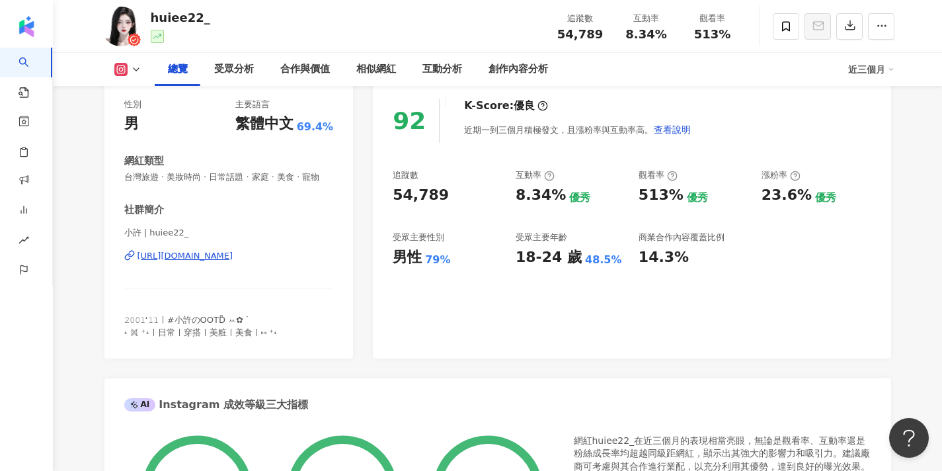
drag, startPoint x: 141, startPoint y: 233, endPoint x: 122, endPoint y: 235, distance: 19.9
click at [122, 235] on div "性別 男 主要語言 繁體中文 69.4% 網紅類型 台灣旅遊 · 美妝時尚 · 日常話題 · 家庭 · 美食 · 寵物 社群簡介 小許 | huiee22_ …" at bounding box center [228, 221] width 249 height 273
click at [779, 20] on span at bounding box center [786, 26] width 26 height 26
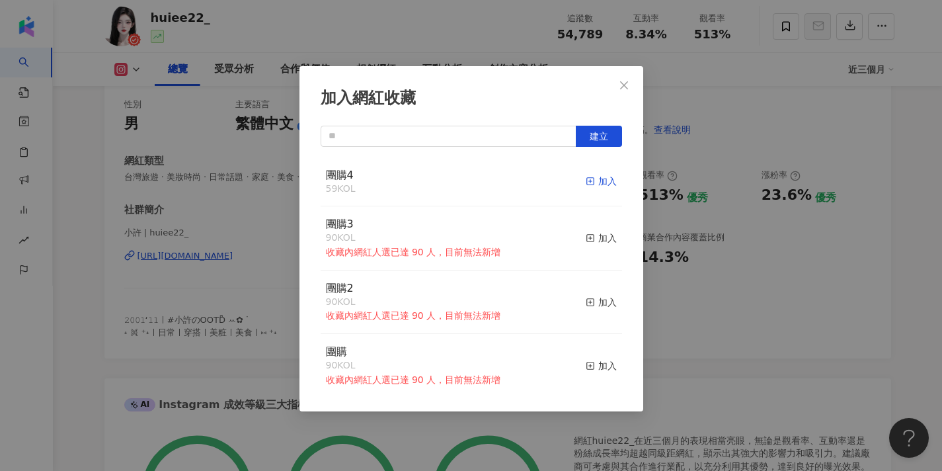
click at [592, 183] on icon "button" at bounding box center [590, 181] width 9 height 9
click at [625, 87] on icon "close" at bounding box center [624, 85] width 11 height 11
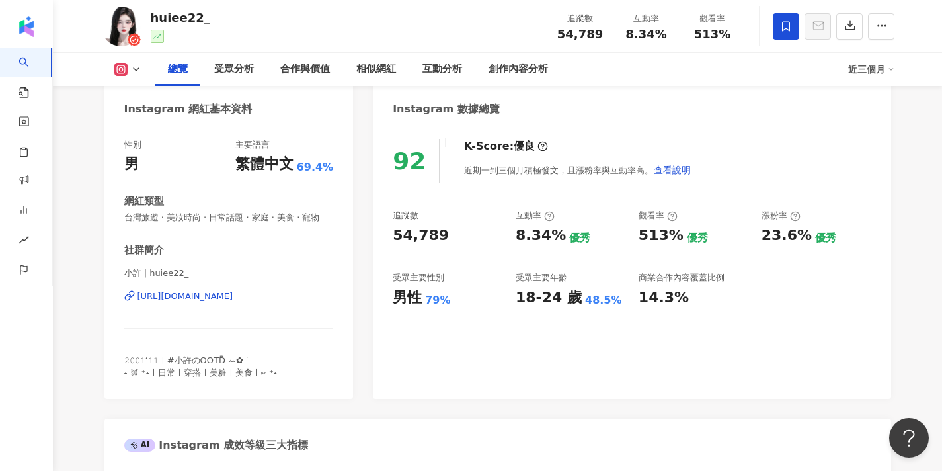
scroll to position [123, 0]
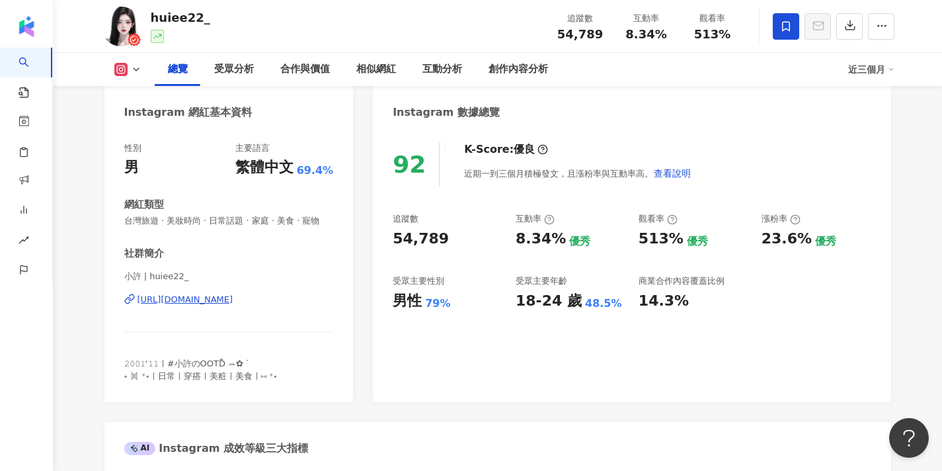
click at [239, 381] on div "性別 男 主要語言 繁體中文 69.4% 網紅類型 台灣旅遊 · 美妝時尚 · 日常話題 · 家庭 · 美食 · 寵物 社群簡介 小許 | huiee22_ …" at bounding box center [228, 265] width 249 height 273
click at [243, 374] on span "𝟸𝟶𝟶𝟷‘𝟷𝟷ㅣ#小許のOOTD ྀིꕀ✿ ᐝ ˖ 𐦍 ⁺˖ㅣ日常ㅣ穿搭ㅣ美粧ㅣ美食ㅣ⑅ ⁺˖" at bounding box center [200, 369] width 153 height 22
click at [233, 299] on div "https://www.instagram.com/huiee22_/" at bounding box center [186, 300] width 96 height 12
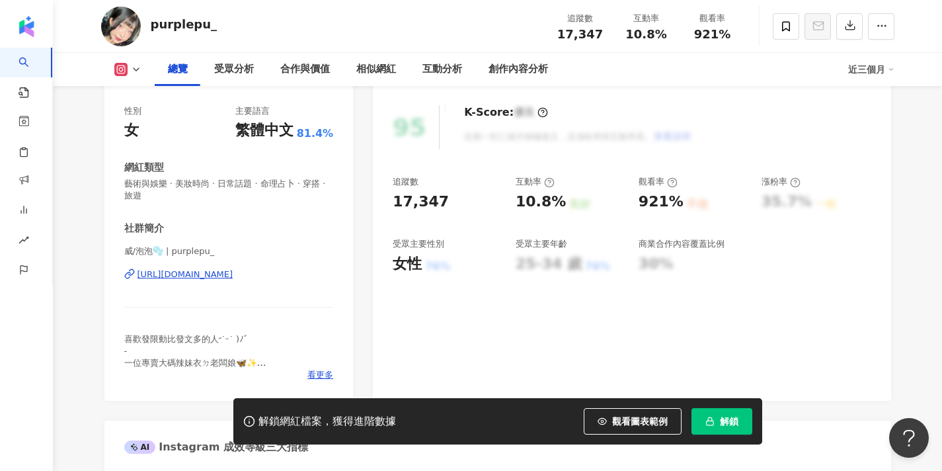
scroll to position [233, 0]
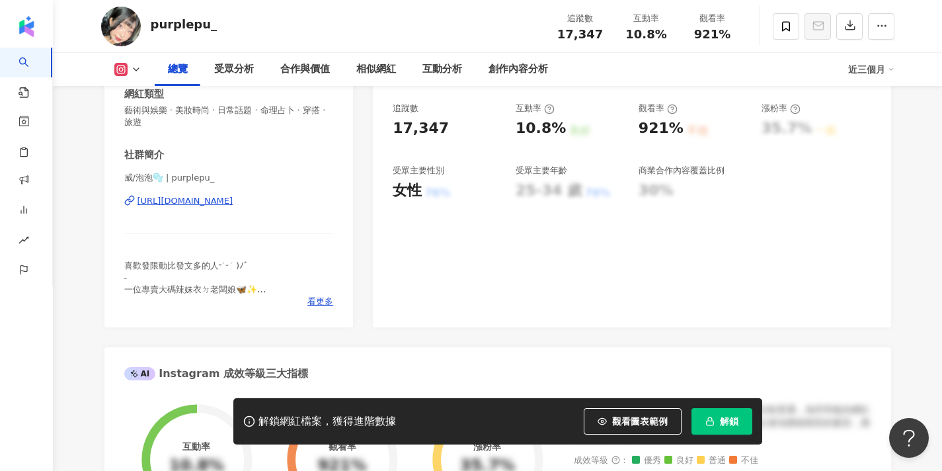
click at [709, 431] on button "解鎖" at bounding box center [722, 421] width 61 height 26
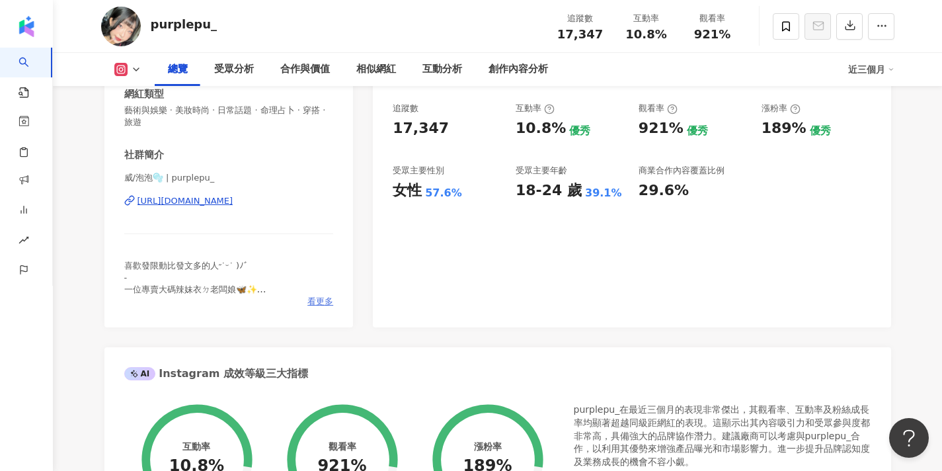
click at [321, 296] on span "看更多" at bounding box center [320, 302] width 26 height 12
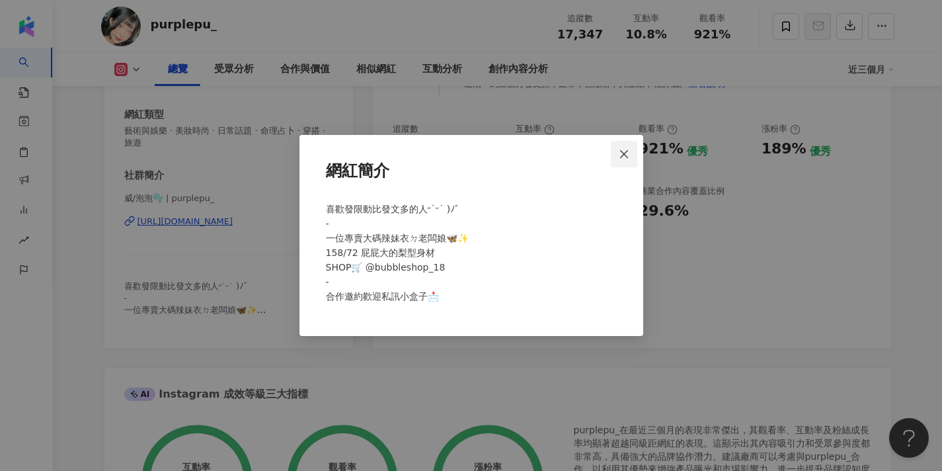
click at [623, 149] on icon "close" at bounding box center [624, 154] width 11 height 11
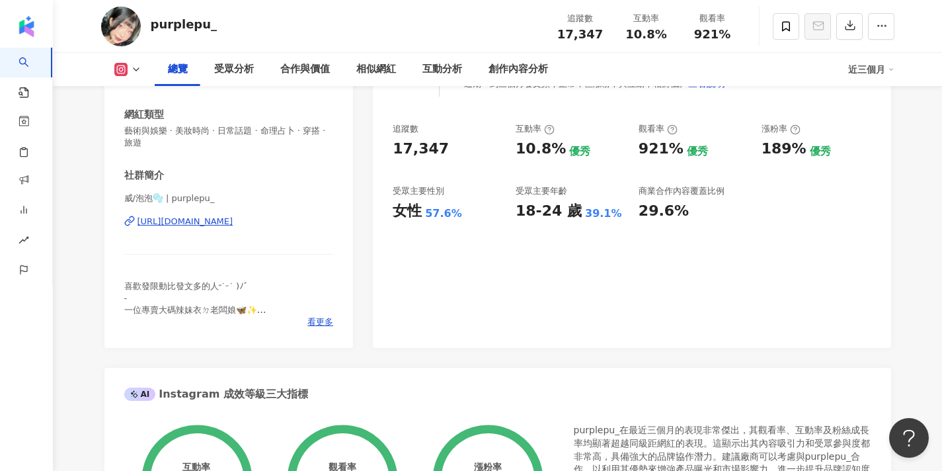
scroll to position [189, 0]
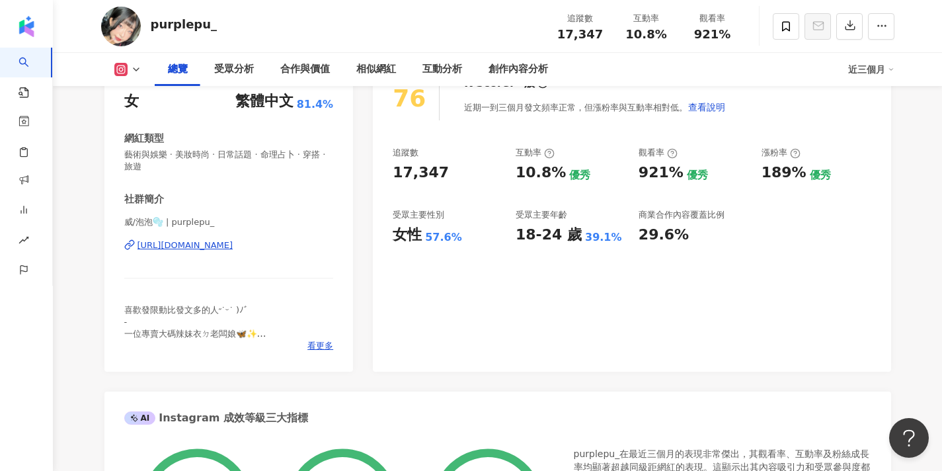
click at [233, 240] on div "https://www.instagram.com/purplepu_/" at bounding box center [186, 245] width 96 height 12
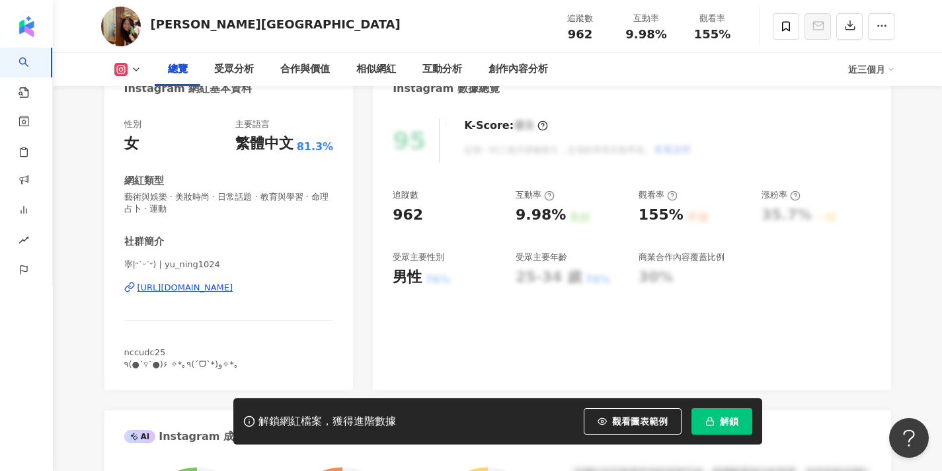
scroll to position [148, 0]
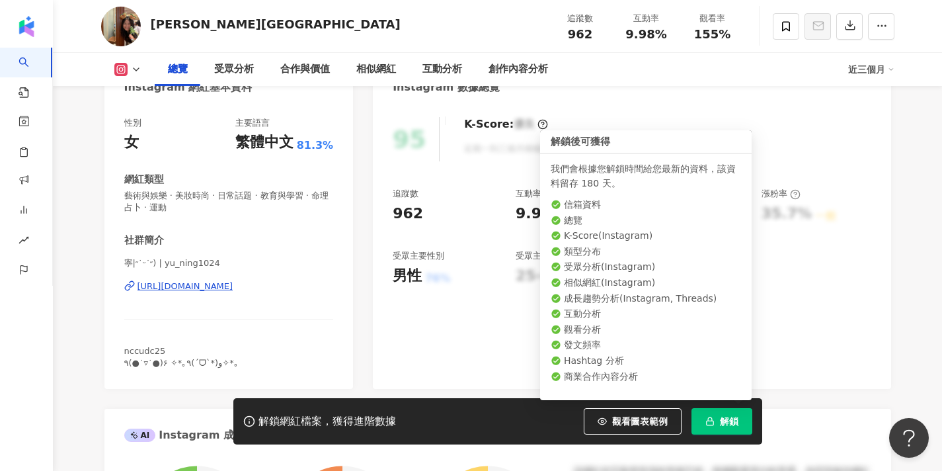
click at [727, 421] on span "解鎖" at bounding box center [729, 421] width 19 height 11
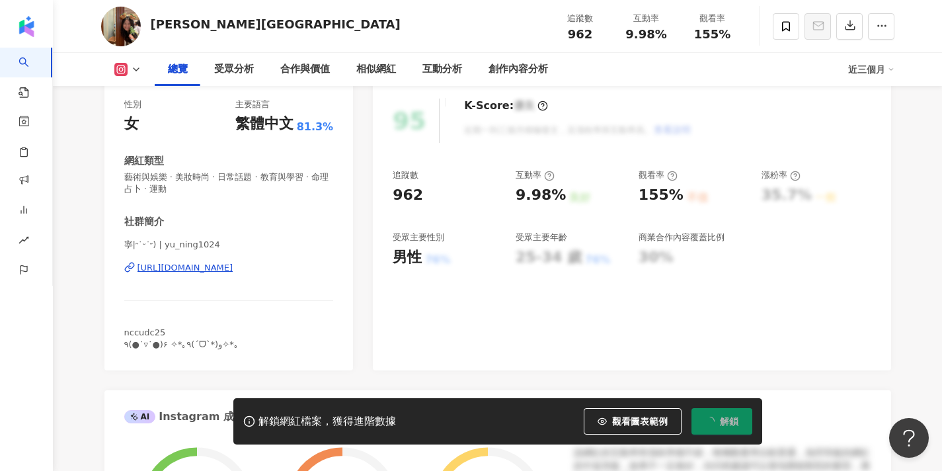
scroll to position [202, 0]
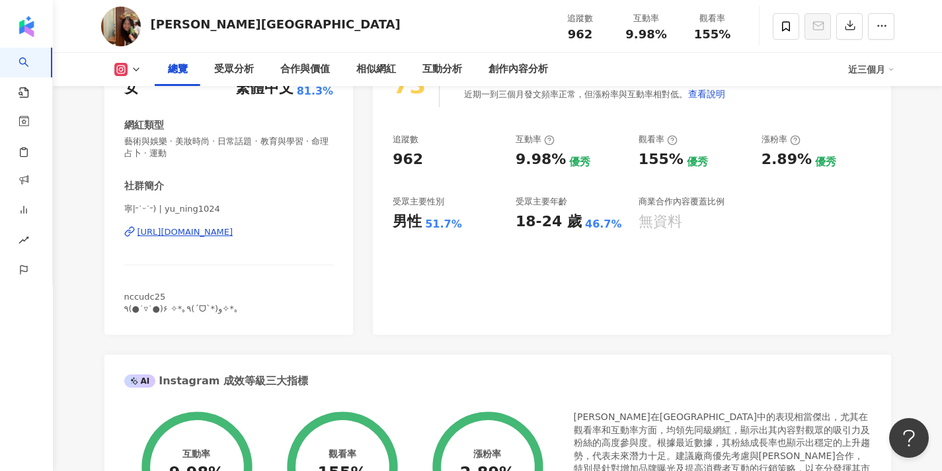
click at [233, 234] on div "https://www.instagram.com/yu_ning1024/" at bounding box center [186, 232] width 96 height 12
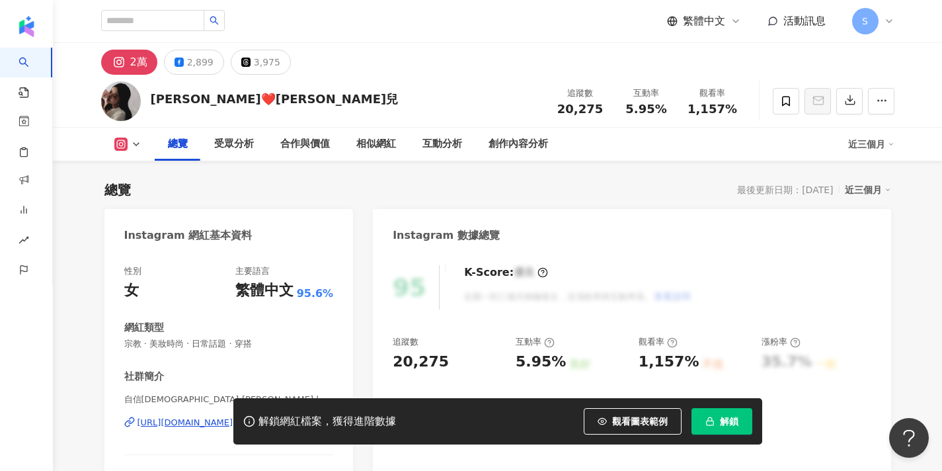
scroll to position [240, 0]
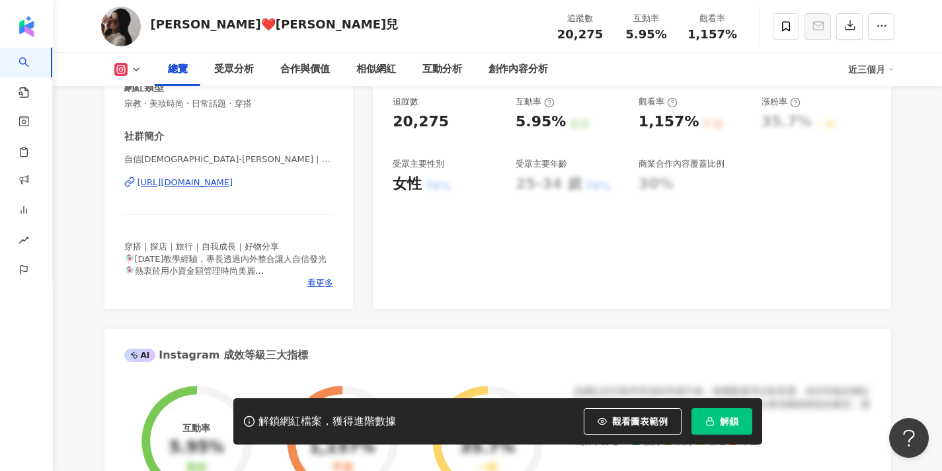
click at [723, 420] on span "解鎖" at bounding box center [729, 421] width 19 height 11
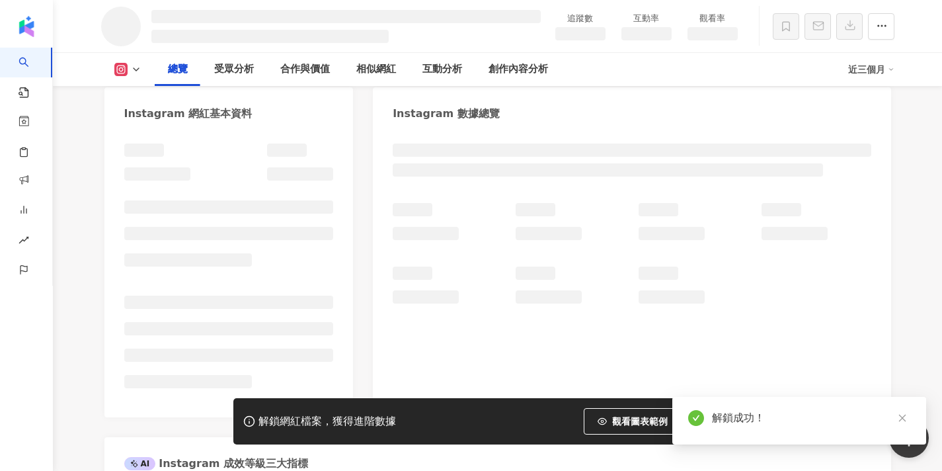
scroll to position [121, 0]
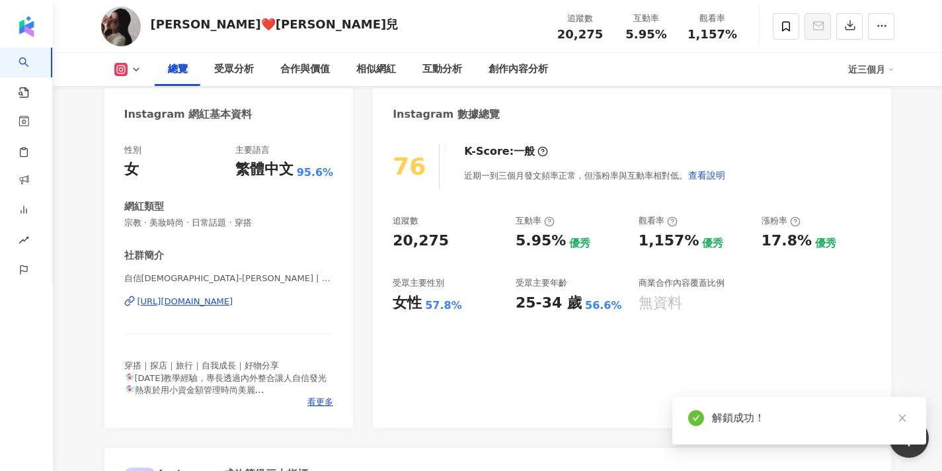
scroll to position [168, 0]
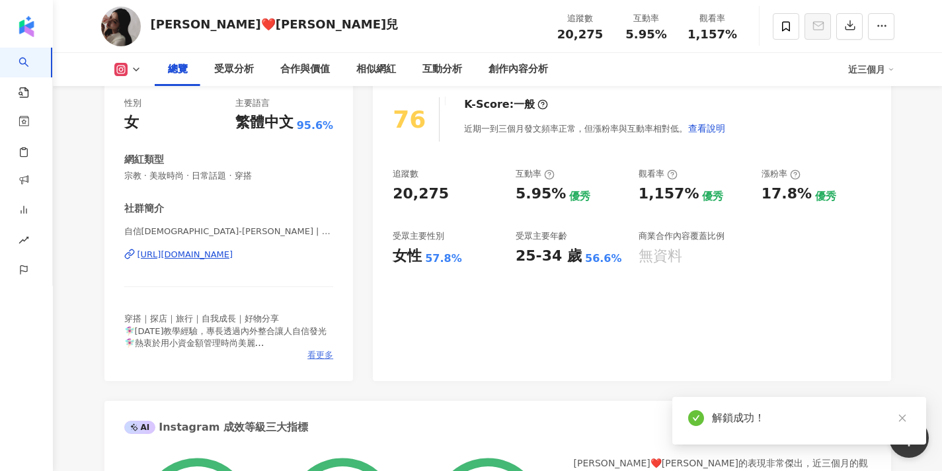
click at [323, 354] on span "看更多" at bounding box center [320, 355] width 26 height 12
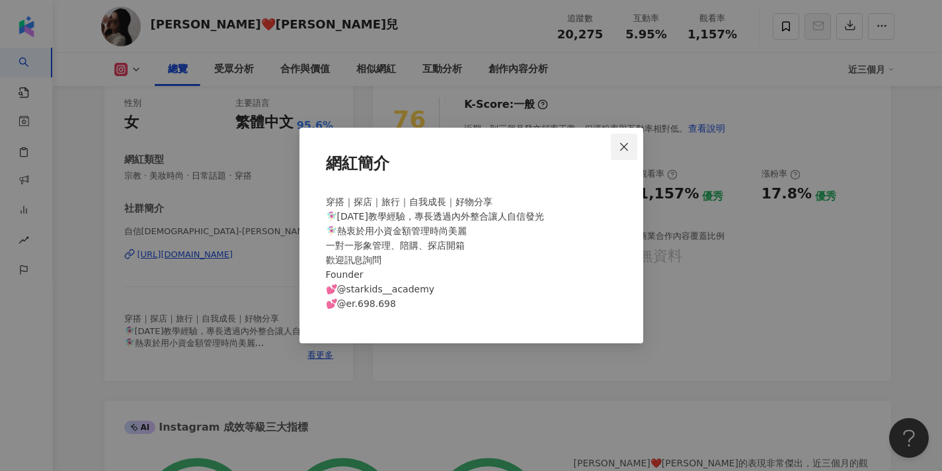
click at [630, 150] on span "Close" at bounding box center [624, 146] width 26 height 11
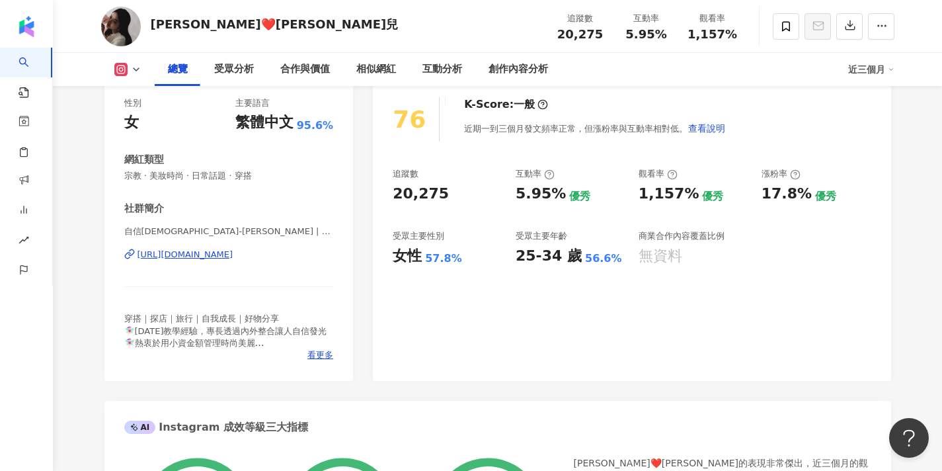
click at [233, 255] on div "https://www.instagram.com/yifan921_homies/" at bounding box center [186, 255] width 96 height 12
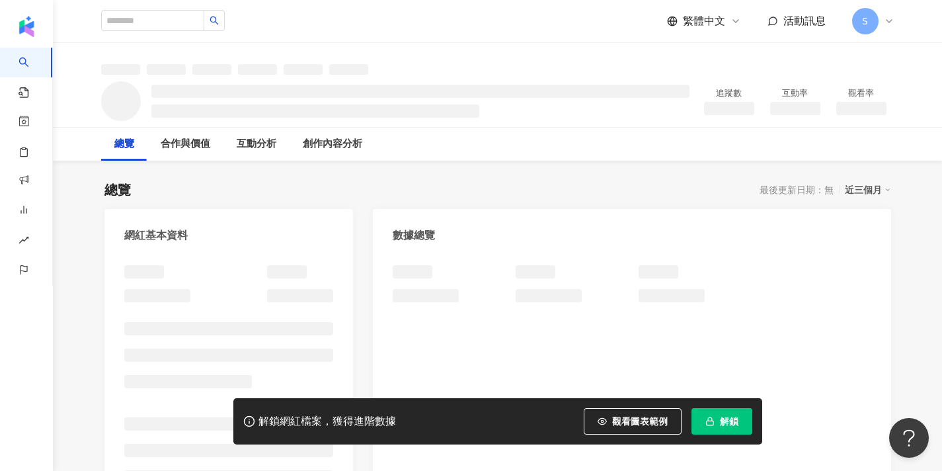
scroll to position [37, 0]
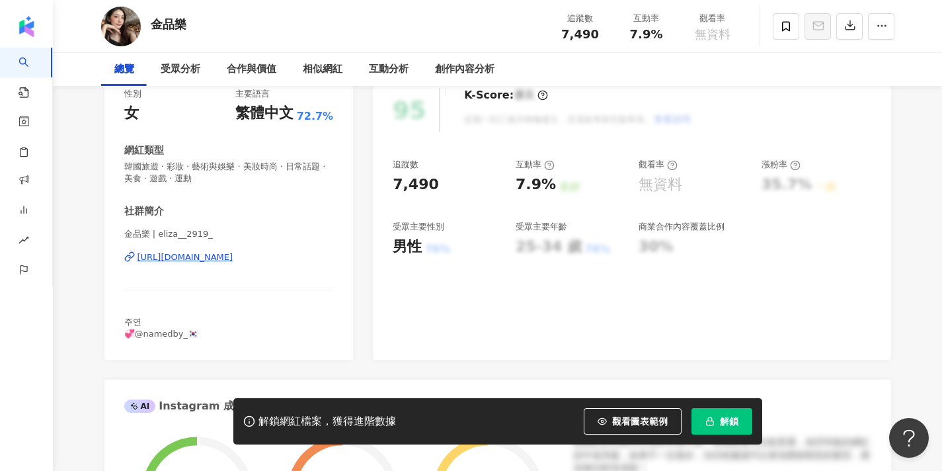
scroll to position [298, 0]
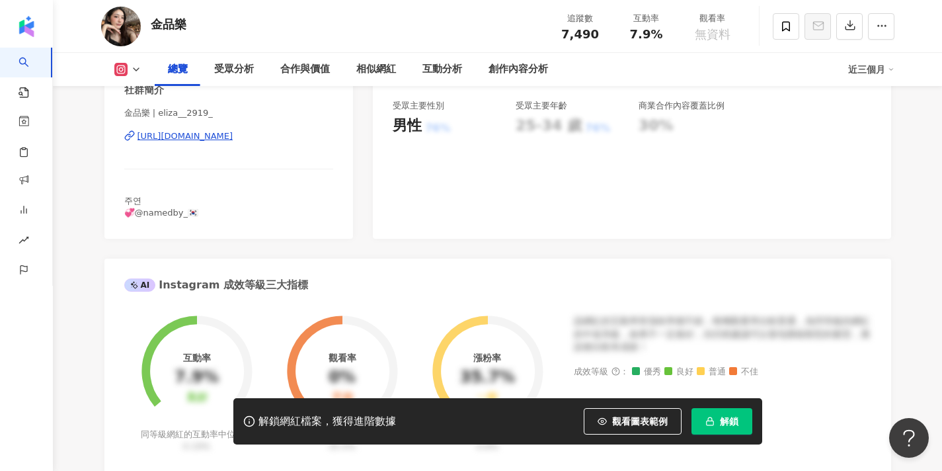
click at [233, 138] on div "https://www.instagram.com/eliza__2919_/" at bounding box center [186, 136] width 96 height 12
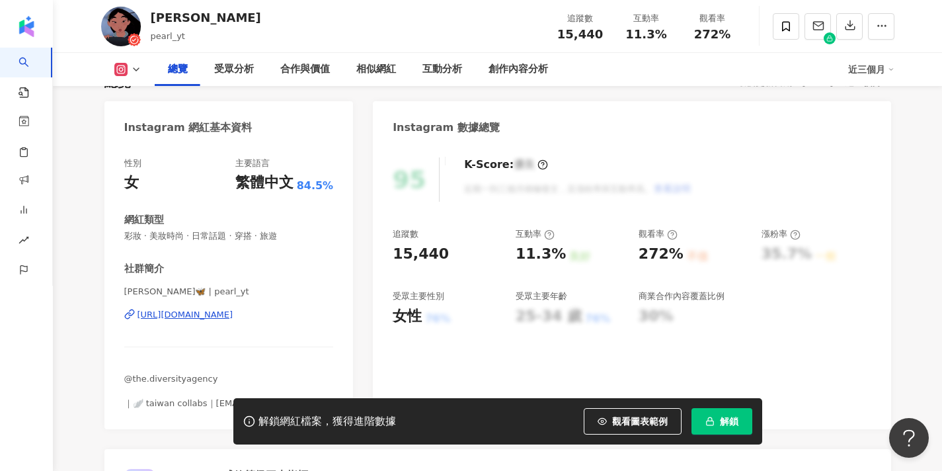
scroll to position [143, 0]
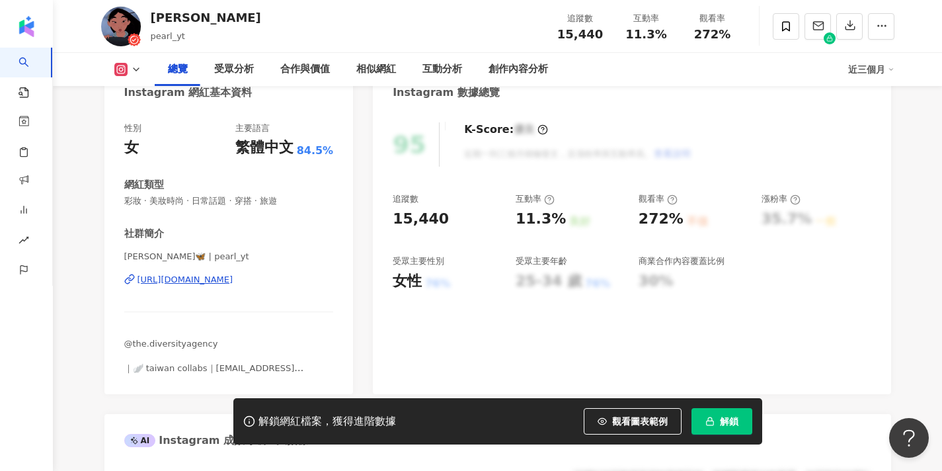
click at [729, 416] on span "解鎖" at bounding box center [729, 421] width 19 height 11
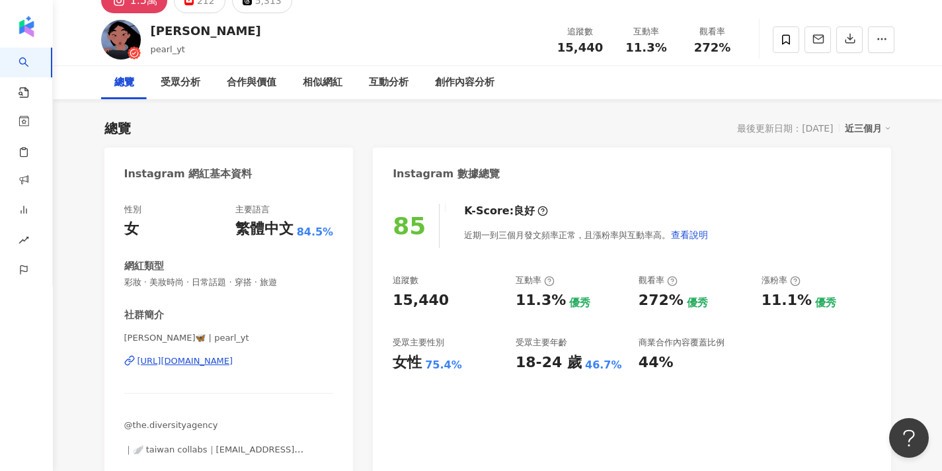
scroll to position [143, 0]
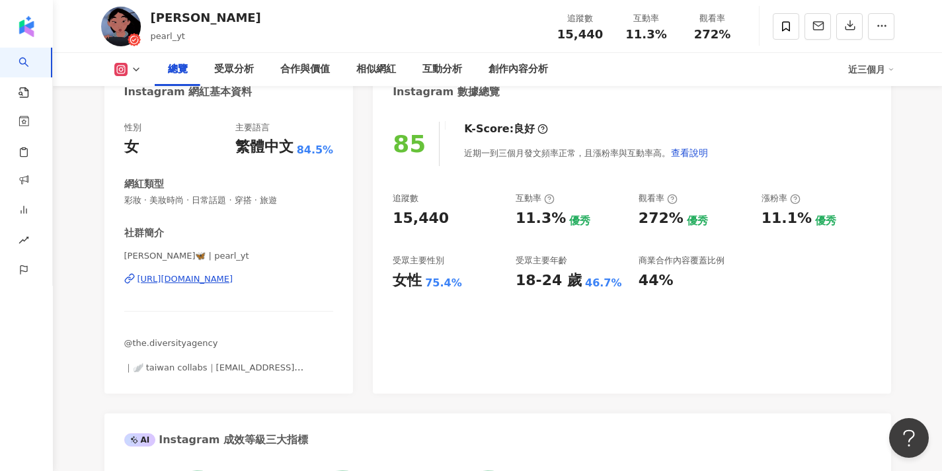
click at [233, 281] on div "https://www.instagram.com/pearl_yt/" at bounding box center [186, 279] width 96 height 12
click at [789, 32] on span at bounding box center [786, 26] width 26 height 26
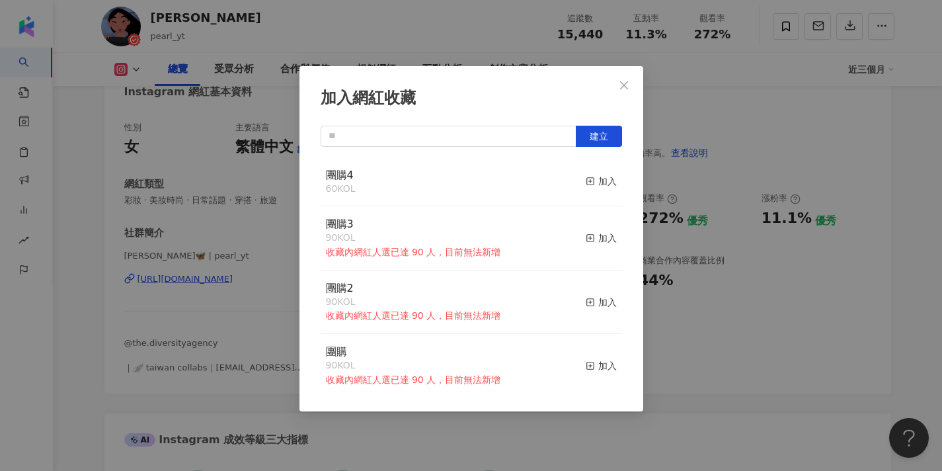
click at [596, 189] on button "加入" at bounding box center [601, 182] width 31 height 28
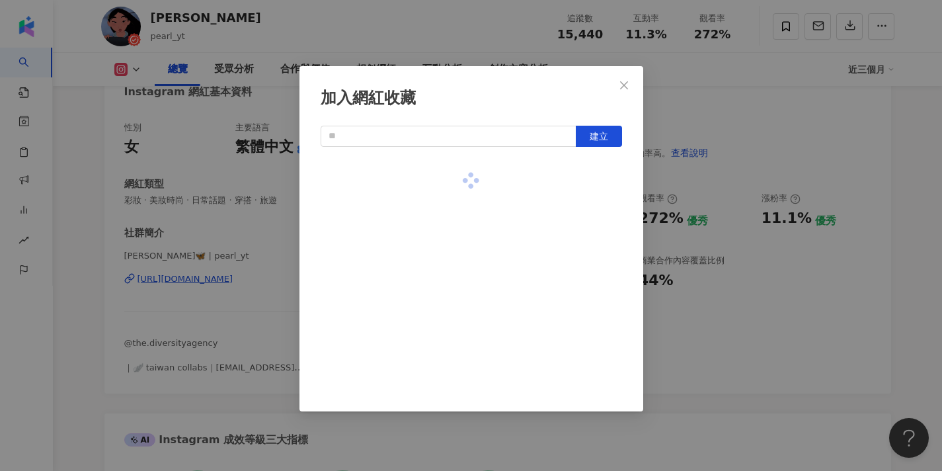
click at [594, 184] on div at bounding box center [471, 180] width 301 height 47
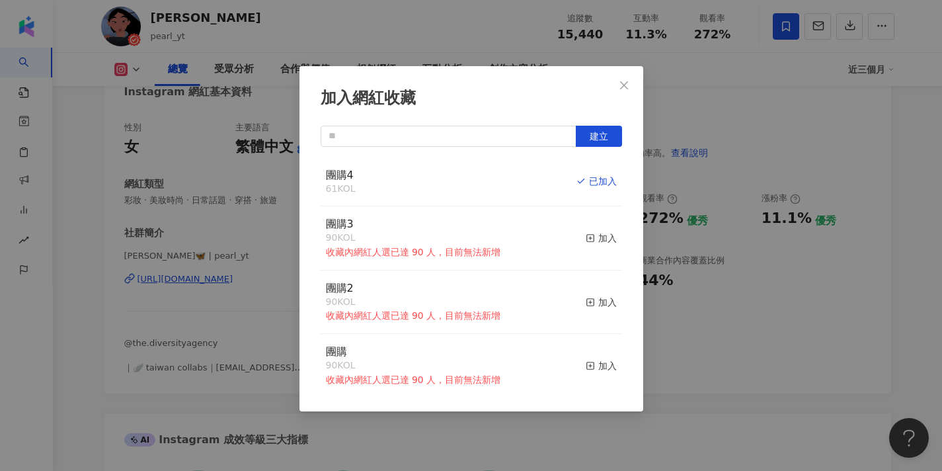
click at [619, 85] on icon "close" at bounding box center [624, 85] width 11 height 11
click at [626, 87] on div "加入網紅收藏 建立 團購4 61 KOL 已加入 團購3 90 KOL 收藏內網紅人選已達 90 人，目前無法新增 加入 團購2 90 KOL 收藏內網紅人選…" at bounding box center [471, 235] width 942 height 471
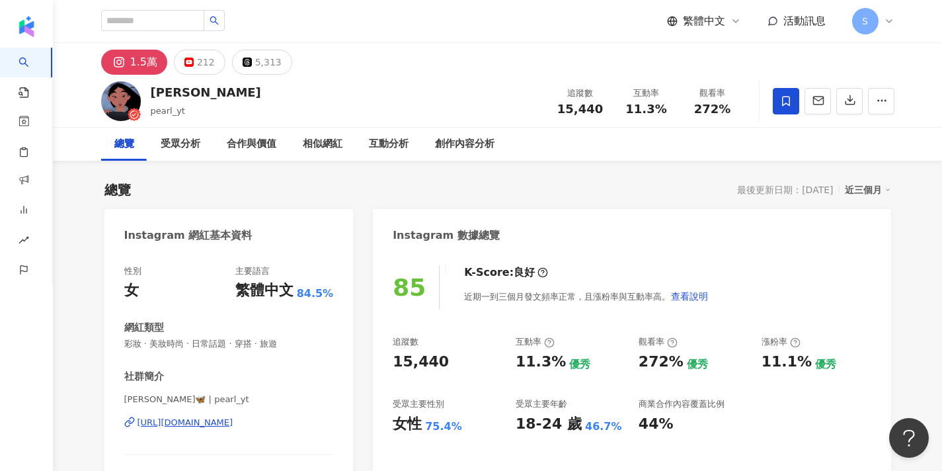
scroll to position [0, 0]
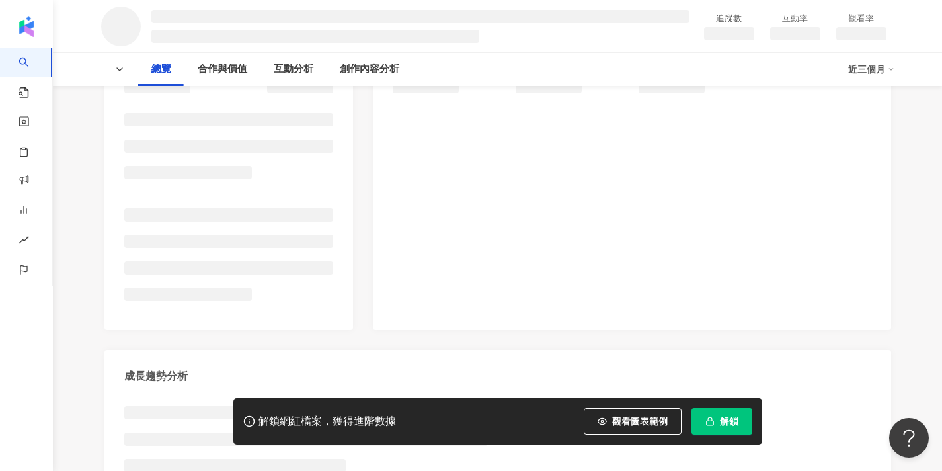
scroll to position [210, 0]
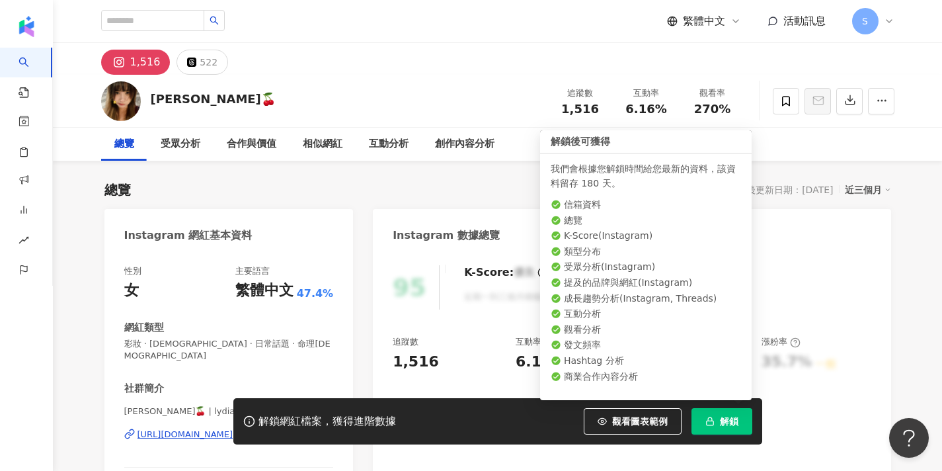
click at [714, 413] on button "解鎖" at bounding box center [722, 421] width 61 height 26
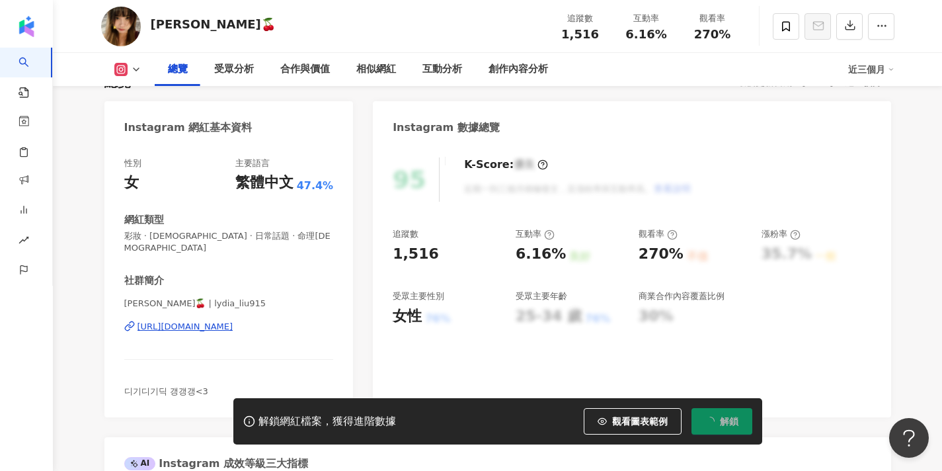
scroll to position [126, 0]
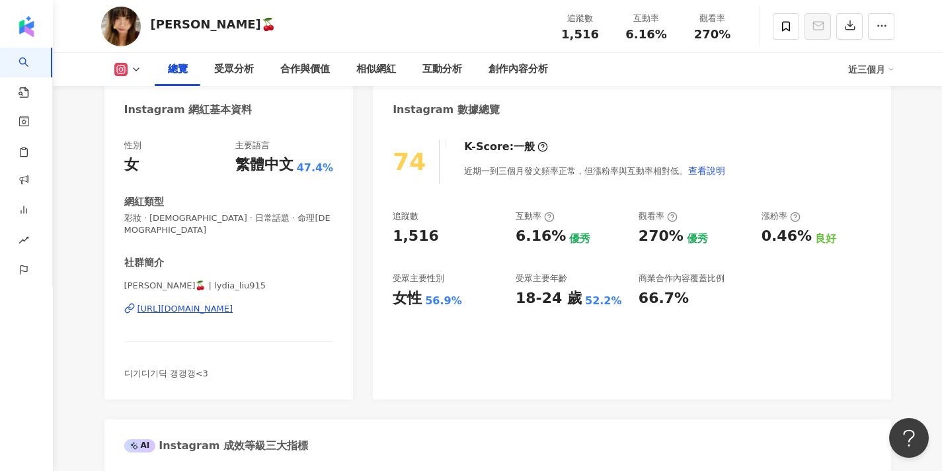
click at [815, 40] on div at bounding box center [834, 27] width 122 height 40
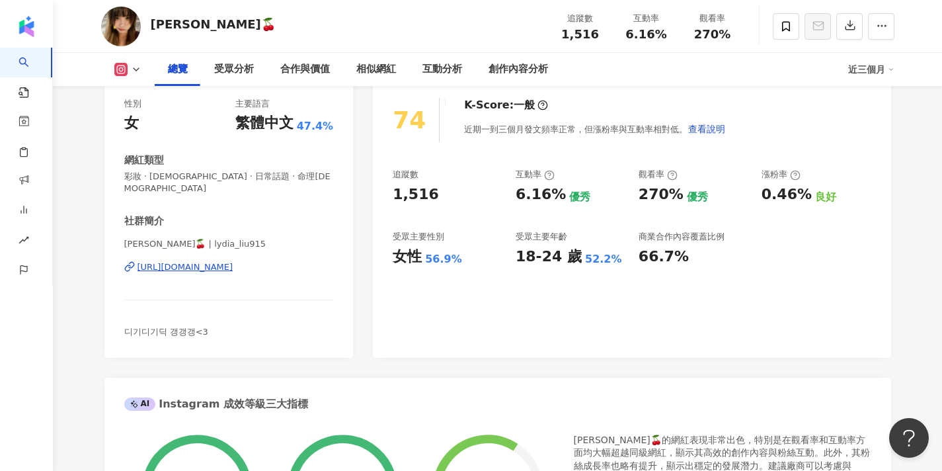
scroll to position [167, 0]
drag, startPoint x: 151, startPoint y: 233, endPoint x: 116, endPoint y: 233, distance: 34.4
click at [116, 233] on div "性別 女 主要語言 繁體中文 47.4% 網紅類型 彩妝 · 宗教 · 日常話題 · 命理占卜 社群簡介 皓萍🍒 | lydia_liu915 https:/…" at bounding box center [228, 221] width 249 height 273
copy span "皓萍🍒"
click at [366, 1] on div "皓萍🍒 追蹤數 1,516 互動率 6.16% 觀看率 270%" at bounding box center [498, 26] width 846 height 52
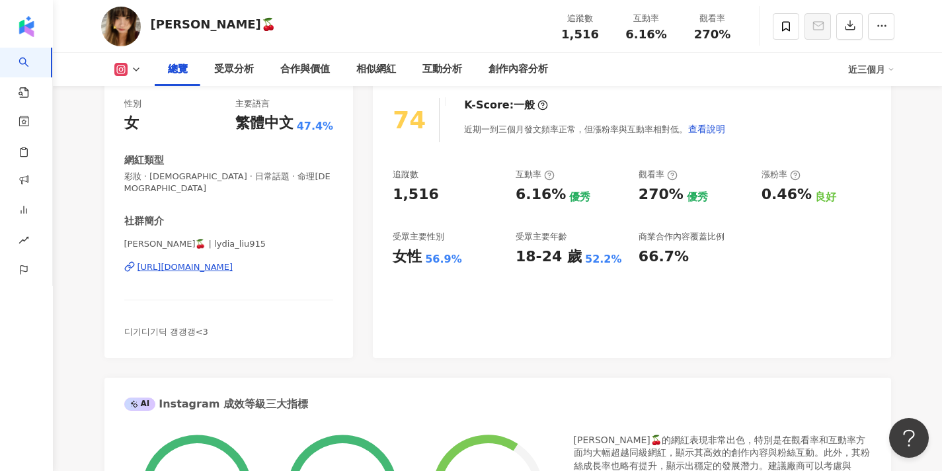
click at [233, 261] on div "https://www.instagram.com/lydia_liu915/" at bounding box center [186, 267] width 96 height 12
click at [779, 18] on span at bounding box center [786, 26] width 26 height 26
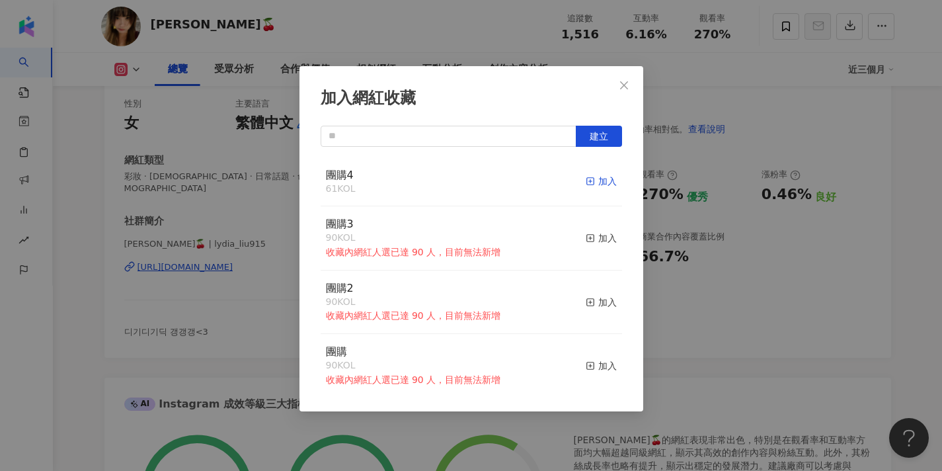
click at [594, 176] on span "button" at bounding box center [590, 181] width 9 height 11
